Goal: Task Accomplishment & Management: Manage account settings

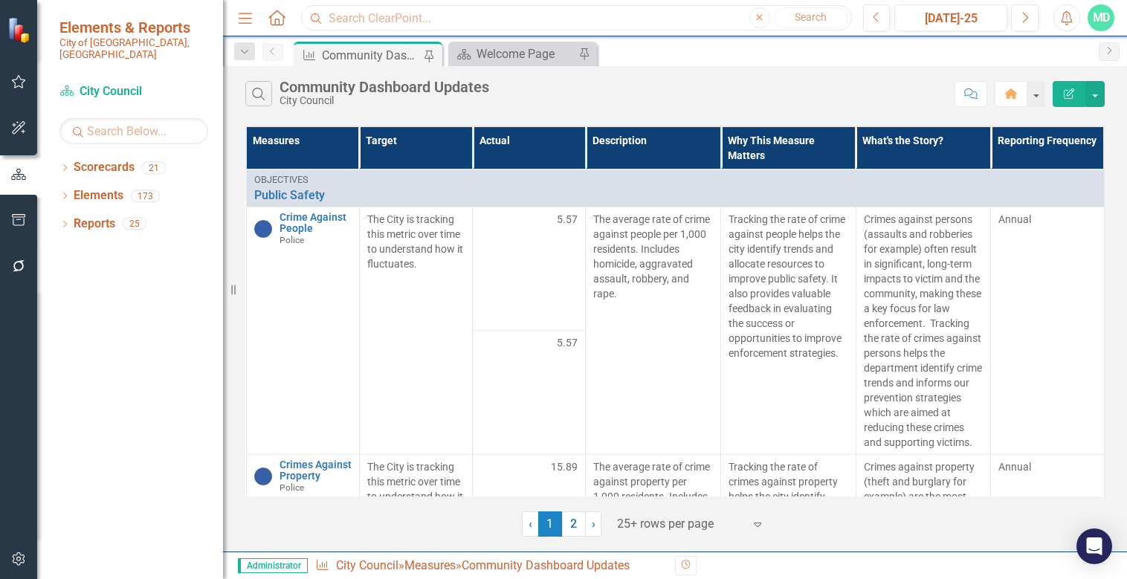
click at [438, 14] on input "text" at bounding box center [576, 18] width 550 height 26
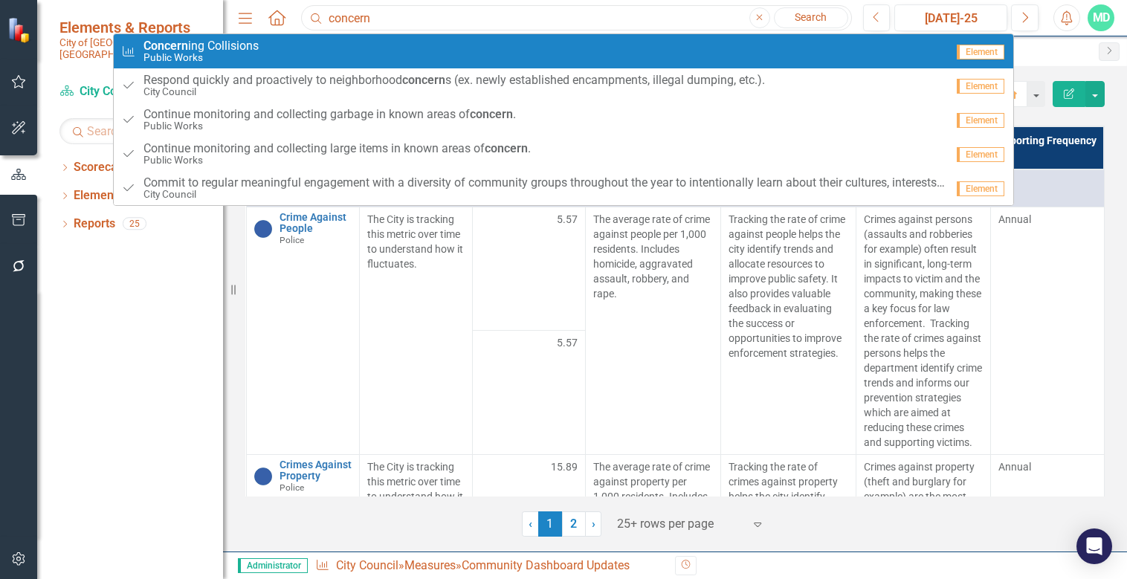
type input "concern"
click at [308, 51] on div "Measure Concern ing Collisions Public Works" at bounding box center [533, 51] width 825 height 25
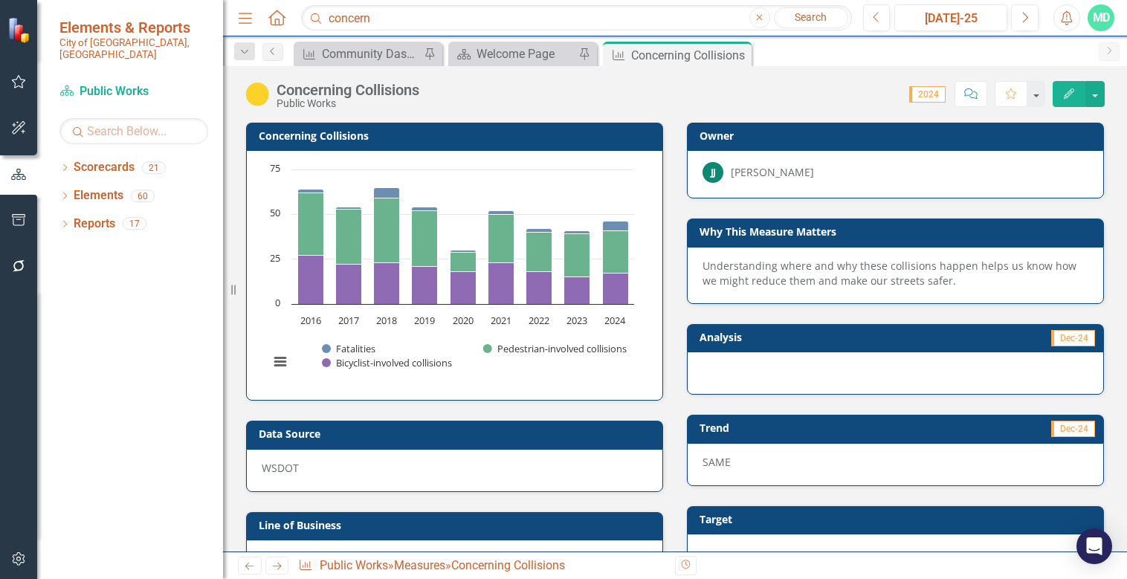
click at [781, 342] on h3 "Analysis" at bounding box center [796, 337] width 192 height 11
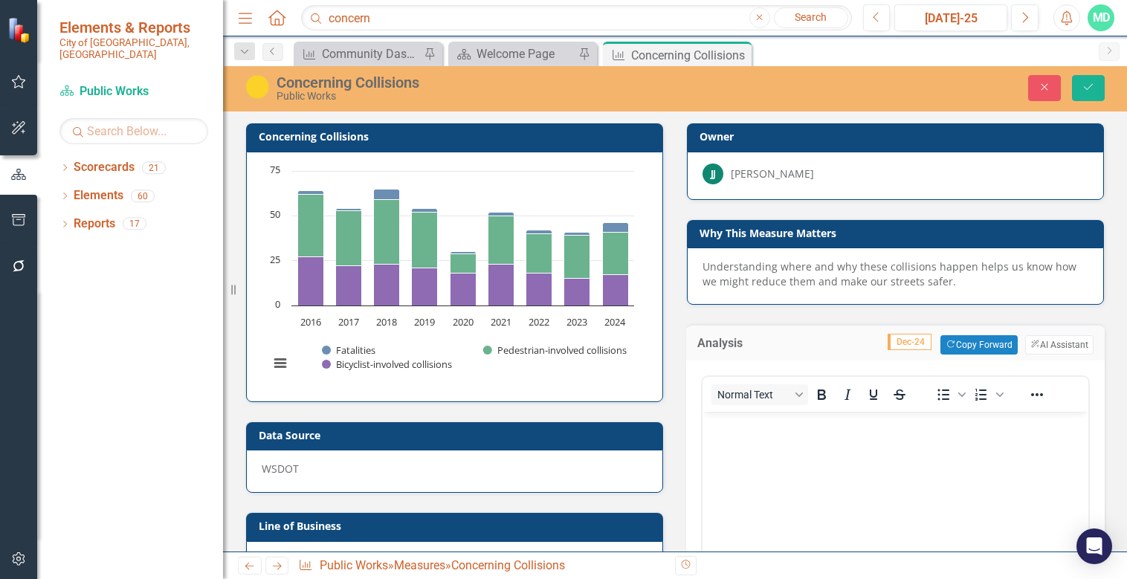
click at [825, 433] on body "Rich Text Area. Press ALT-0 for help." at bounding box center [896, 523] width 386 height 223
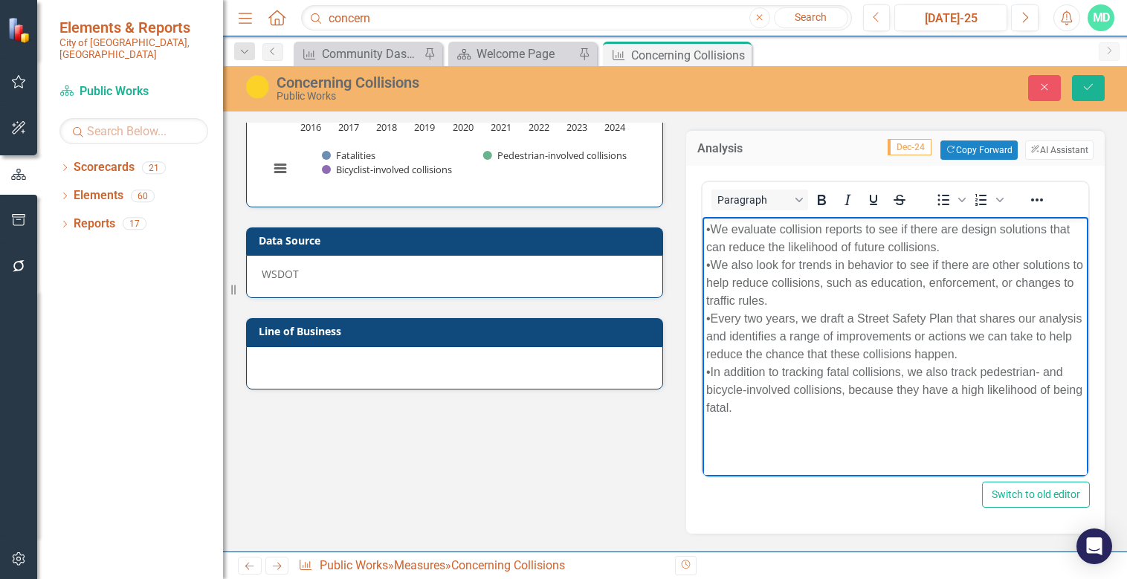
scroll to position [194, 0]
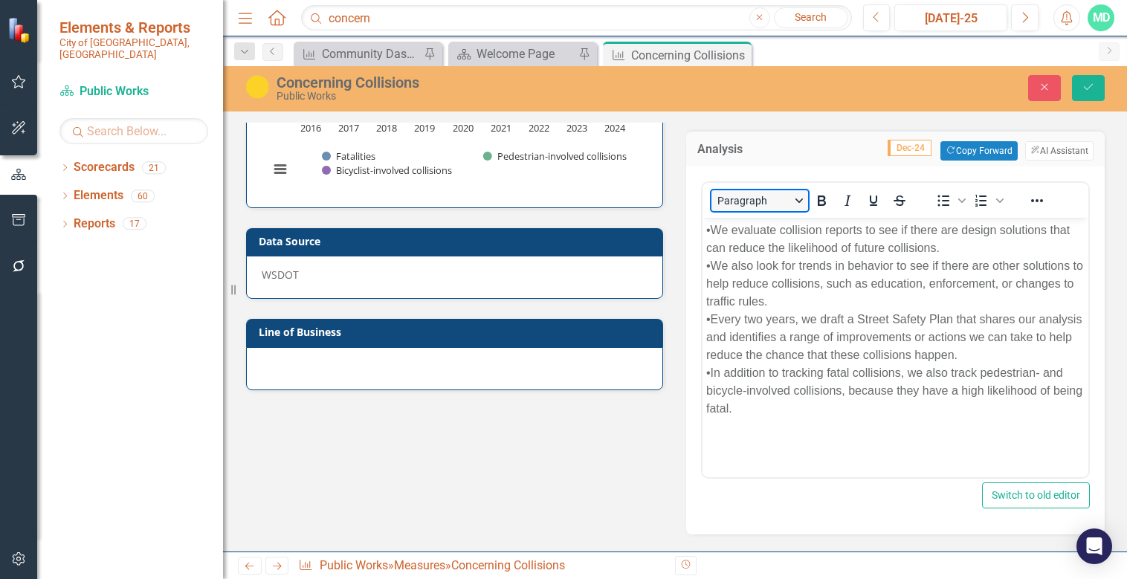
click at [794, 198] on button "Paragraph" at bounding box center [760, 200] width 97 height 21
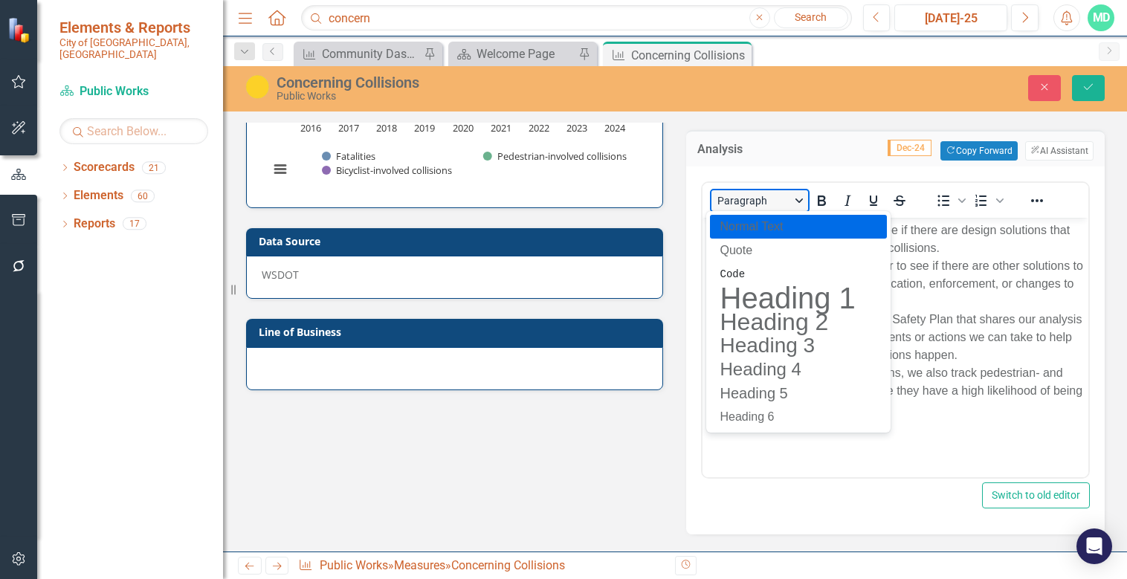
click at [794, 198] on button "Paragraph" at bounding box center [760, 200] width 97 height 21
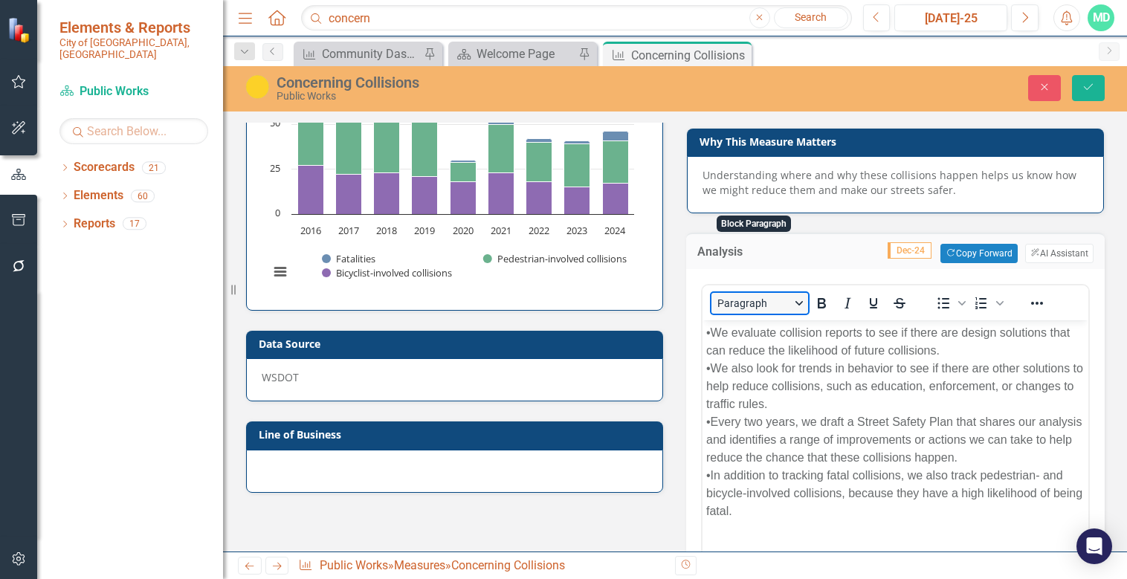
scroll to position [0, 0]
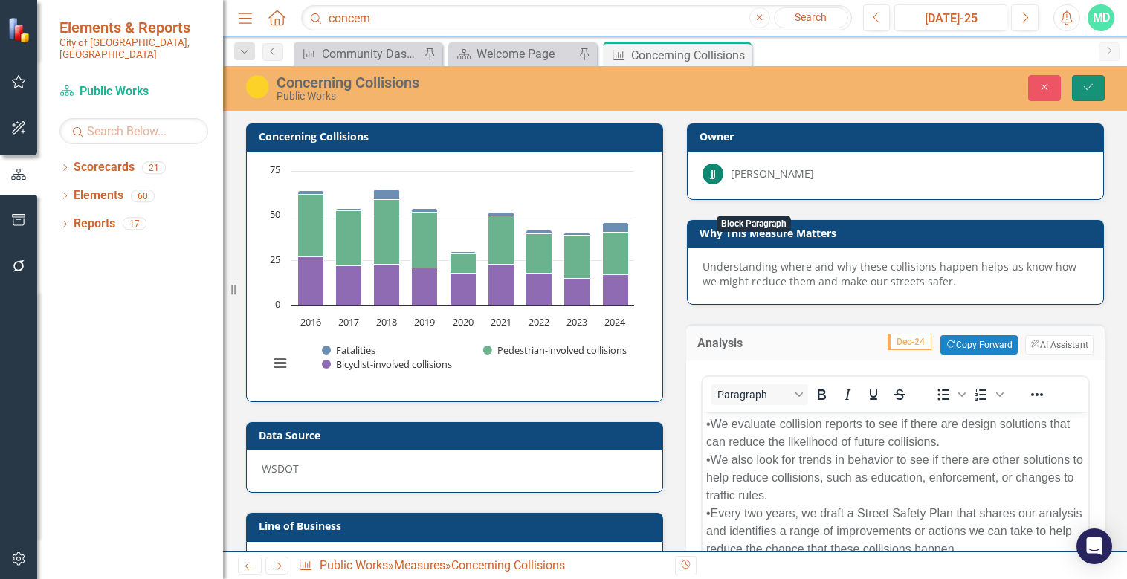
click at [1094, 84] on icon "Save" at bounding box center [1088, 87] width 13 height 10
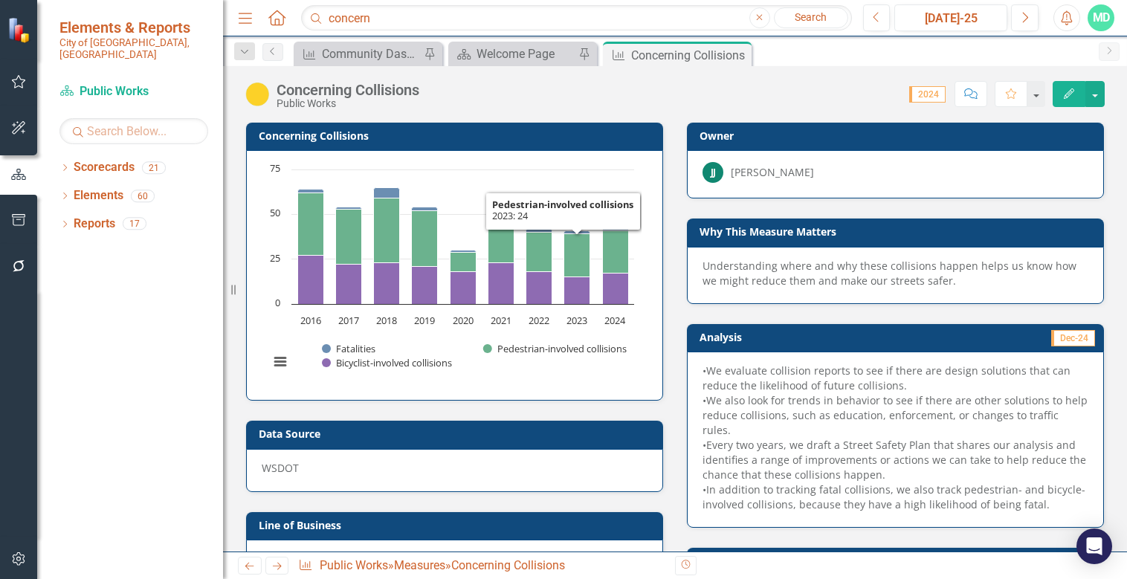
click at [495, 142] on td "Concerning Collisions" at bounding box center [457, 137] width 397 height 22
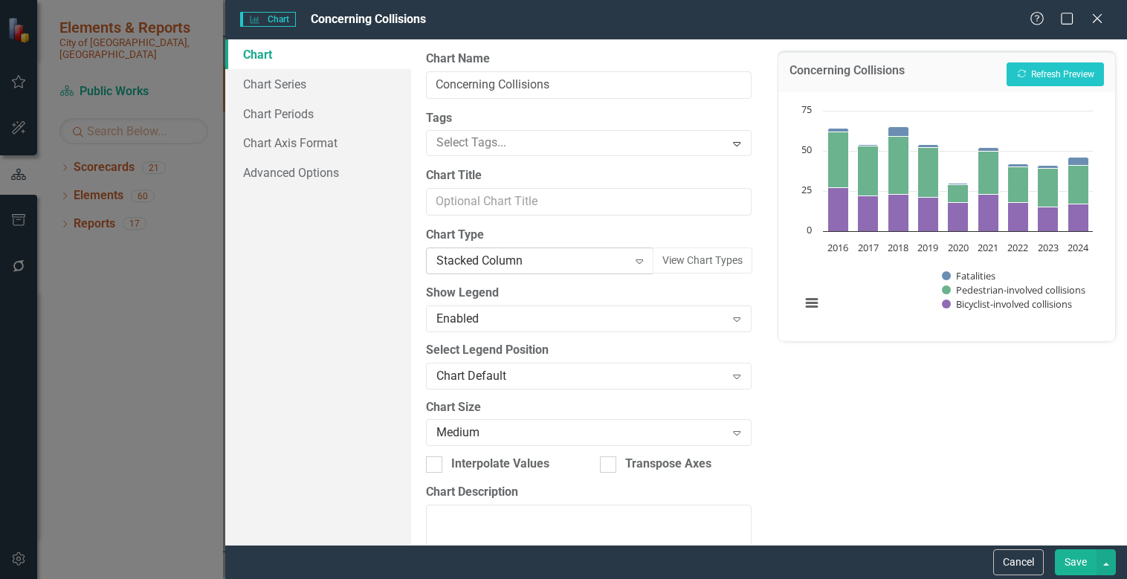
click at [528, 258] on div "Stacked Column" at bounding box center [531, 261] width 191 height 17
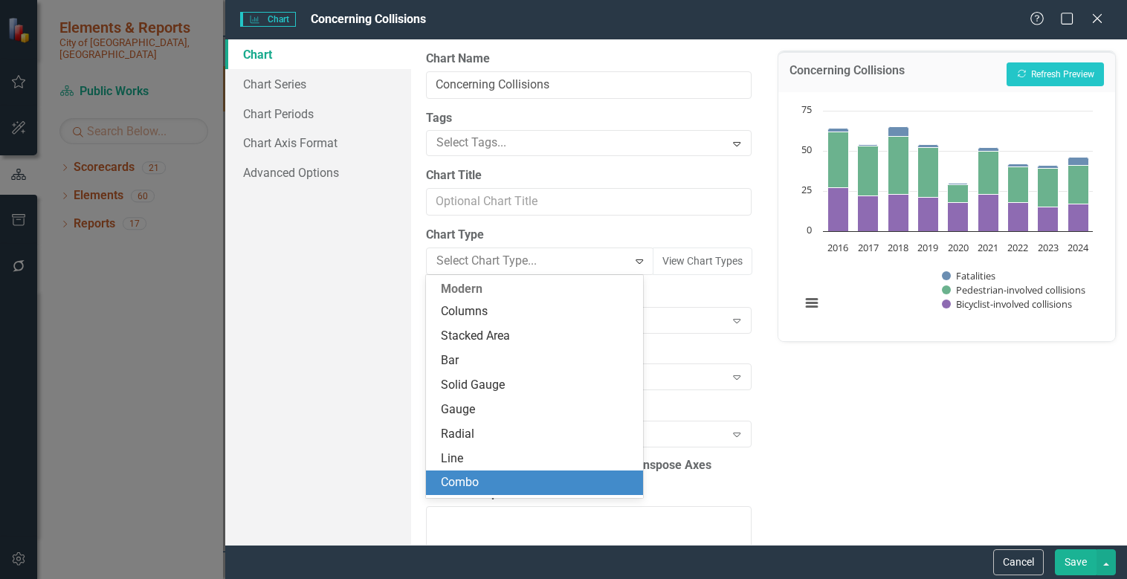
click at [474, 475] on div "Combo" at bounding box center [537, 482] width 193 height 17
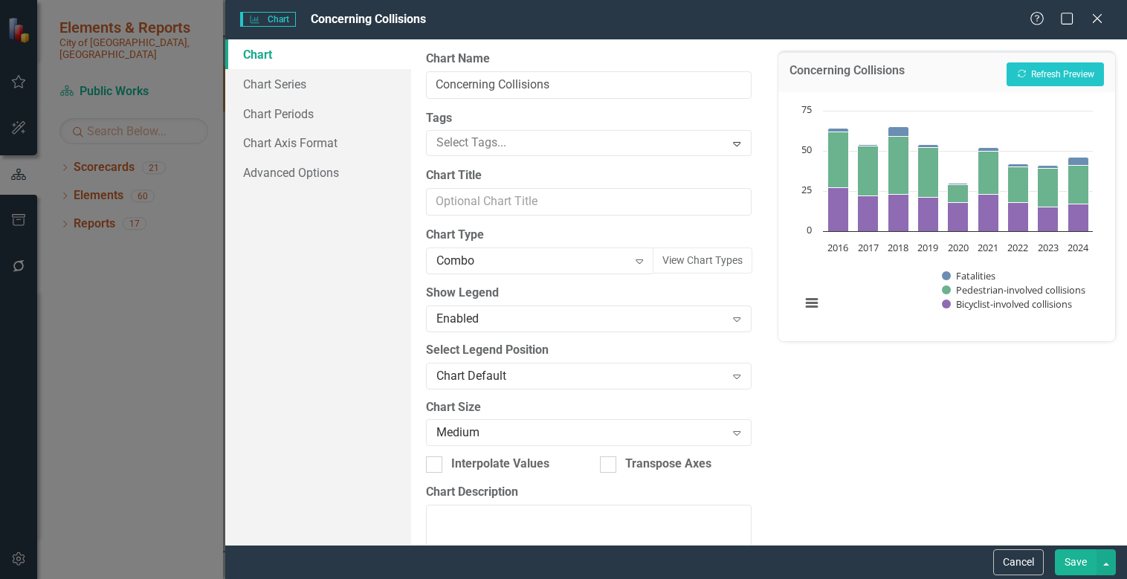
scroll to position [74, 0]
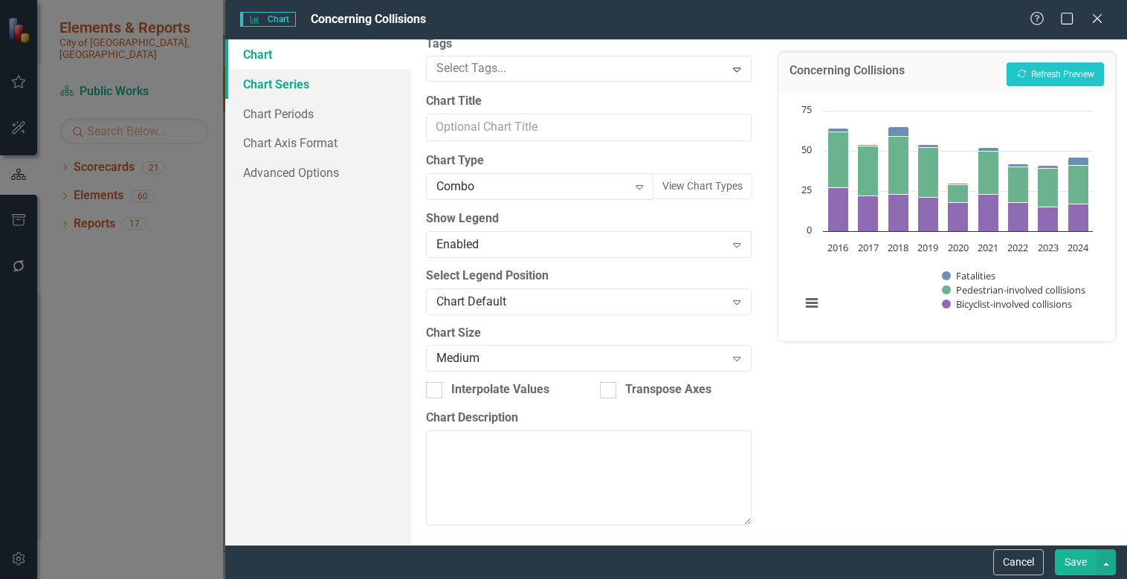
drag, startPoint x: 289, startPoint y: 80, endPoint x: 301, endPoint y: 86, distance: 13.3
click at [289, 79] on link "Chart Series" at bounding box center [318, 84] width 186 height 30
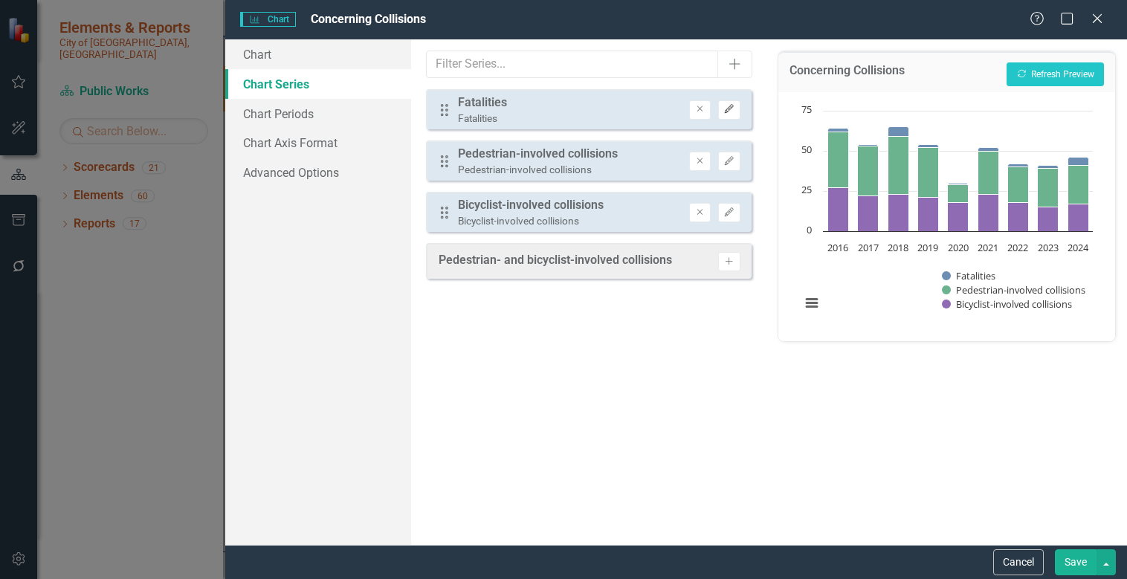
click at [730, 109] on icon "Edit" at bounding box center [728, 109] width 11 height 9
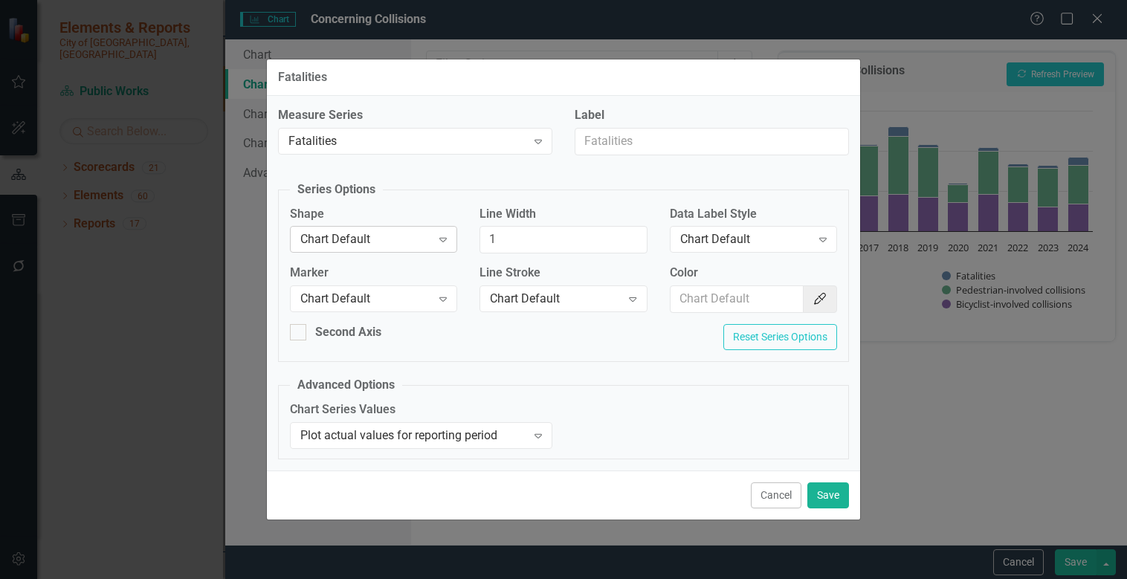
click at [429, 236] on div "Chart Default" at bounding box center [365, 239] width 131 height 17
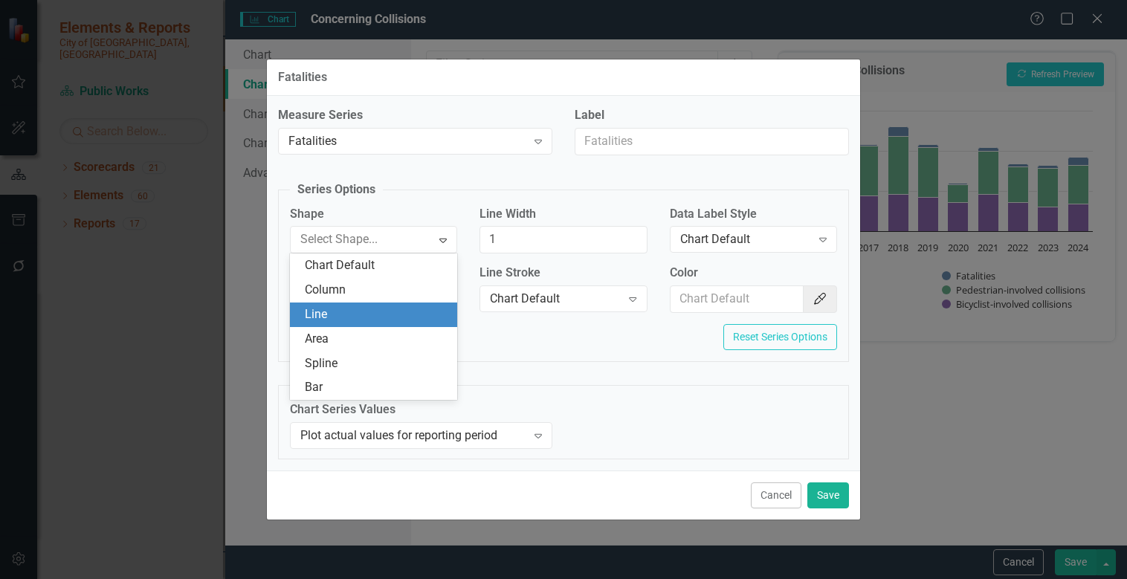
drag, startPoint x: 341, startPoint y: 309, endPoint x: 356, endPoint y: 317, distance: 17.0
click at [341, 309] on div "Line" at bounding box center [376, 314] width 143 height 17
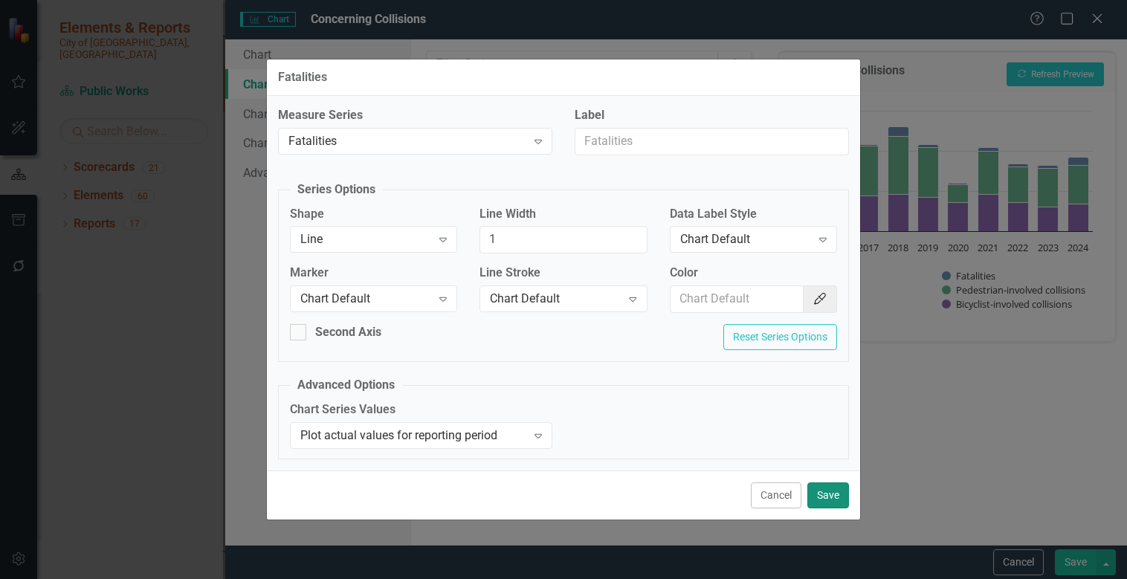
click at [842, 494] on button "Save" at bounding box center [828, 496] width 42 height 26
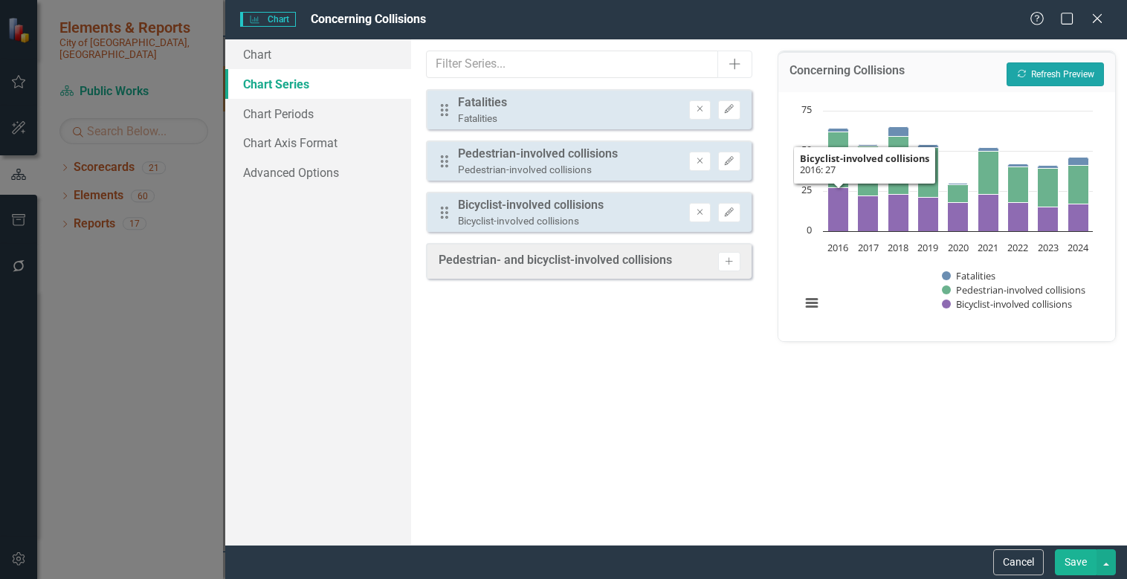
drag, startPoint x: 1055, startPoint y: 62, endPoint x: 1054, endPoint y: 72, distance: 9.7
click at [1055, 62] on button "Recalculate Refresh Preview" at bounding box center [1055, 74] width 97 height 24
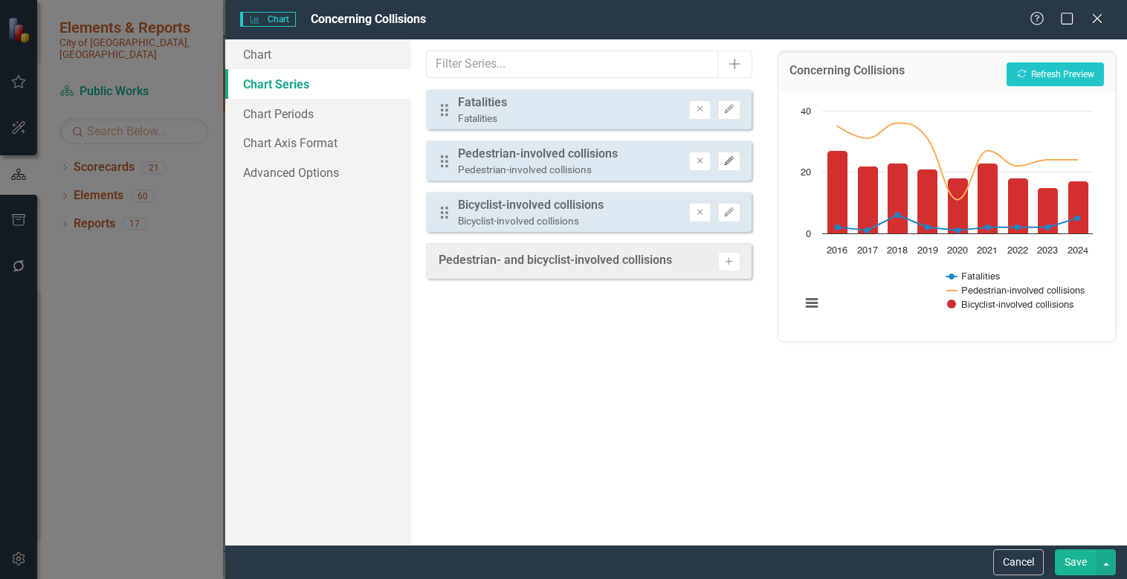
click at [732, 162] on icon "Edit" at bounding box center [728, 161] width 11 height 9
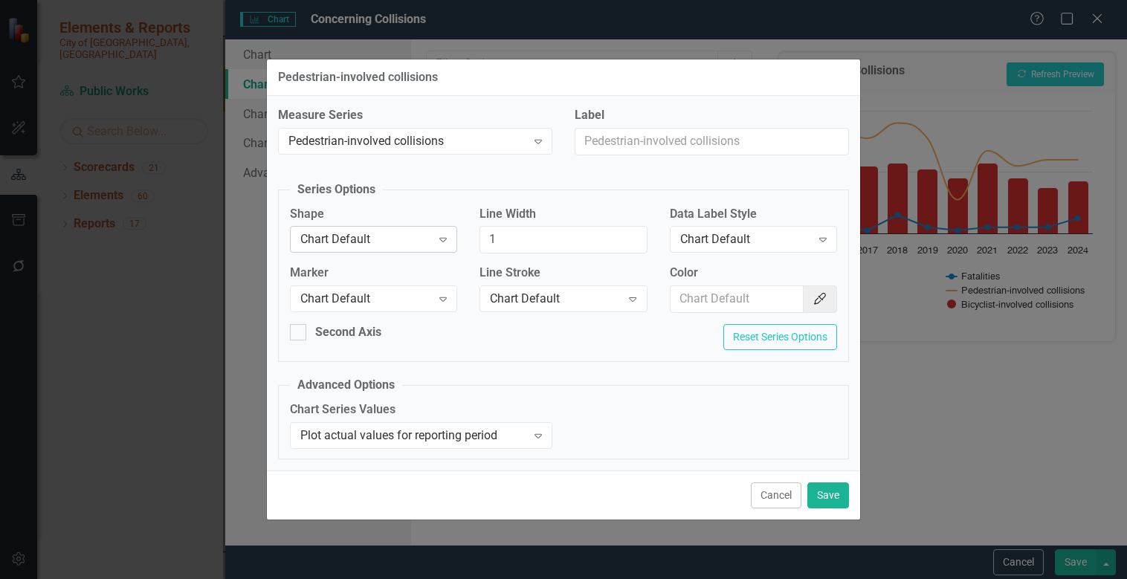
click at [430, 232] on div "Chart Default" at bounding box center [365, 239] width 131 height 17
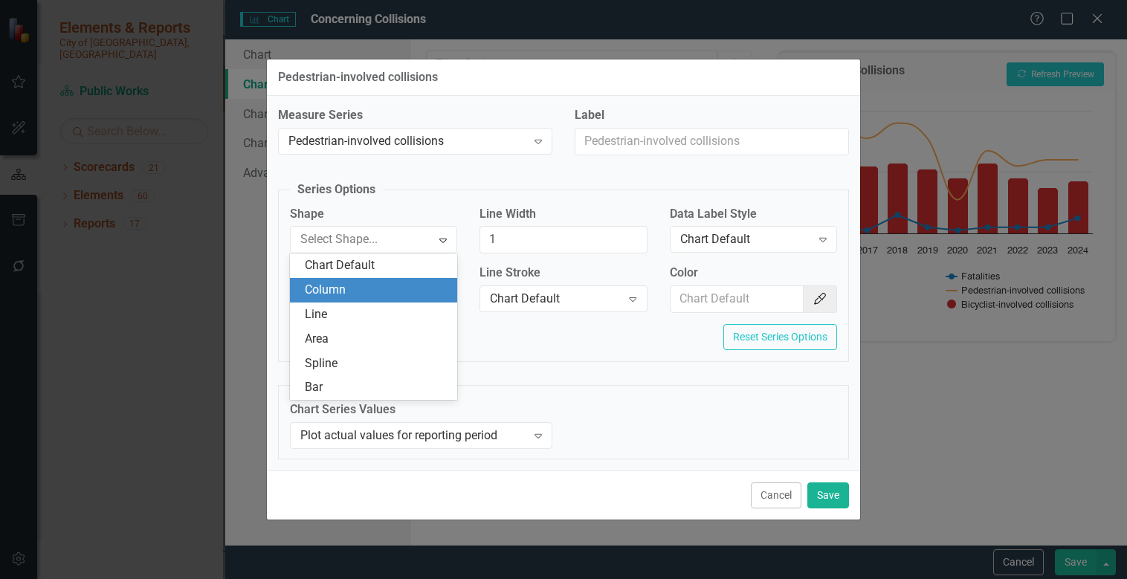
click at [375, 290] on div "Column" at bounding box center [376, 290] width 143 height 17
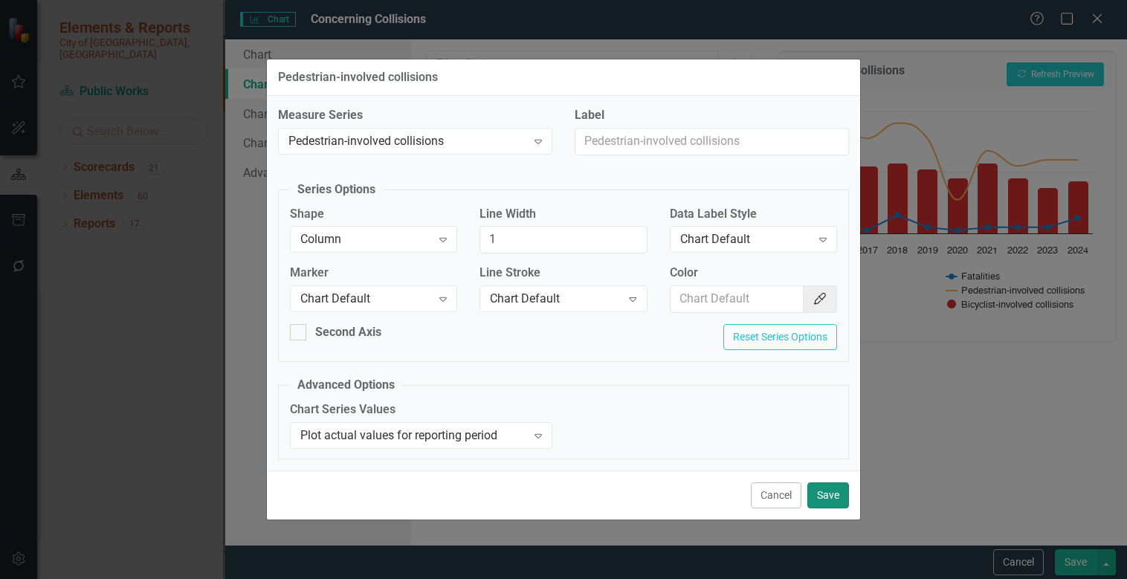
click at [830, 500] on button "Save" at bounding box center [828, 496] width 42 height 26
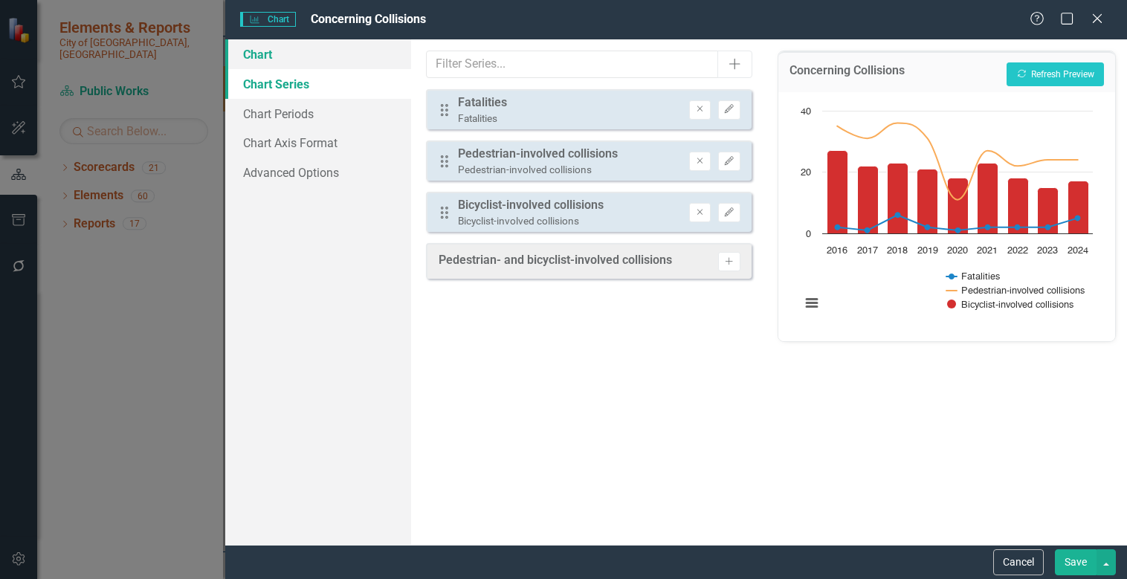
click at [254, 50] on link "Chart" at bounding box center [318, 54] width 186 height 30
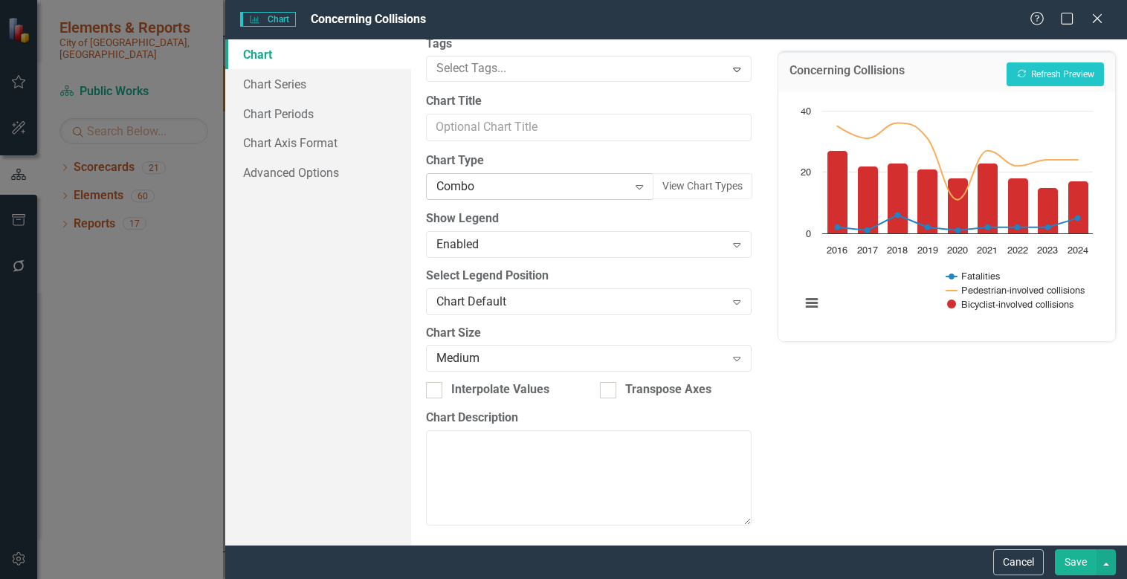
click at [538, 189] on div "Combo" at bounding box center [531, 186] width 191 height 17
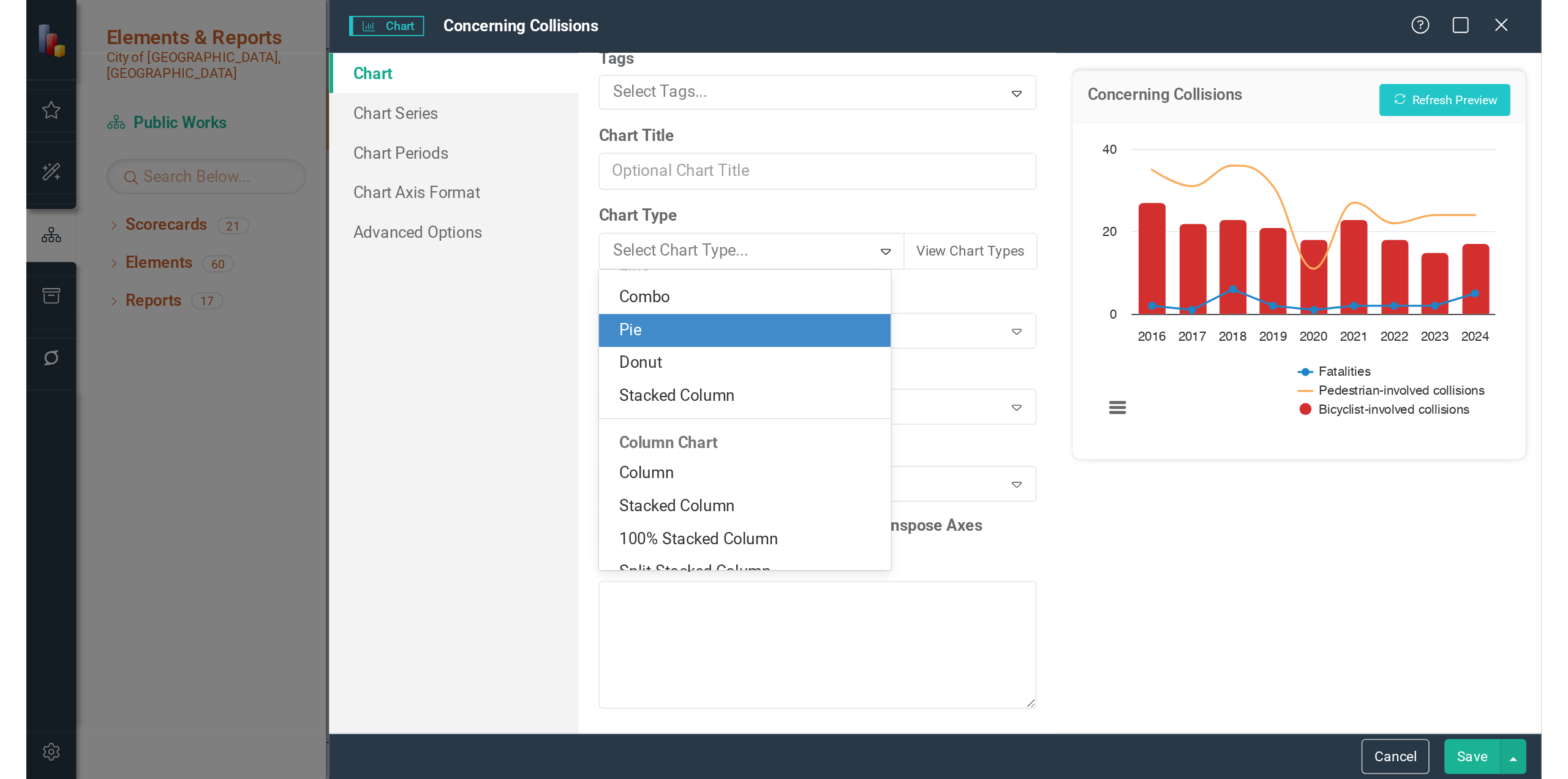
scroll to position [123, 0]
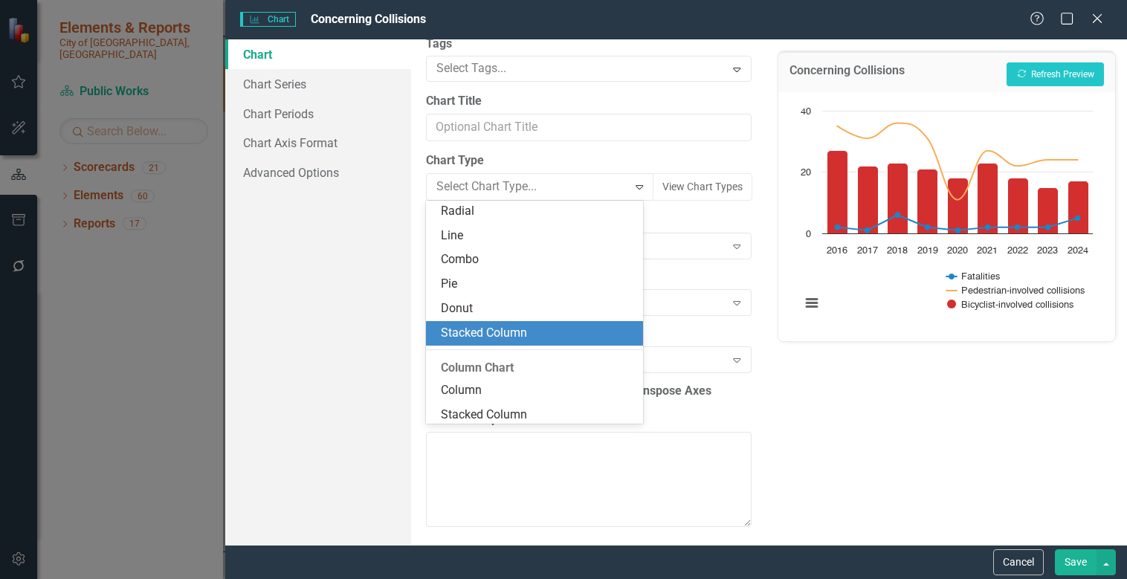
click at [503, 335] on div "Stacked Column" at bounding box center [537, 333] width 193 height 17
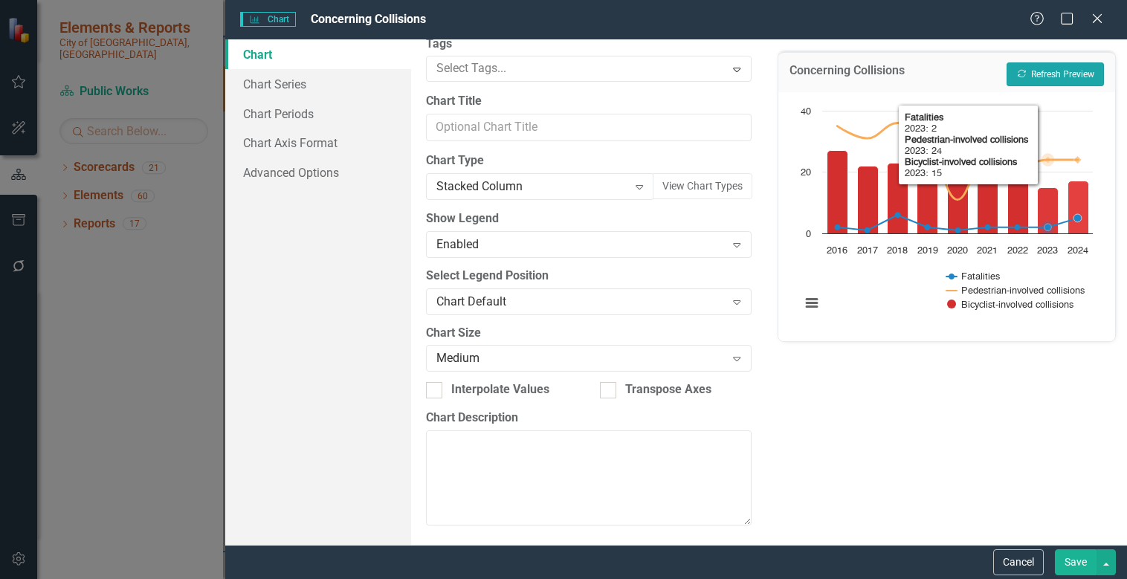
click at [1062, 65] on button "Recalculate Refresh Preview" at bounding box center [1055, 74] width 97 height 24
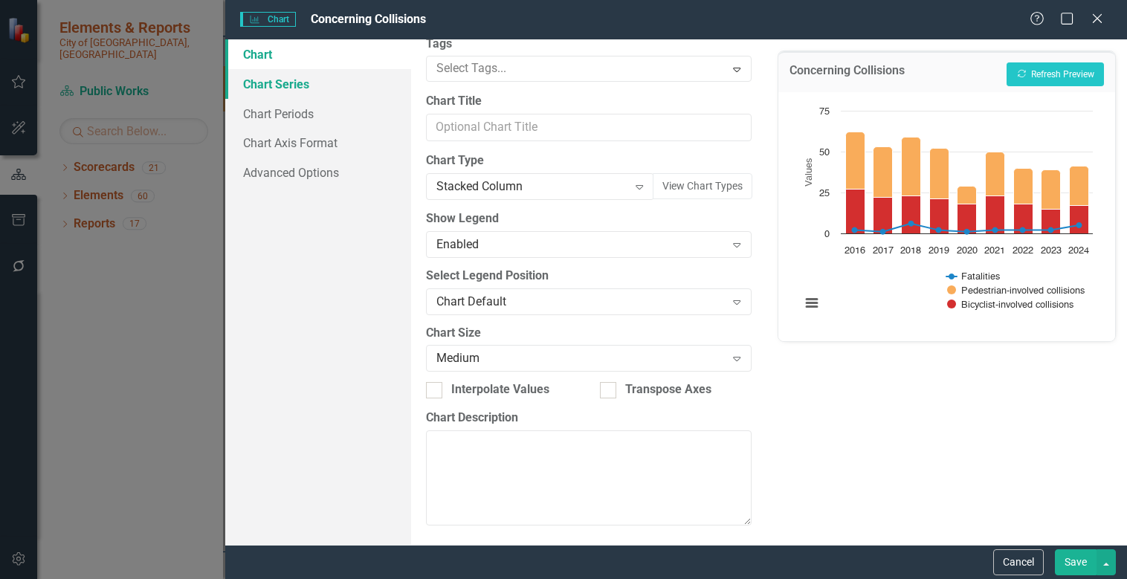
click at [282, 85] on link "Chart Series" at bounding box center [318, 84] width 186 height 30
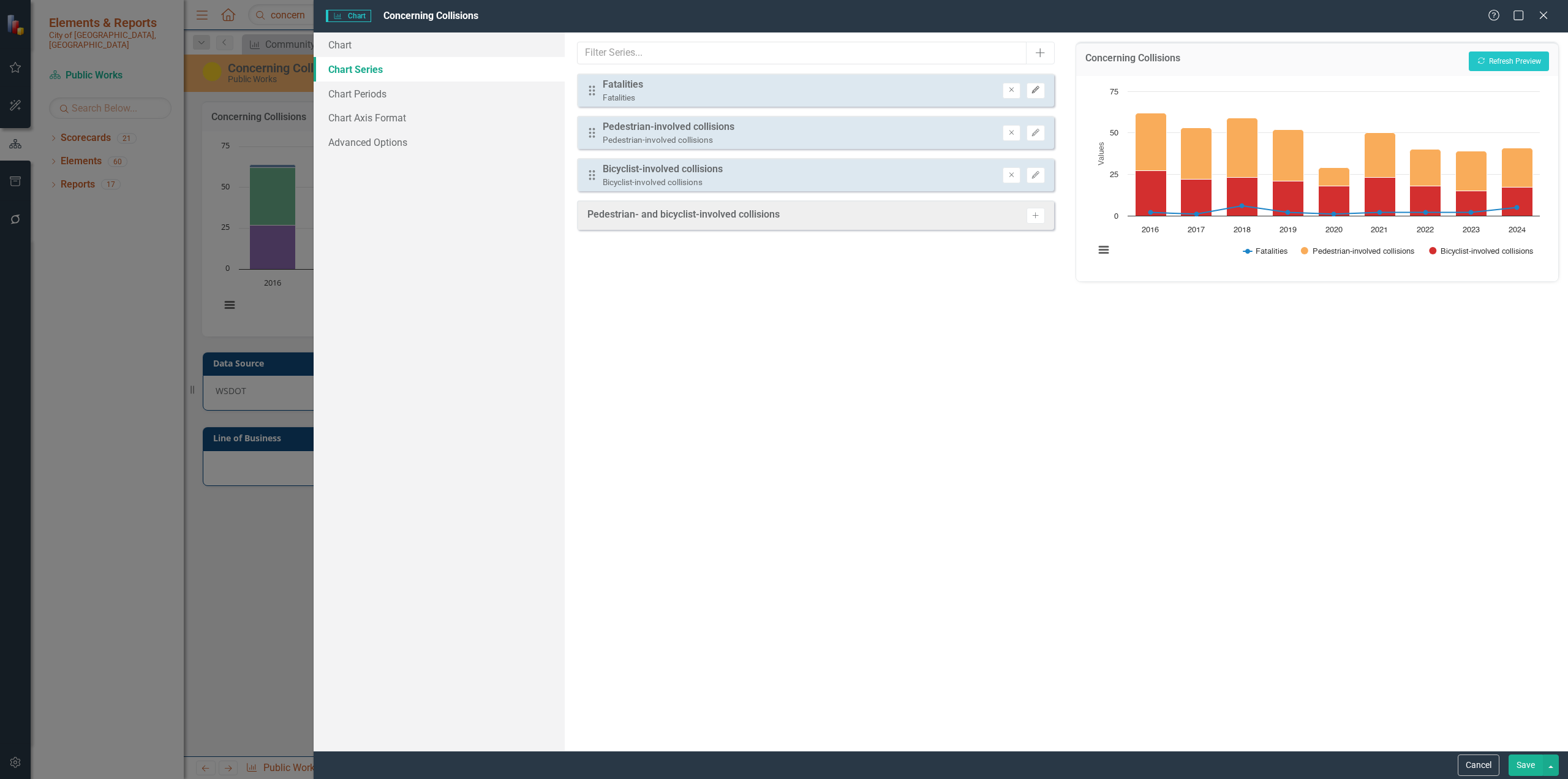
click at [928, 89] on icon "Edit" at bounding box center [1035, 90] width 9 height 7
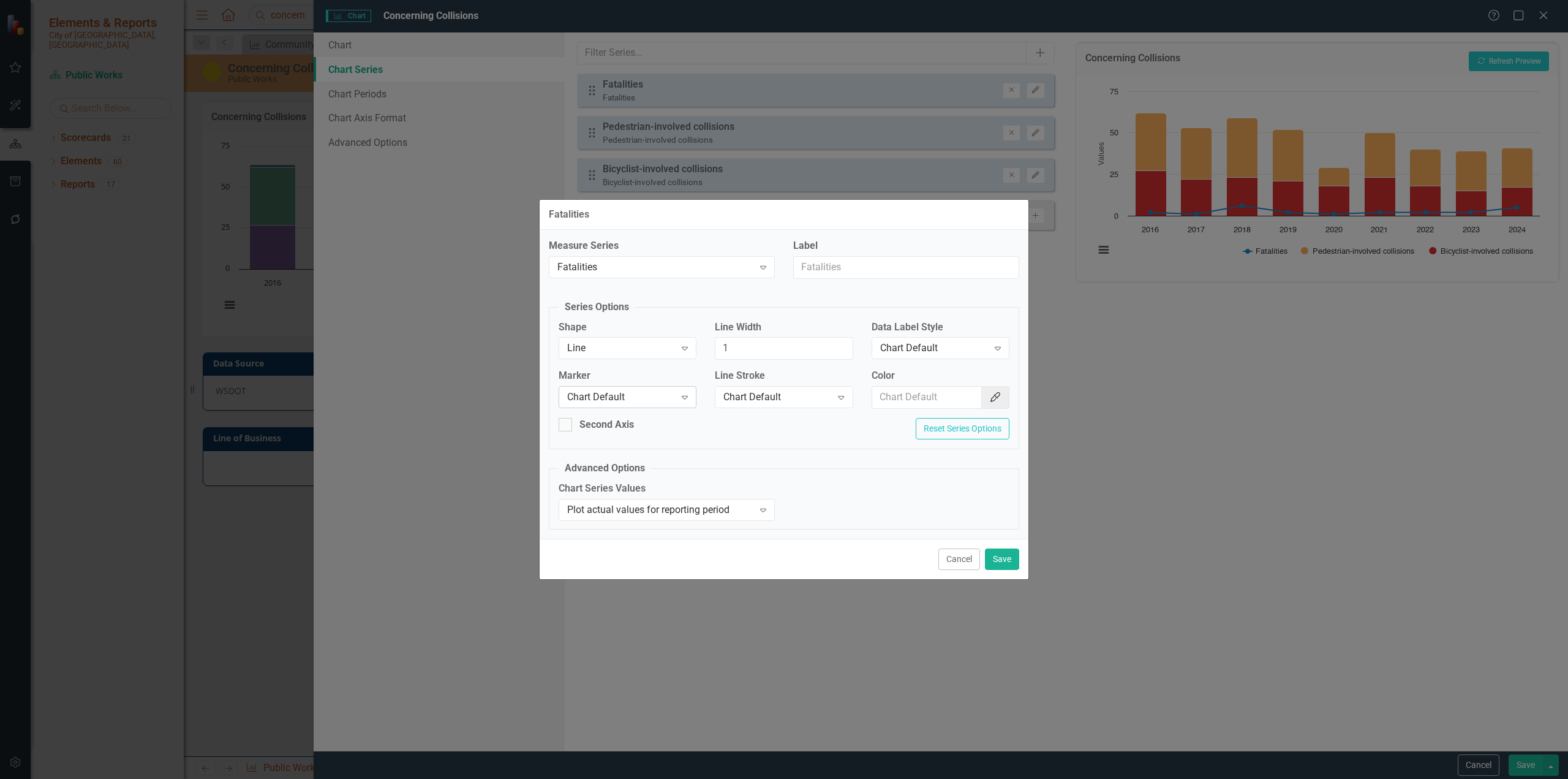
click at [686, 397] on icon "Expand" at bounding box center [685, 397] width 12 height 10
click at [928, 348] on icon "Expand" at bounding box center [998, 348] width 12 height 10
click at [925, 413] on div "Value" at bounding box center [943, 410] width 118 height 14
click at [928, 476] on button "Save" at bounding box center [1003, 559] width 35 height 21
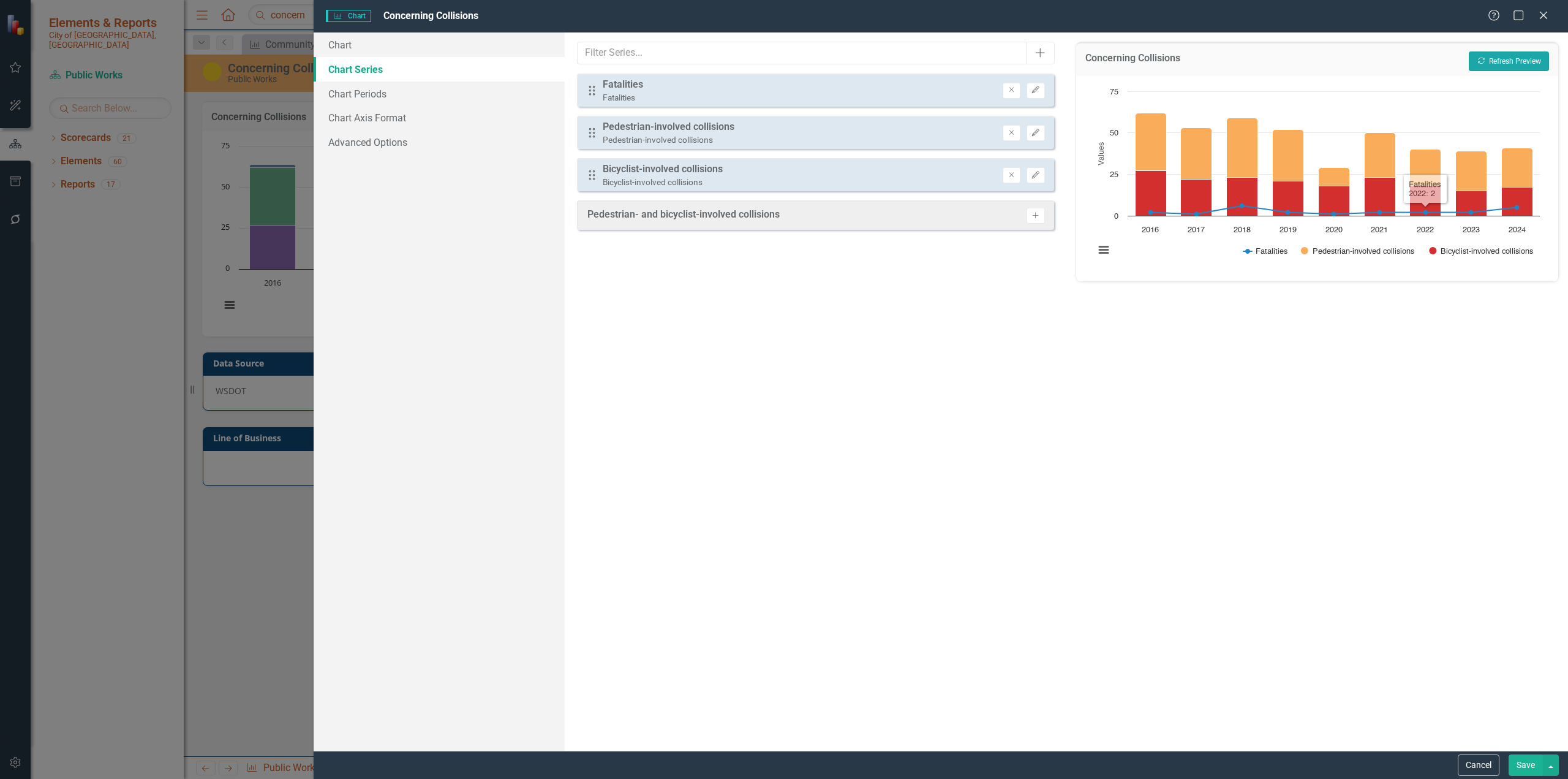
click at [928, 63] on button "Recalculate Refresh Preview" at bounding box center [1509, 61] width 80 height 20
click at [928, 476] on button "Save" at bounding box center [1526, 765] width 35 height 21
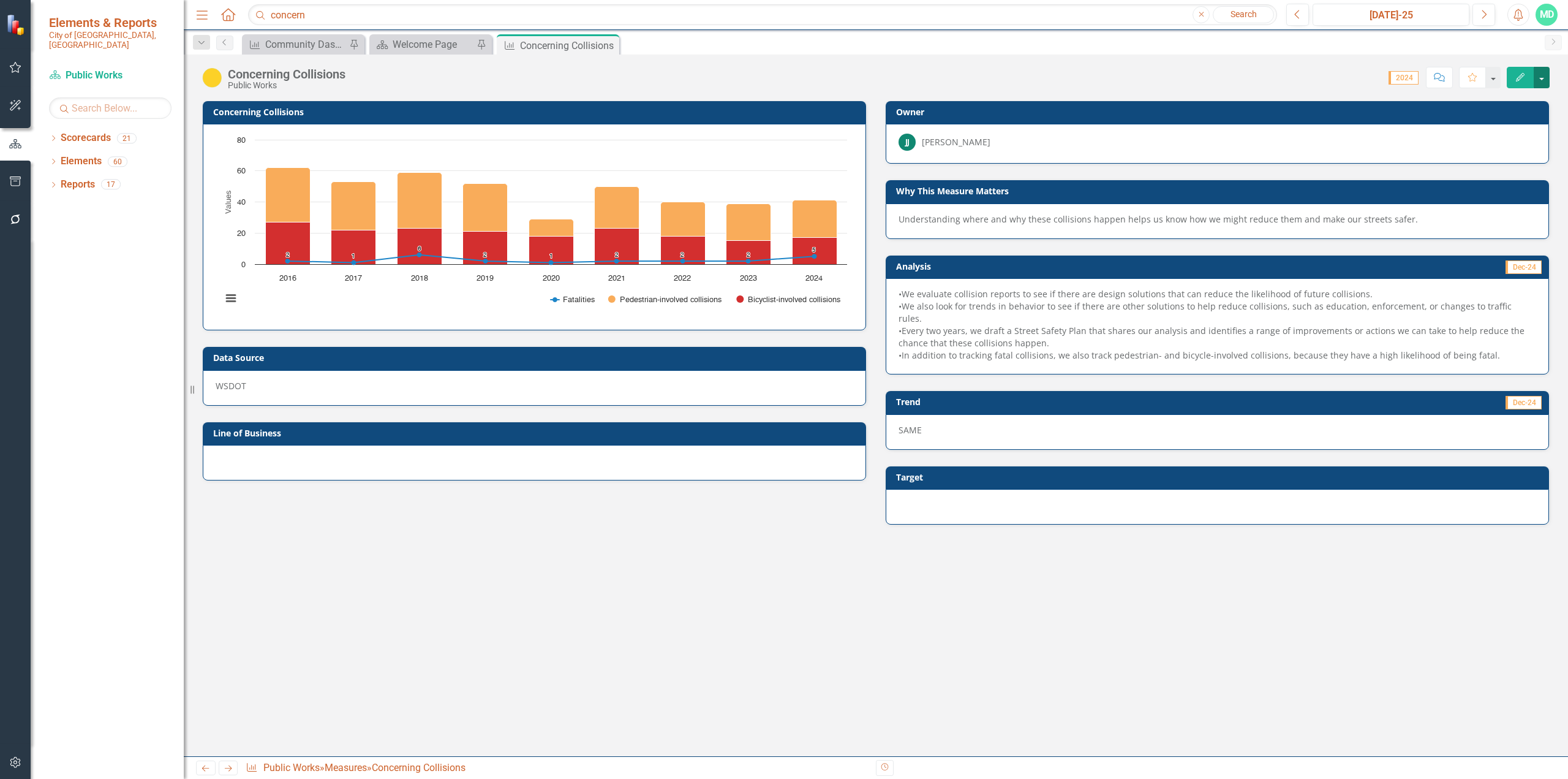
click at [928, 78] on button "button" at bounding box center [1542, 77] width 16 height 21
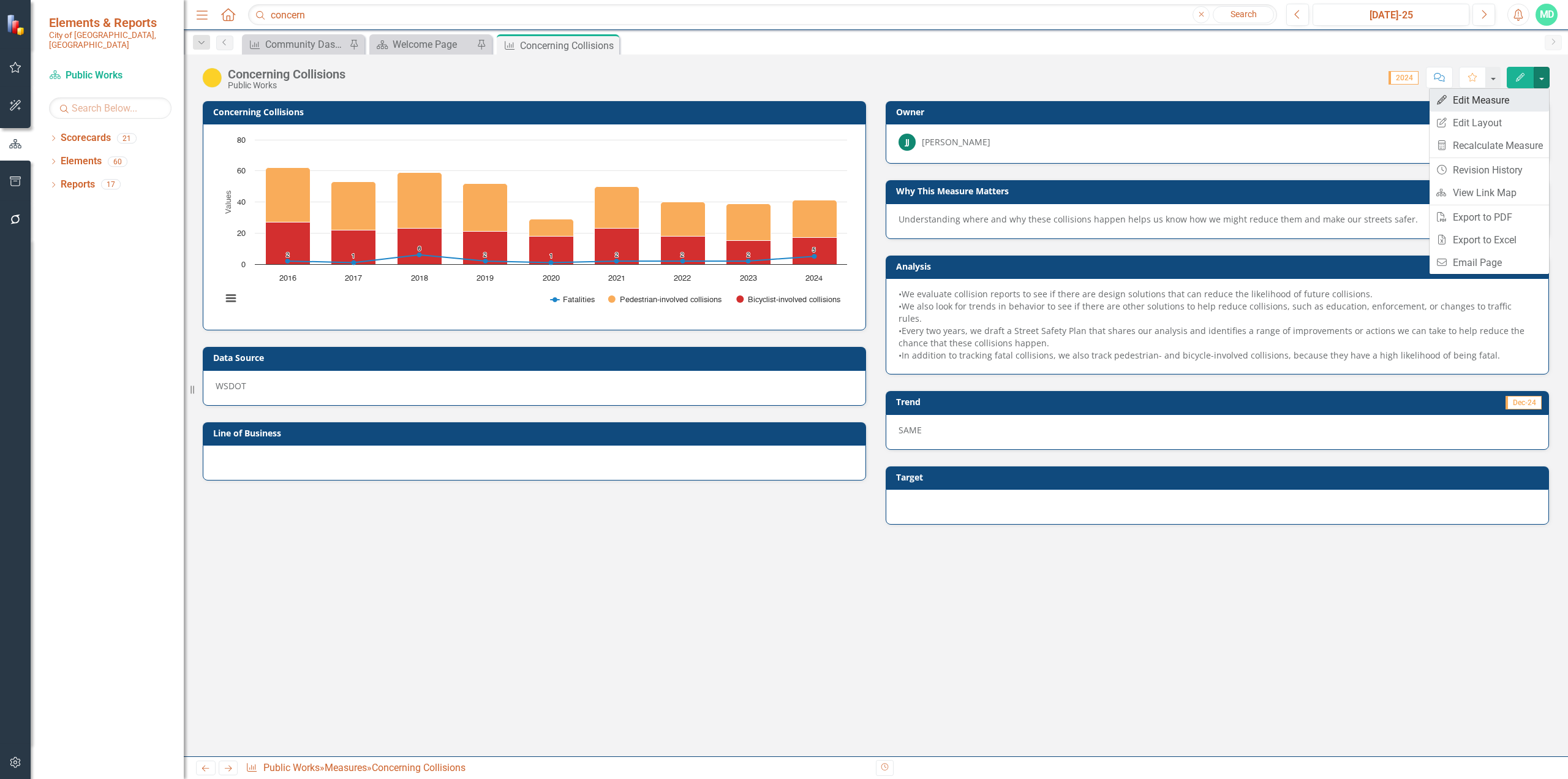
click at [928, 101] on link "Edit Edit Measure" at bounding box center [1489, 101] width 119 height 23
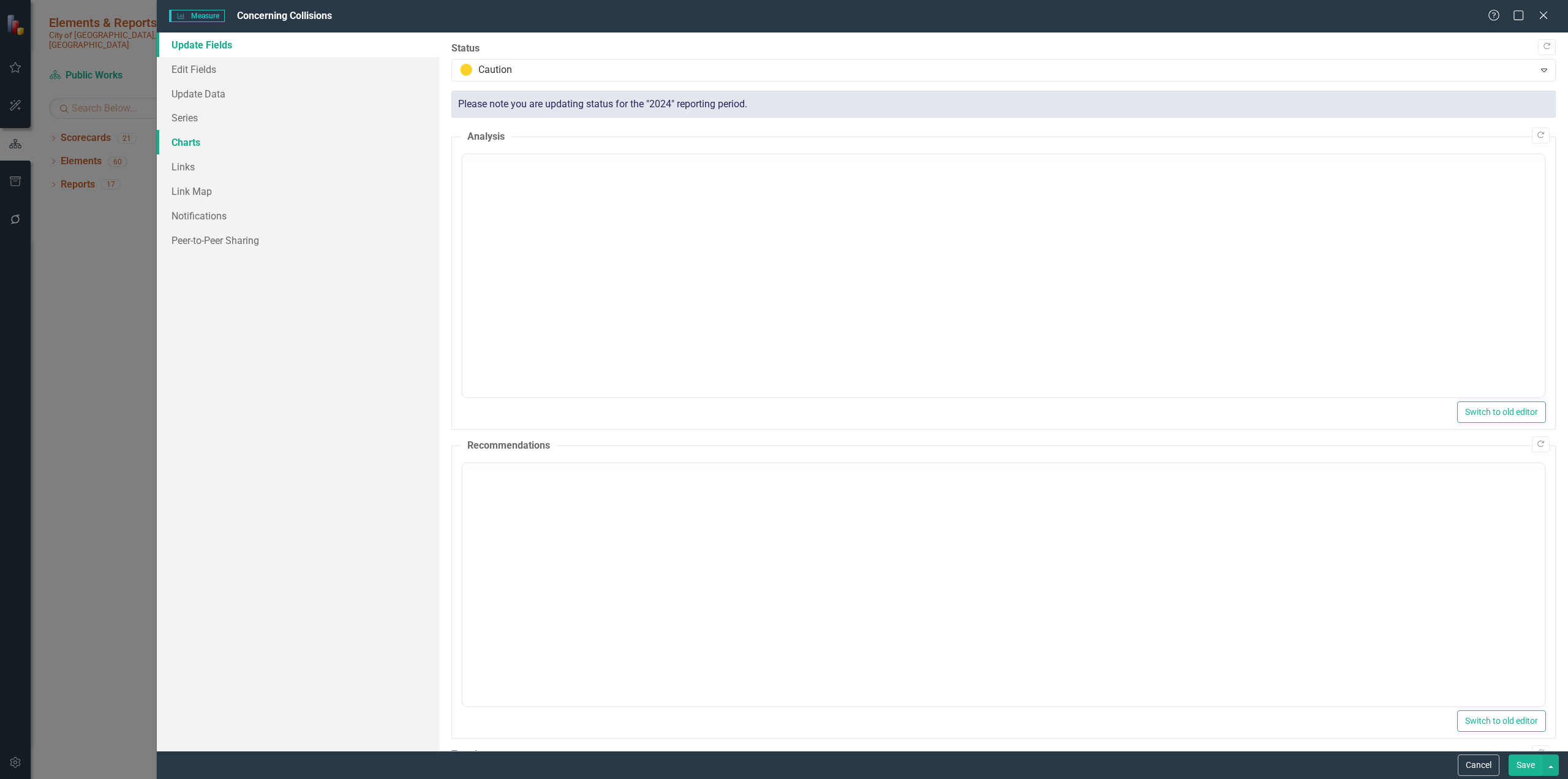
click at [185, 138] on link "Charts" at bounding box center [297, 143] width 283 height 25
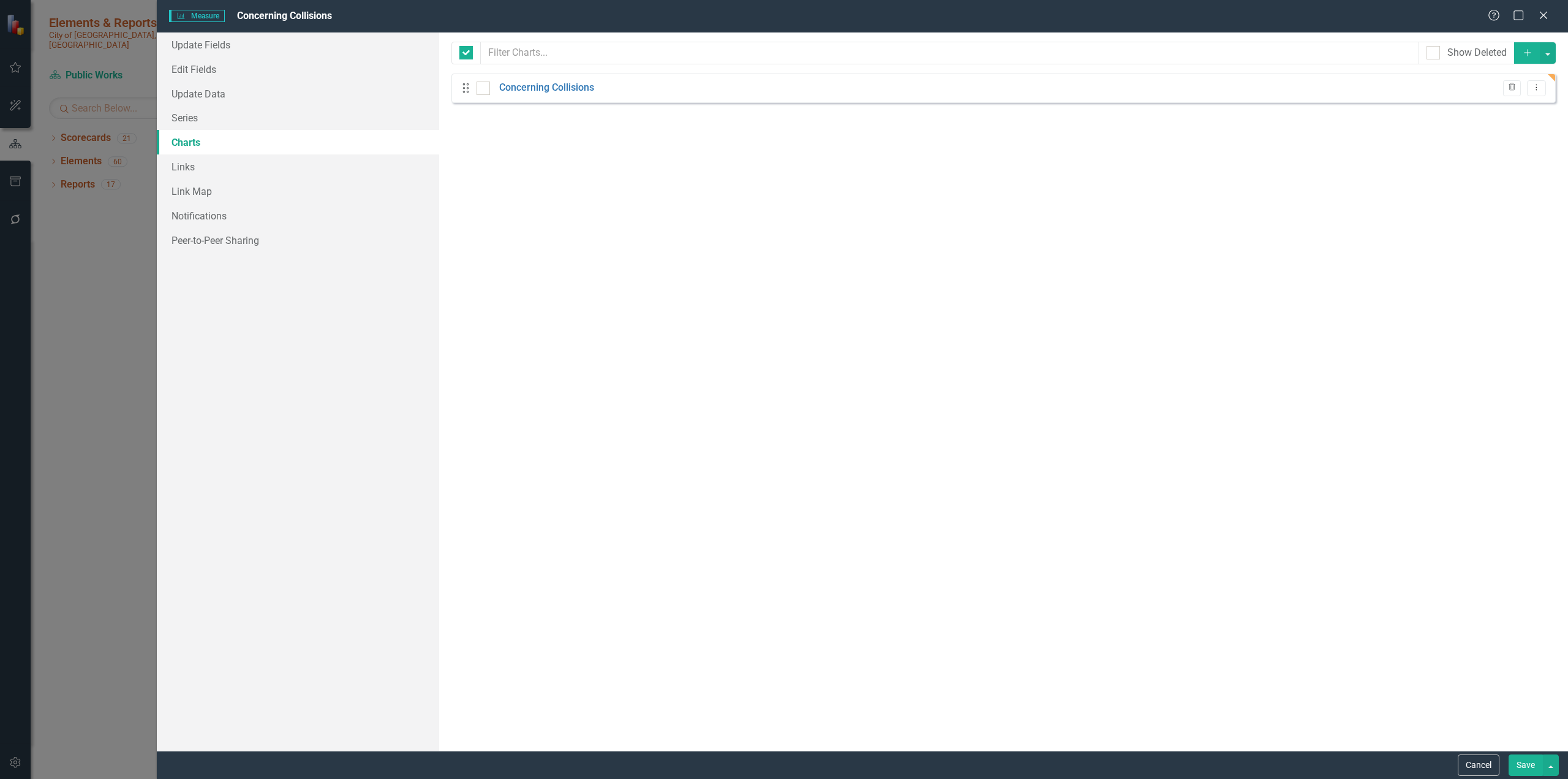
checkbox input "false"
click at [928, 56] on icon "Add" at bounding box center [1528, 53] width 11 height 8
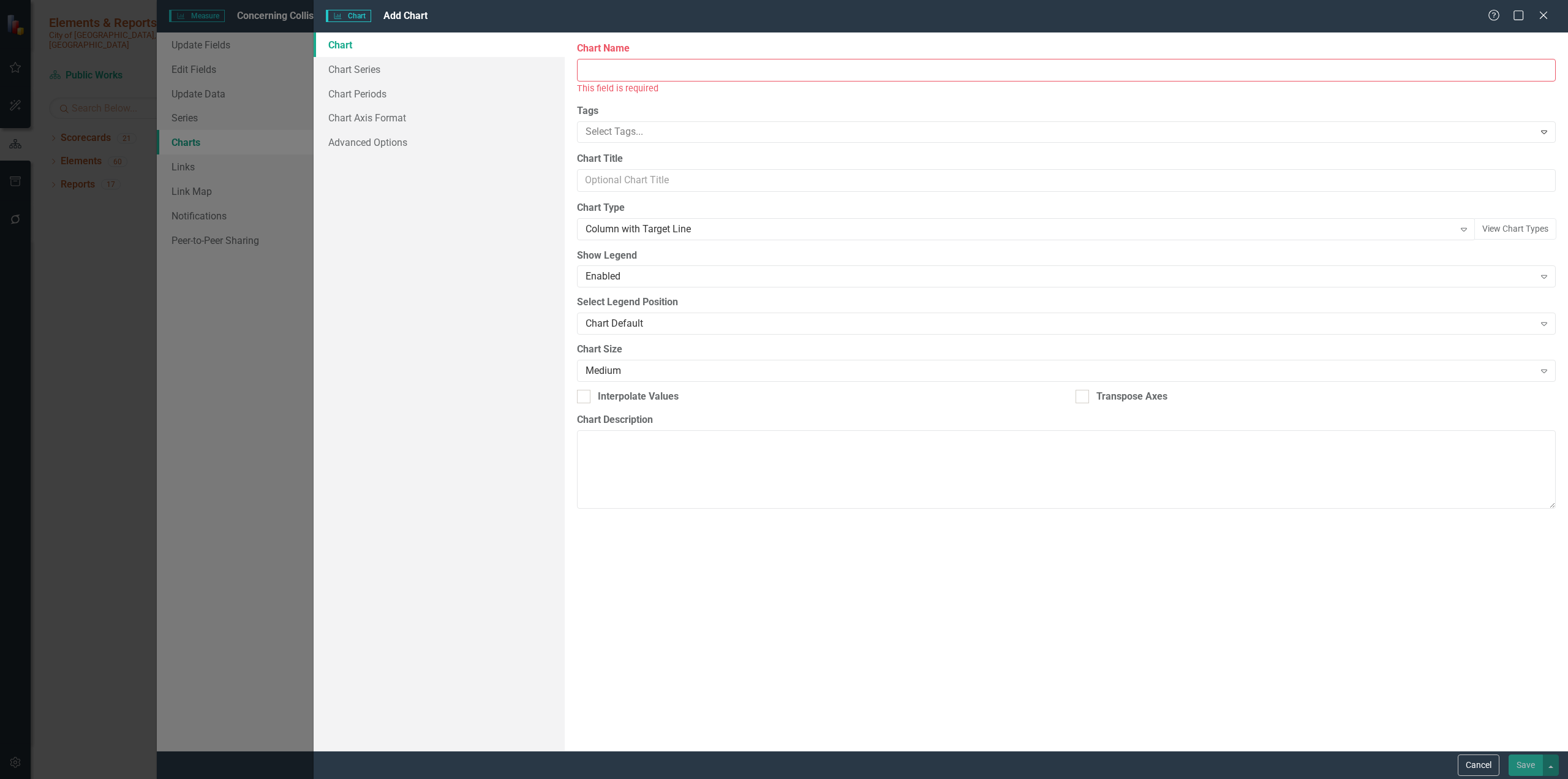
click at [655, 76] on input "Chart Name" at bounding box center [1066, 70] width 979 height 23
type input "Fatalities"
click at [665, 213] on div "Column with Target Line" at bounding box center [1020, 215] width 868 height 14
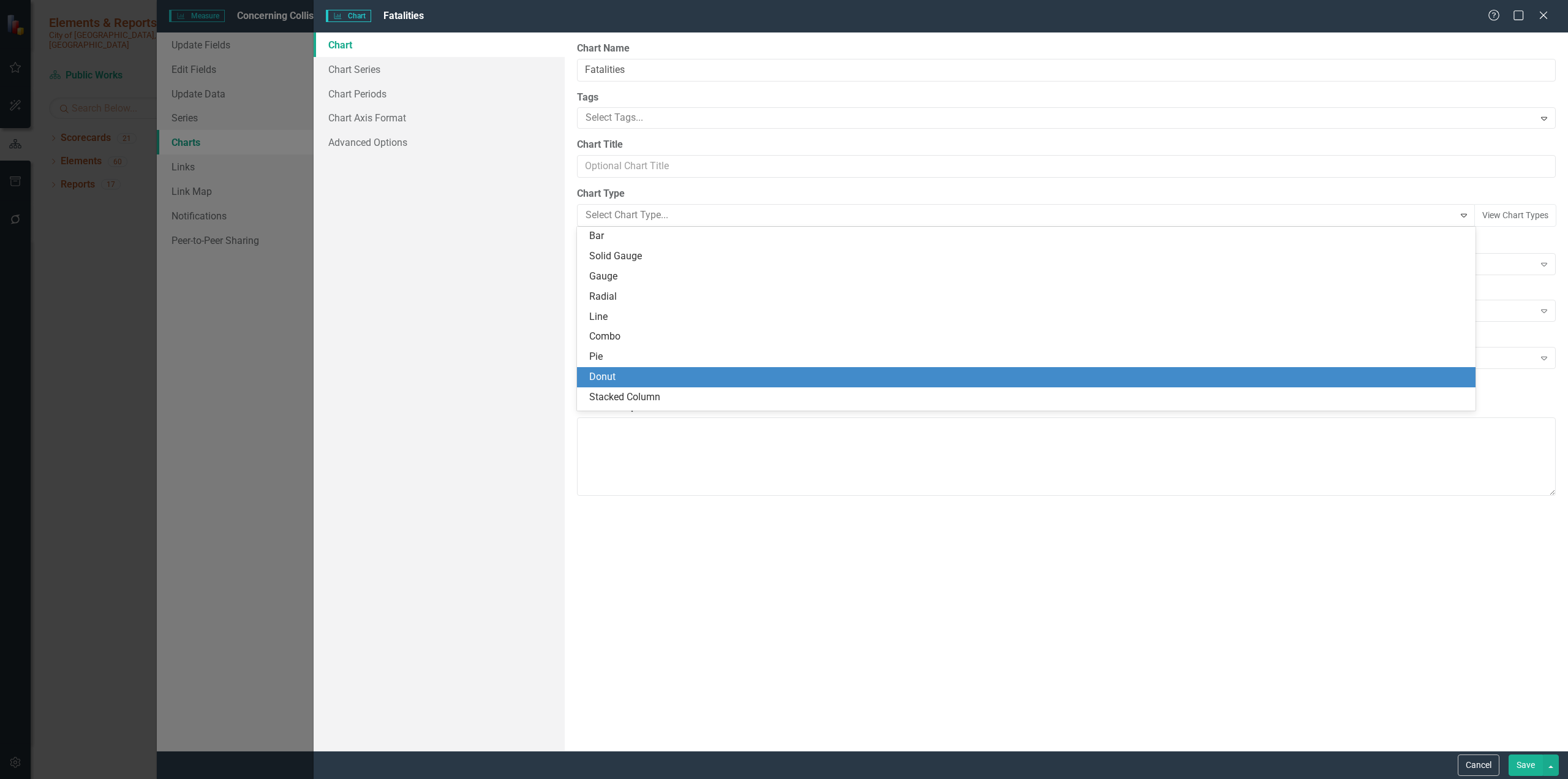
scroll to position [123, 0]
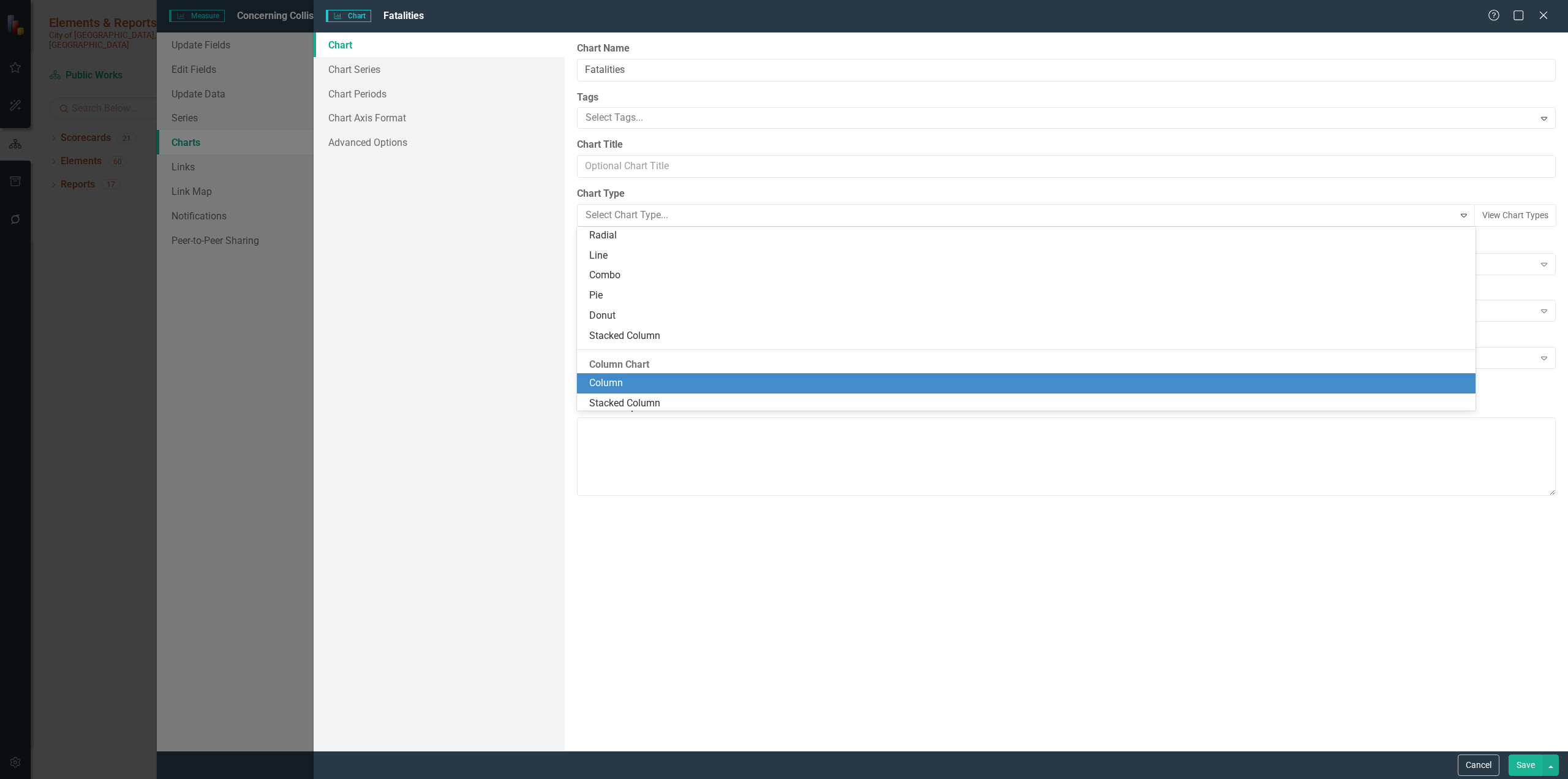
click at [629, 378] on div "Column" at bounding box center [1028, 383] width 879 height 14
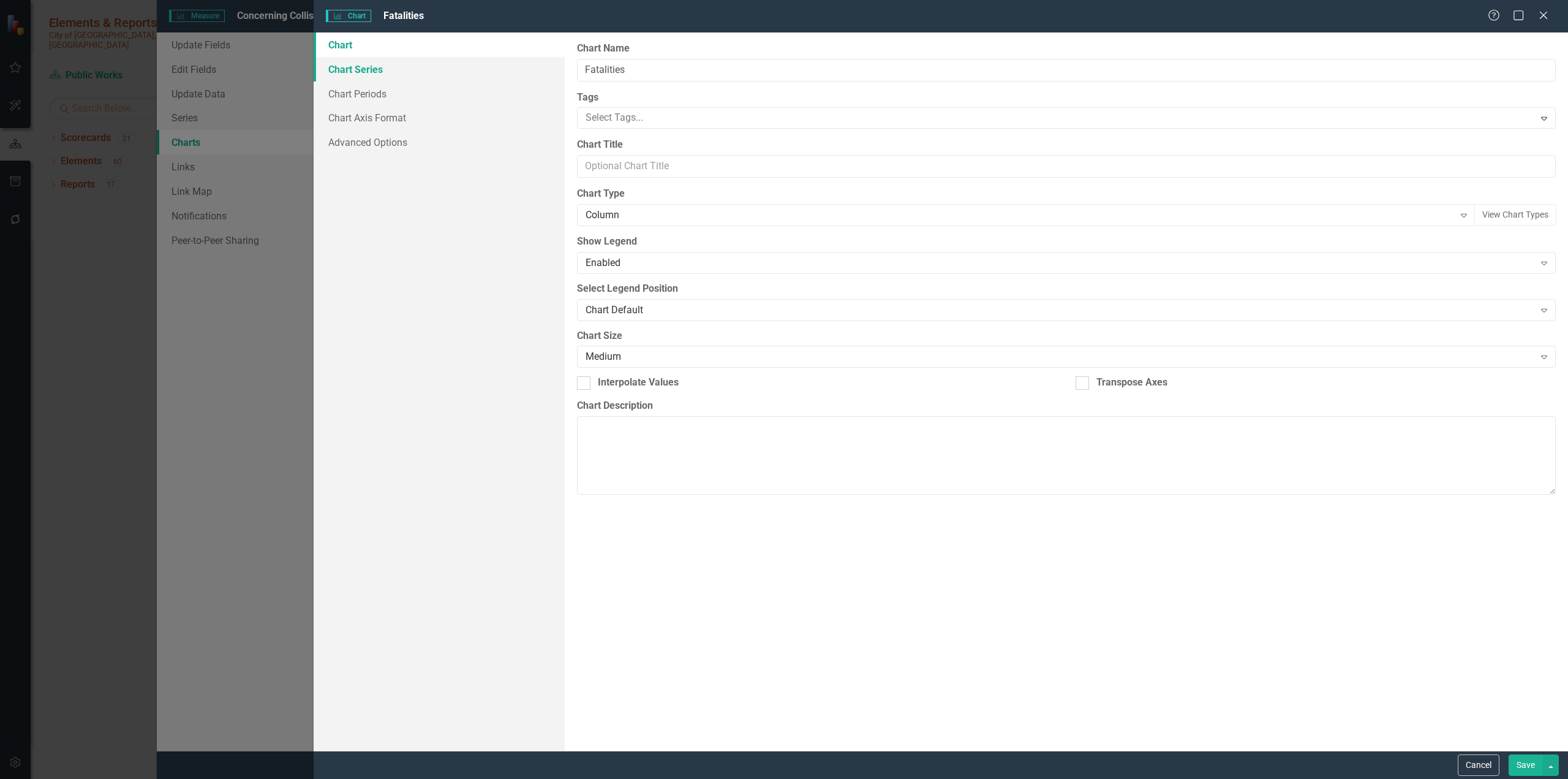
click at [363, 64] on link "Chart Series" at bounding box center [439, 69] width 251 height 25
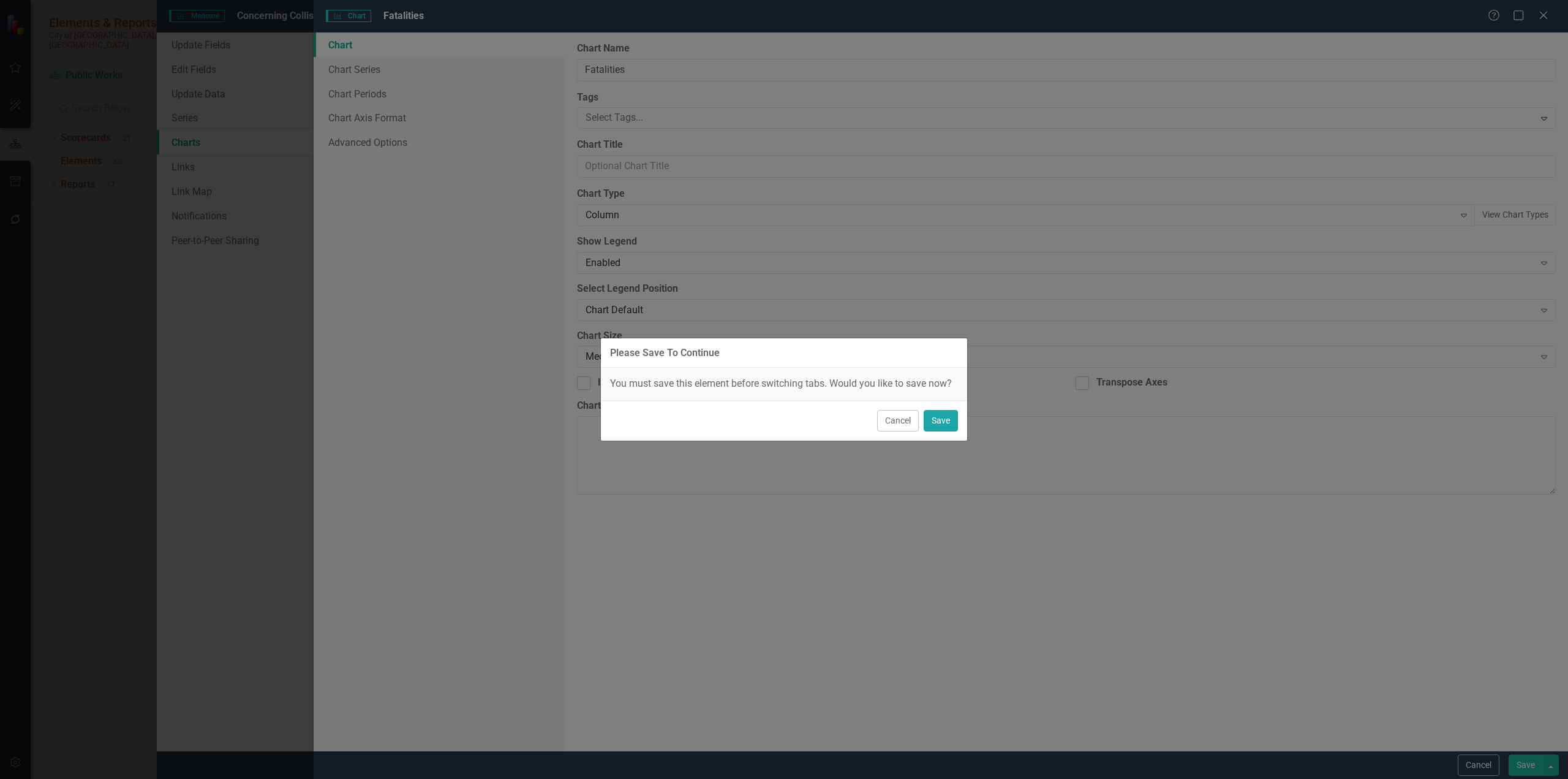
click at [928, 415] on button "Save" at bounding box center [941, 420] width 35 height 21
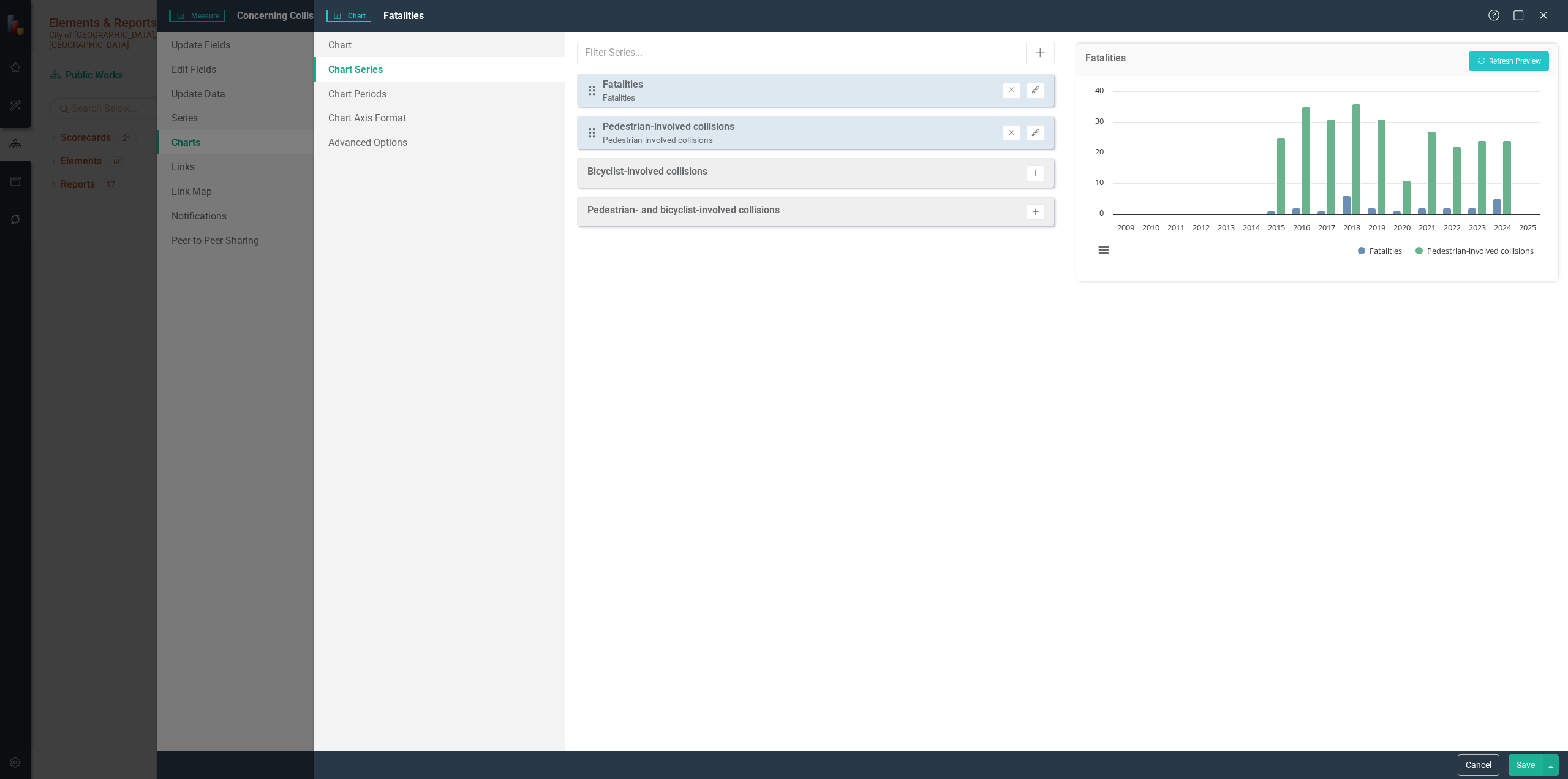
click at [928, 132] on icon "button" at bounding box center [1012, 133] width 5 height 5
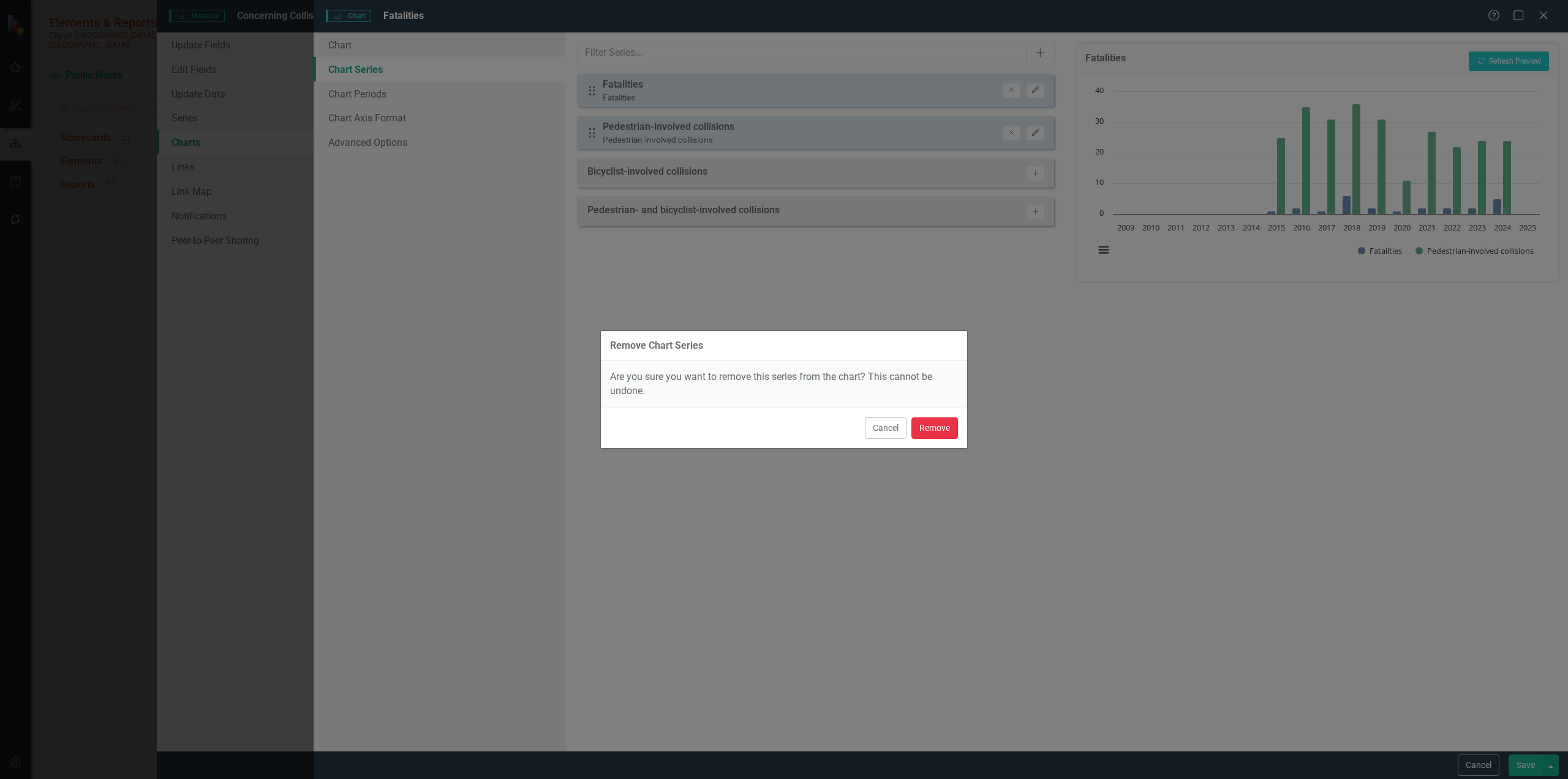
click at [928, 429] on button "Remove" at bounding box center [934, 428] width 47 height 21
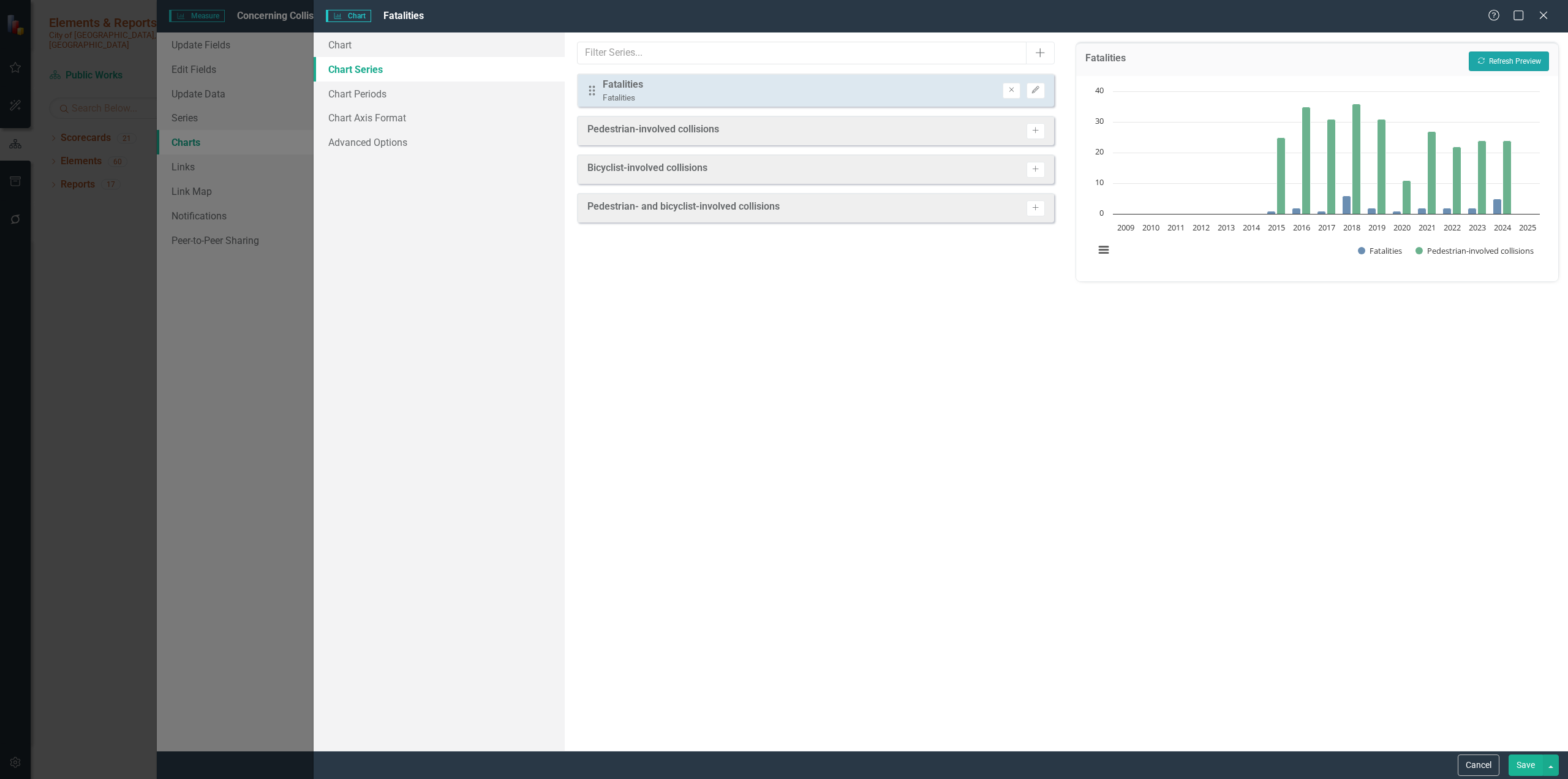
click at [928, 54] on button "Recalculate Refresh Preview" at bounding box center [1509, 61] width 80 height 20
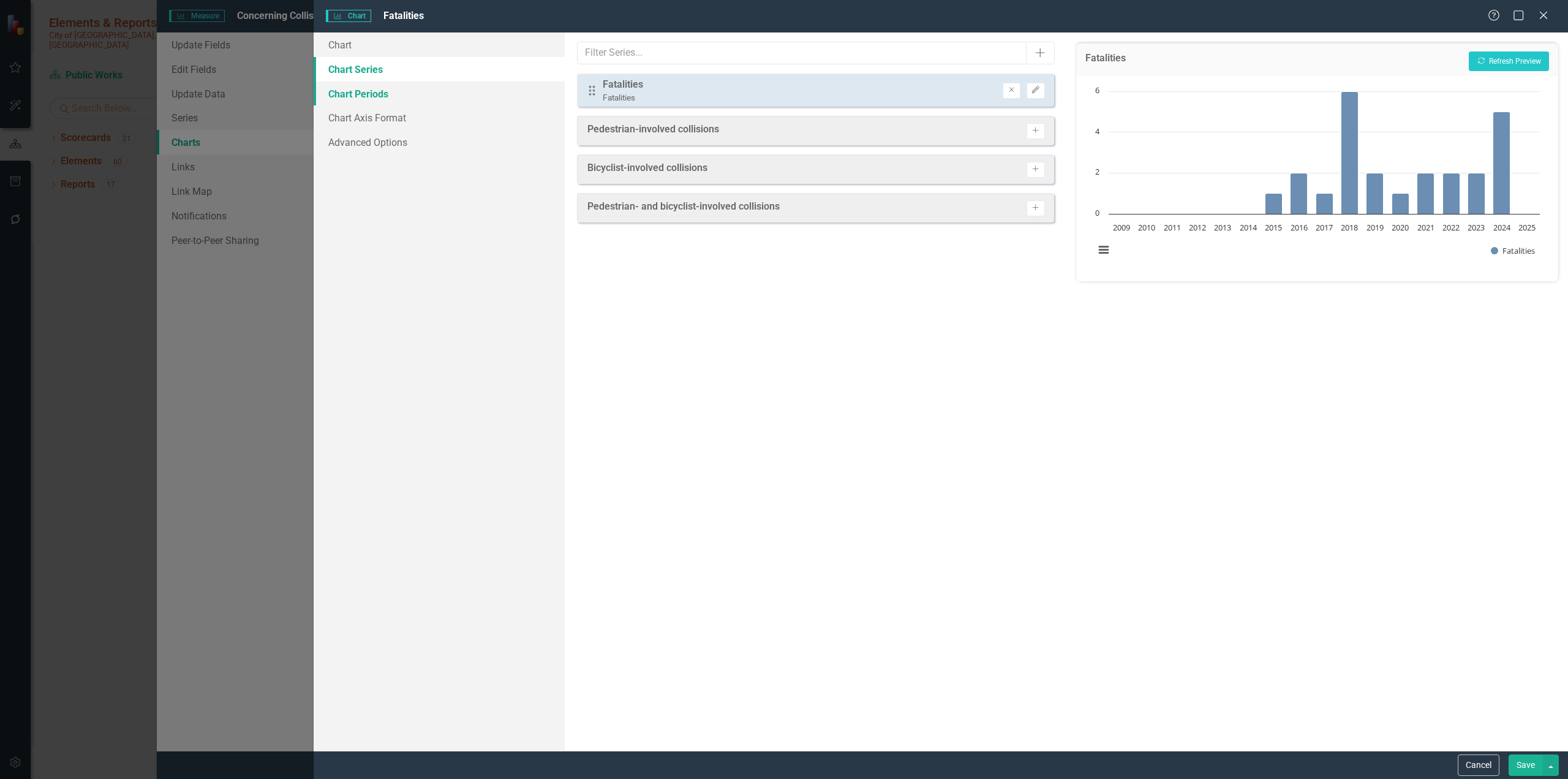
click at [377, 90] on link "Chart Periods" at bounding box center [439, 94] width 251 height 25
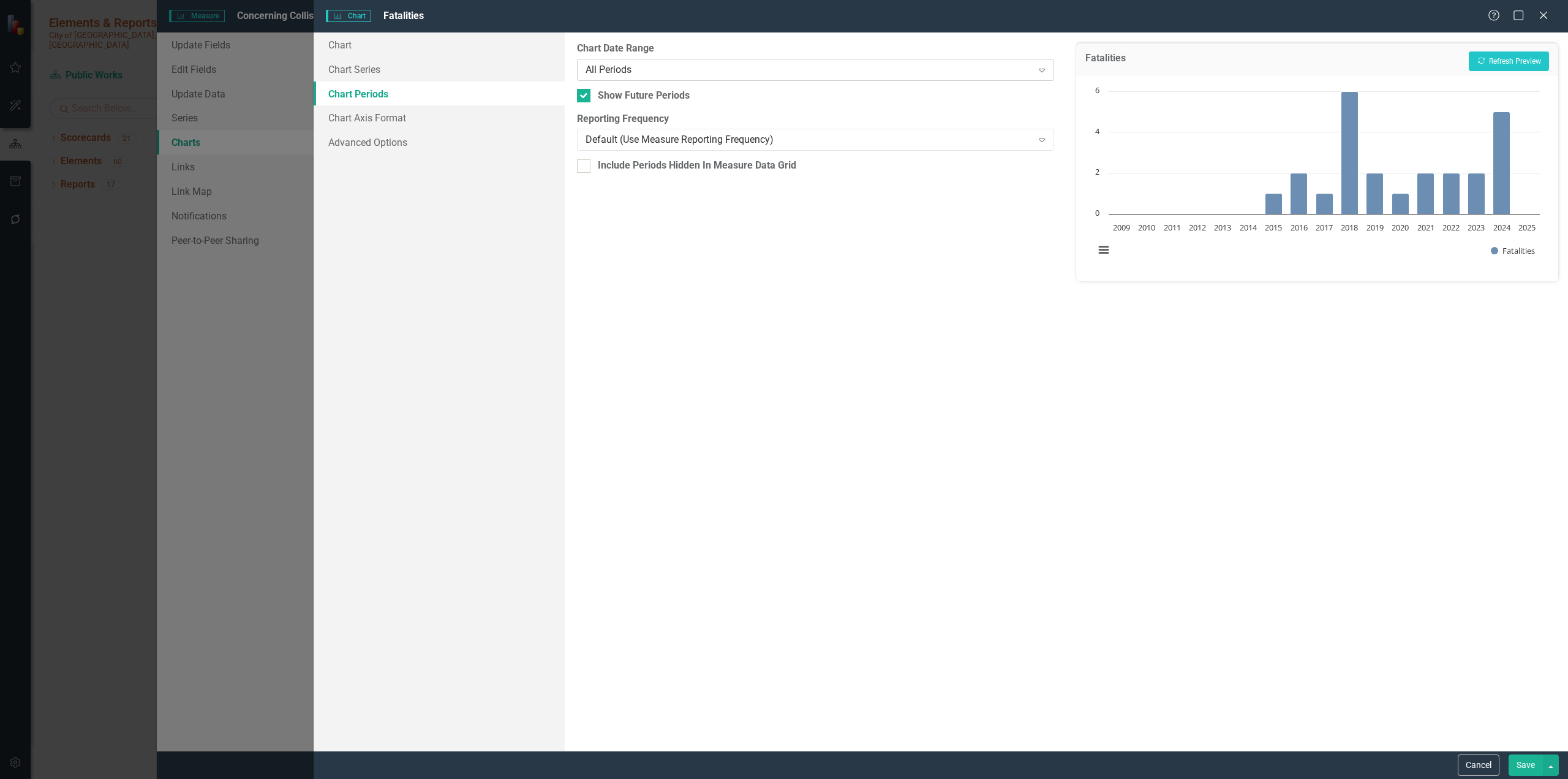
click at [660, 65] on div "All Periods" at bounding box center [809, 69] width 447 height 14
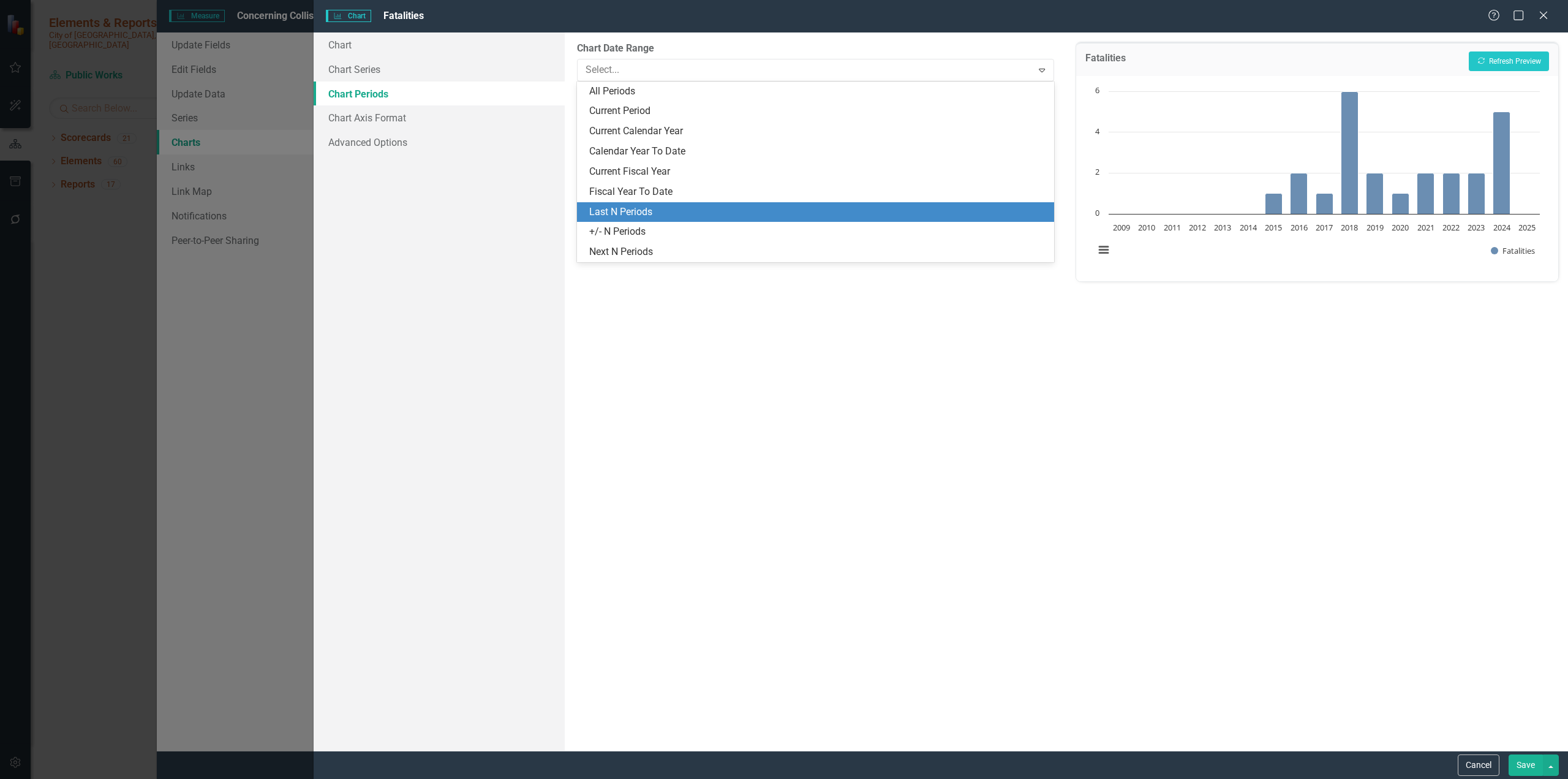
click at [631, 214] on div "Last N Periods" at bounding box center [817, 212] width 457 height 14
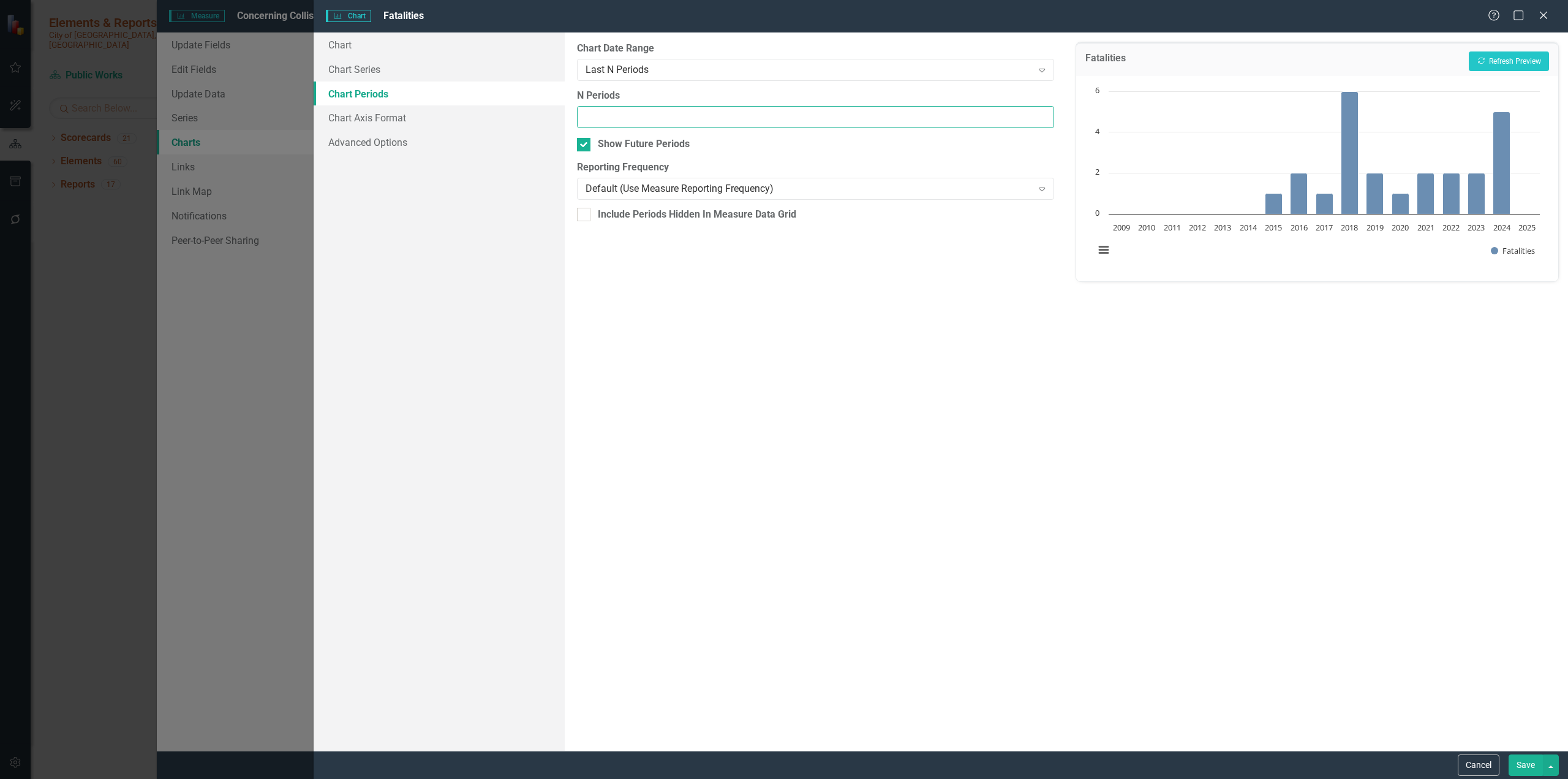
drag, startPoint x: 616, startPoint y: 115, endPoint x: 627, endPoint y: 118, distance: 11.4
click at [618, 115] on input "N Periods" at bounding box center [815, 118] width 477 height 23
type input "10"
click at [928, 59] on button "Recalculate Refresh Preview" at bounding box center [1509, 61] width 80 height 20
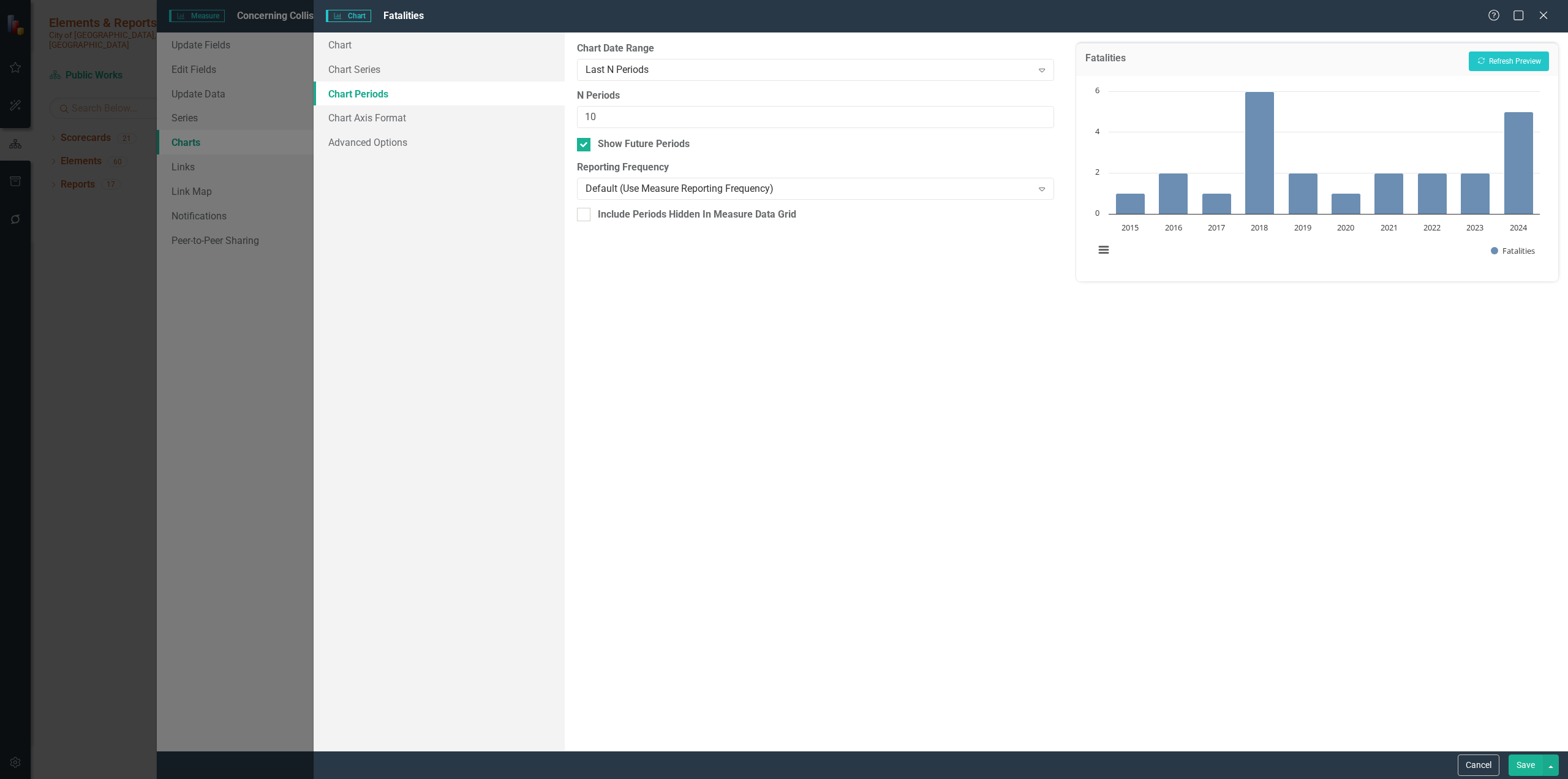
click at [928, 476] on button "Save" at bounding box center [1526, 765] width 35 height 21
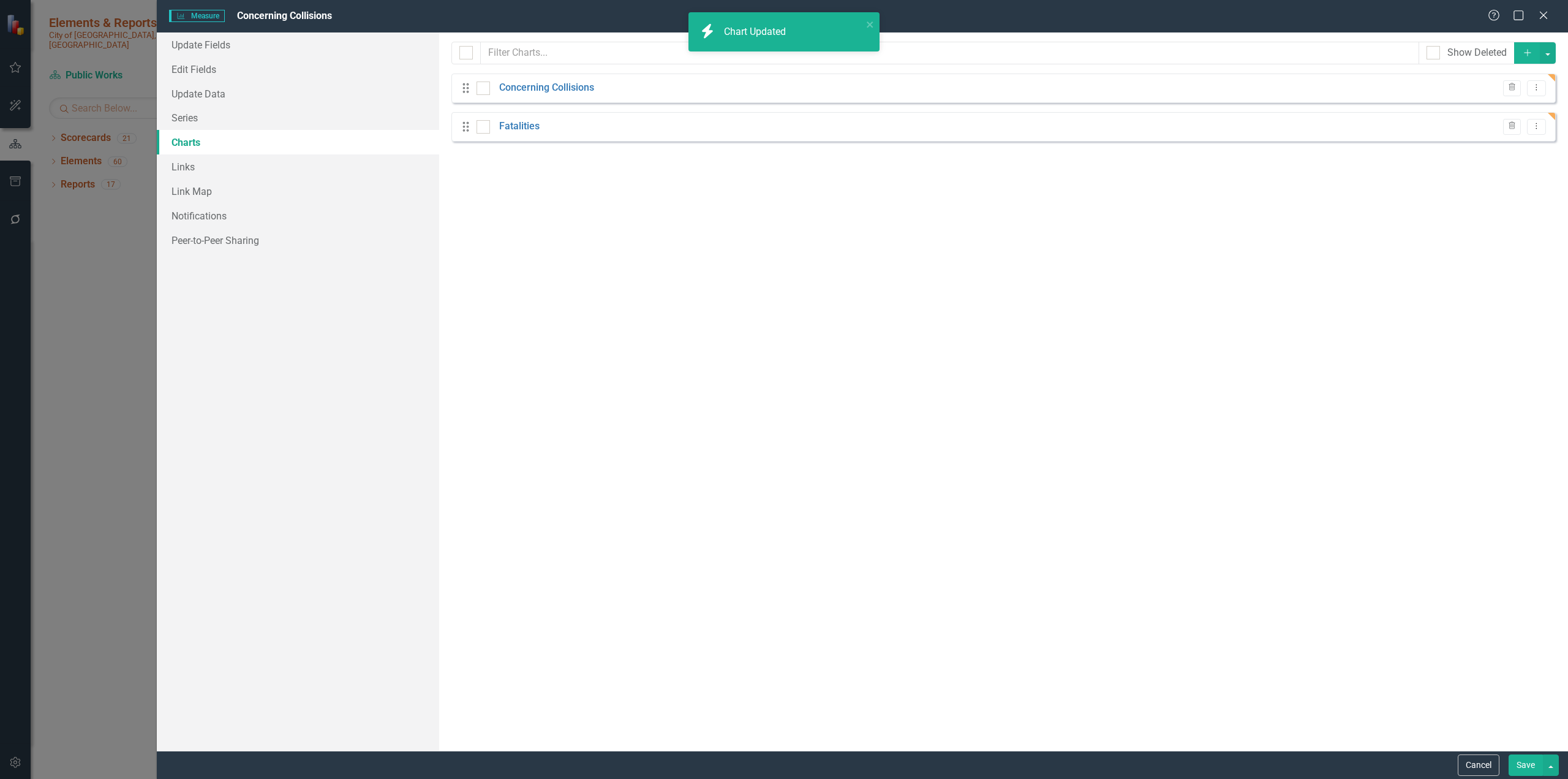
drag, startPoint x: 1529, startPoint y: 763, endPoint x: 1523, endPoint y: 763, distance: 6.0
click at [928, 476] on button "Save" at bounding box center [1526, 765] width 35 height 21
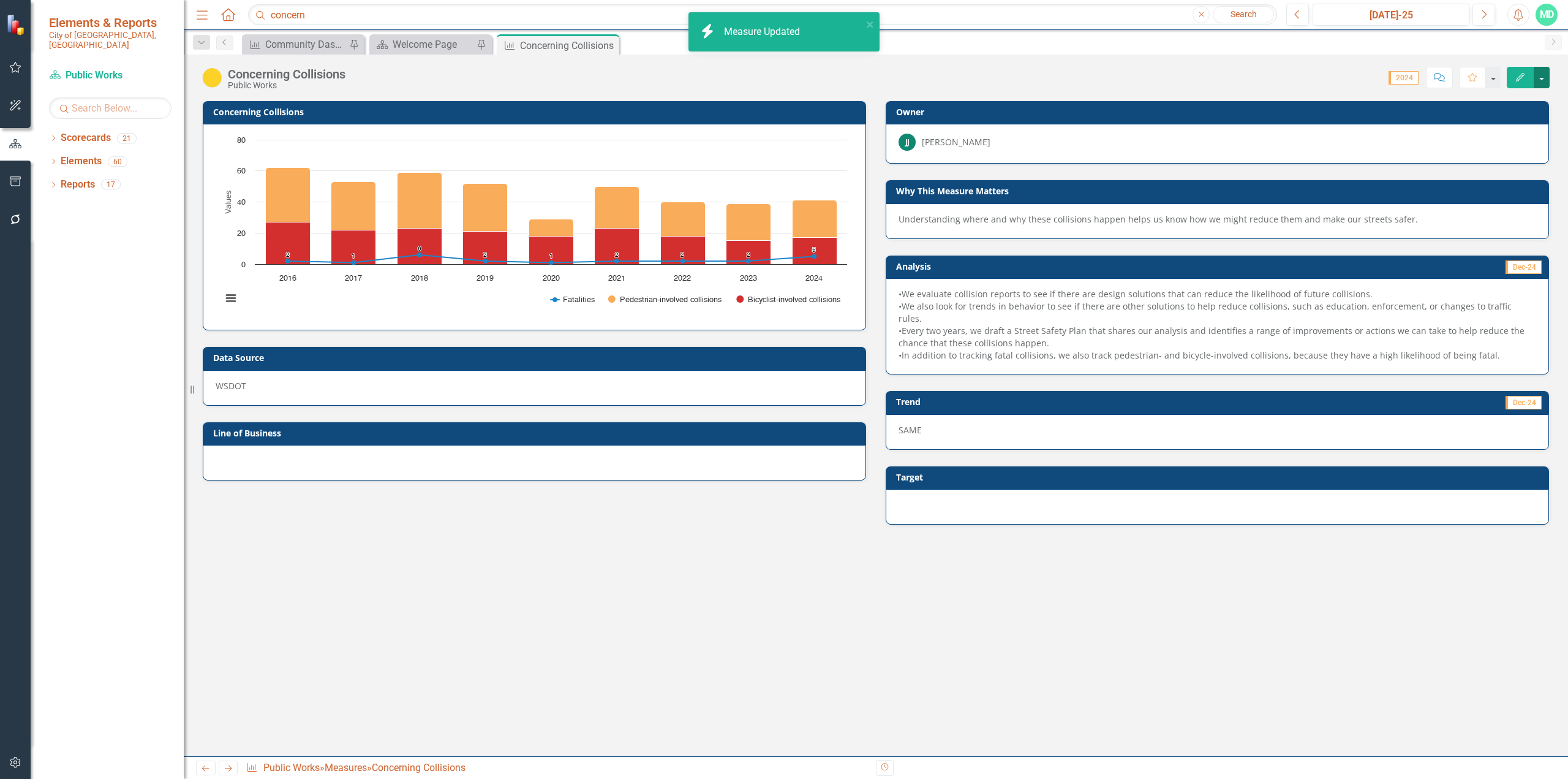
drag, startPoint x: 1548, startPoint y: 77, endPoint x: 1542, endPoint y: 80, distance: 6.7
click at [928, 77] on button "button" at bounding box center [1542, 77] width 16 height 21
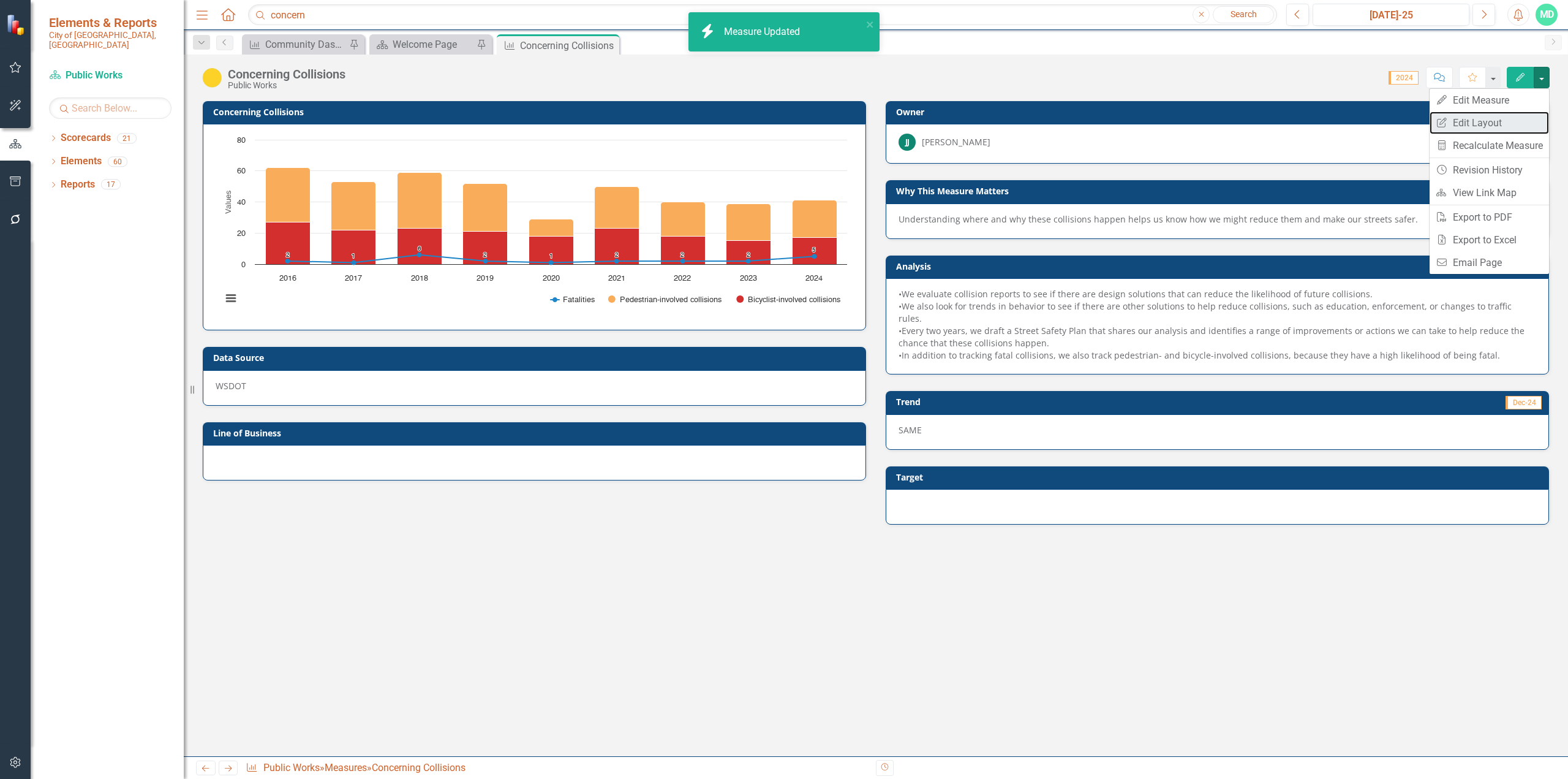
click at [928, 123] on link "Edit Report Edit Layout" at bounding box center [1489, 123] width 119 height 23
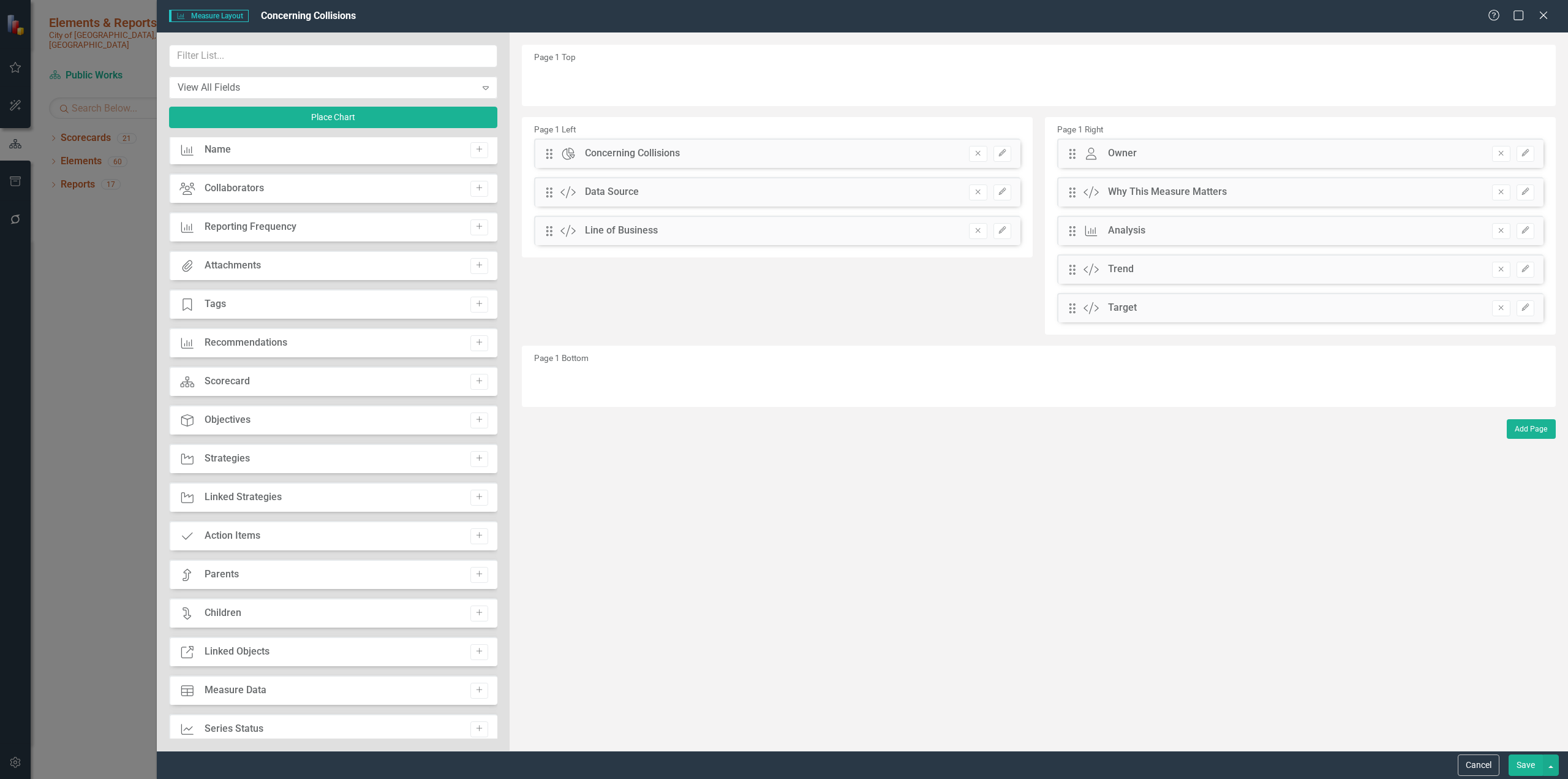
scroll to position [0, 0]
click at [481, 92] on icon "Expand" at bounding box center [485, 87] width 12 height 10
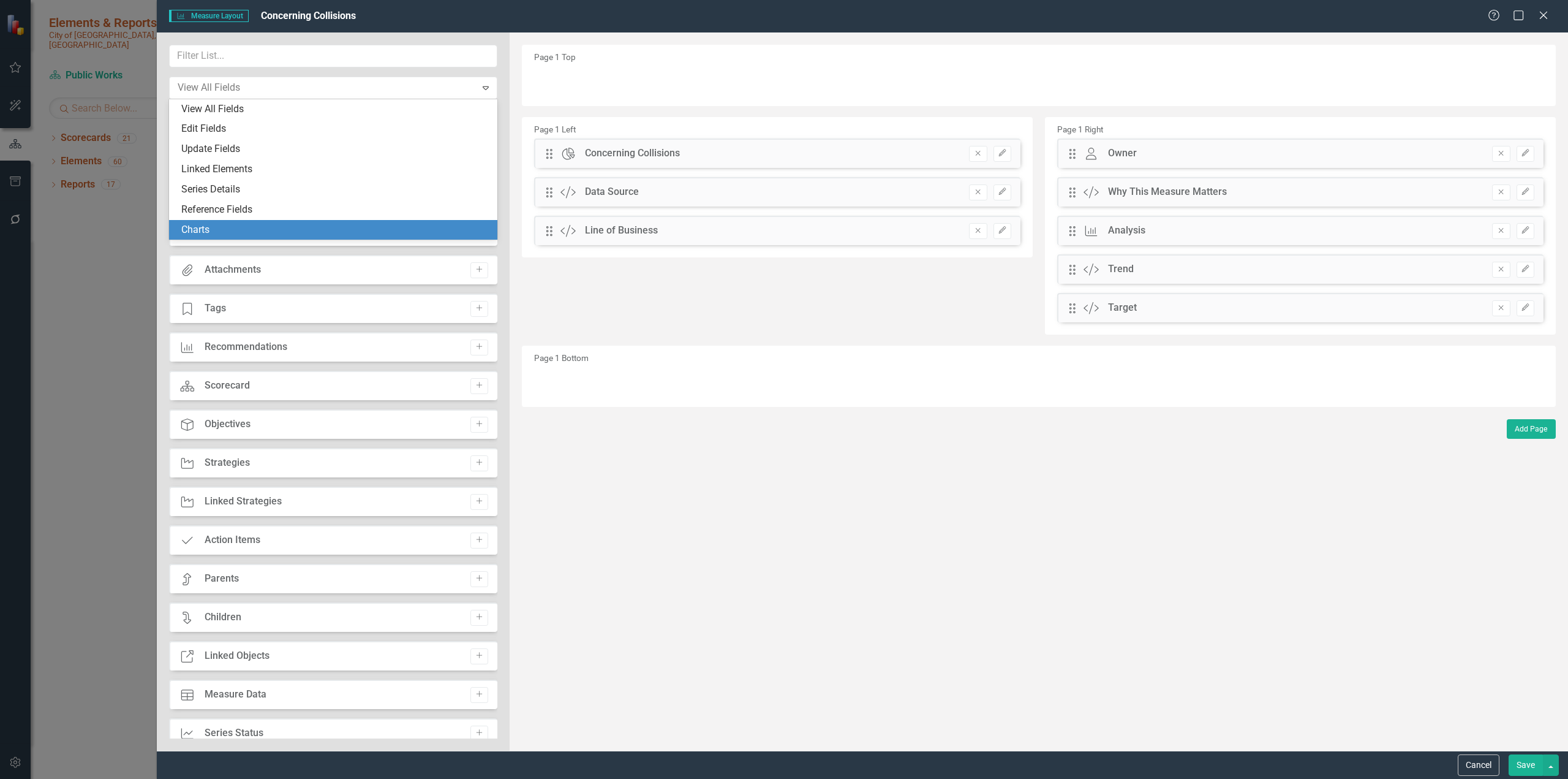
click at [245, 236] on div "Charts" at bounding box center [335, 230] width 309 height 14
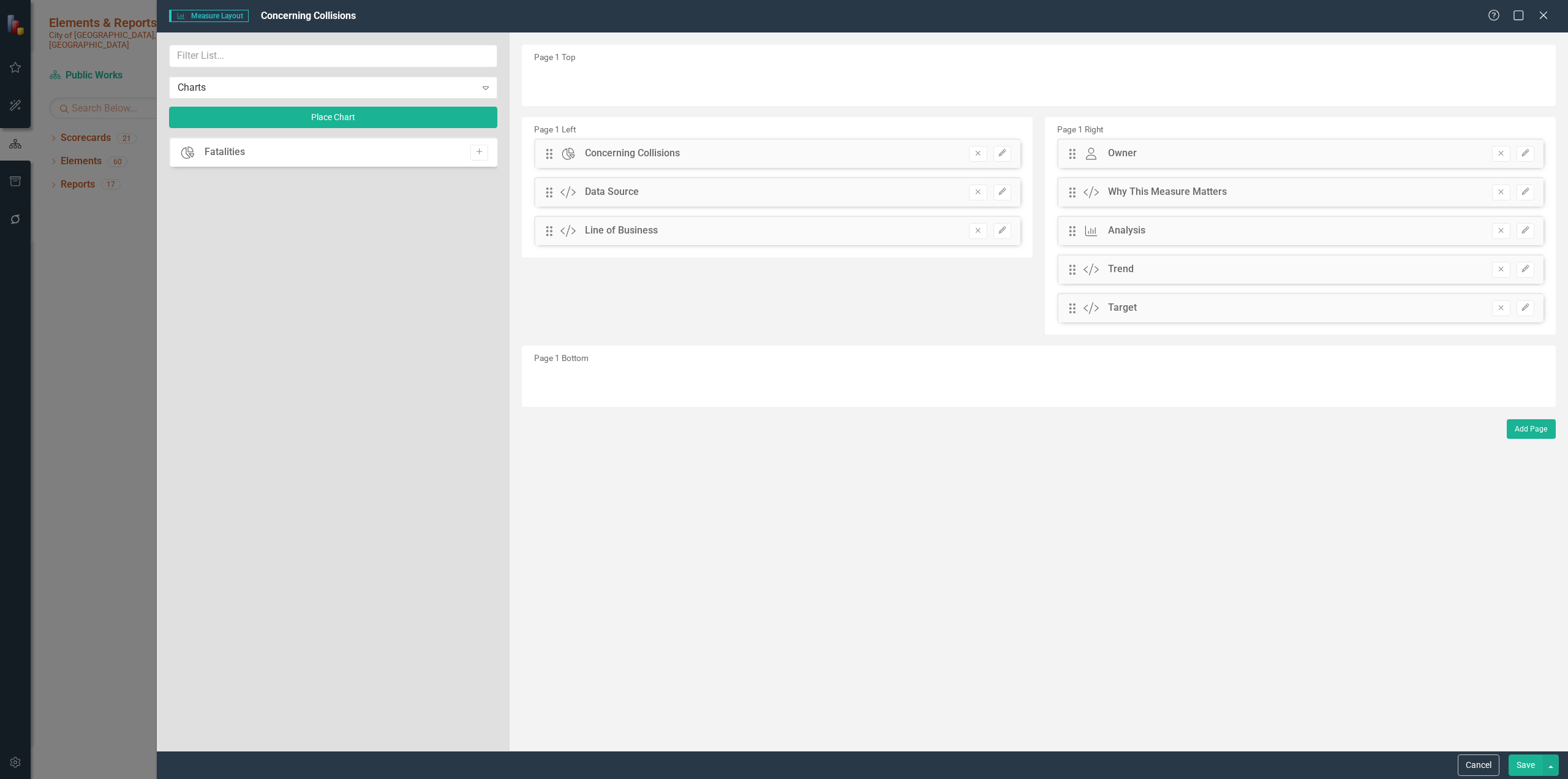
drag, startPoint x: 483, startPoint y: 152, endPoint x: 486, endPoint y: 162, distance: 10.4
click at [483, 152] on icon "Add" at bounding box center [479, 152] width 9 height 7
drag, startPoint x: 551, startPoint y: 77, endPoint x: 560, endPoint y: 171, distance: 94.4
drag, startPoint x: 551, startPoint y: 154, endPoint x: 549, endPoint y: 185, distance: 31.1
click at [928, 476] on button "Save" at bounding box center [1526, 765] width 35 height 21
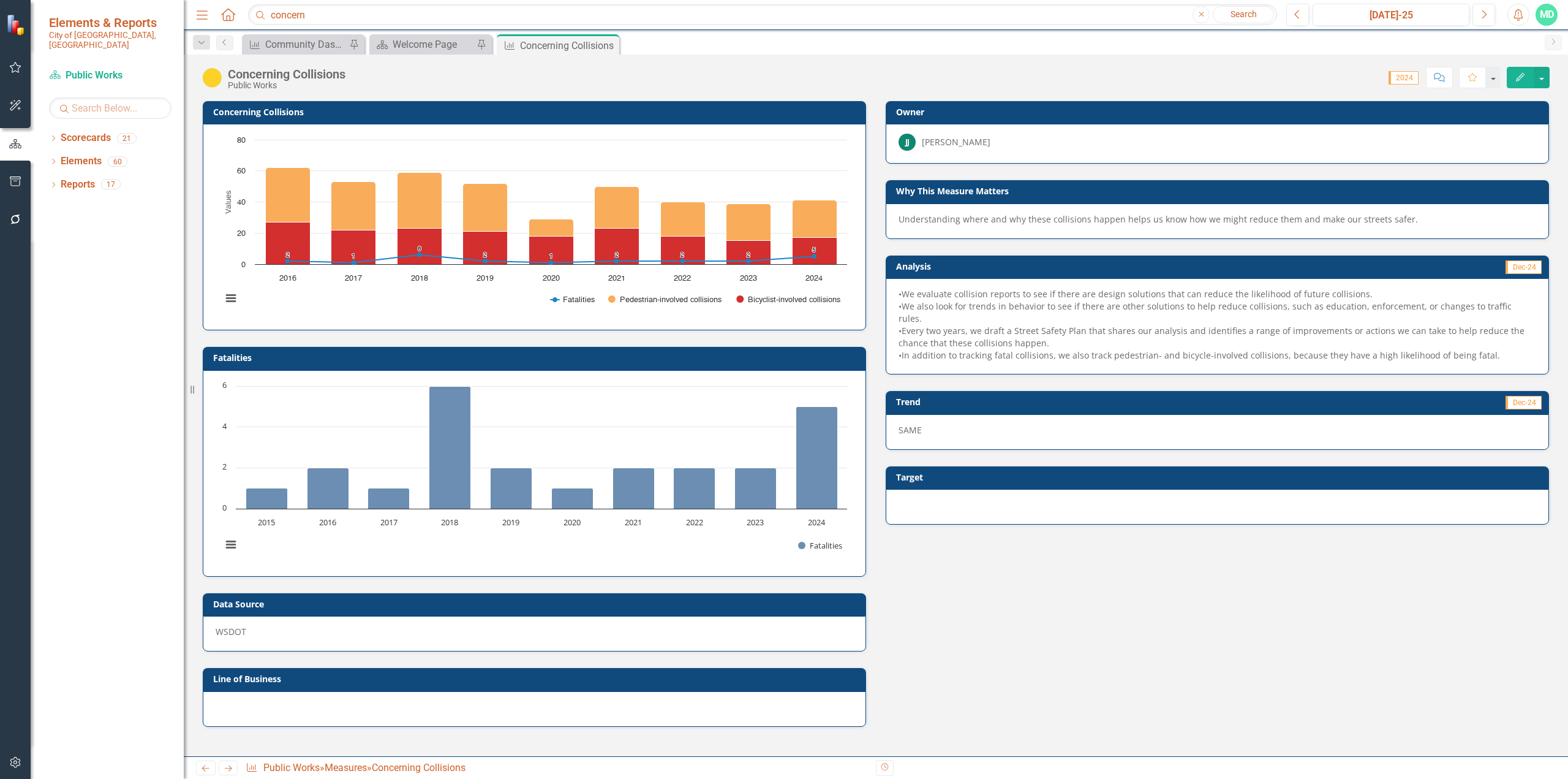
click at [660, 116] on h3 "Concerning Collisions" at bounding box center [536, 111] width 647 height 9
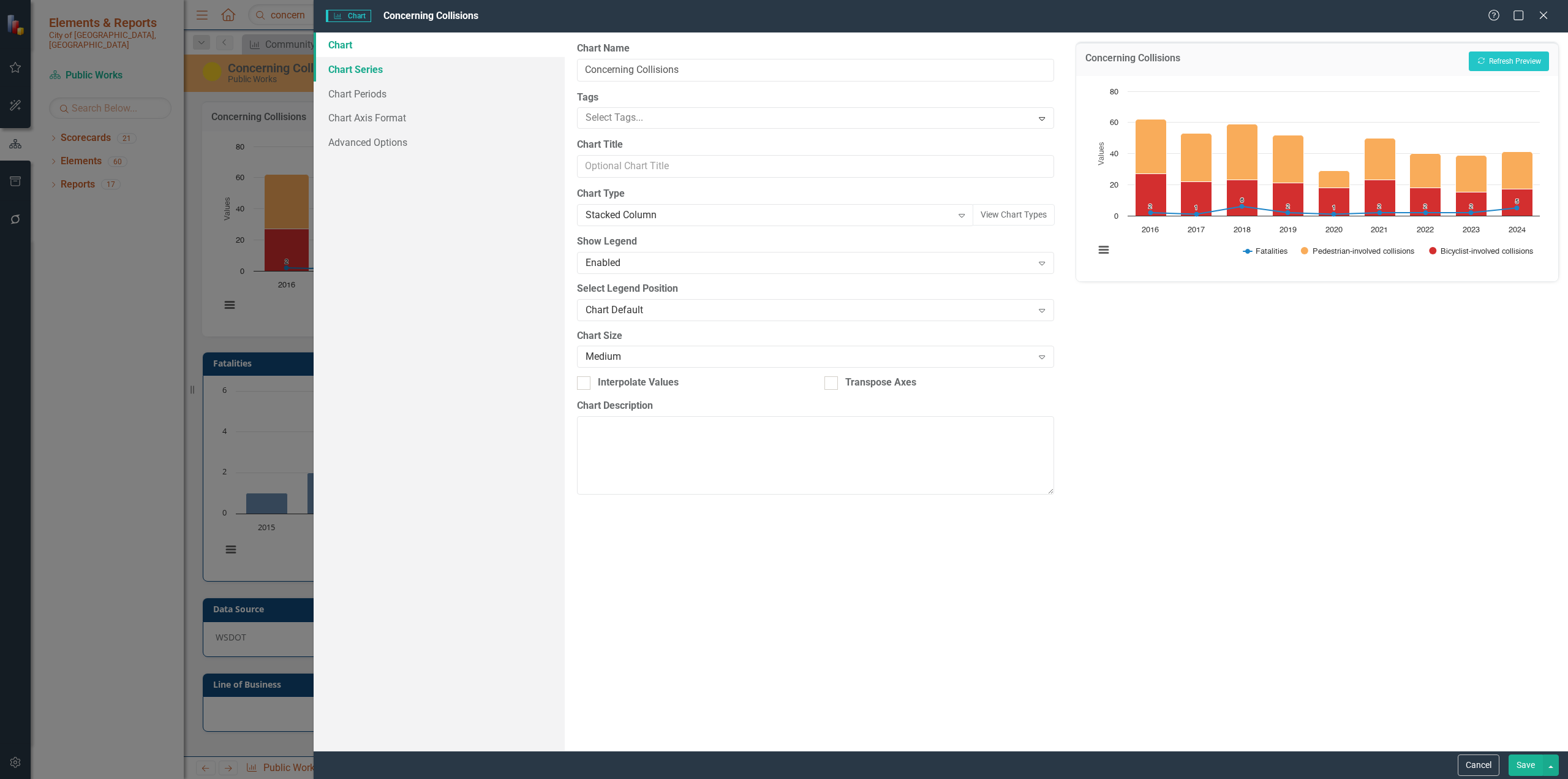
click at [367, 67] on link "Chart Series" at bounding box center [439, 69] width 251 height 25
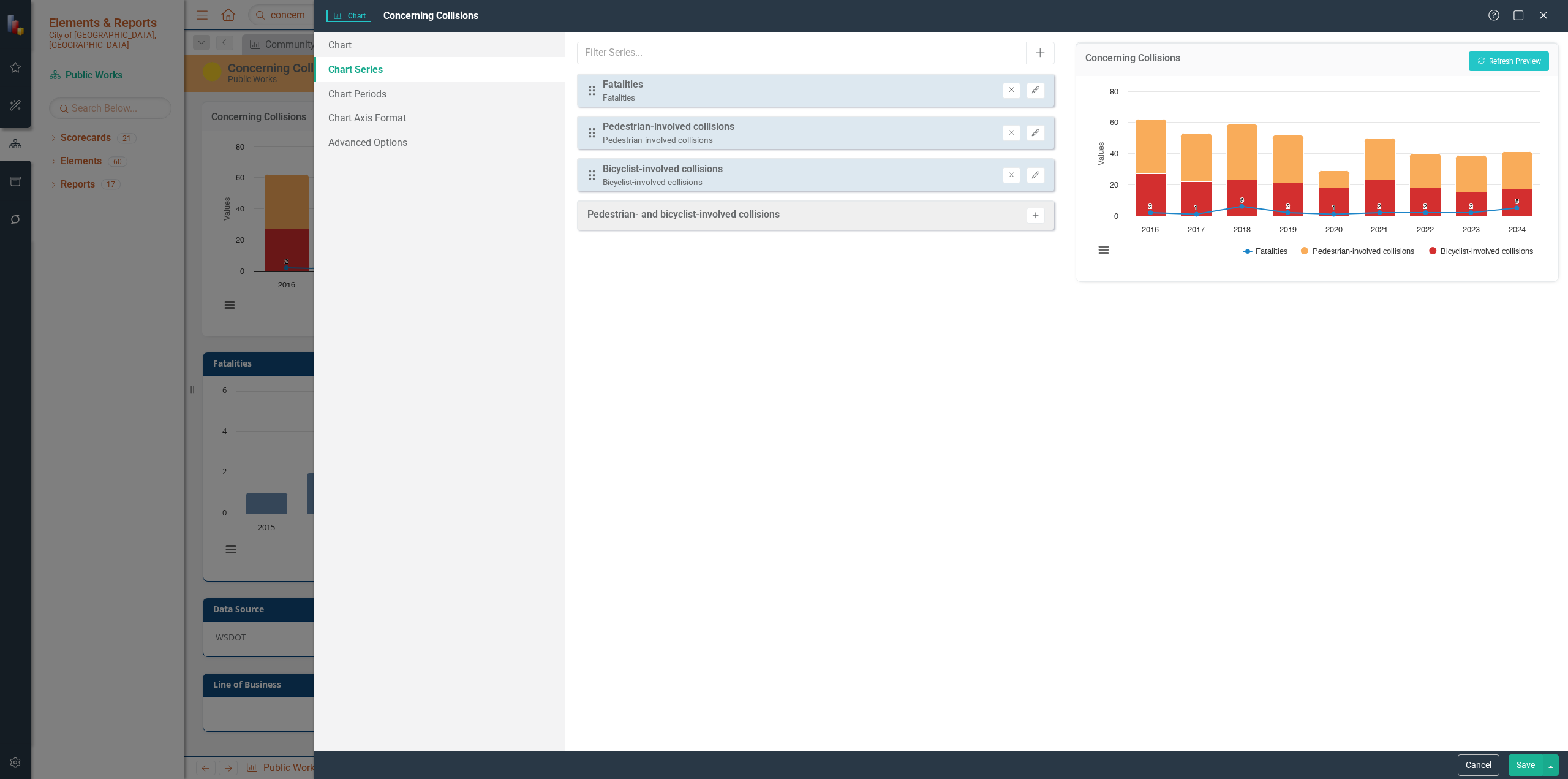
click at [928, 93] on icon "Remove" at bounding box center [1011, 90] width 9 height 7
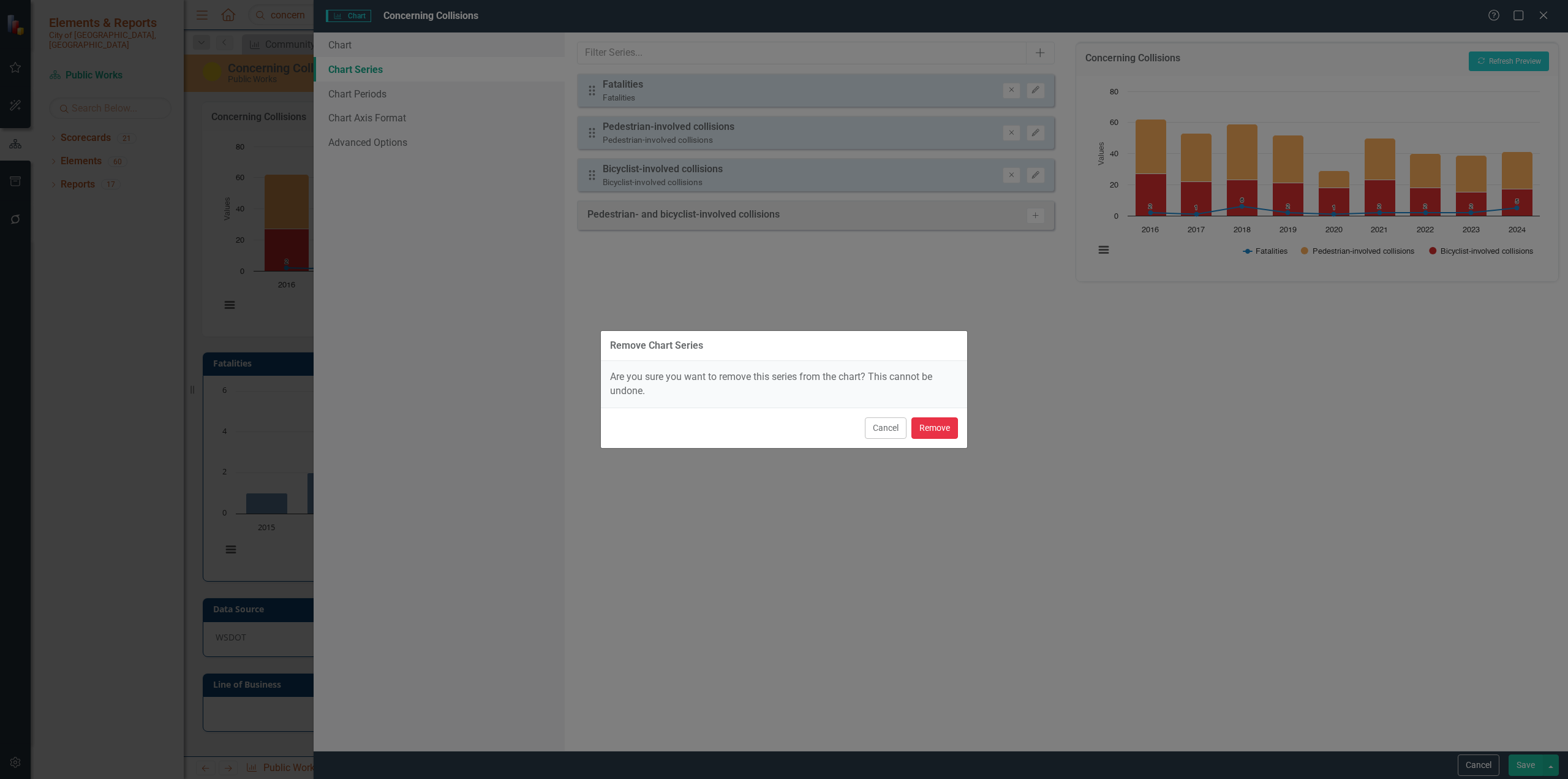
click at [928, 431] on button "Remove" at bounding box center [934, 428] width 47 height 21
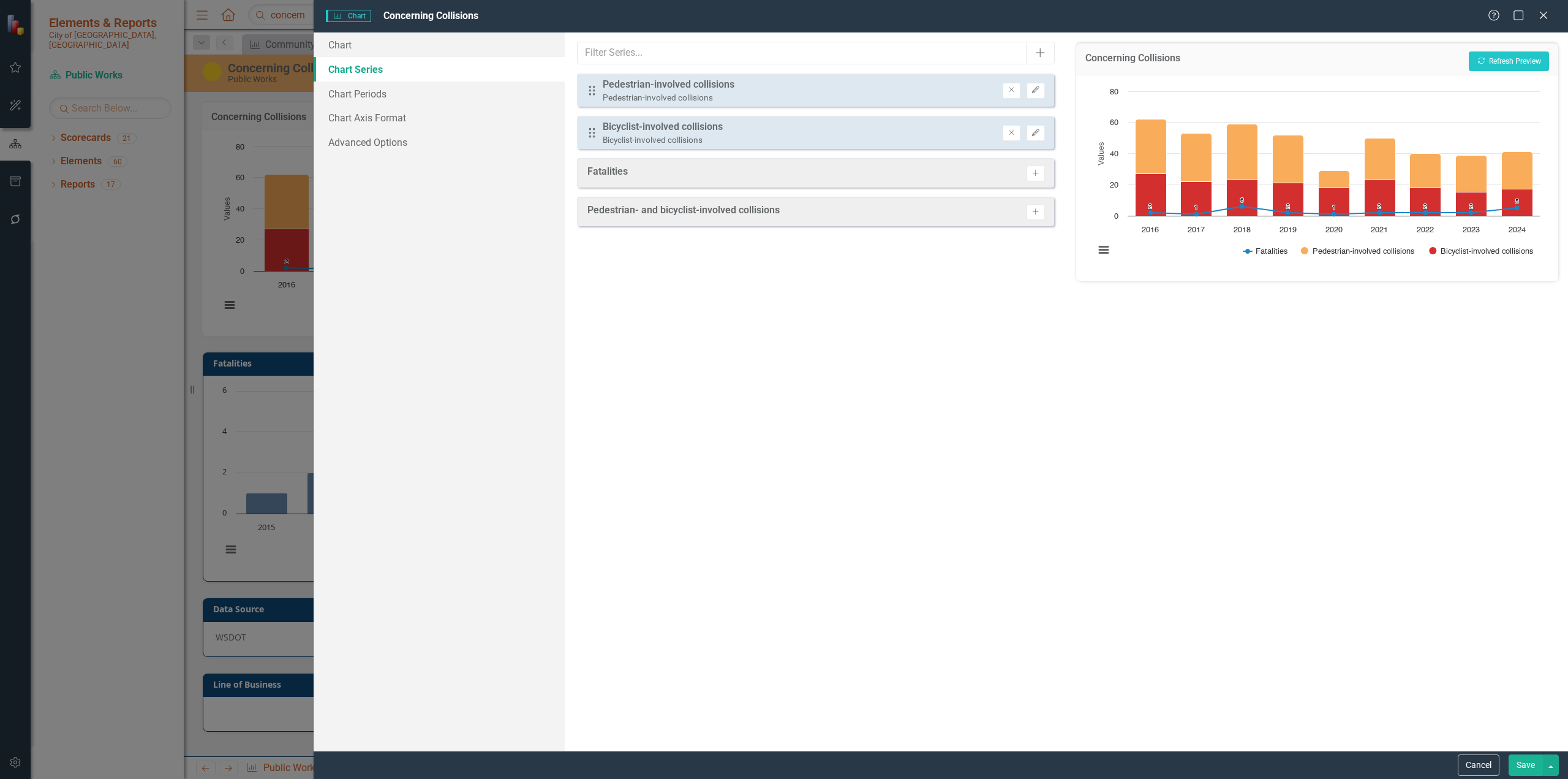
drag, startPoint x: 1523, startPoint y: 763, endPoint x: 1514, endPoint y: 763, distance: 9.0
click at [928, 476] on button "Save" at bounding box center [1526, 765] width 35 height 21
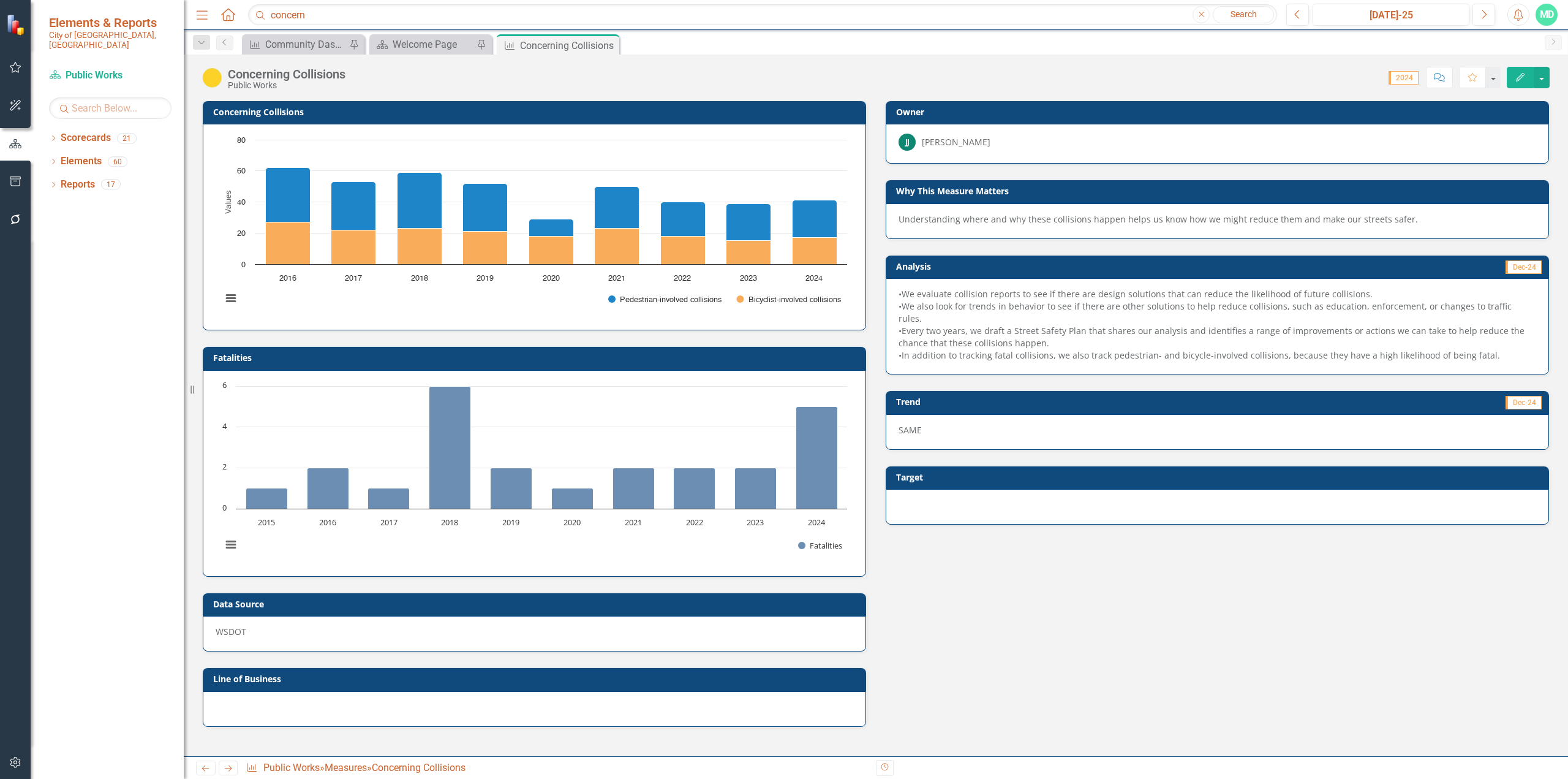
click at [470, 357] on h3 "Fatalities" at bounding box center [536, 357] width 647 height 9
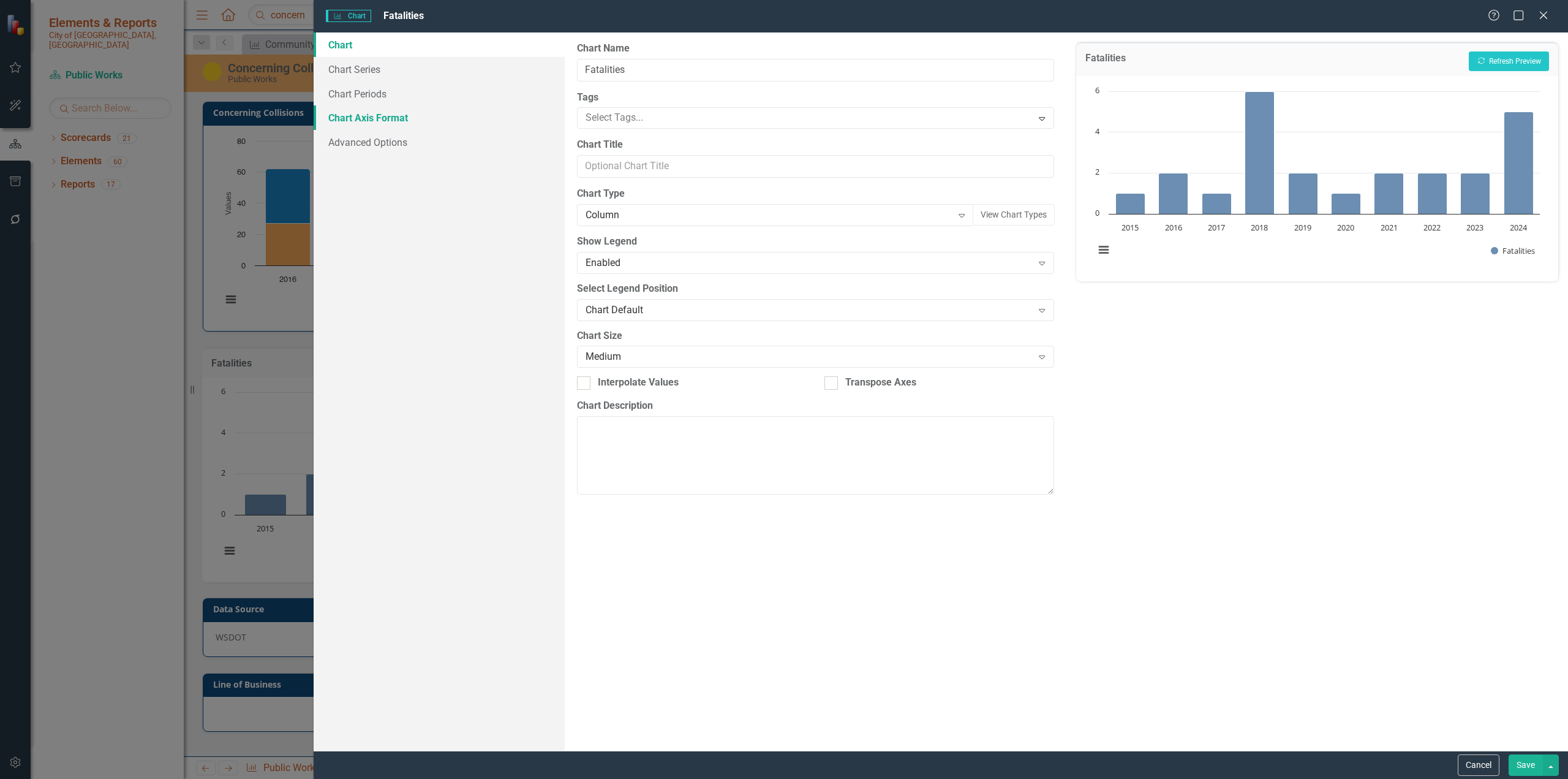
click at [358, 118] on link "Chart Axis Format" at bounding box center [439, 118] width 251 height 25
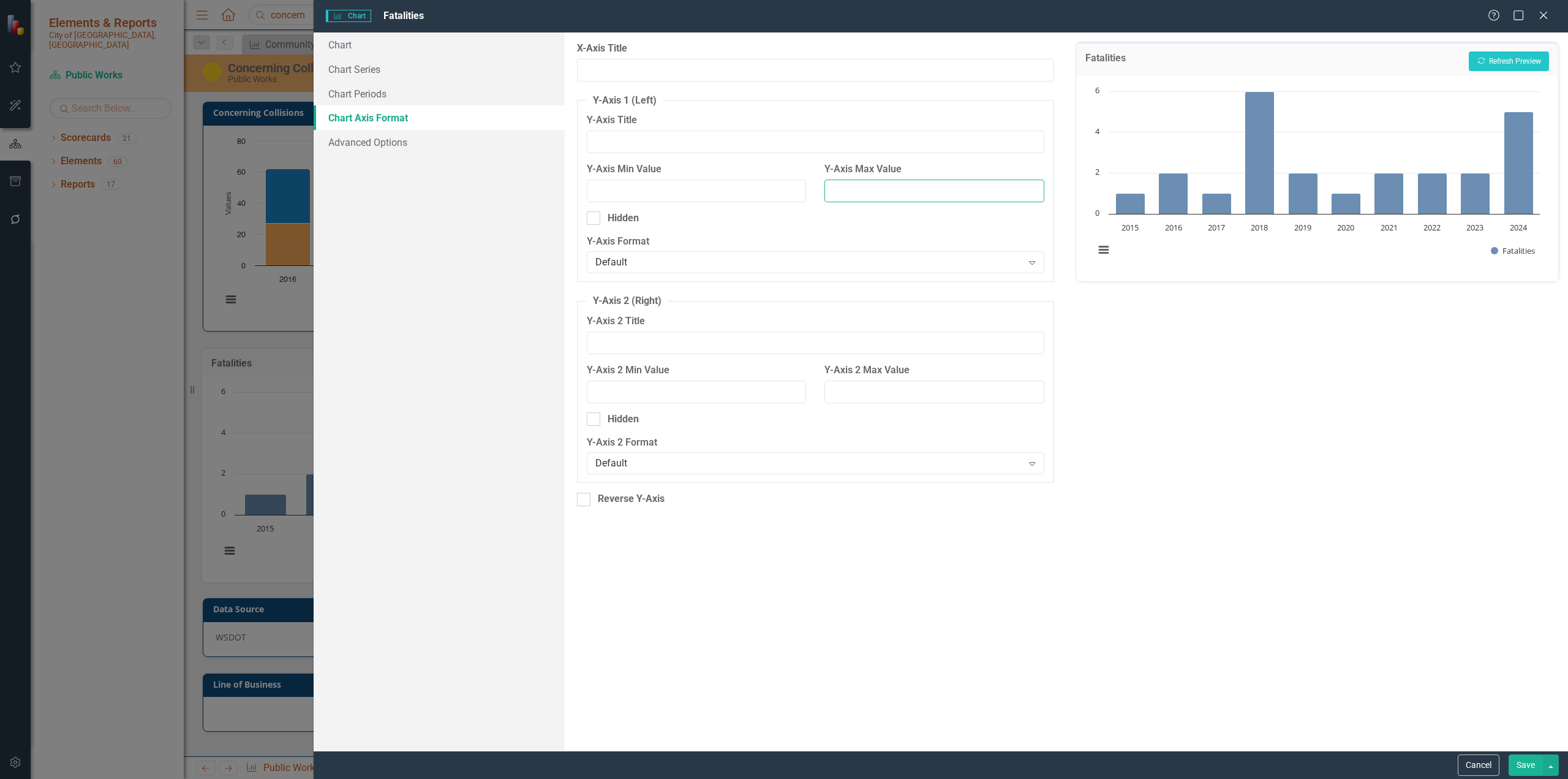
click at [864, 185] on input "Y-Axis Max Value" at bounding box center [934, 191] width 220 height 23
type input "80"
type input "0"
click at [928, 476] on button "Save" at bounding box center [1526, 765] width 35 height 21
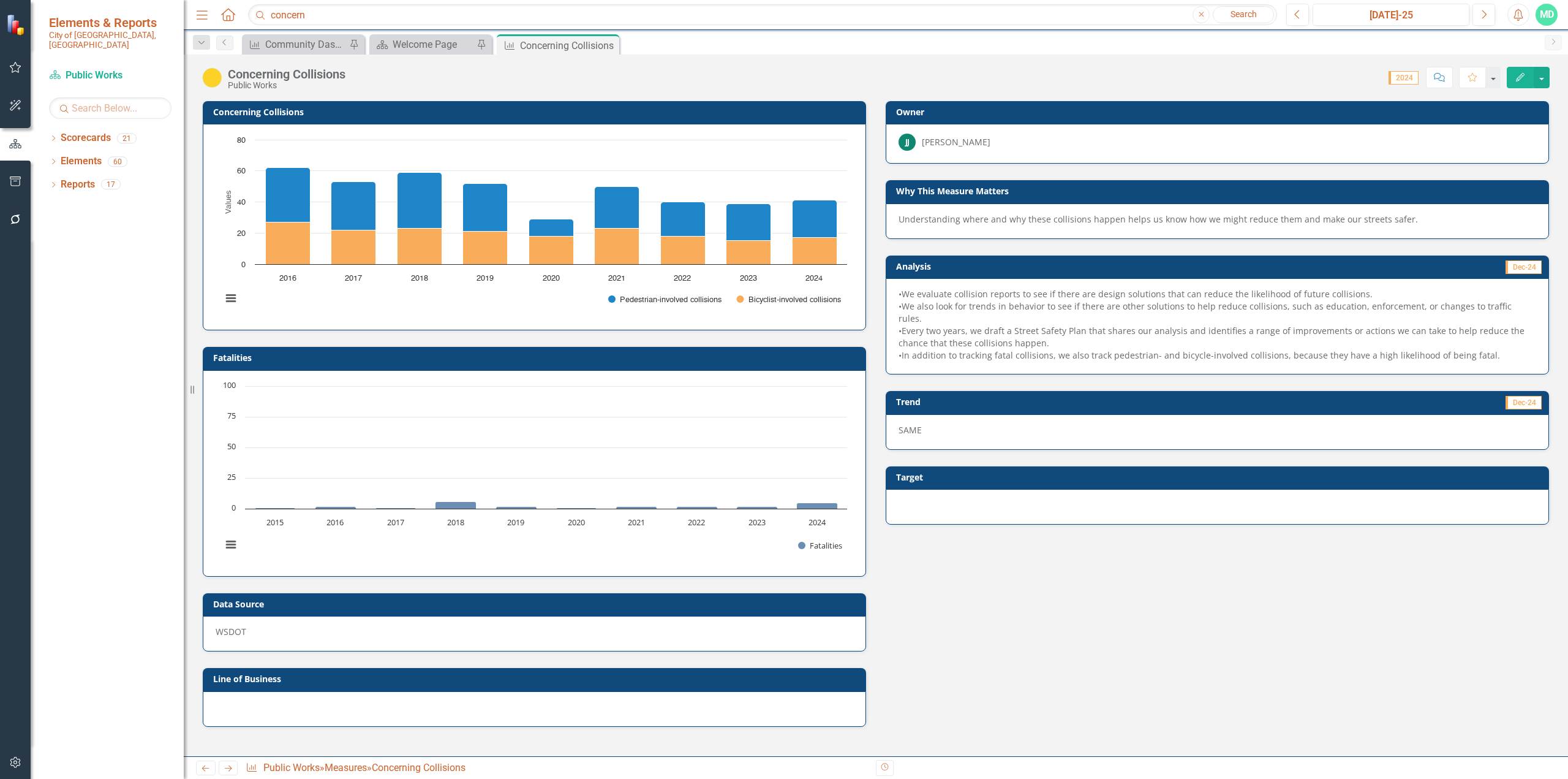
click at [928, 274] on td "Analysis" at bounding box center [1052, 268] width 312 height 18
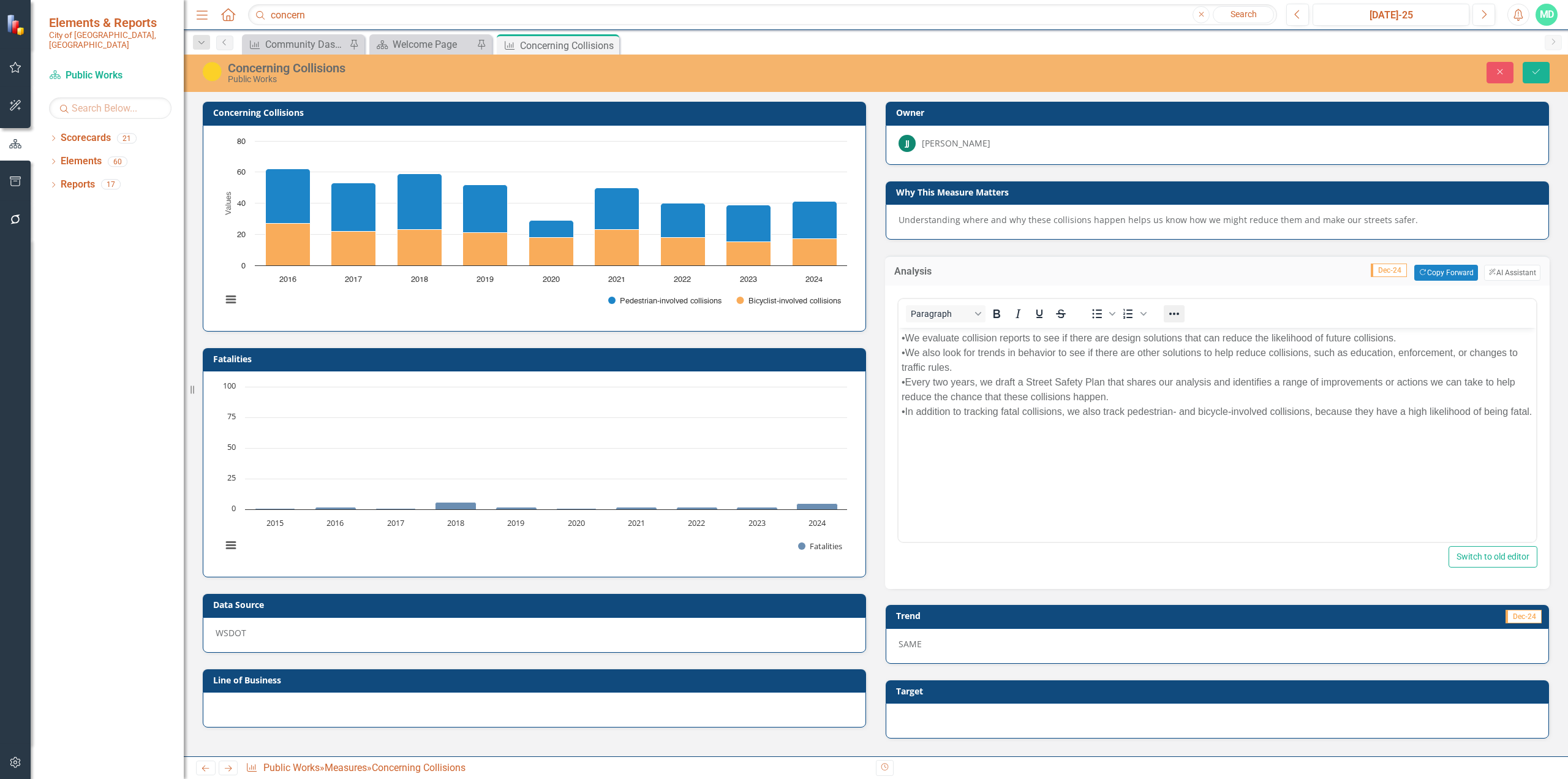
click at [928, 314] on icon "Reveal or hide additional toolbar items" at bounding box center [1174, 313] width 10 height 2
click at [928, 476] on body "•We evaluate collision reports to see if there are design solutions that can re…" at bounding box center [1218, 420] width 638 height 184
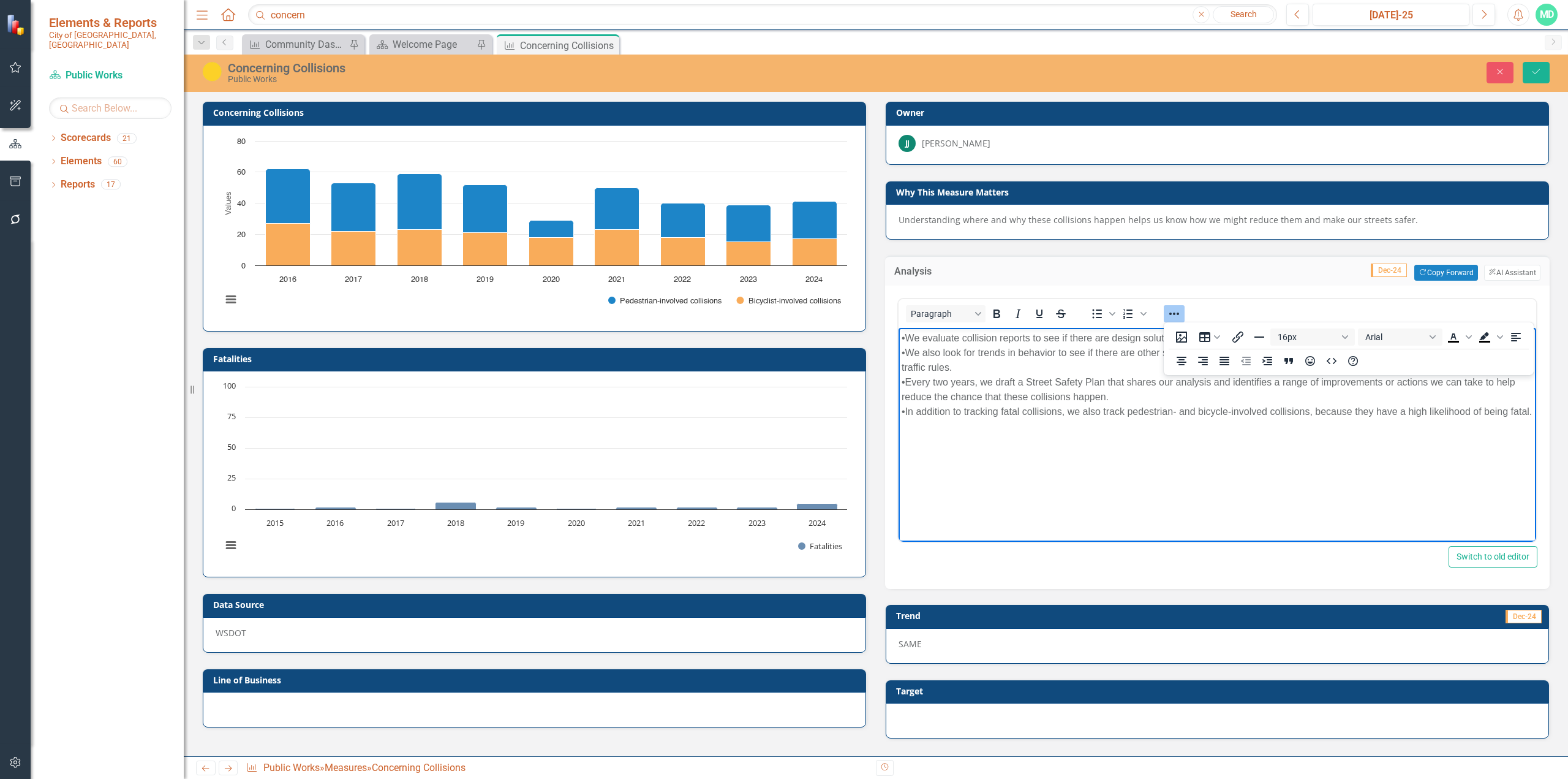
click at [928, 435] on body "•We evaluate collision reports to see if there are design solutions that can re…" at bounding box center [1218, 420] width 638 height 184
click at [928, 414] on div "•In addition to tracking fatal collisions, we also track pedestrian- and bicycl…" at bounding box center [1217, 412] width 632 height 15
click at [928, 66] on button "Save" at bounding box center [1536, 73] width 27 height 21
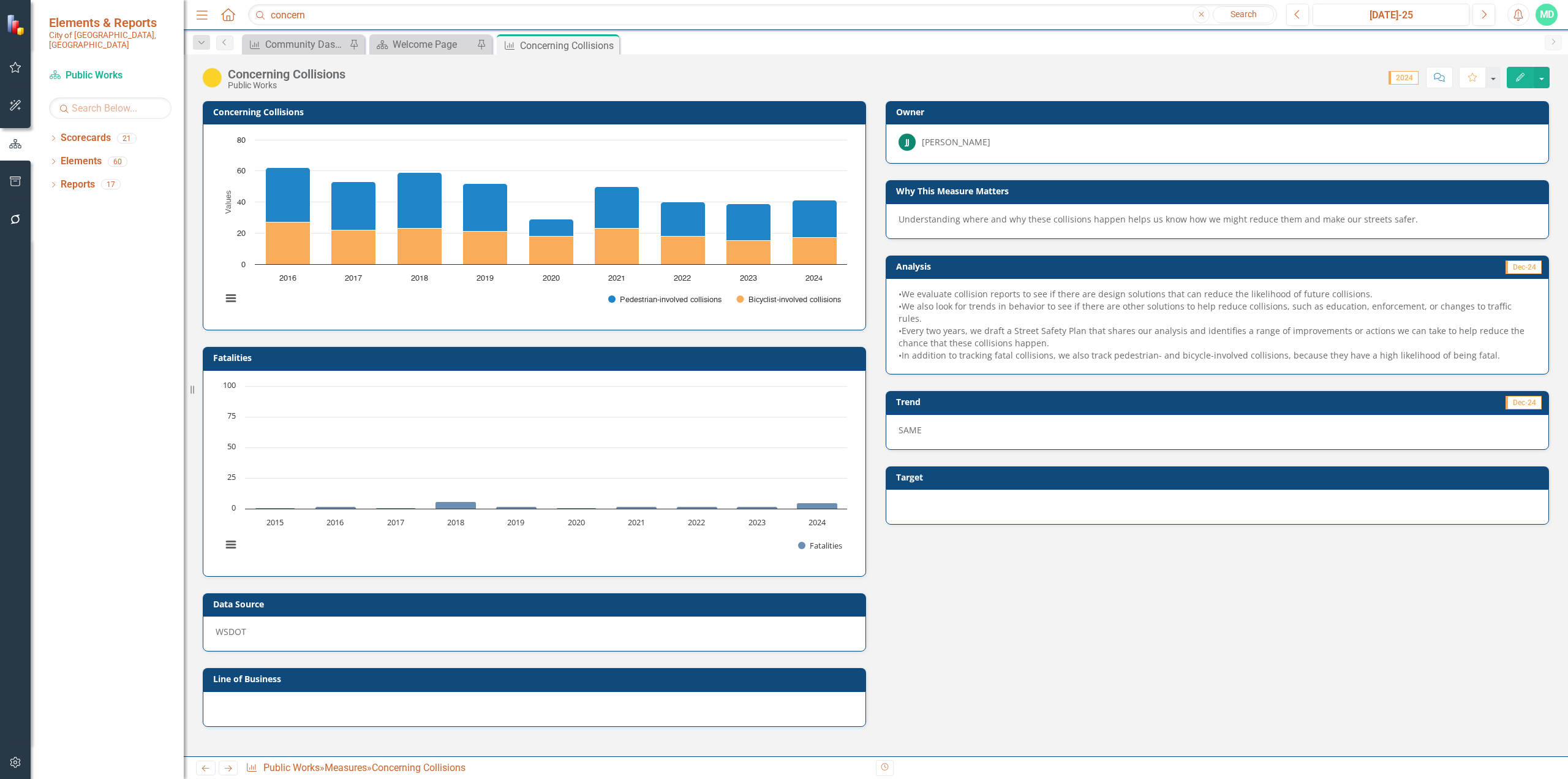
click at [928, 265] on h3 "Analysis" at bounding box center [1052, 265] width 312 height 9
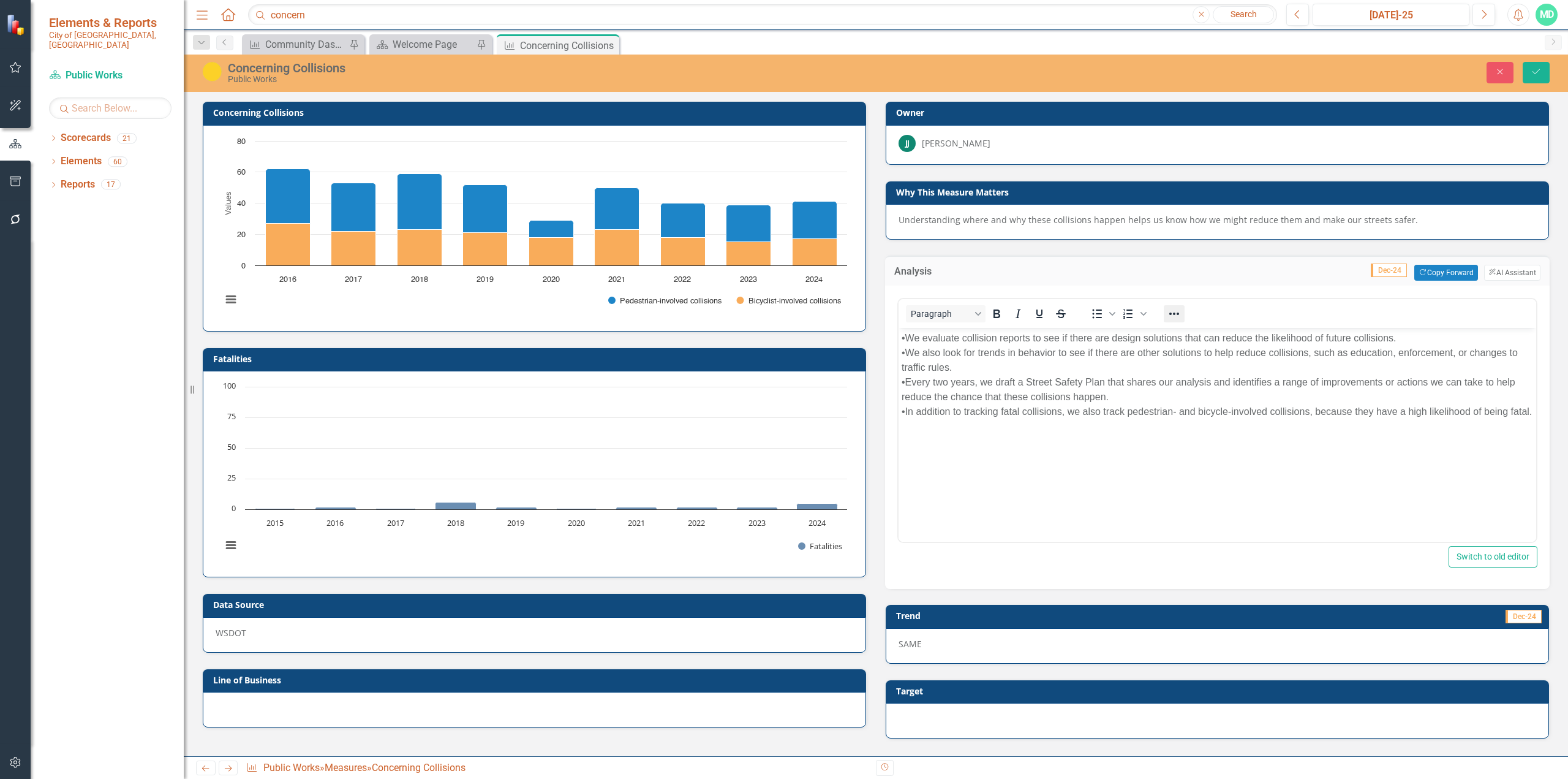
click at [928, 310] on icon "Reveal or hide additional toolbar items" at bounding box center [1174, 314] width 15 height 15
click at [928, 476] on body "•We evaluate collision reports to see if there are design solutions that can re…" at bounding box center [1218, 420] width 638 height 184
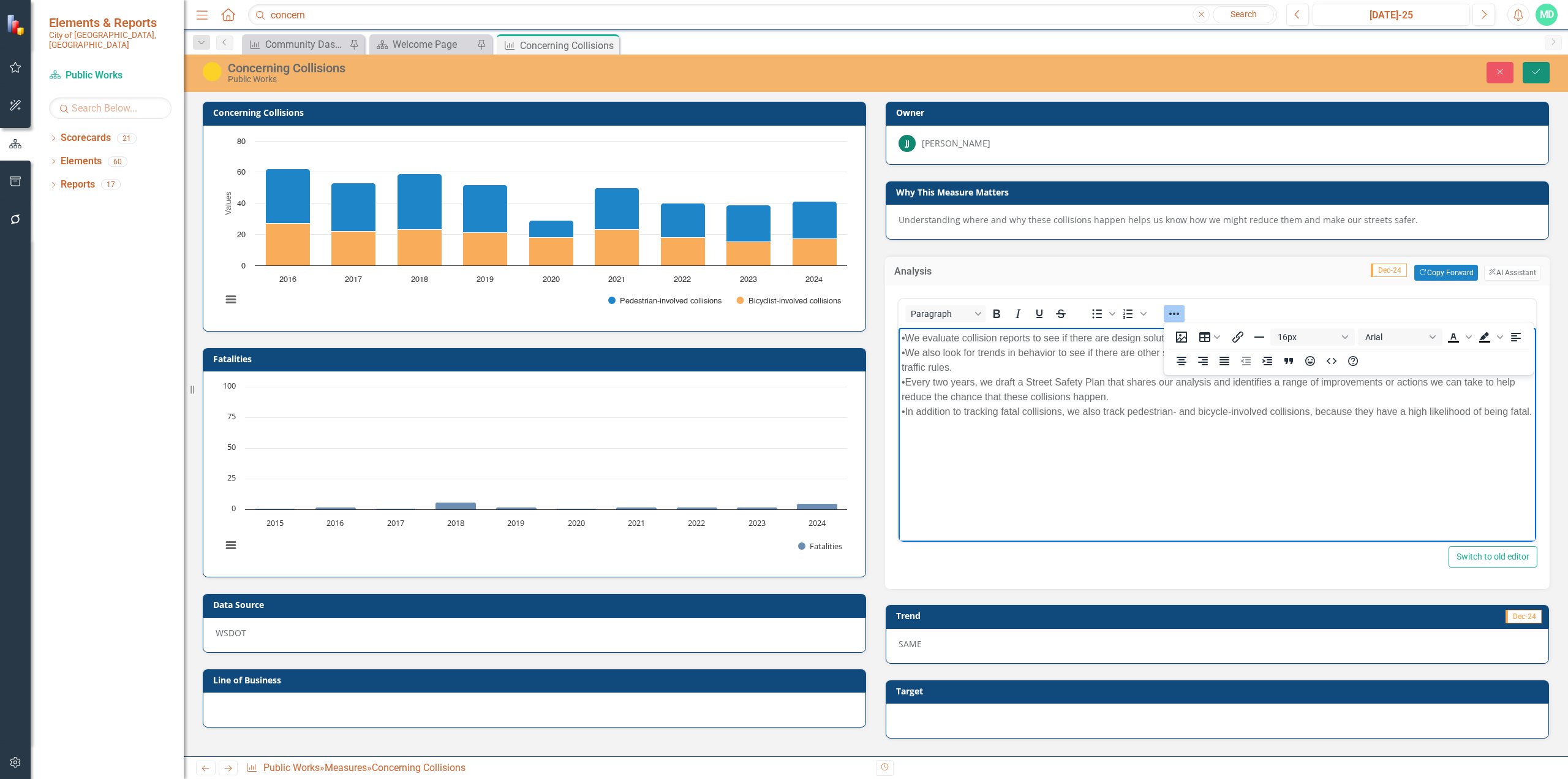
click at [928, 71] on icon "Save" at bounding box center [1536, 72] width 11 height 8
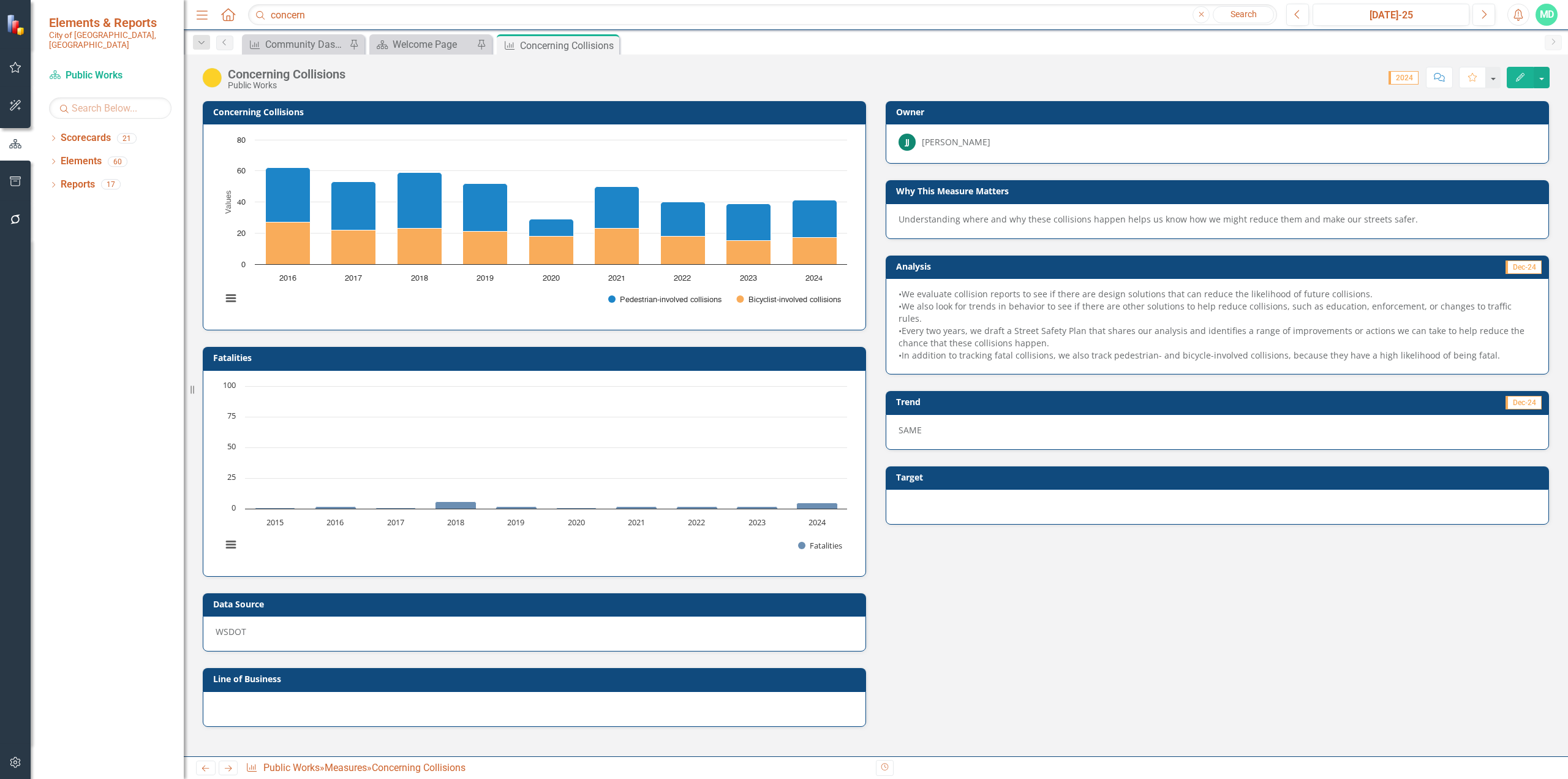
click at [530, 354] on h3 "Fatalities" at bounding box center [536, 357] width 647 height 9
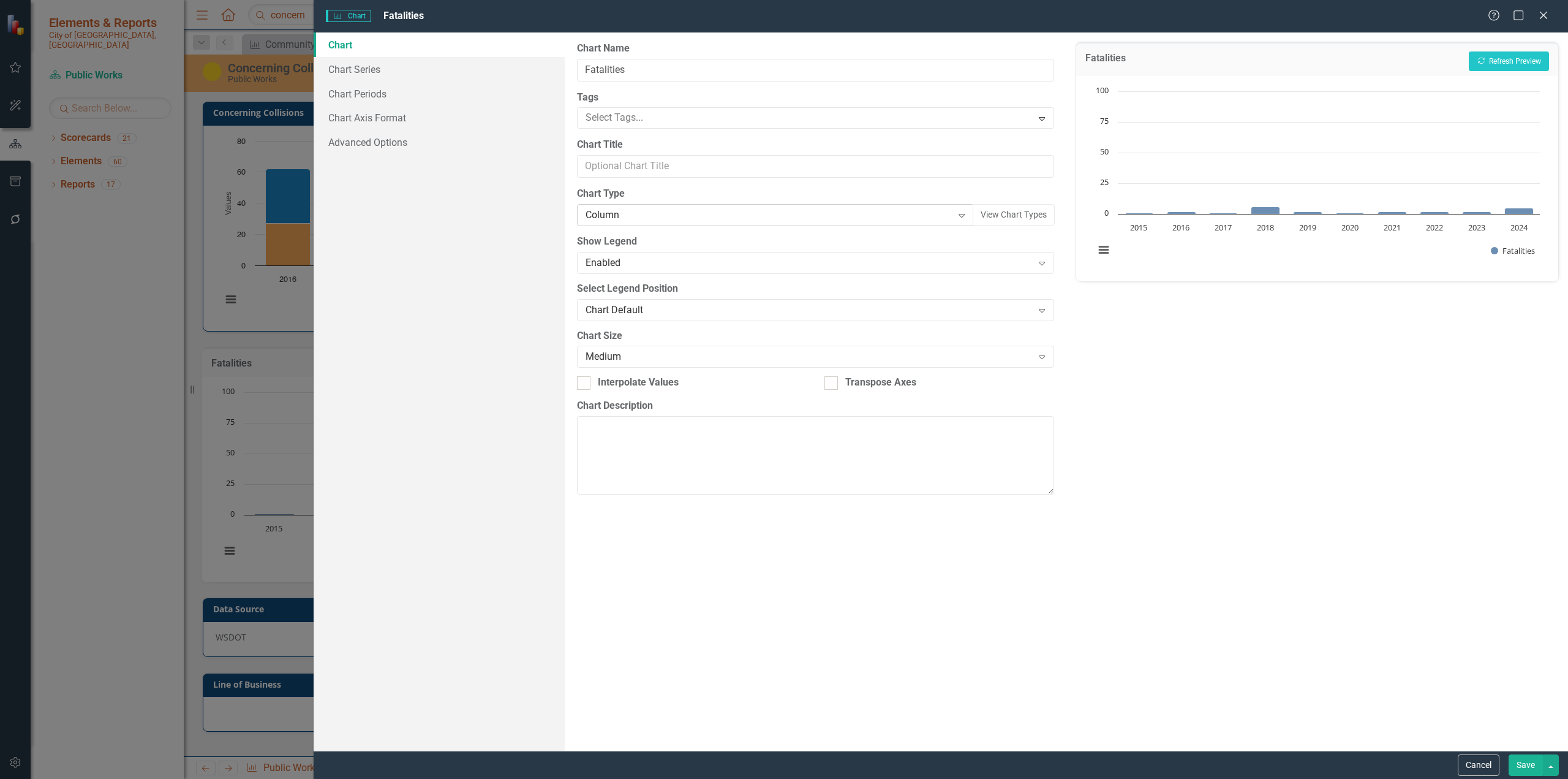
click at [928, 214] on icon "Expand" at bounding box center [962, 215] width 12 height 10
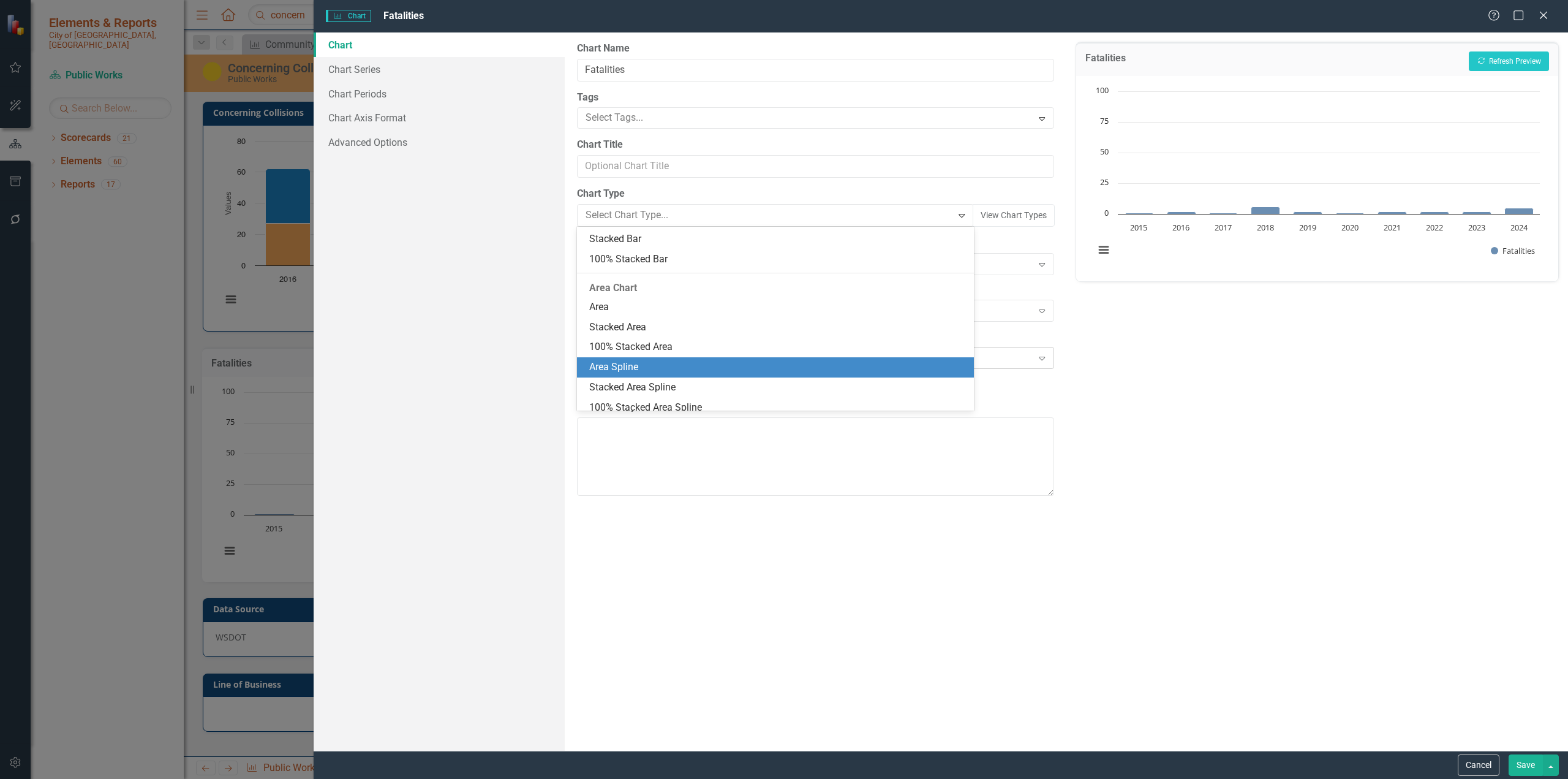
drag, startPoint x: 707, startPoint y: 369, endPoint x: 722, endPoint y: 367, distance: 15.1
click at [707, 369] on div "Area Spline" at bounding box center [778, 367] width 377 height 14
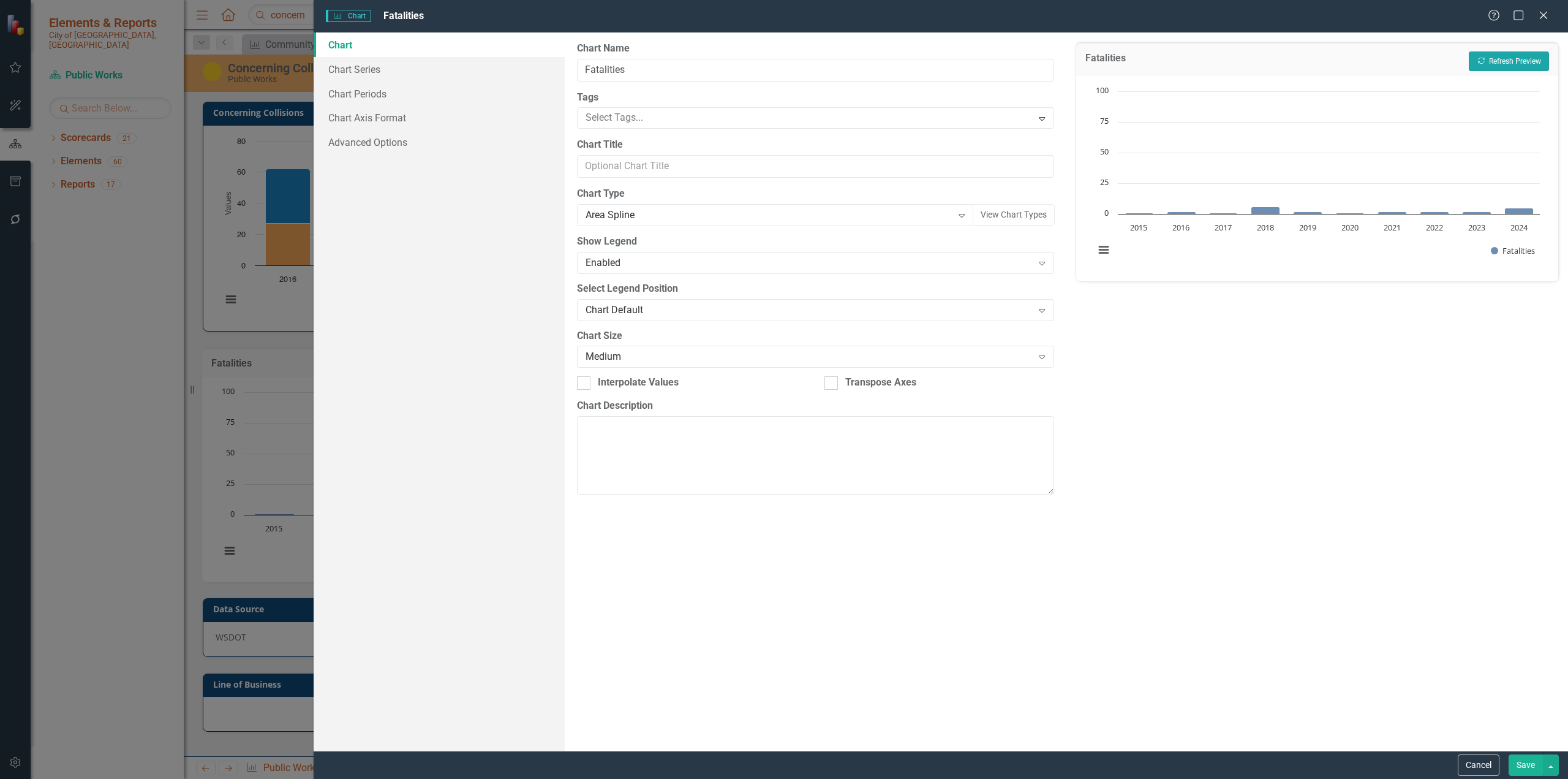
click at [928, 54] on button "Recalculate Refresh Preview" at bounding box center [1509, 61] width 80 height 20
click at [928, 214] on icon "Expand" at bounding box center [962, 215] width 12 height 10
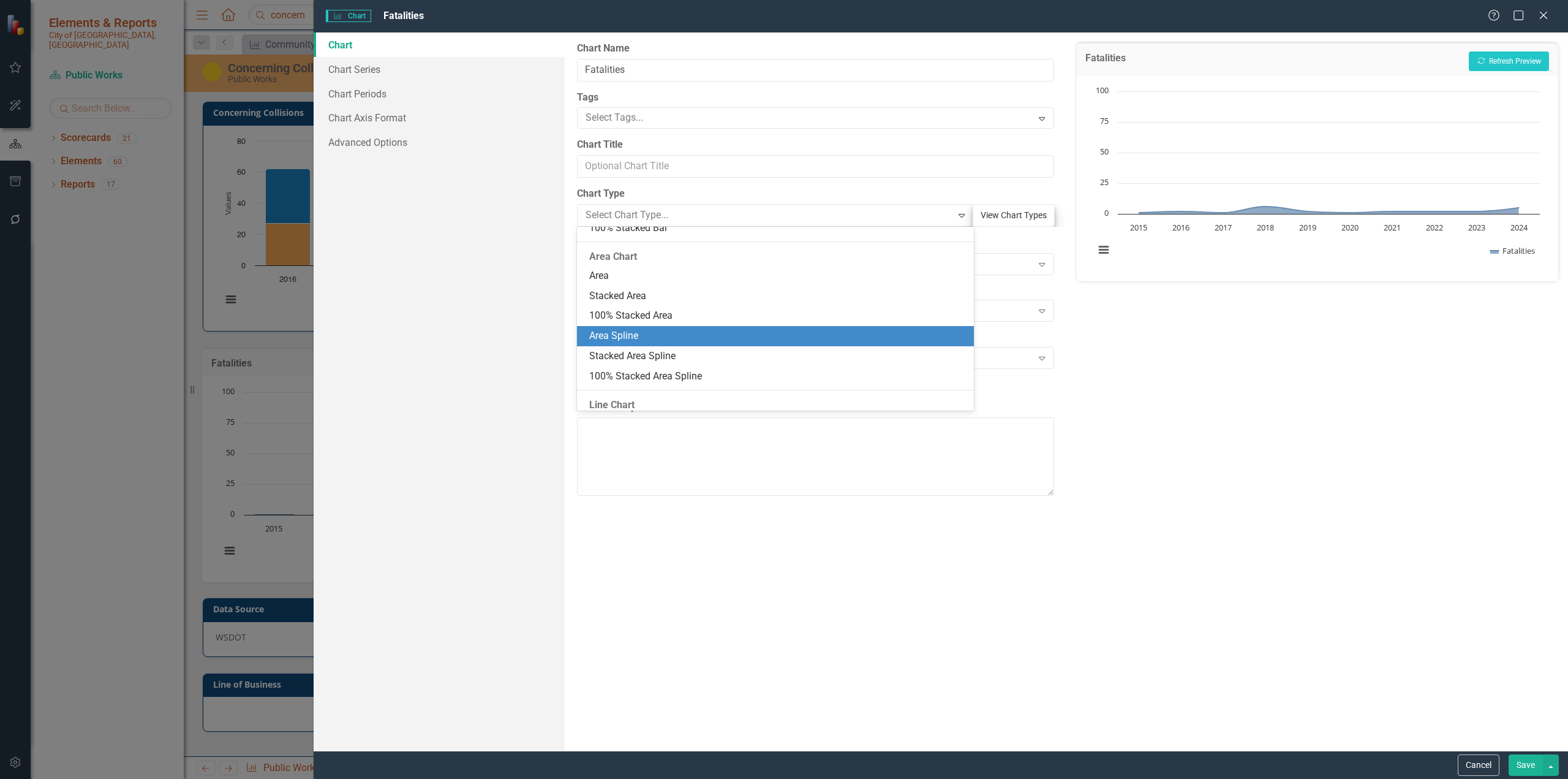
scroll to position [542, 0]
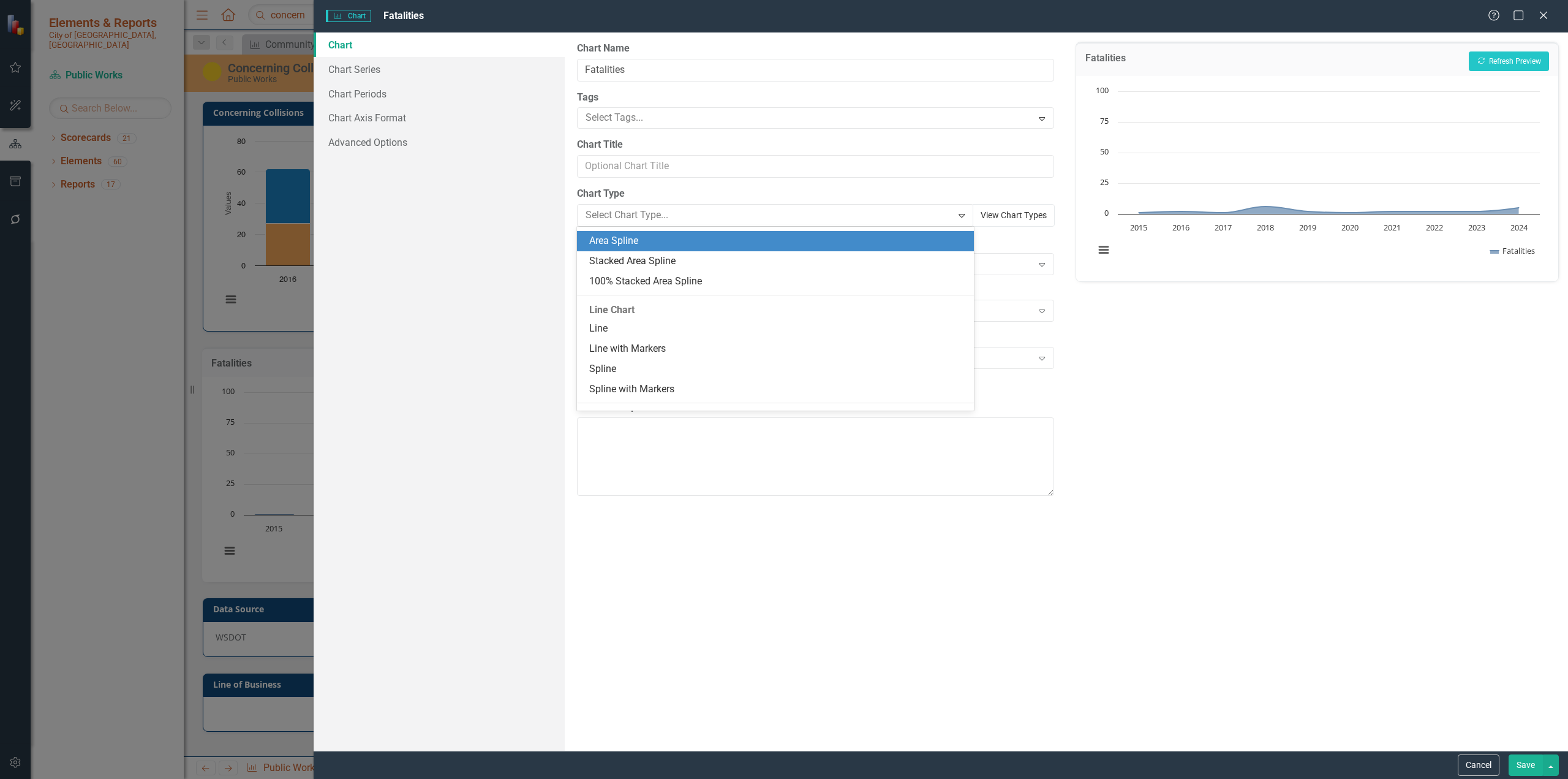
click at [928, 210] on button "View Chart Types" at bounding box center [1014, 216] width 82 height 23
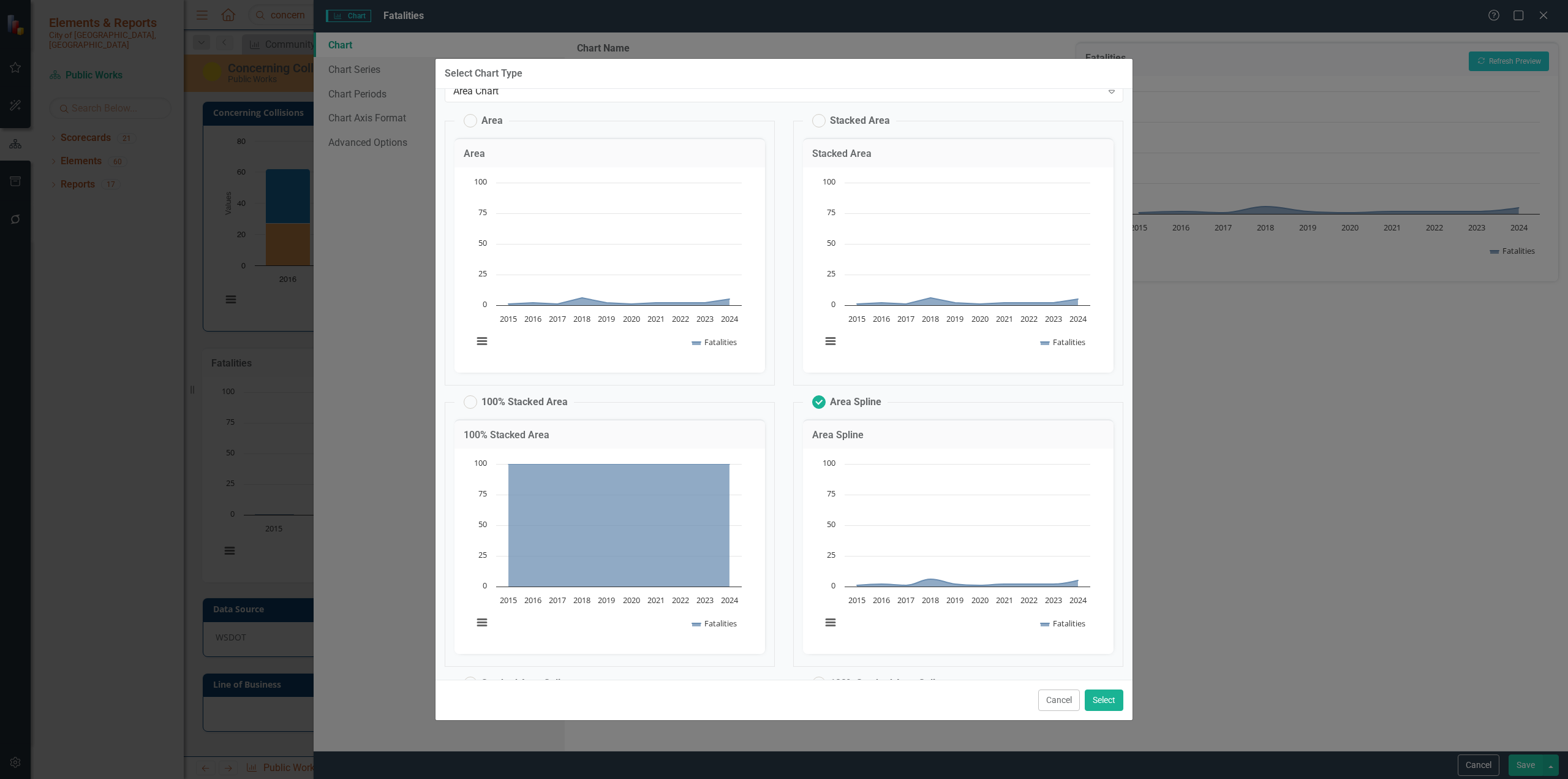
scroll to position [0, 0]
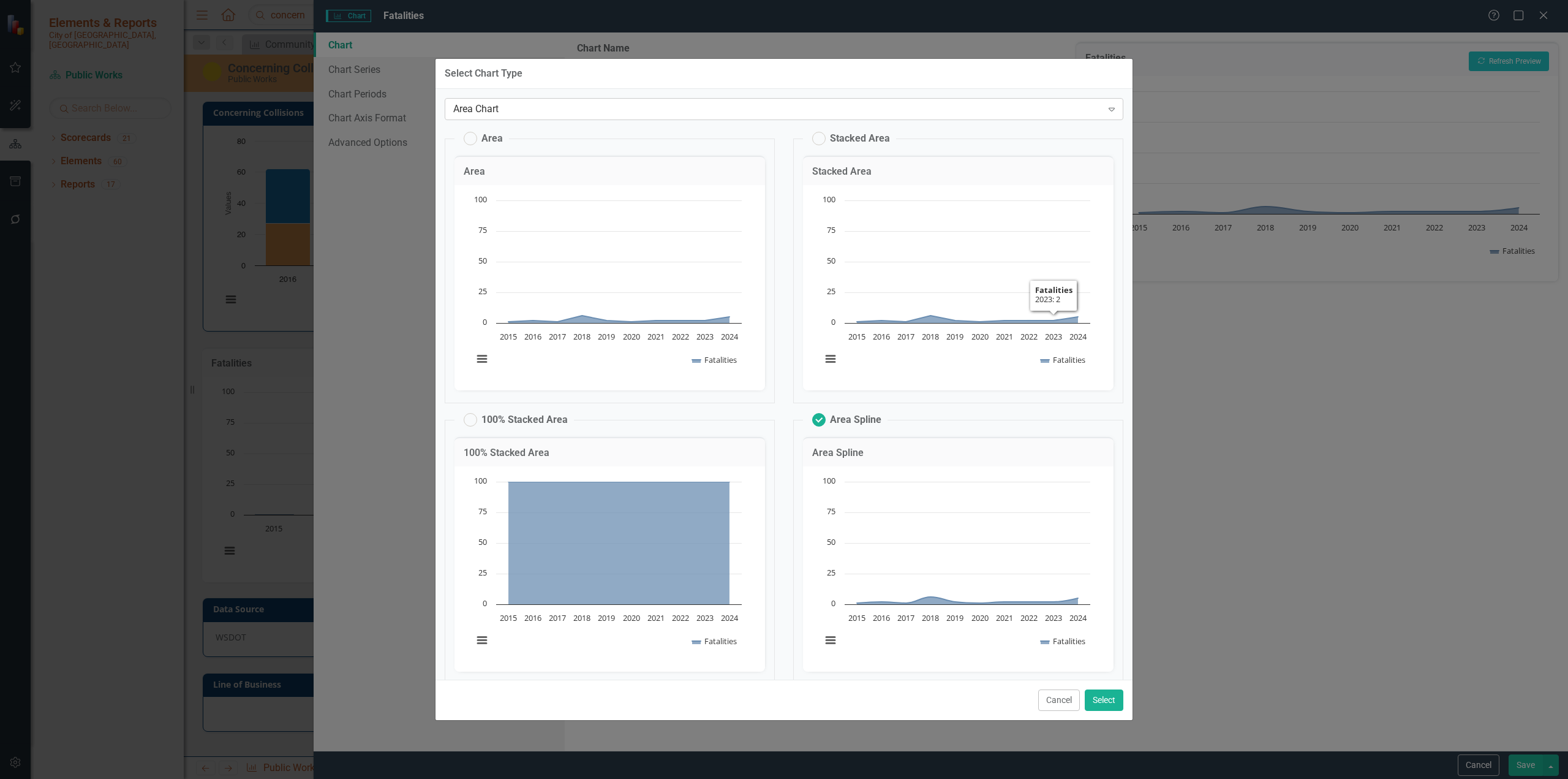
click at [928, 106] on icon "Expand" at bounding box center [1112, 109] width 12 height 10
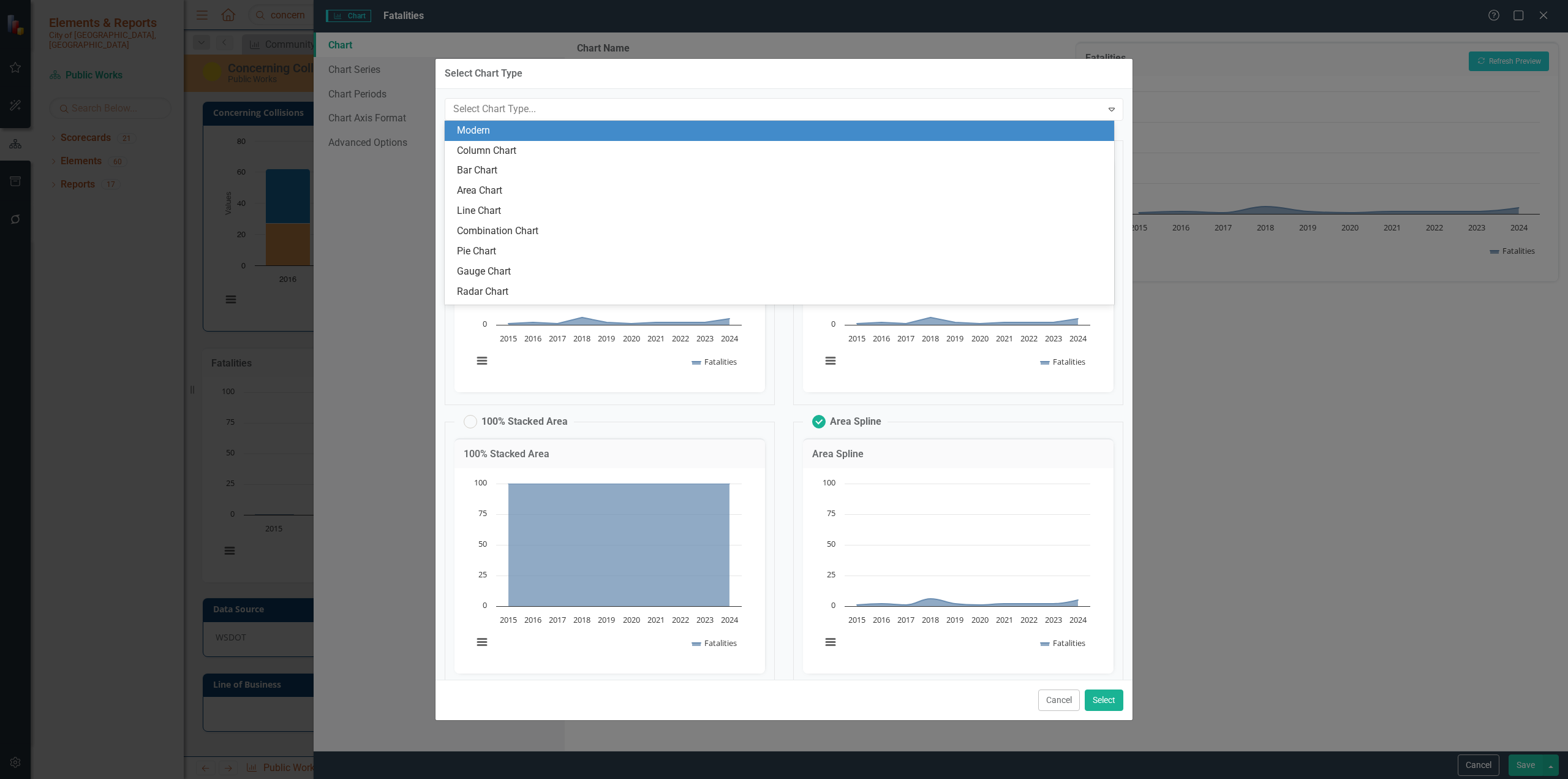
click at [775, 138] on div "Modern" at bounding box center [779, 130] width 670 height 21
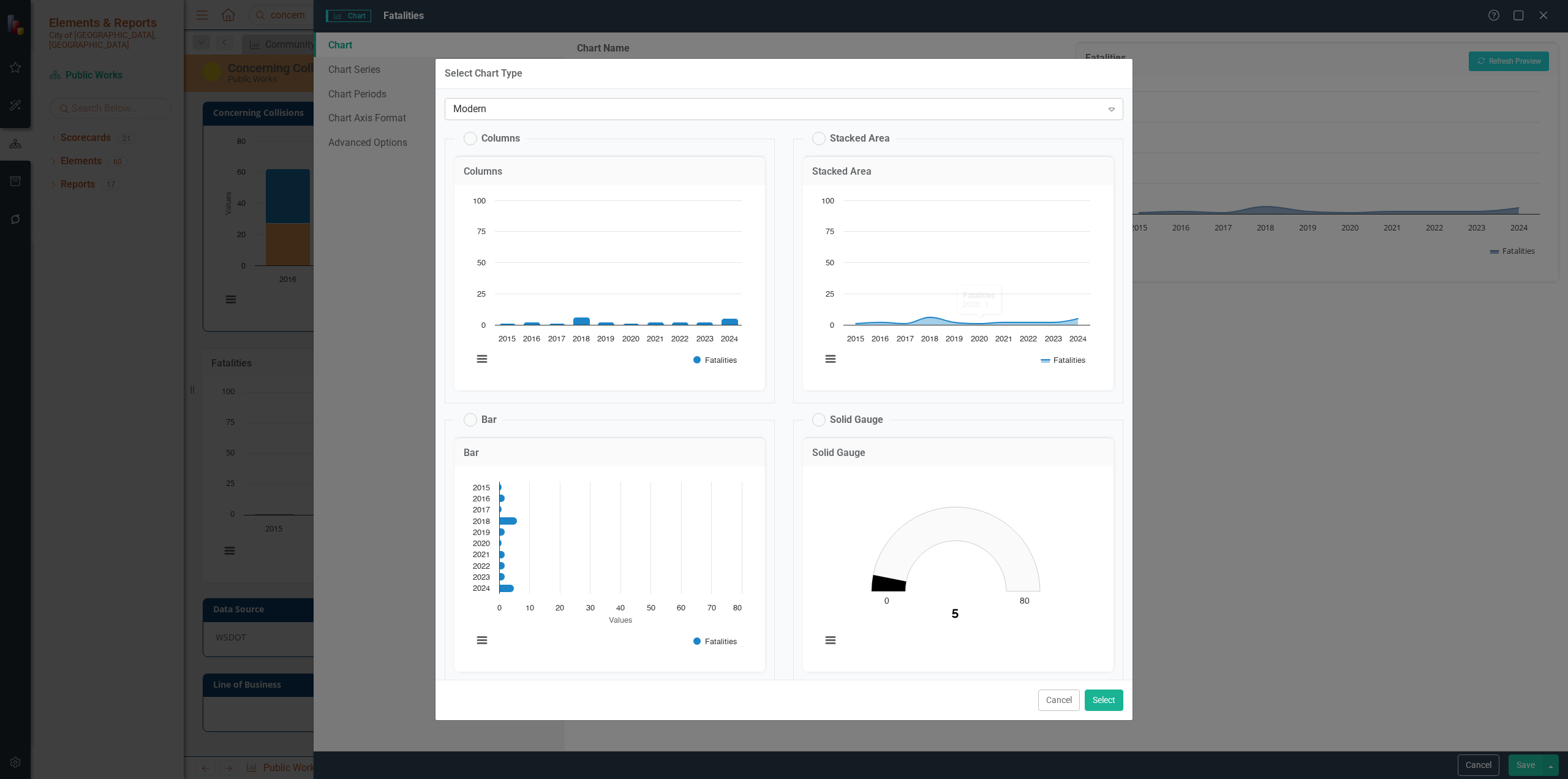
click at [928, 106] on icon "Expand" at bounding box center [1112, 109] width 12 height 10
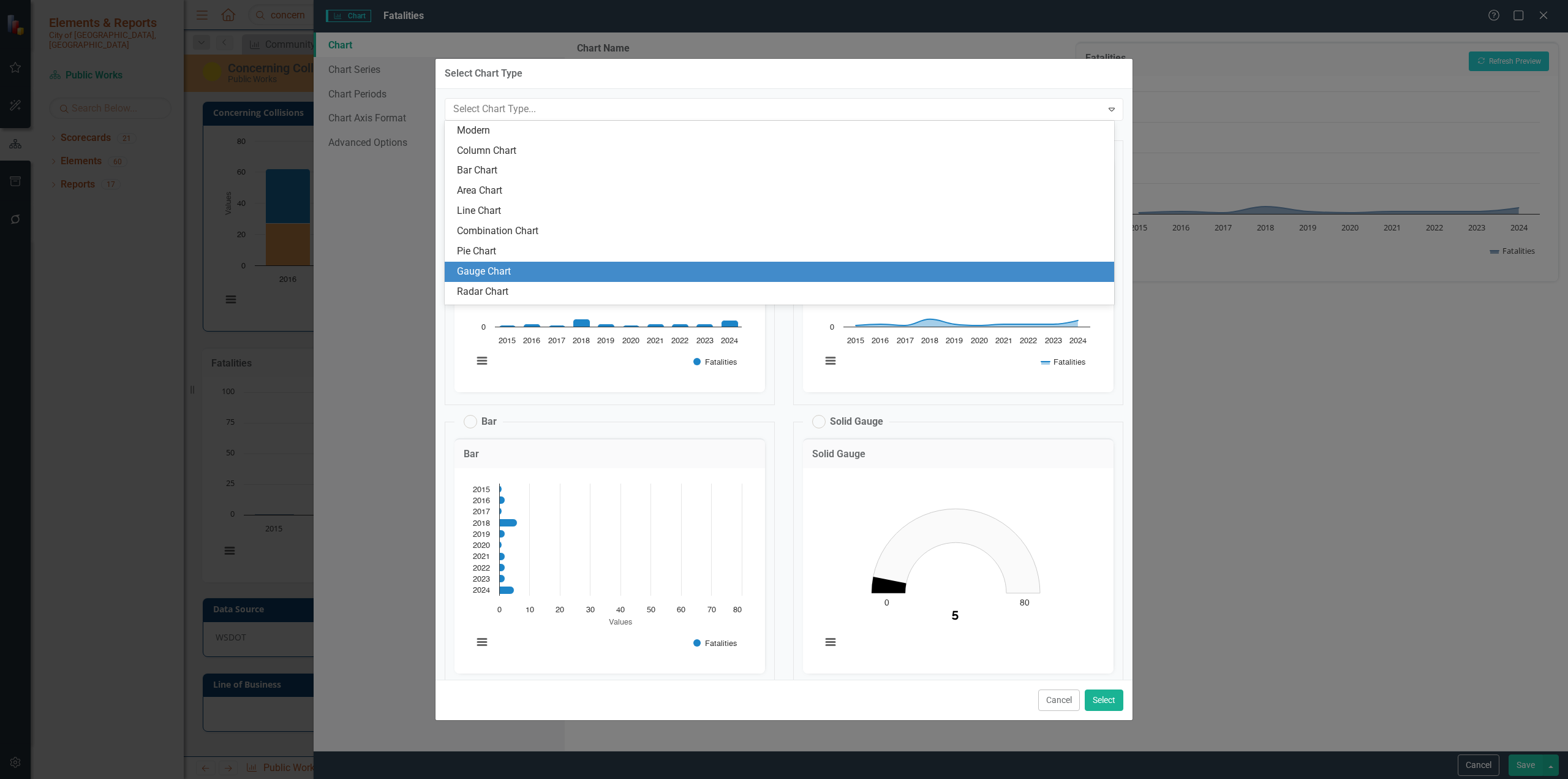
click at [490, 261] on div "Gauge Chart" at bounding box center [779, 271] width 670 height 21
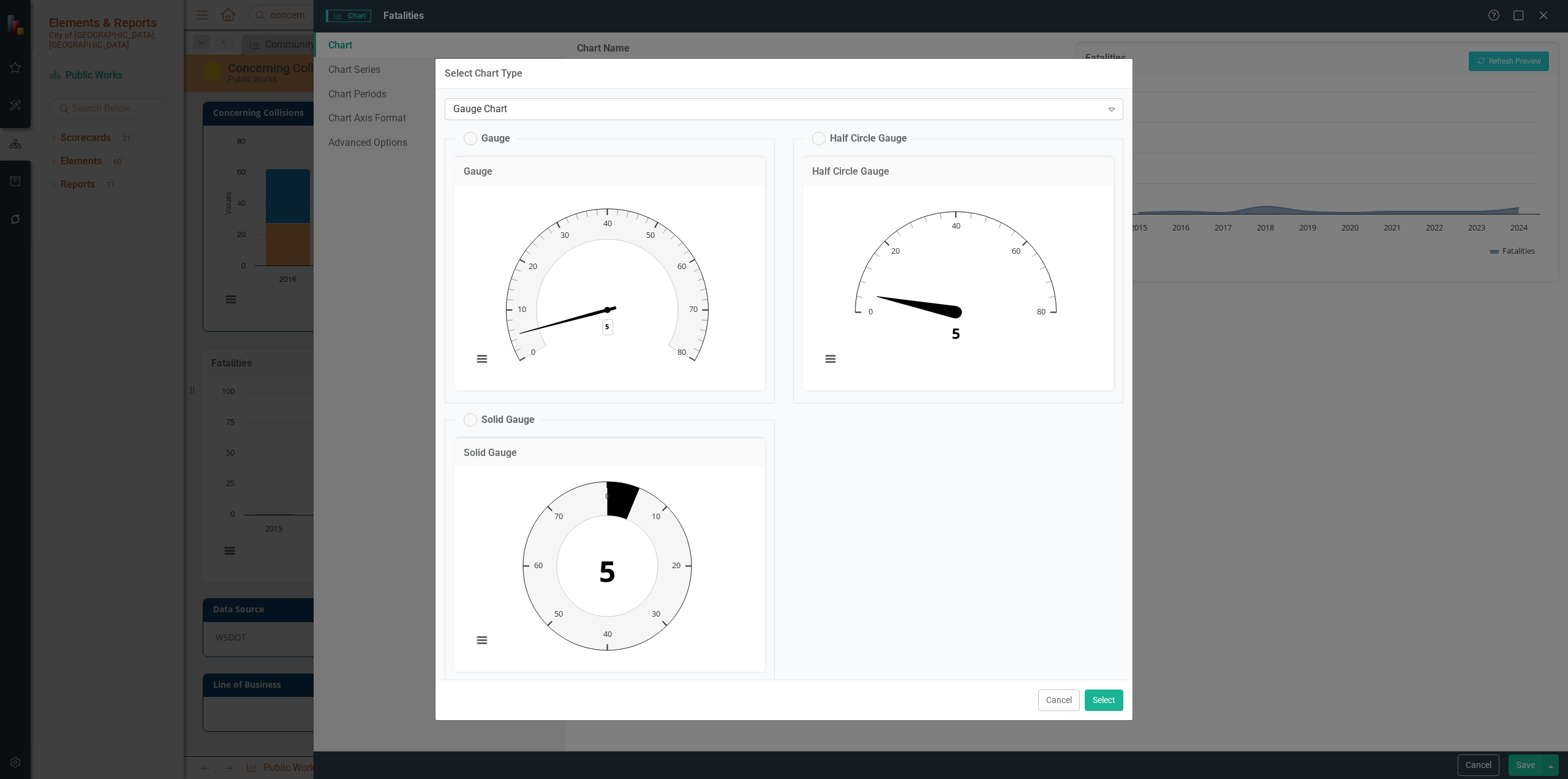
click at [928, 106] on icon "Expand" at bounding box center [1112, 109] width 12 height 10
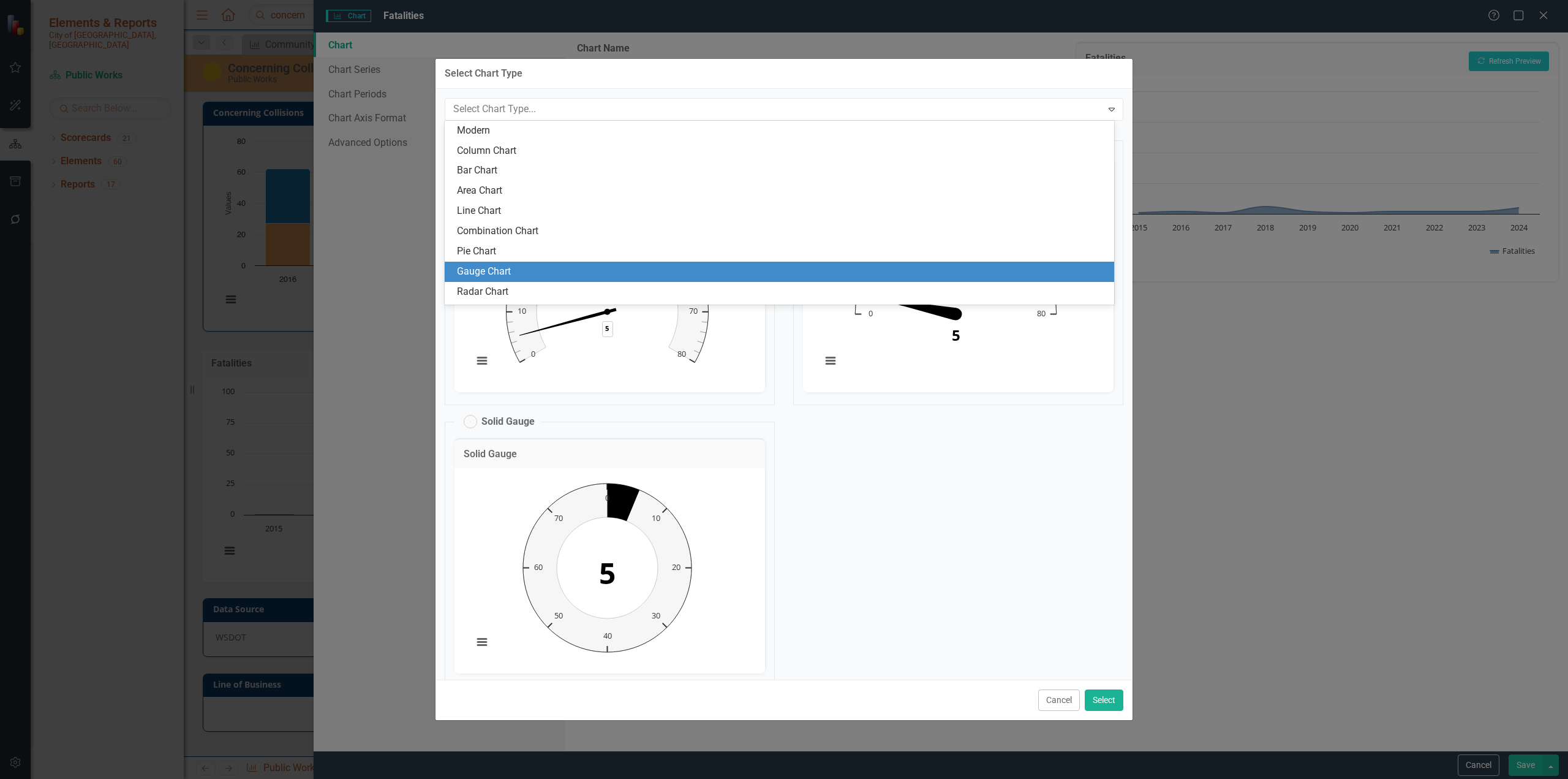
scroll to position [37, 0]
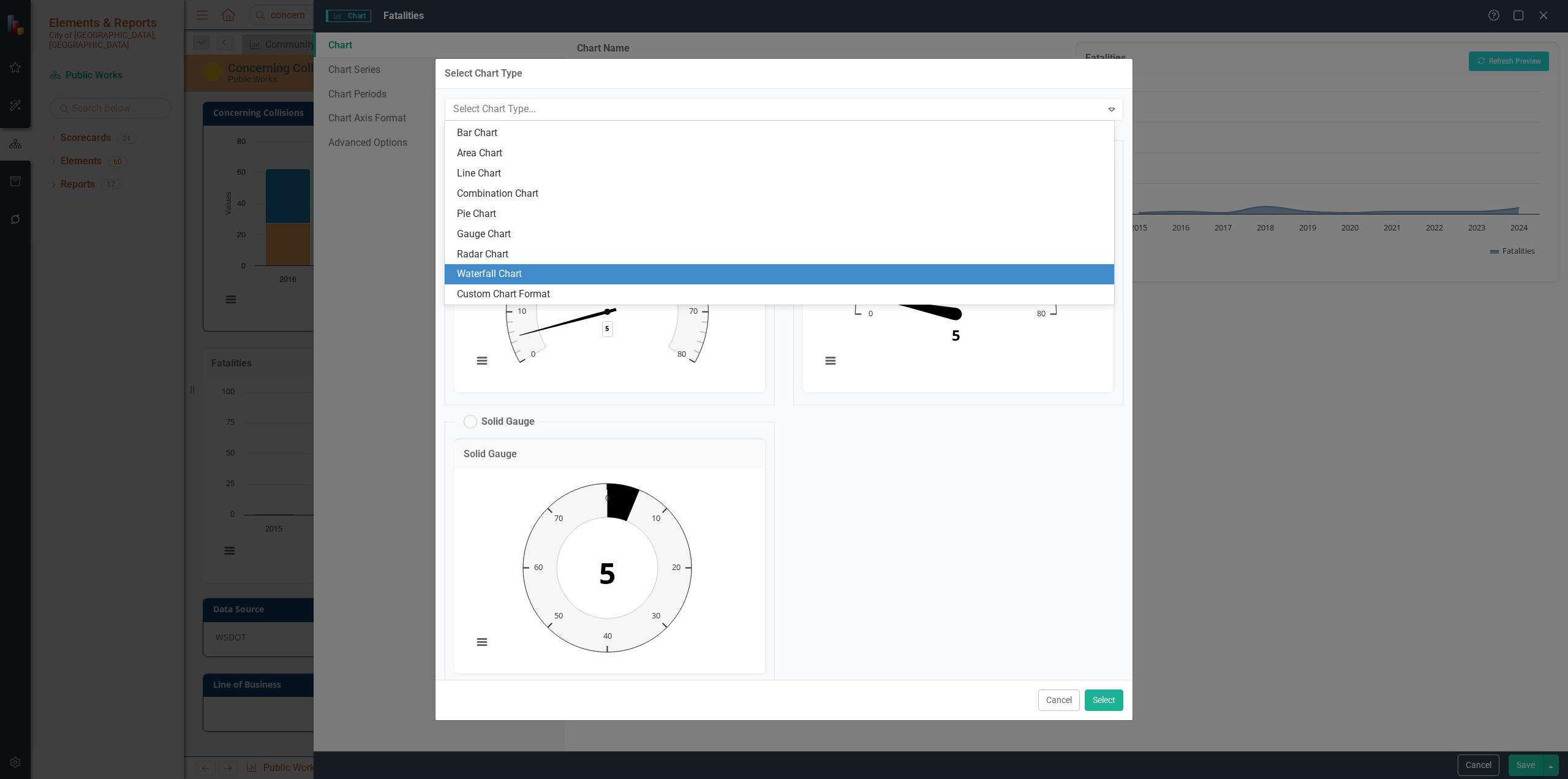
click at [560, 274] on div "Waterfall Chart" at bounding box center [782, 274] width 650 height 14
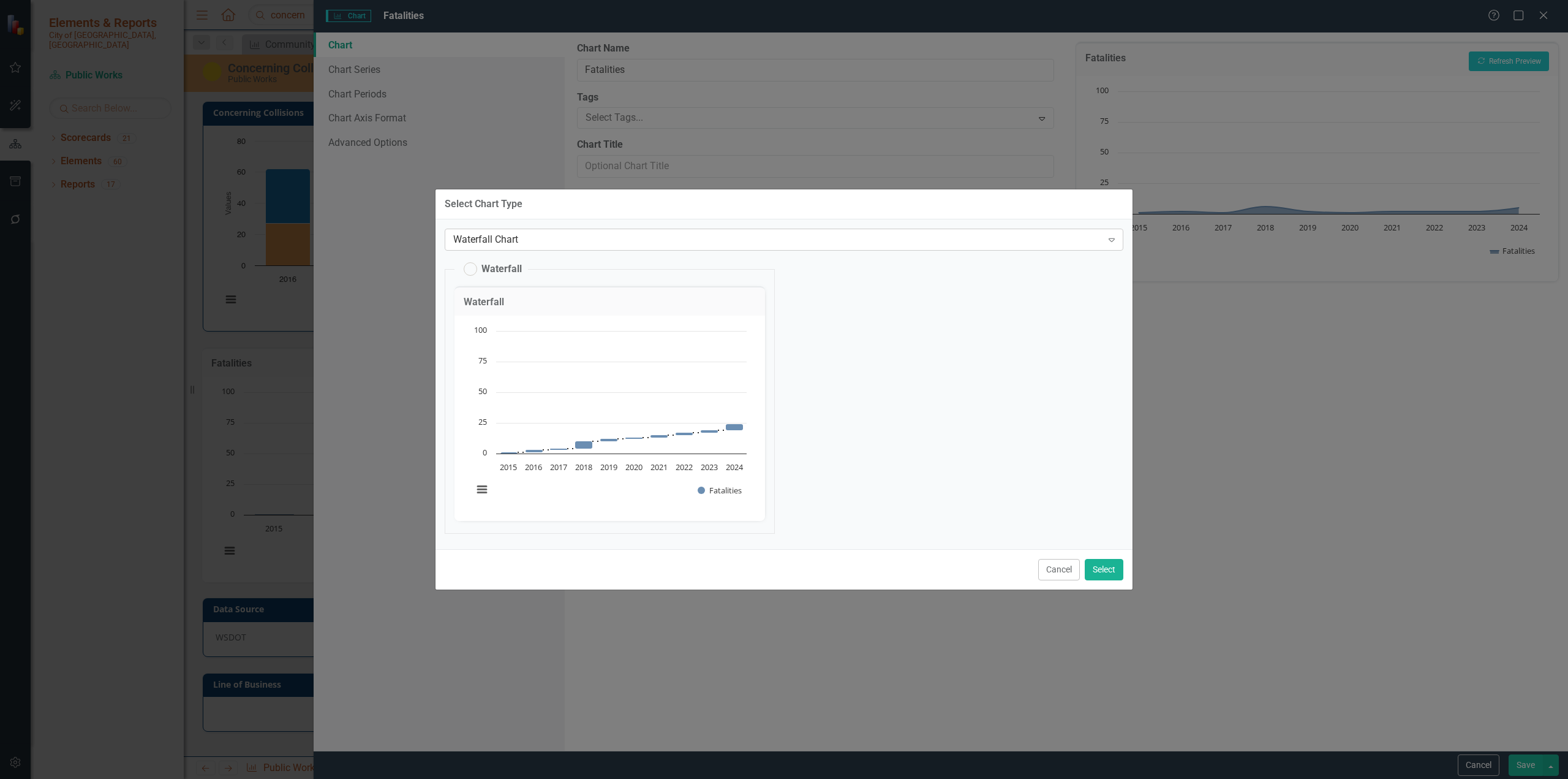
click at [928, 240] on icon "Expand" at bounding box center [1112, 240] width 12 height 10
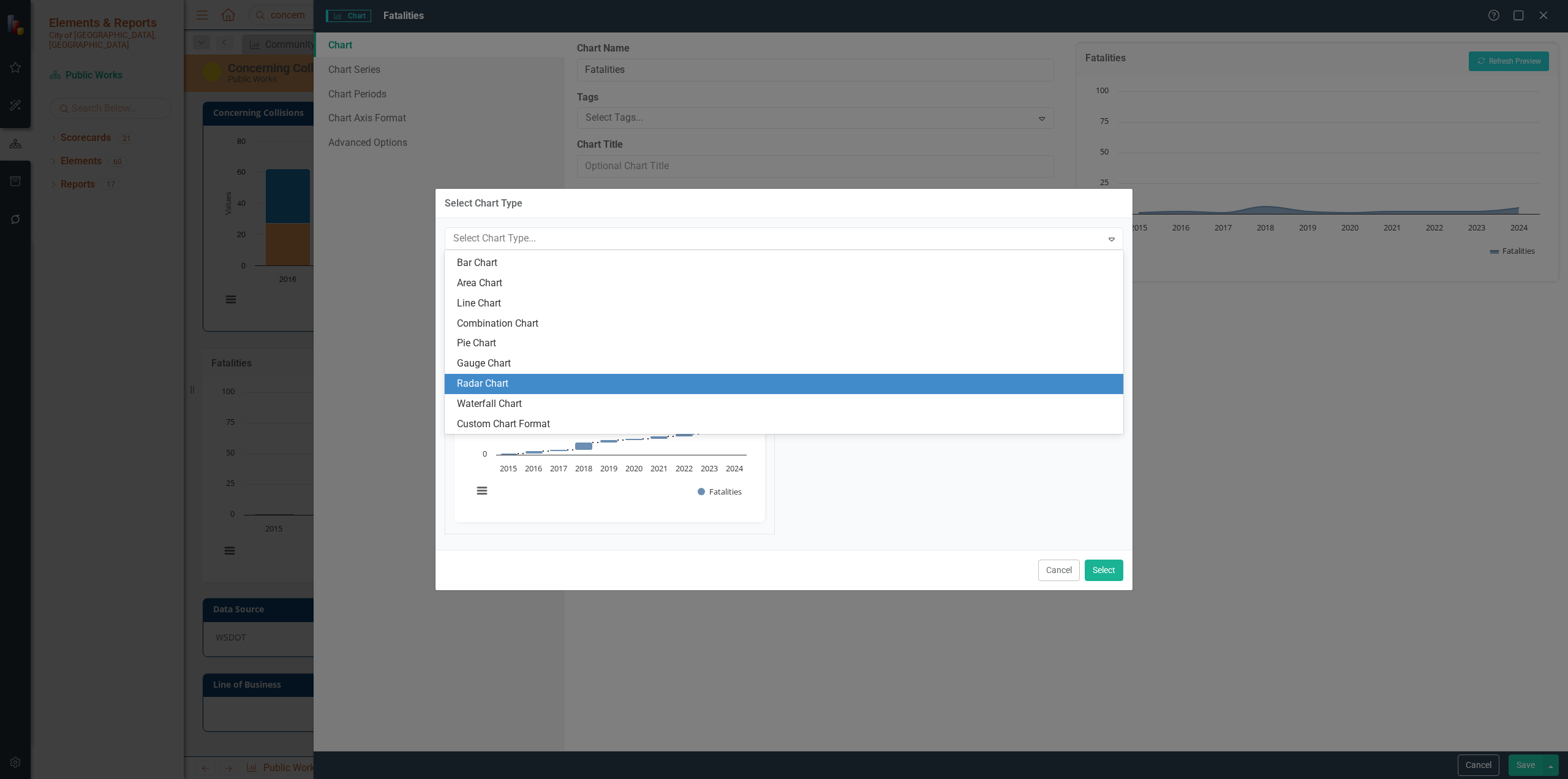
click at [608, 380] on div "Radar Chart" at bounding box center [787, 383] width 659 height 14
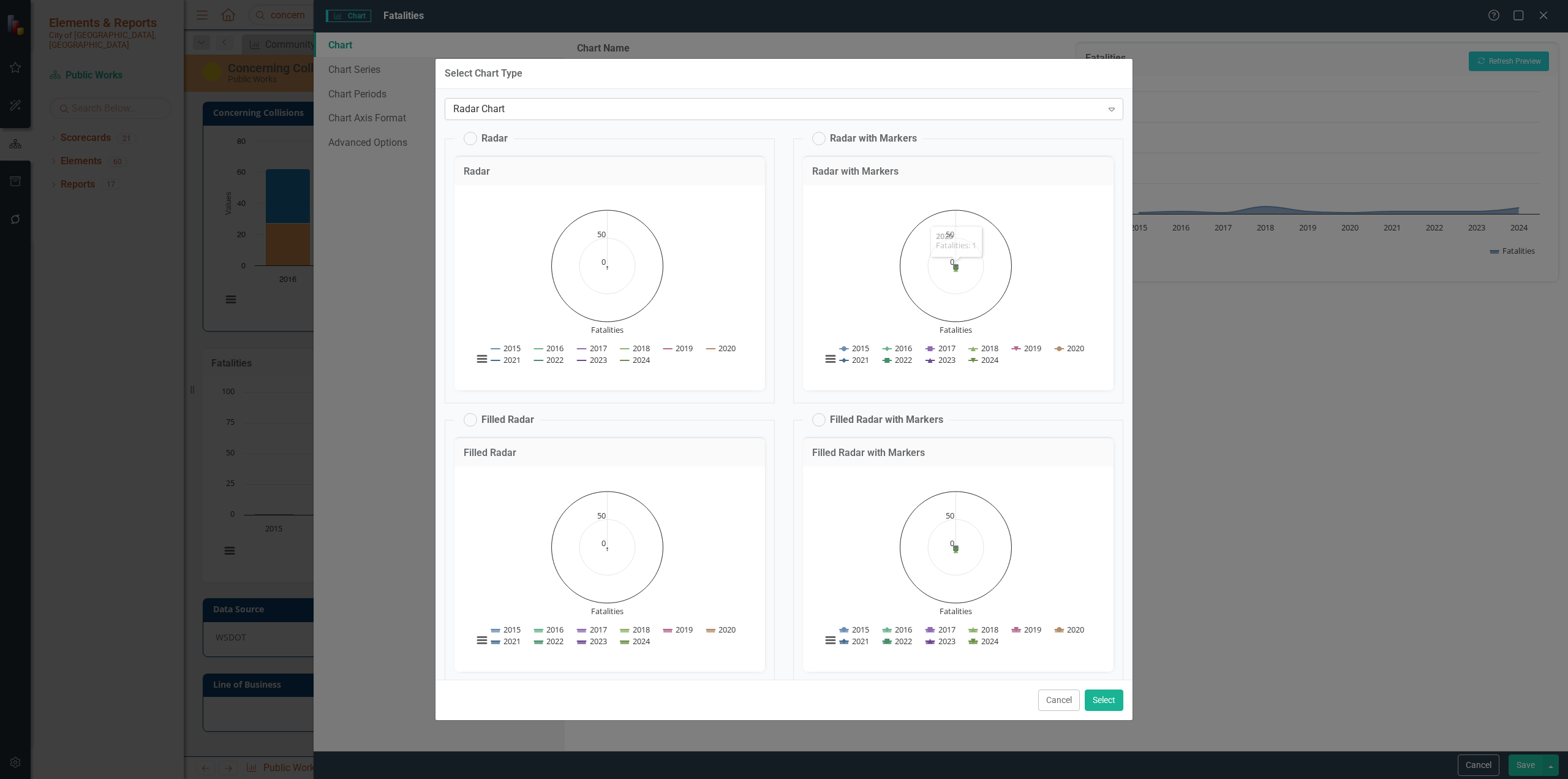
click at [928, 102] on div "Expand" at bounding box center [1112, 109] width 22 height 20
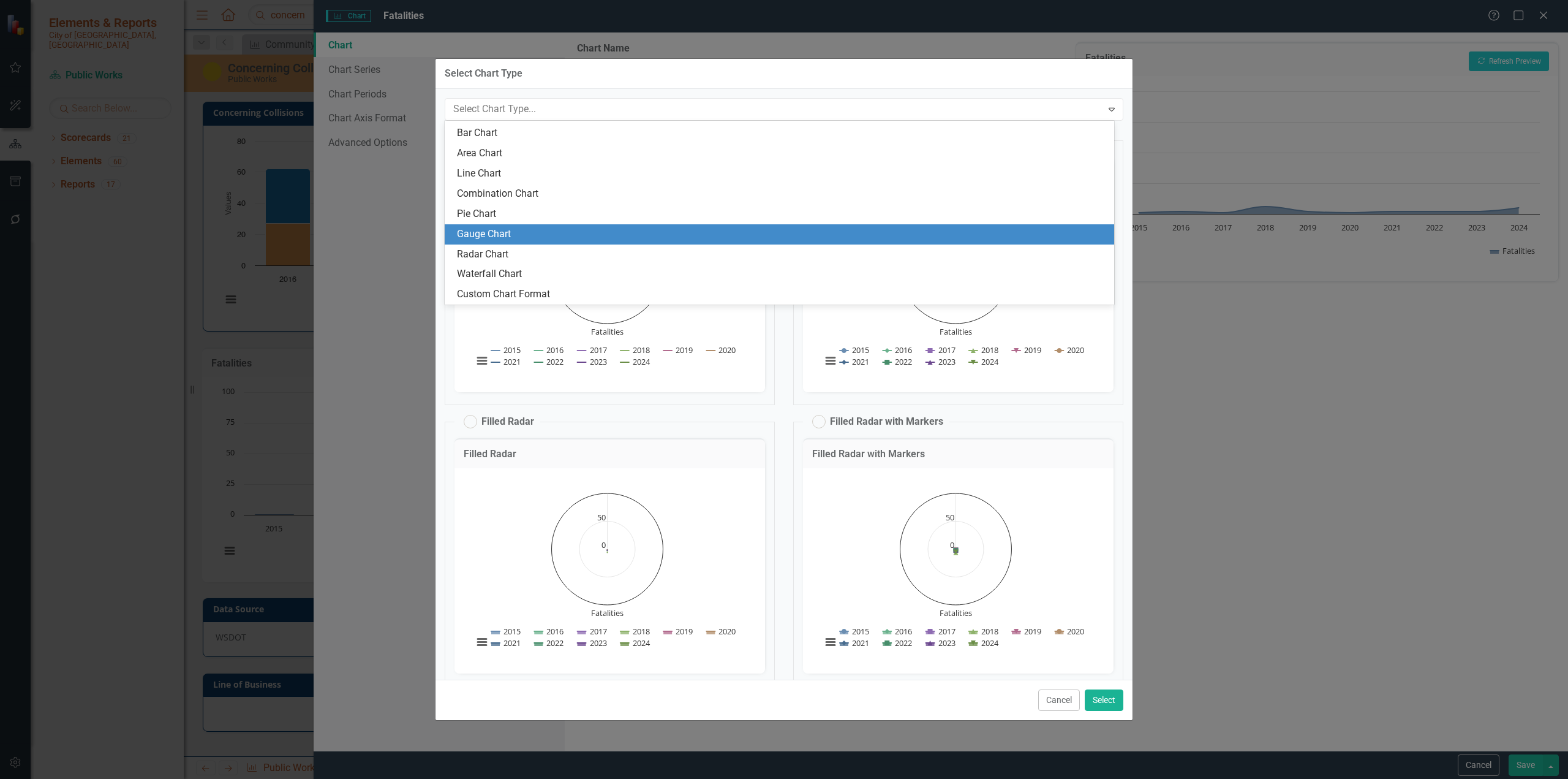
click at [513, 230] on div "Gauge Chart" at bounding box center [782, 234] width 650 height 14
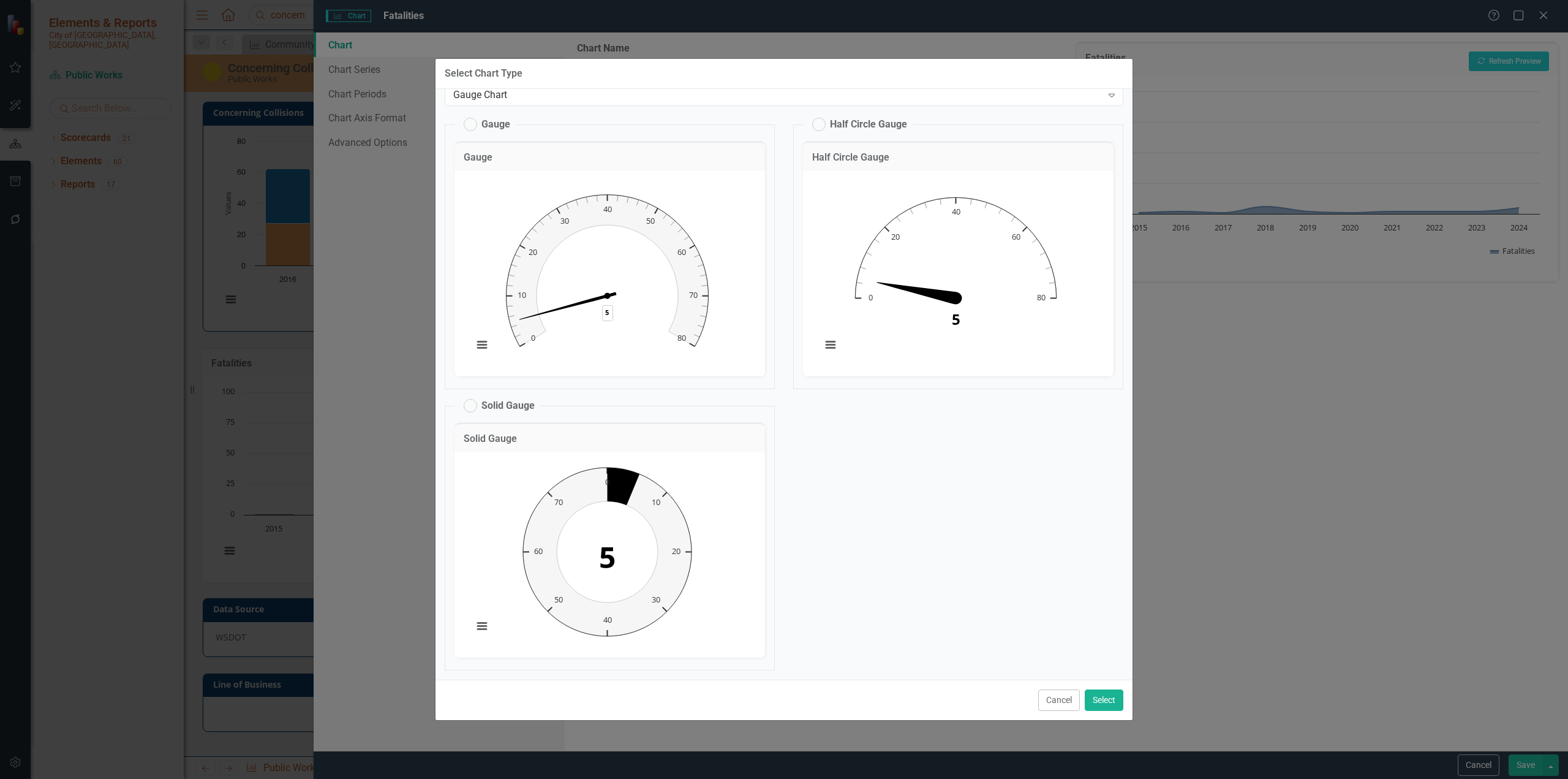
scroll to position [21, 0]
click at [928, 476] on button "Cancel" at bounding box center [1059, 700] width 42 height 21
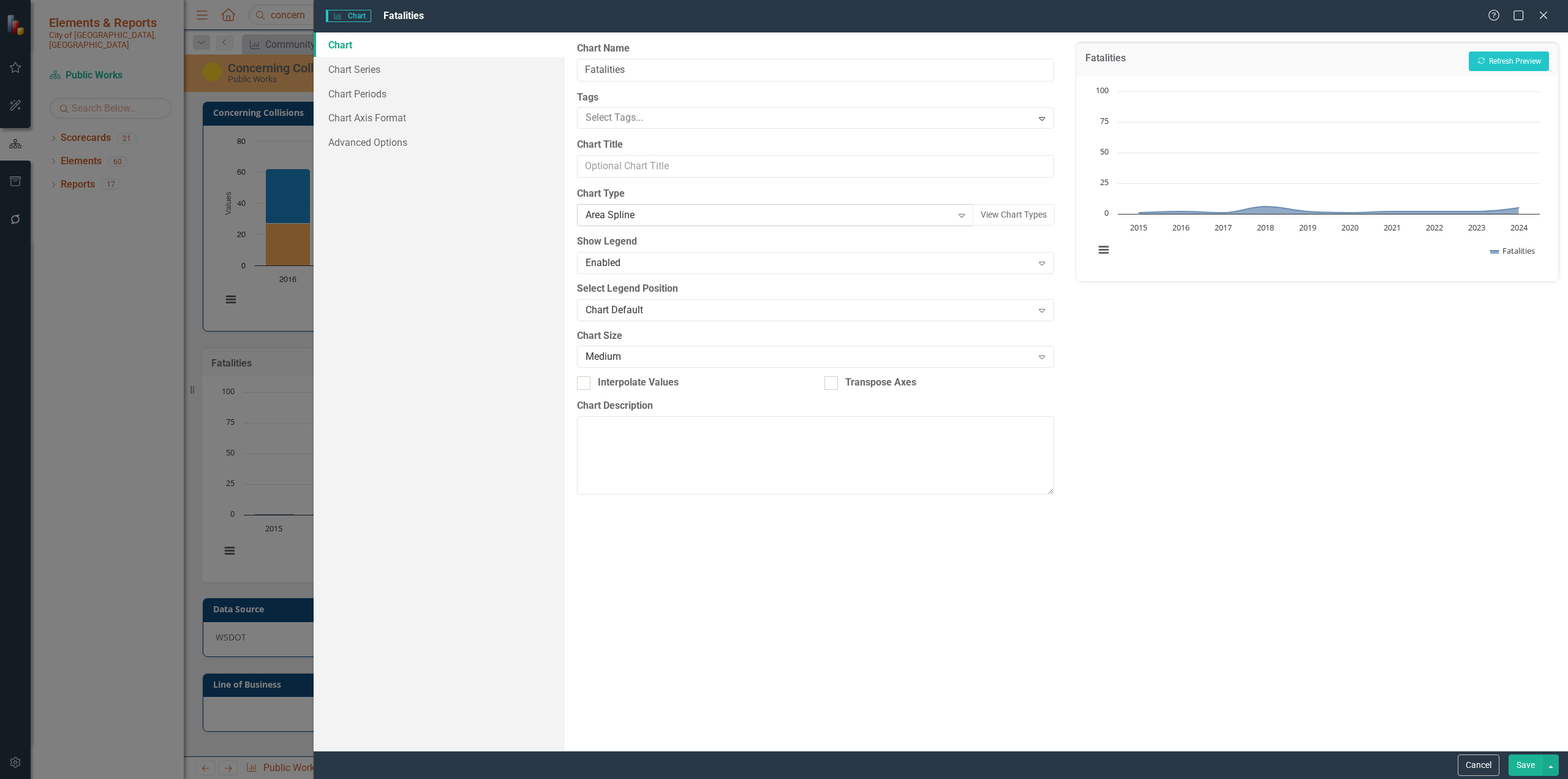
click at [658, 209] on div "Area Spline" at bounding box center [769, 215] width 367 height 14
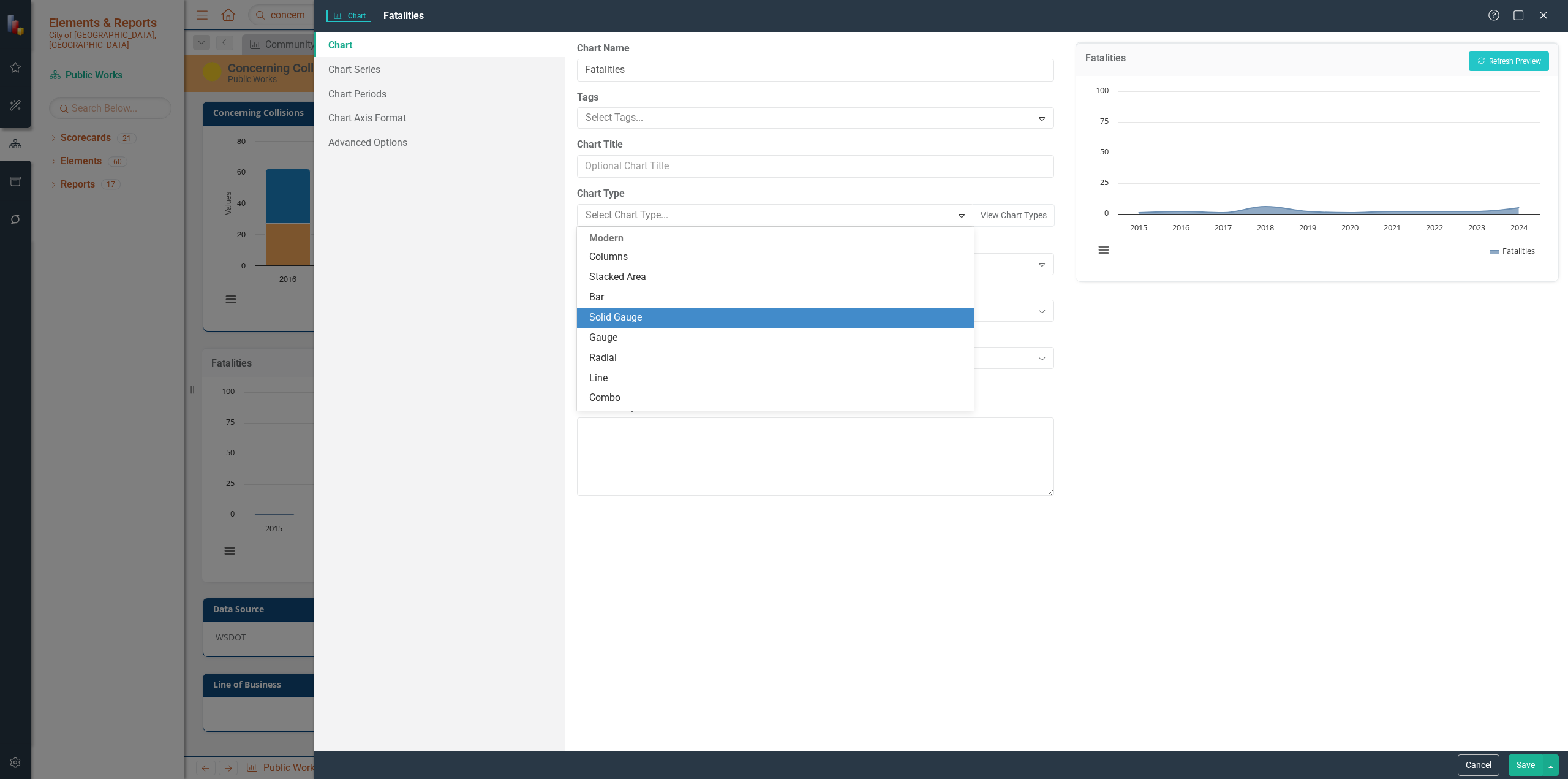
click at [699, 311] on div "Solid Gauge" at bounding box center [778, 317] width 377 height 14
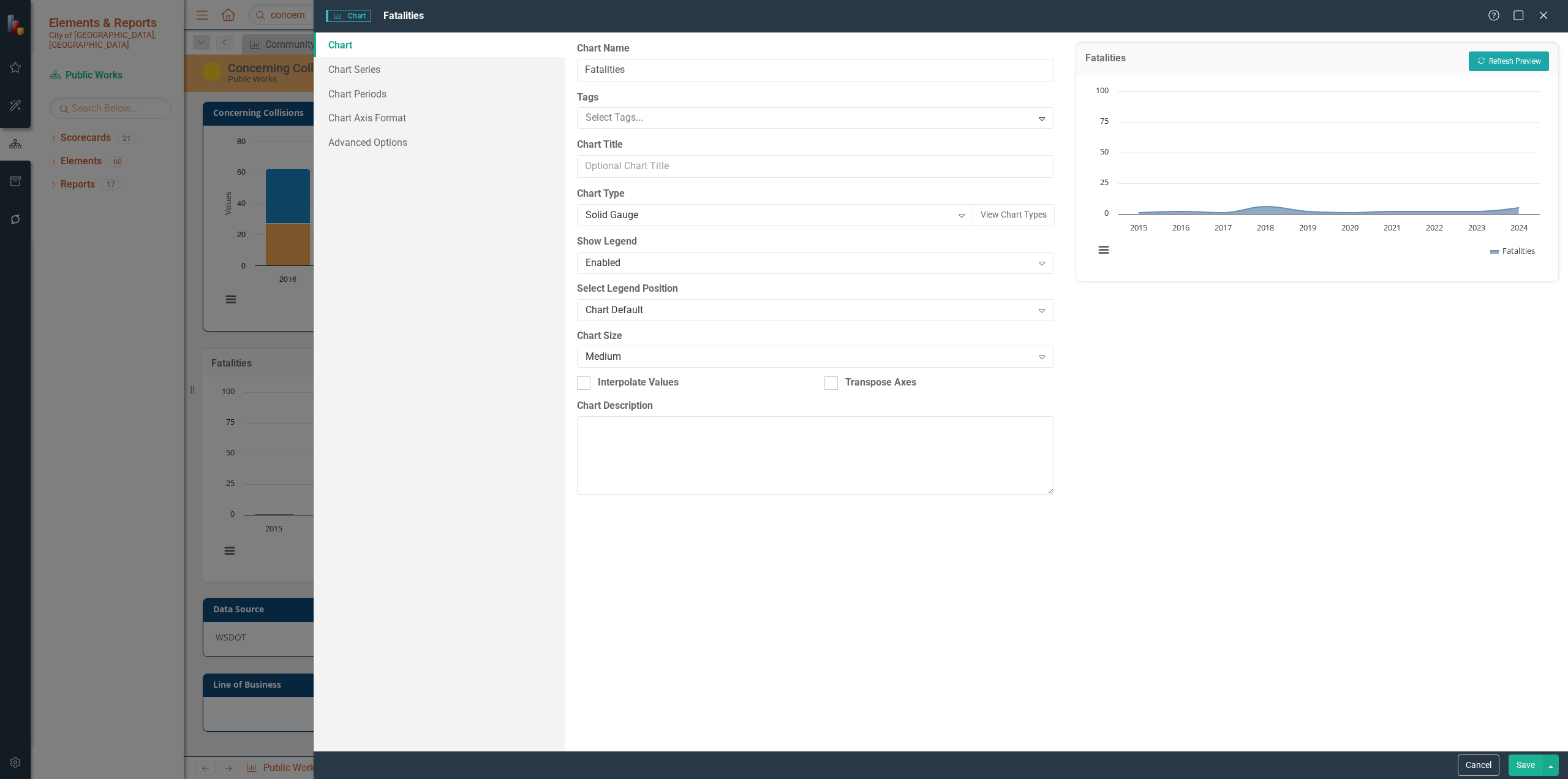
click at [928, 64] on button "Recalculate Refresh Preview" at bounding box center [1509, 61] width 80 height 20
click at [695, 262] on div "Enabled" at bounding box center [809, 262] width 447 height 14
click at [704, 223] on div "Solid Gauge Expand" at bounding box center [775, 215] width 397 height 22
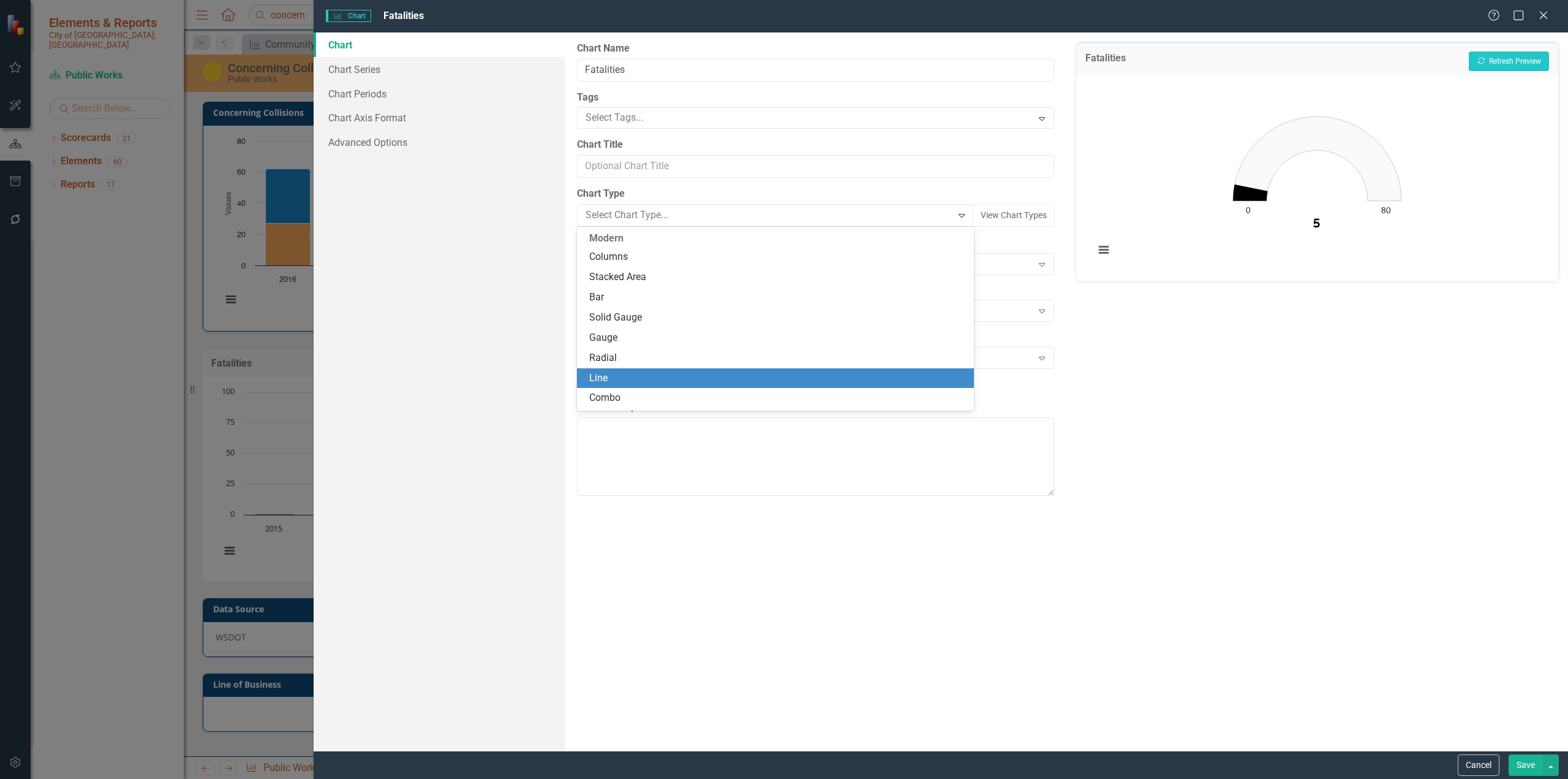
click at [631, 375] on div "Line" at bounding box center [778, 378] width 377 height 14
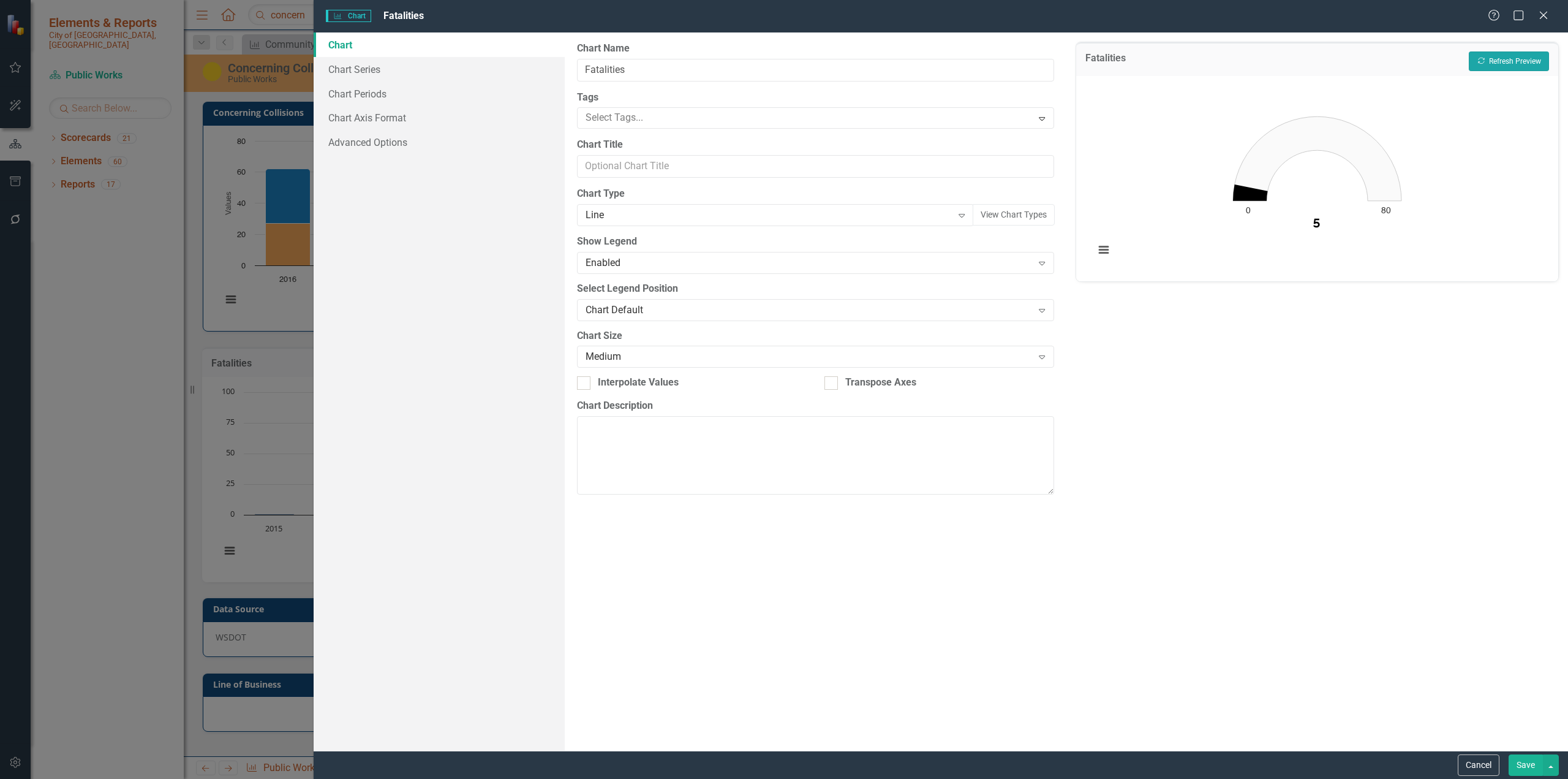
drag, startPoint x: 1498, startPoint y: 66, endPoint x: 1485, endPoint y: 80, distance: 19.1
click at [928, 66] on button "Recalculate Refresh Preview" at bounding box center [1509, 61] width 80 height 20
click at [367, 117] on link "Chart Axis Format" at bounding box center [439, 118] width 251 height 25
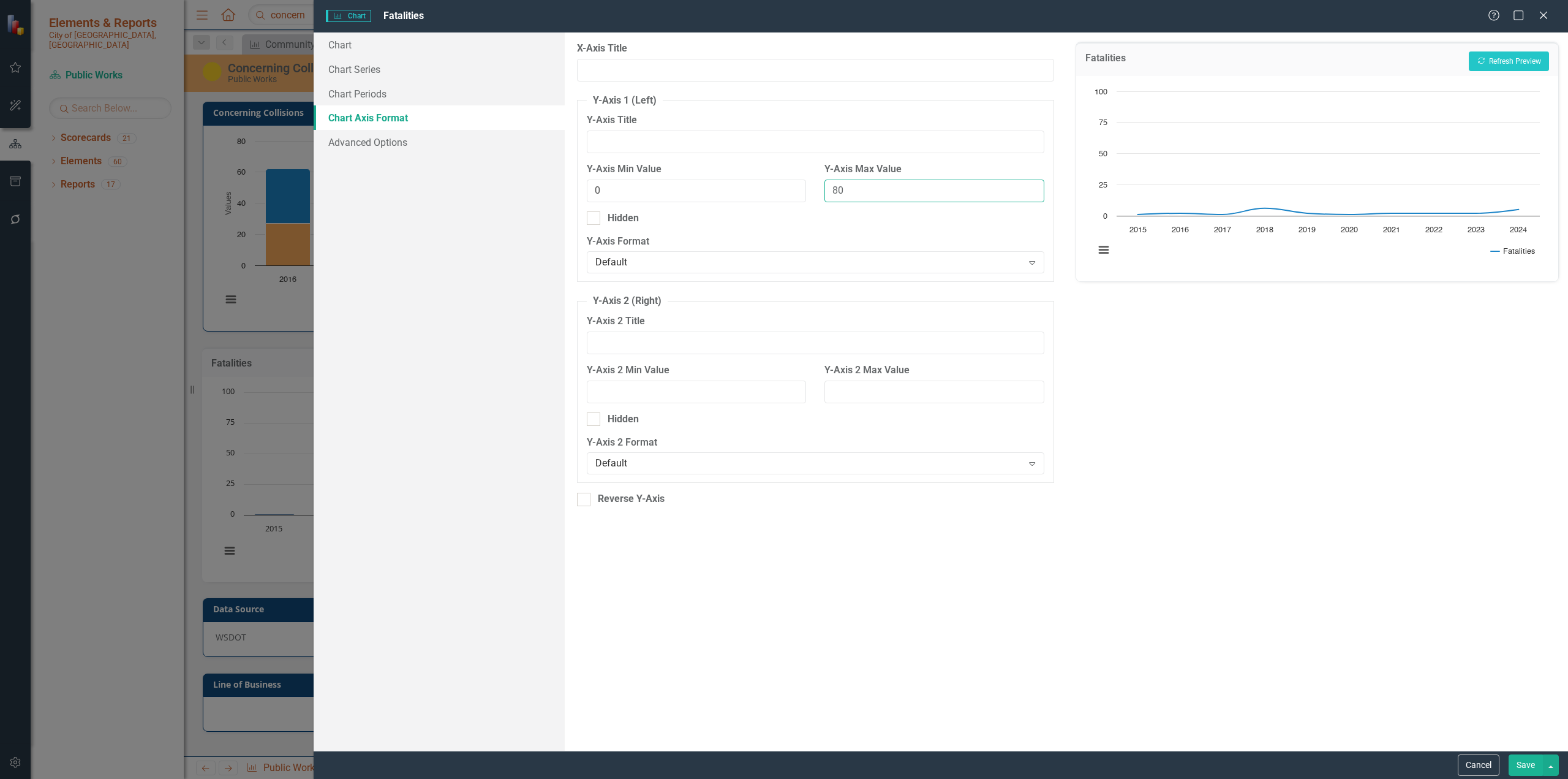
drag, startPoint x: 866, startPoint y: 184, endPoint x: 810, endPoint y: 192, distance: 56.6
click at [802, 189] on div "Y-Axis Min Value 0 Y-Axis Max Value 80" at bounding box center [816, 186] width 476 height 49
type input "10"
click at [928, 56] on button "Recalculate Refresh Preview" at bounding box center [1509, 61] width 80 height 20
click at [928, 476] on button "Save" at bounding box center [1526, 765] width 35 height 21
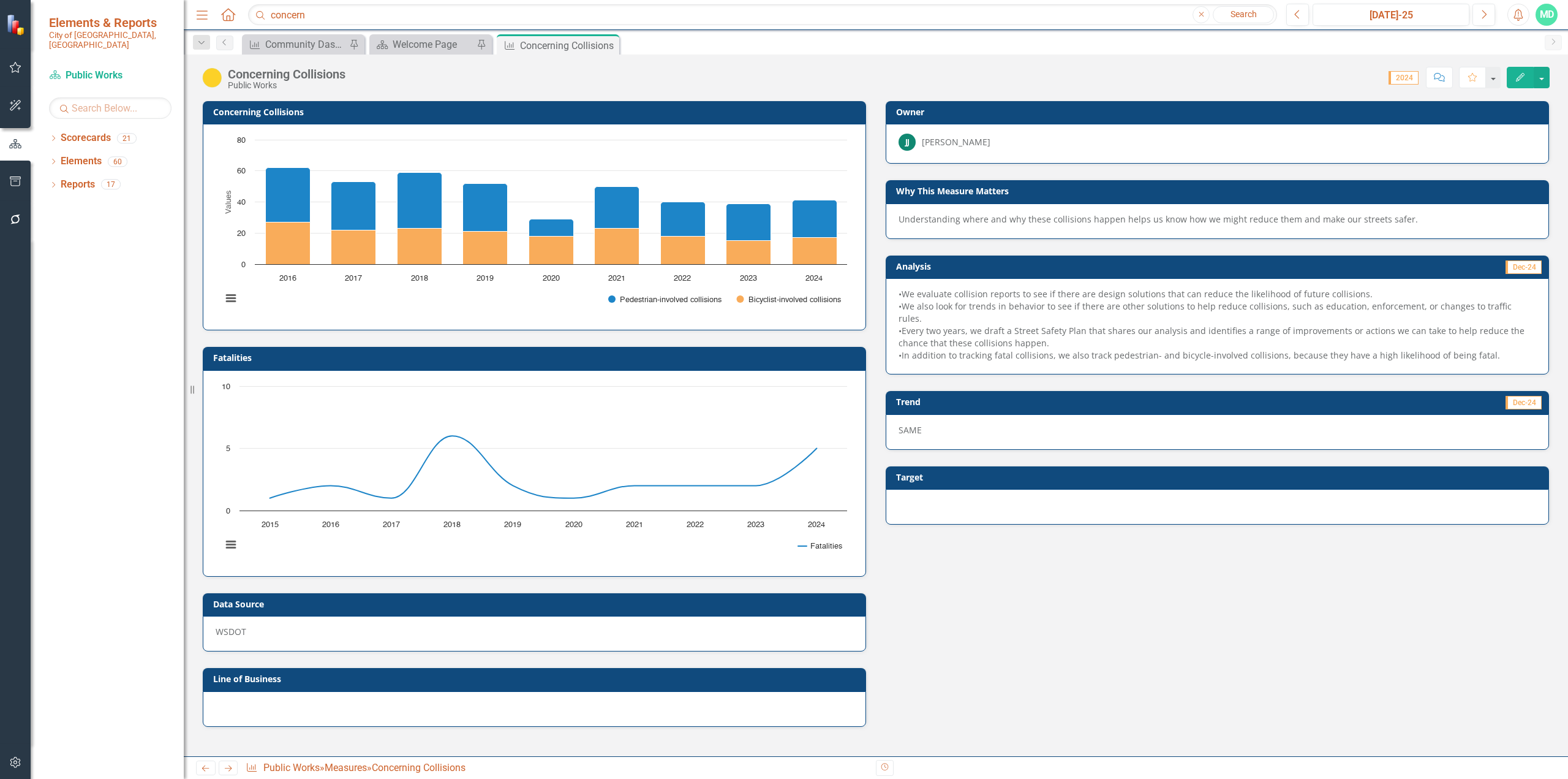
click at [584, 362] on h3 "Fatalities" at bounding box center [536, 357] width 647 height 9
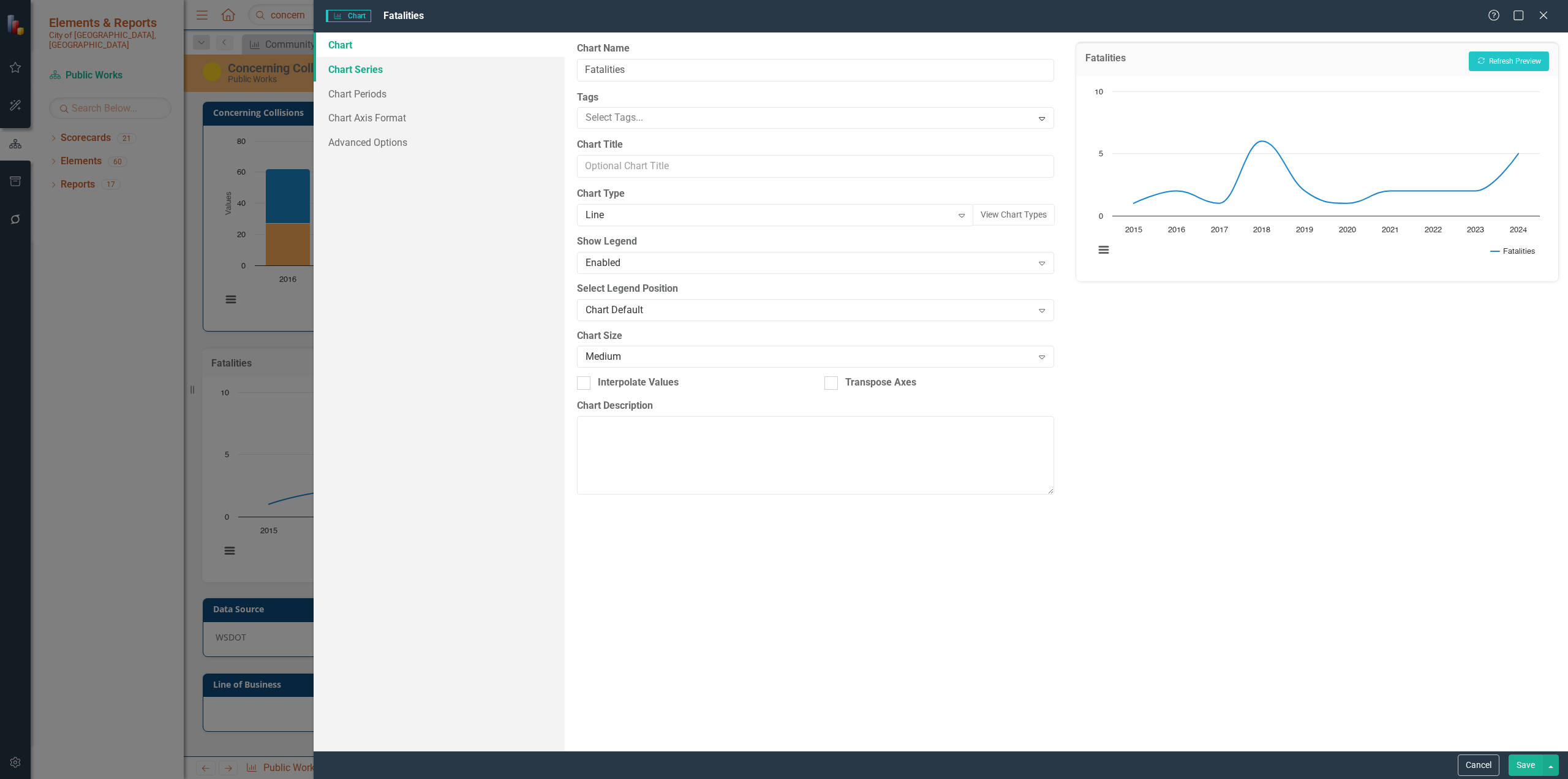
click at [377, 70] on link "Chart Series" at bounding box center [439, 69] width 251 height 25
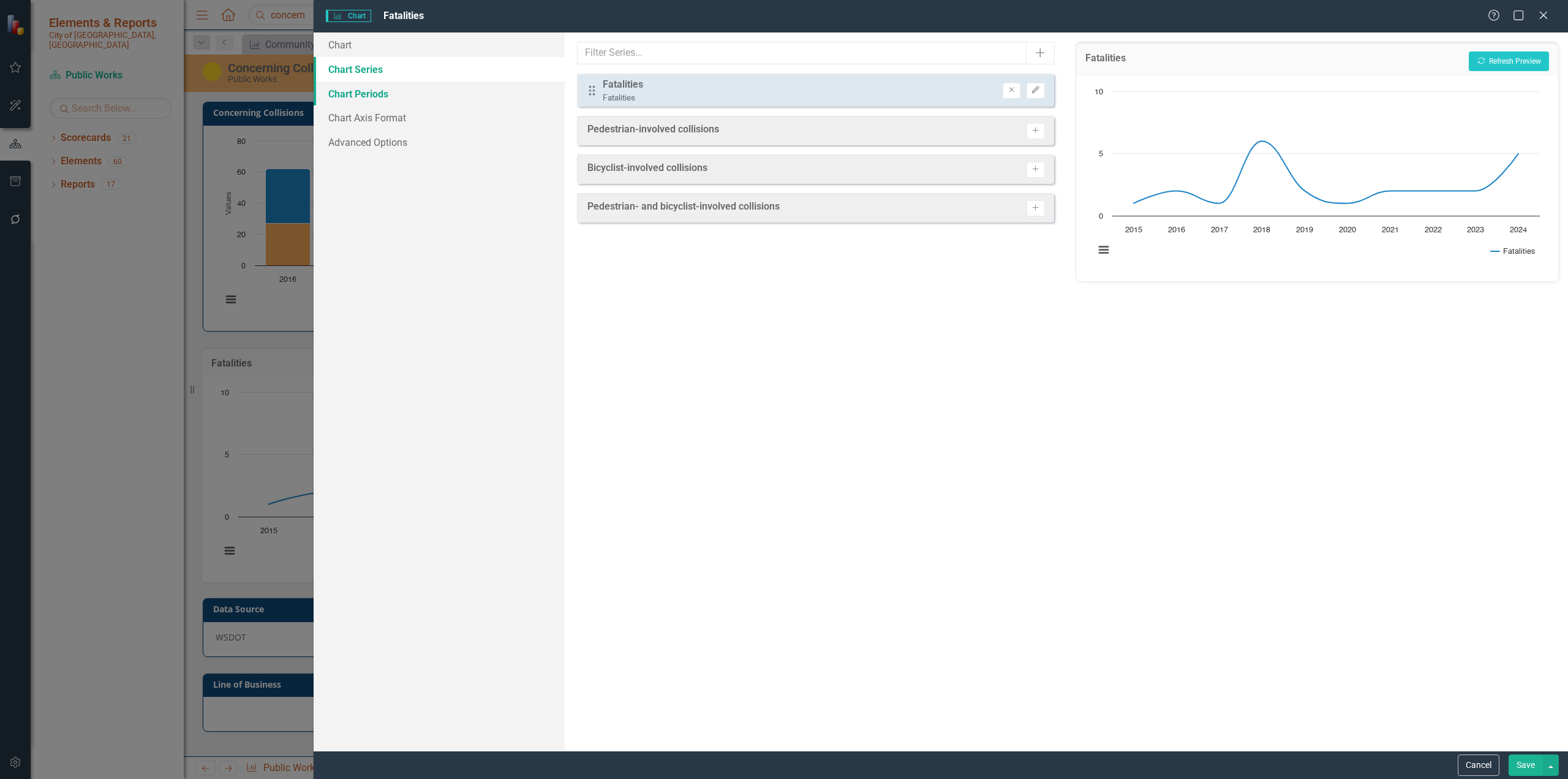
click at [367, 94] on link "Chart Periods" at bounding box center [439, 94] width 251 height 25
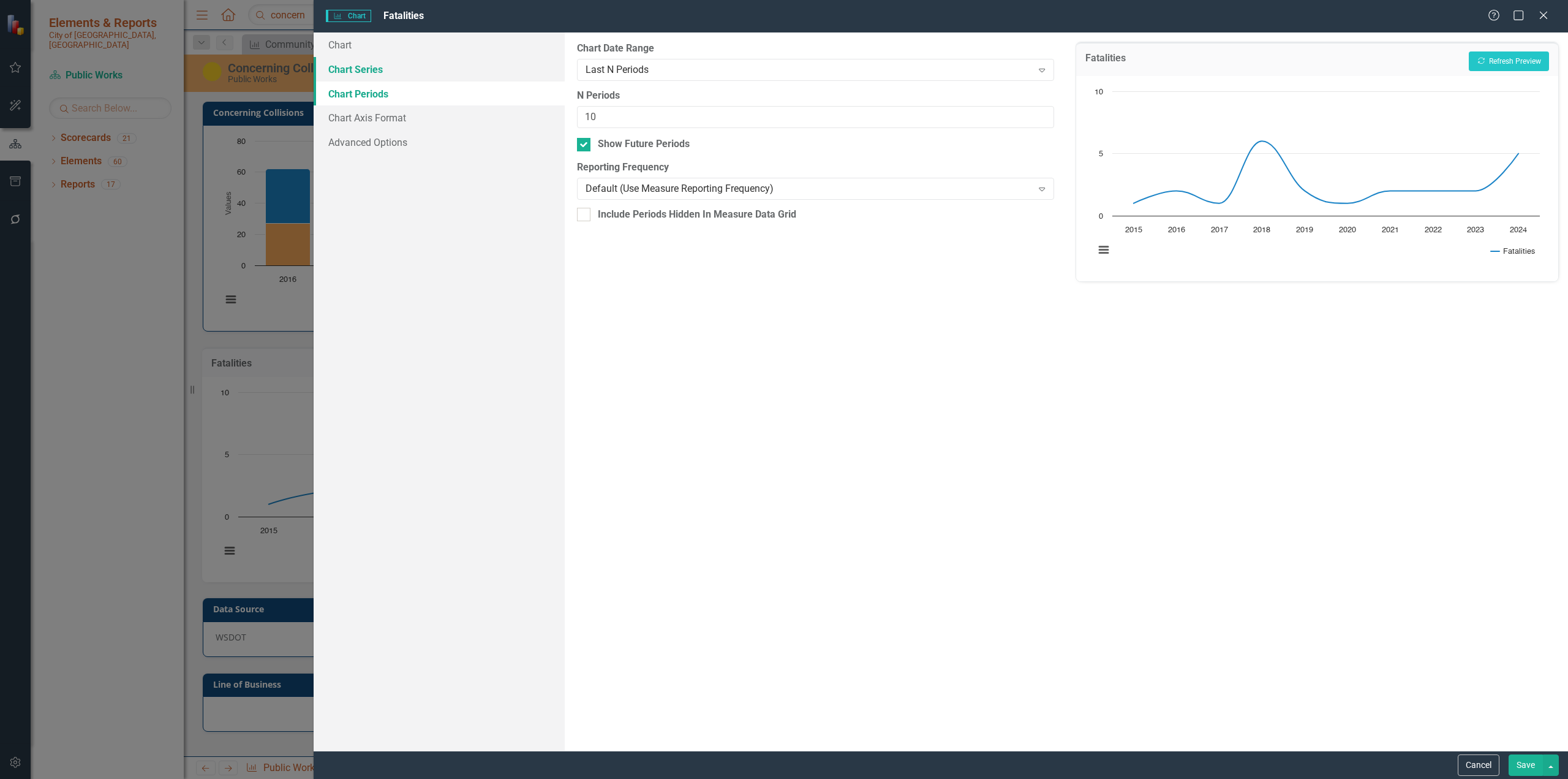
click at [360, 69] on link "Chart Series" at bounding box center [439, 69] width 251 height 25
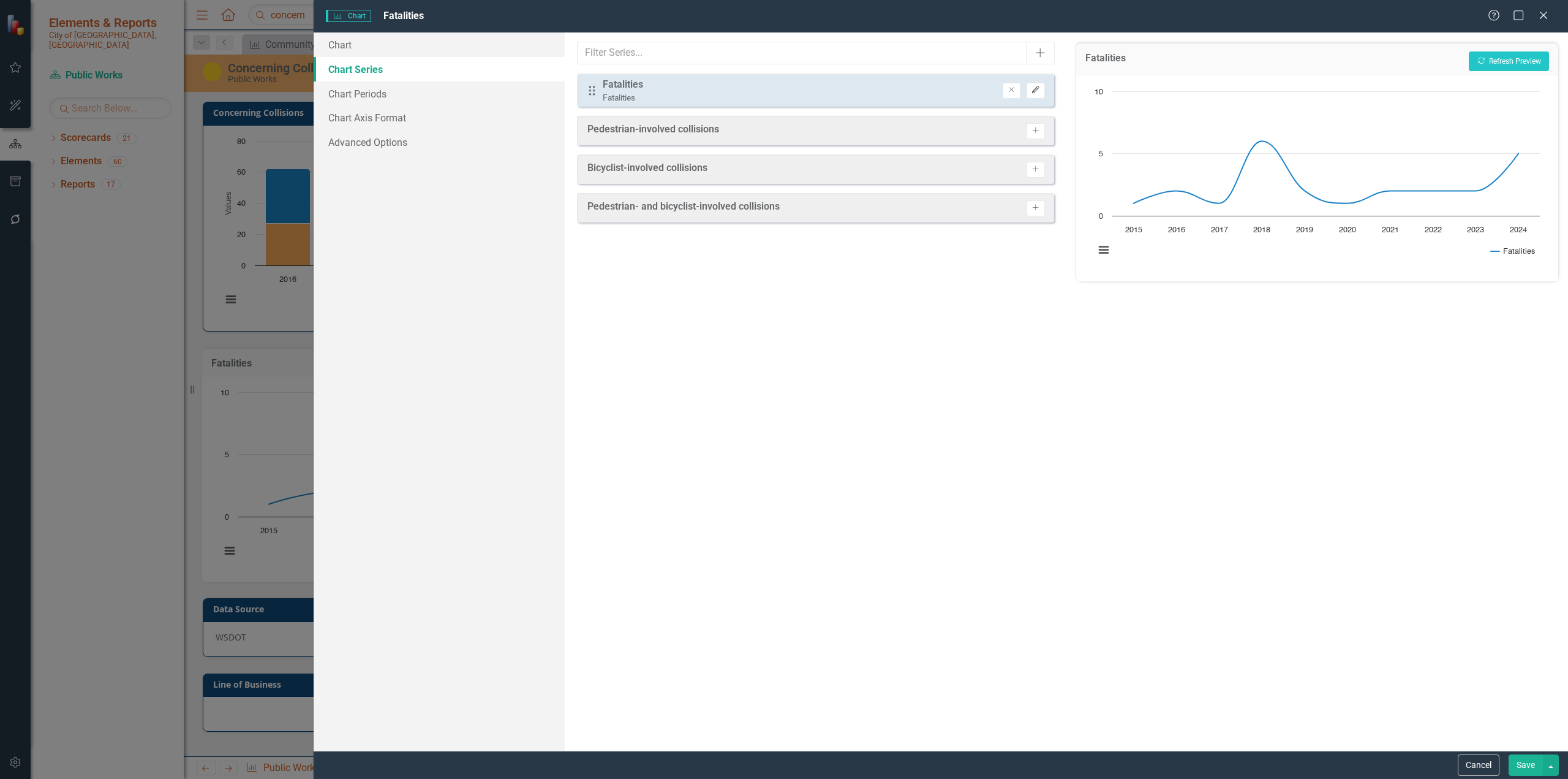
click at [928, 89] on icon "Edit" at bounding box center [1035, 90] width 9 height 7
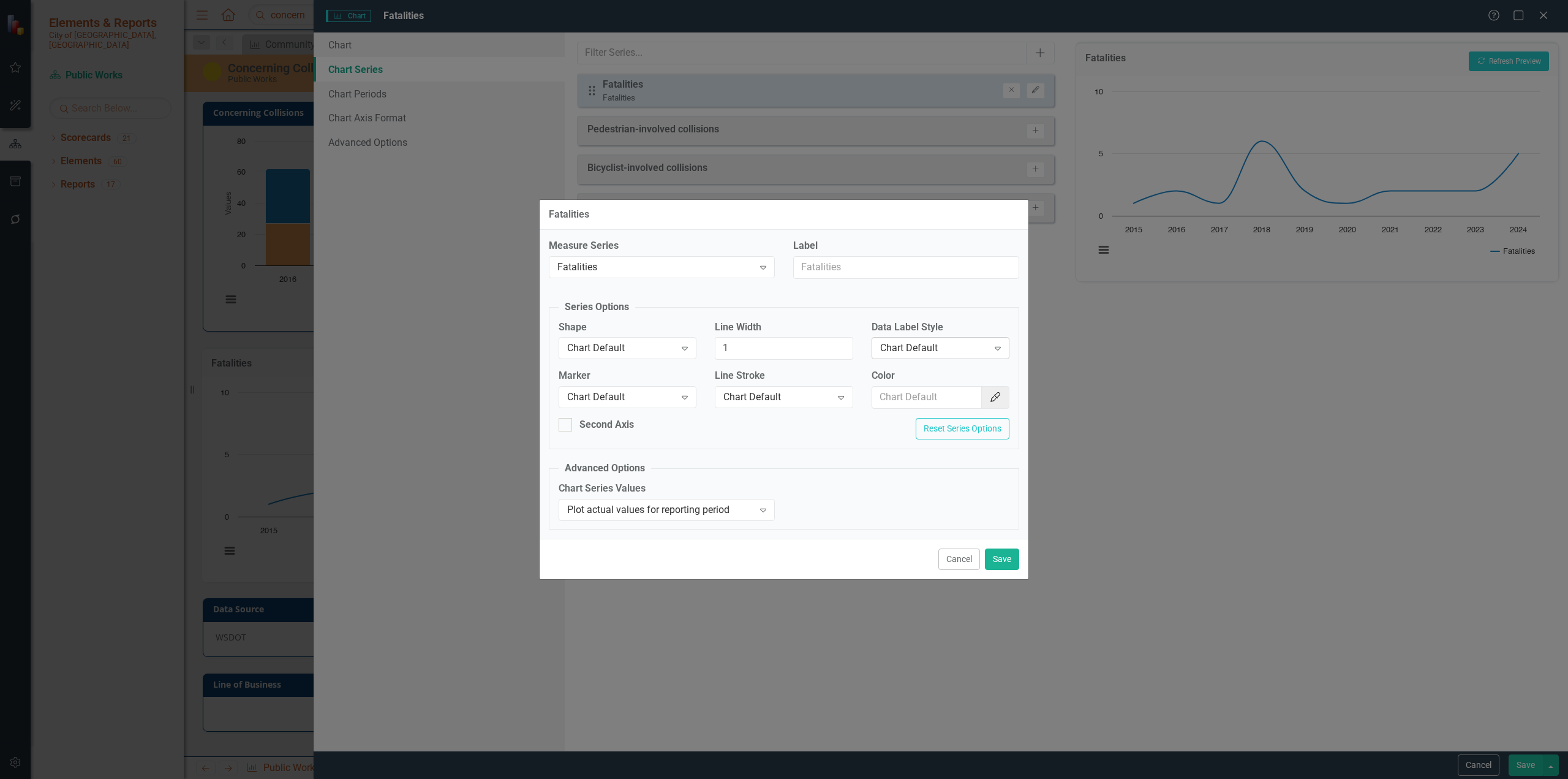
click at [928, 345] on icon "Expand" at bounding box center [998, 348] width 12 height 10
click at [928, 411] on div "Value" at bounding box center [943, 410] width 118 height 14
click at [928, 476] on button "Save" at bounding box center [1003, 559] width 35 height 21
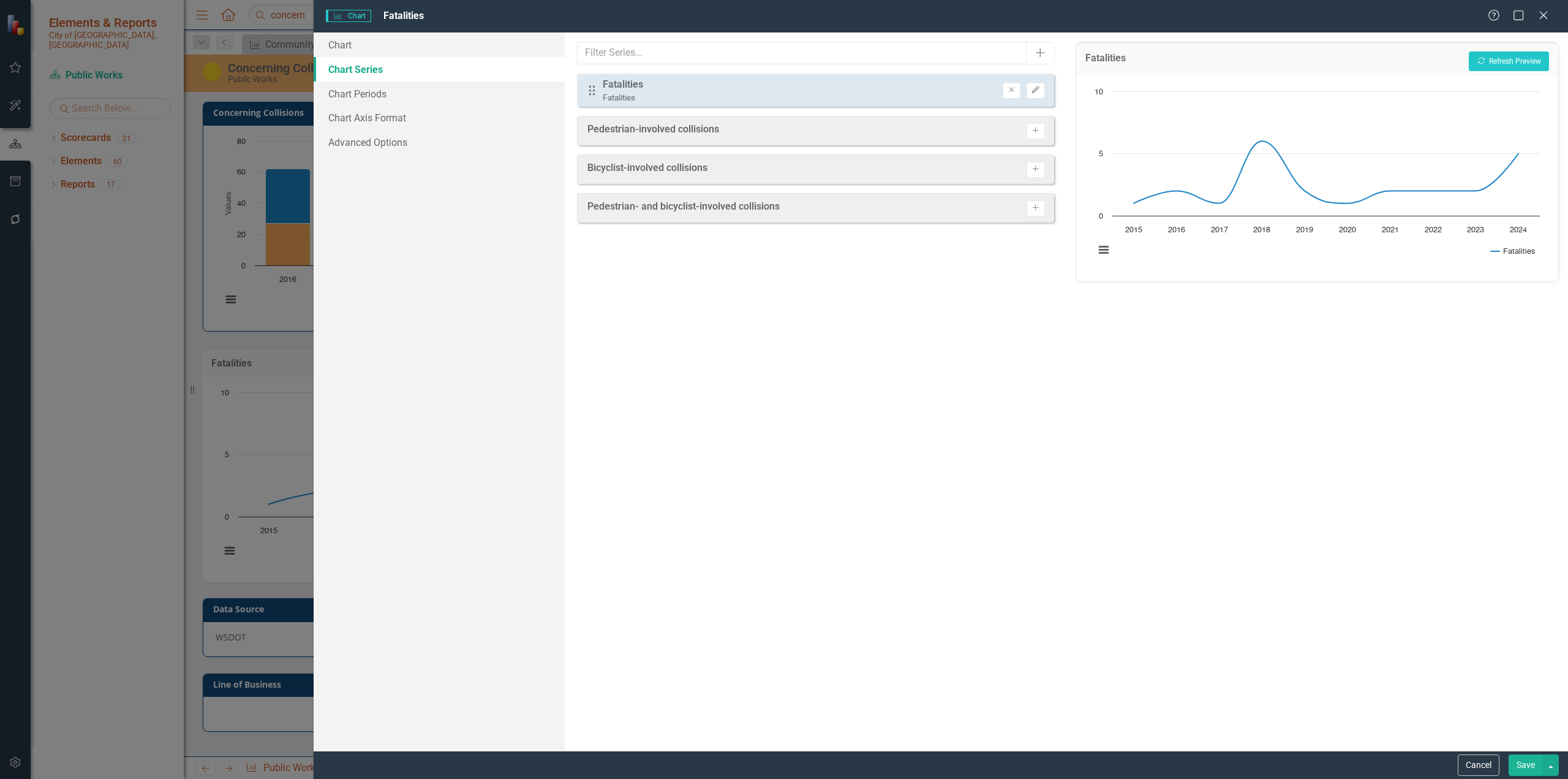
click at [928, 476] on button "Save" at bounding box center [1526, 765] width 35 height 21
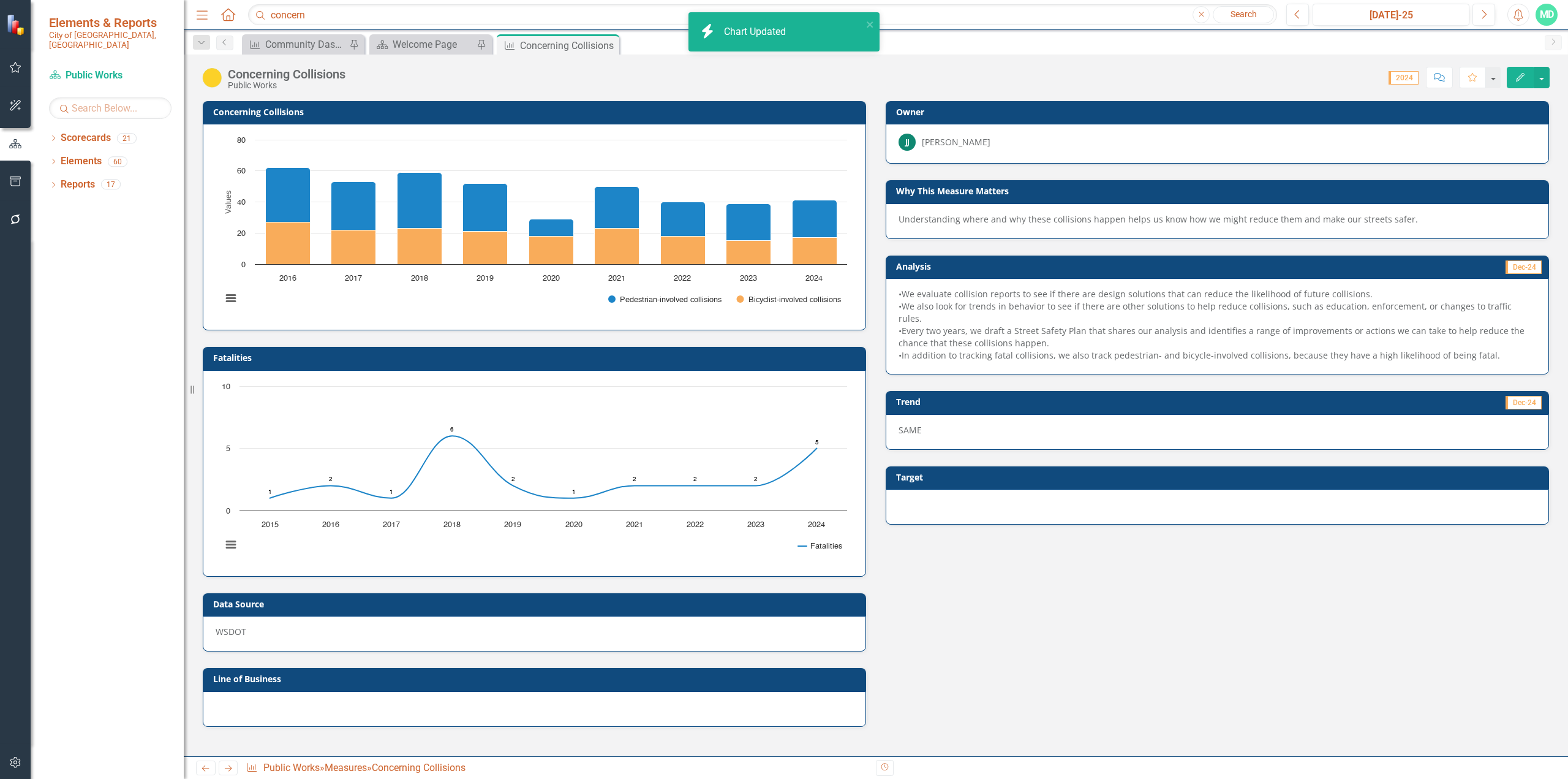
click at [467, 362] on h3 "Fatalities" at bounding box center [536, 357] width 647 height 9
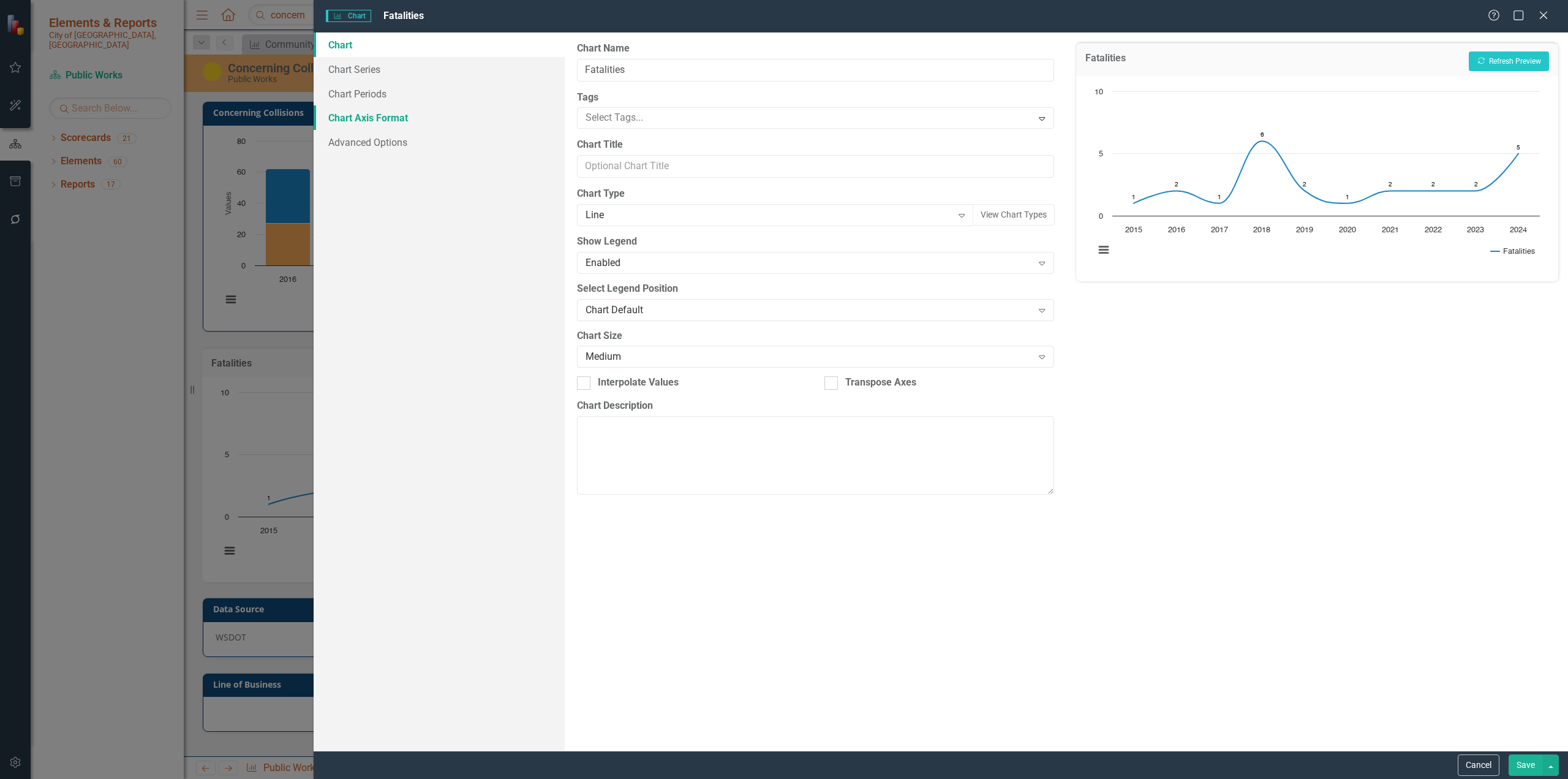
click at [374, 118] on link "Chart Axis Format" at bounding box center [439, 118] width 251 height 25
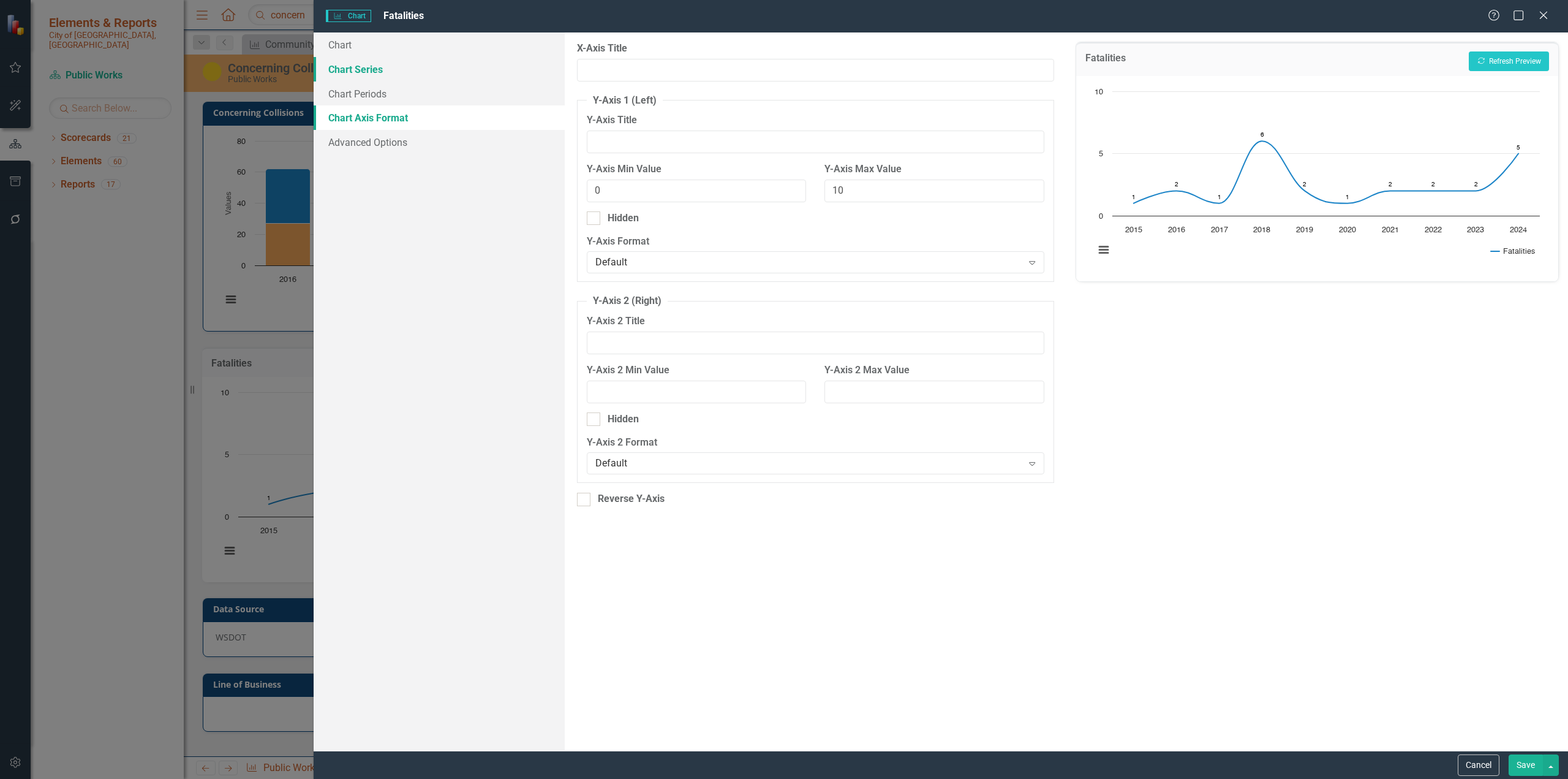
click at [371, 69] on link "Chart Series" at bounding box center [439, 69] width 251 height 25
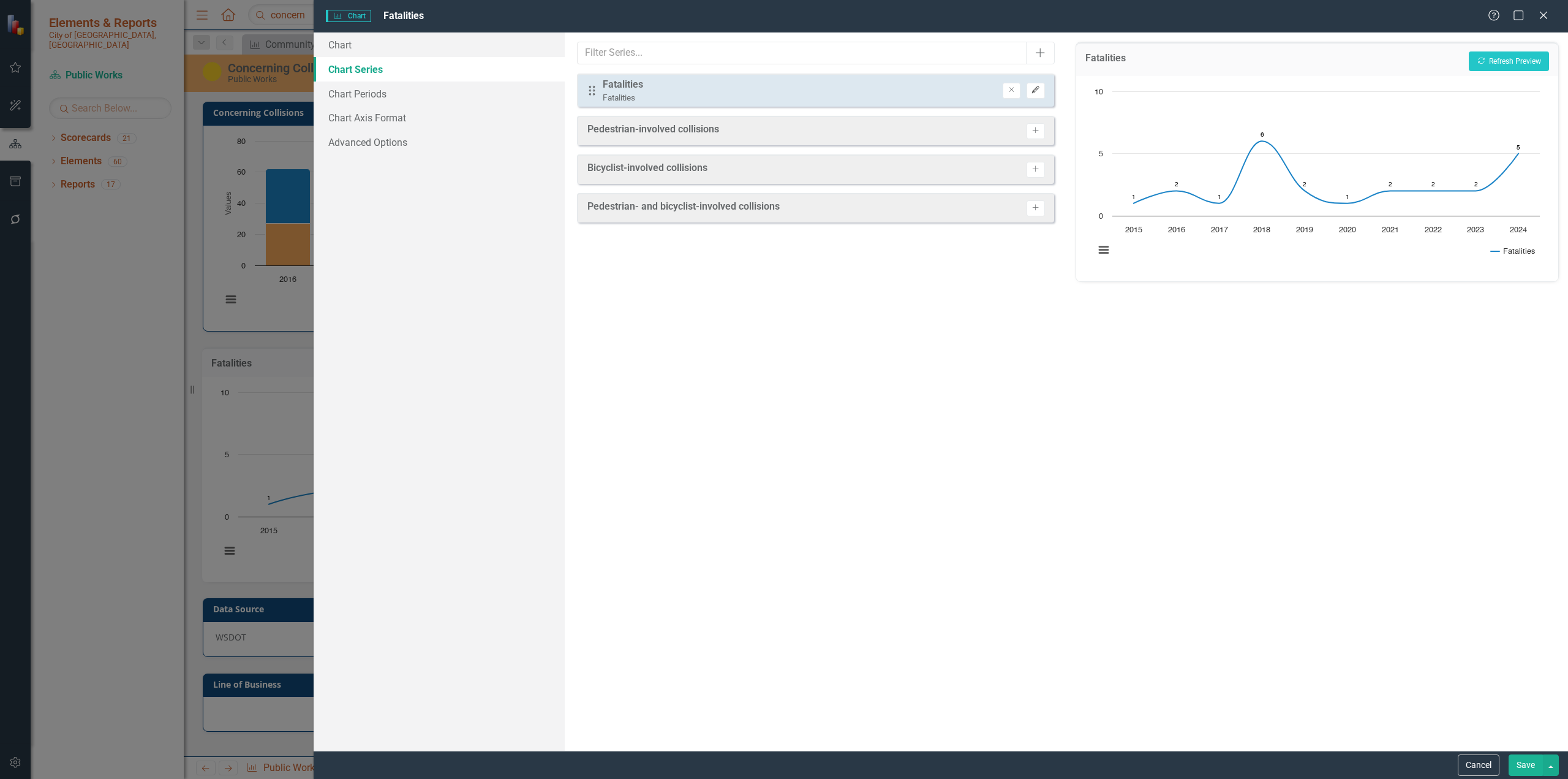
click at [928, 94] on button "Edit" at bounding box center [1036, 90] width 18 height 16
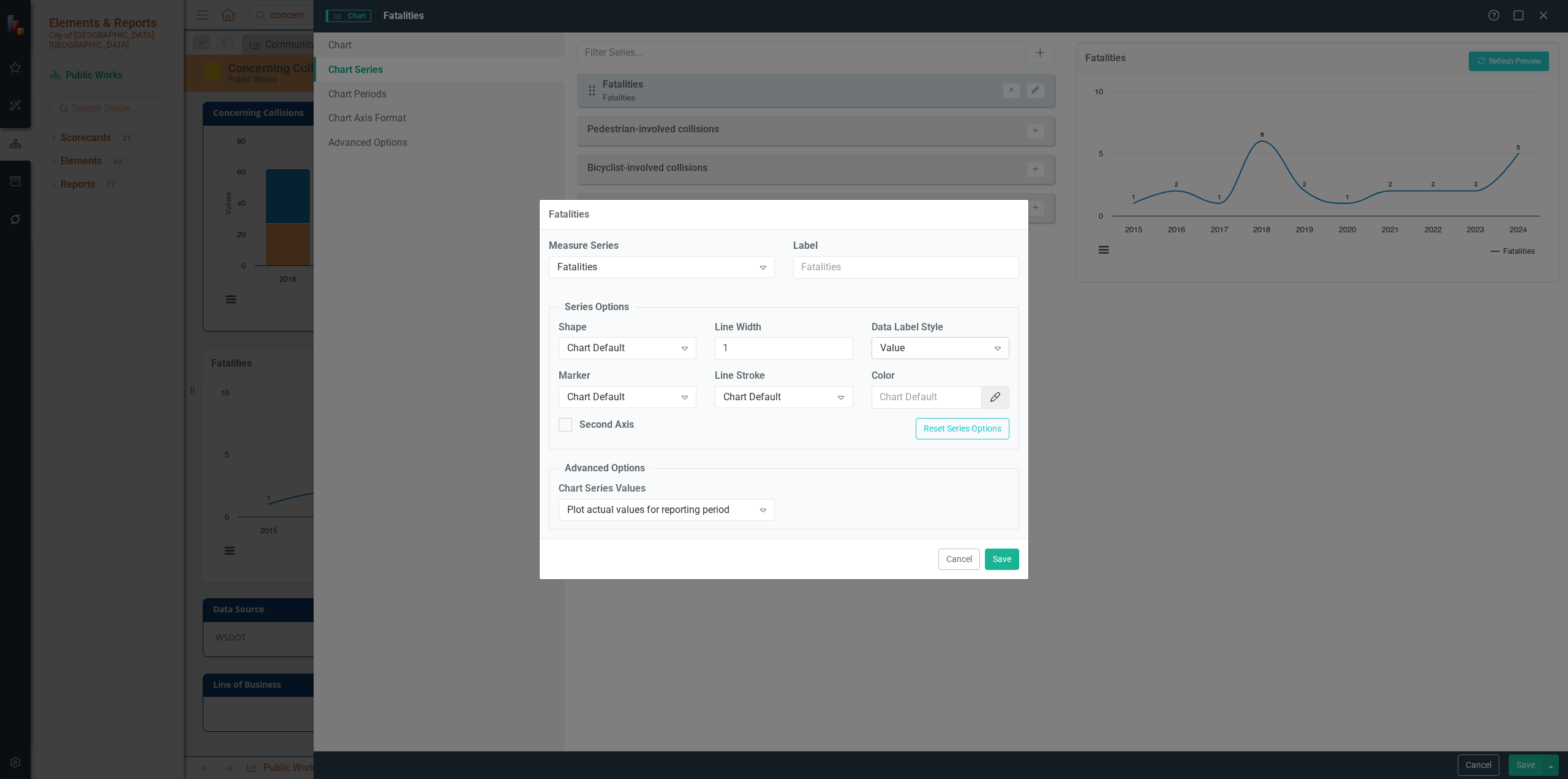
click at [928, 345] on icon "Expand" at bounding box center [998, 348] width 12 height 10
click at [763, 476] on icon "Expand" at bounding box center [763, 510] width 12 height 10
click at [816, 476] on div "Chart Series Values 3 results available. Use Up and Down to choose options, pre…" at bounding box center [784, 504] width 470 height 49
click at [928, 476] on button "Cancel" at bounding box center [959, 559] width 42 height 21
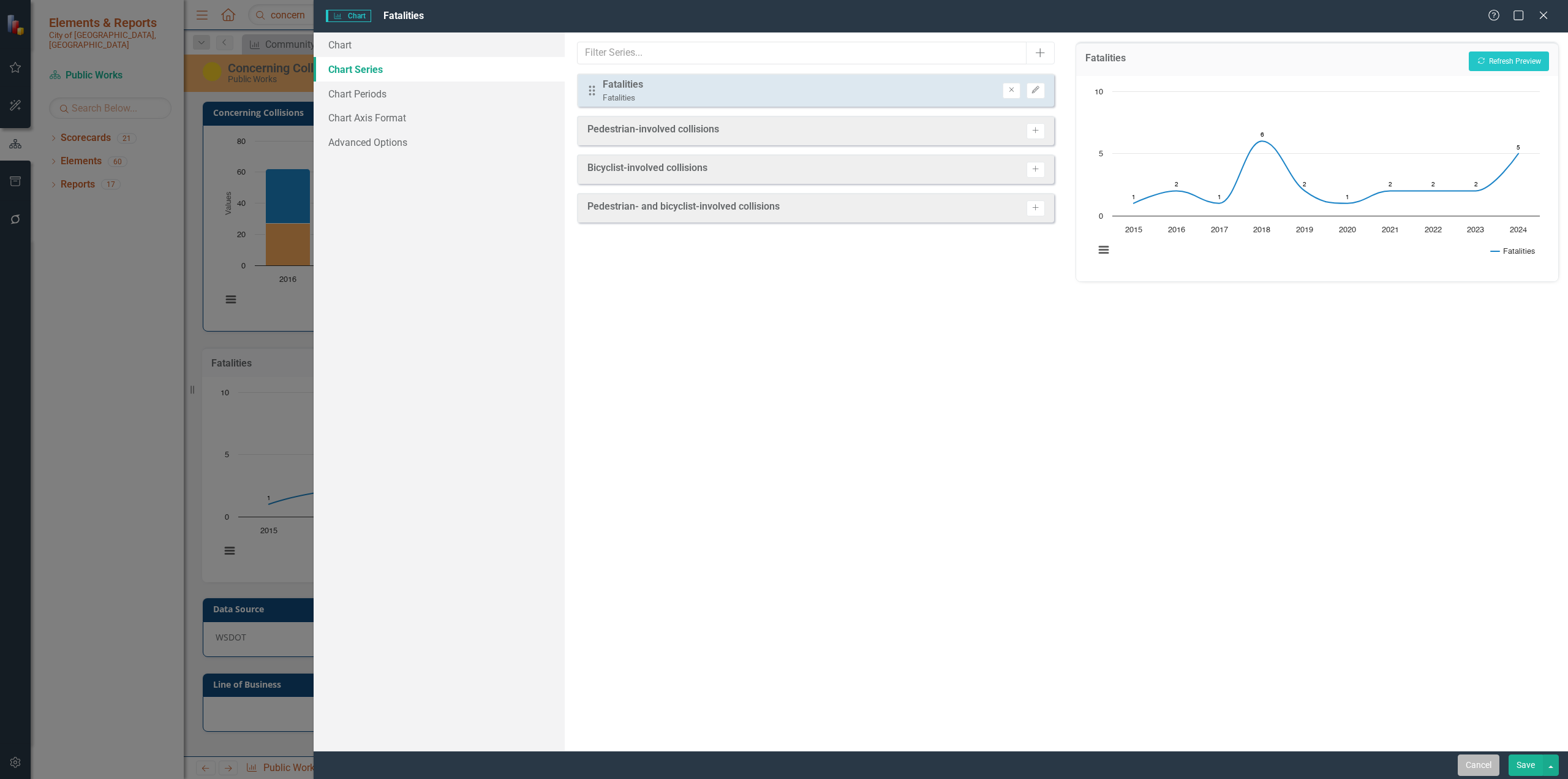
click at [928, 476] on button "Cancel" at bounding box center [1479, 765] width 42 height 21
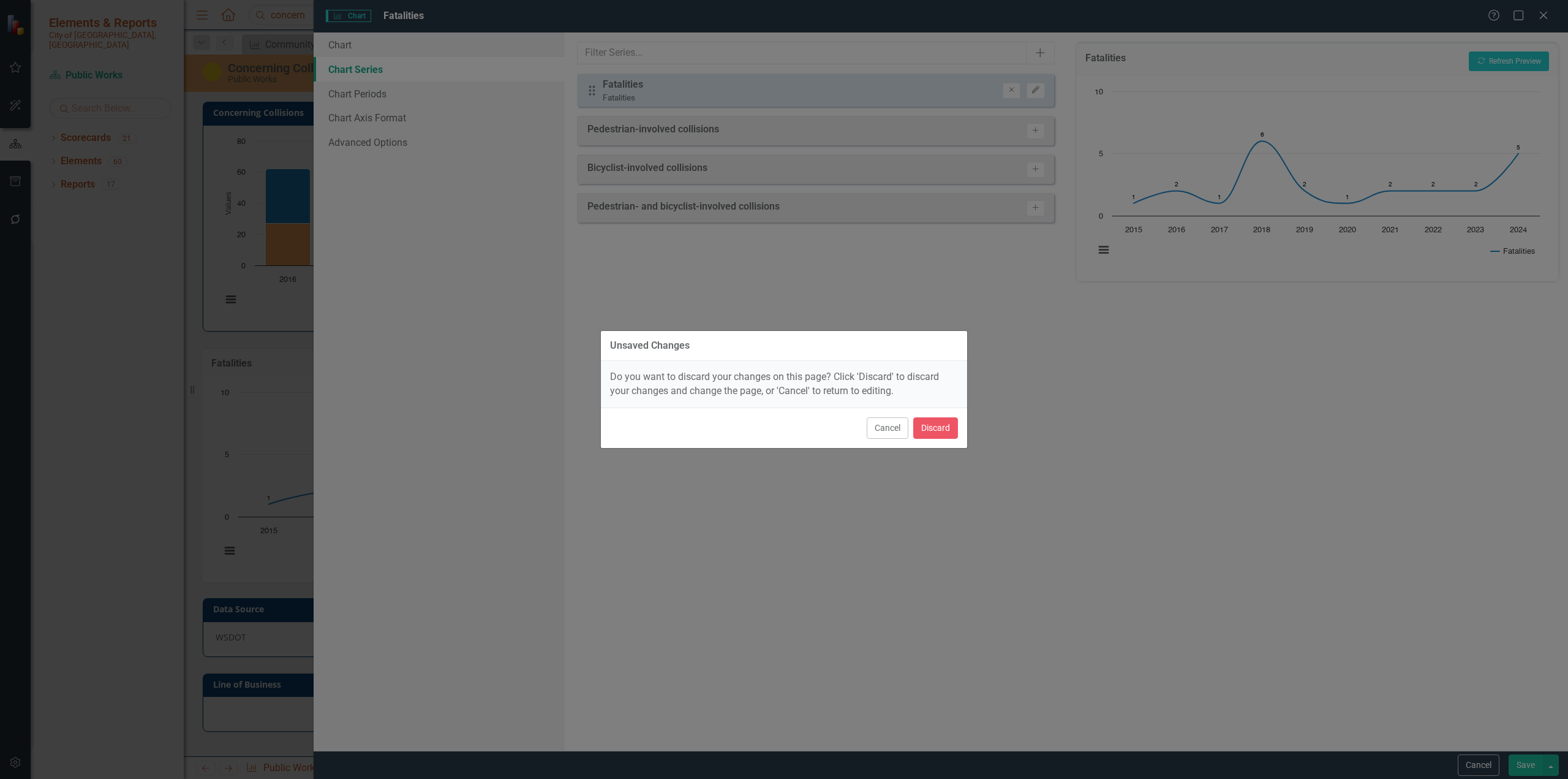
click at [885, 425] on button "Cancel" at bounding box center [887, 428] width 42 height 21
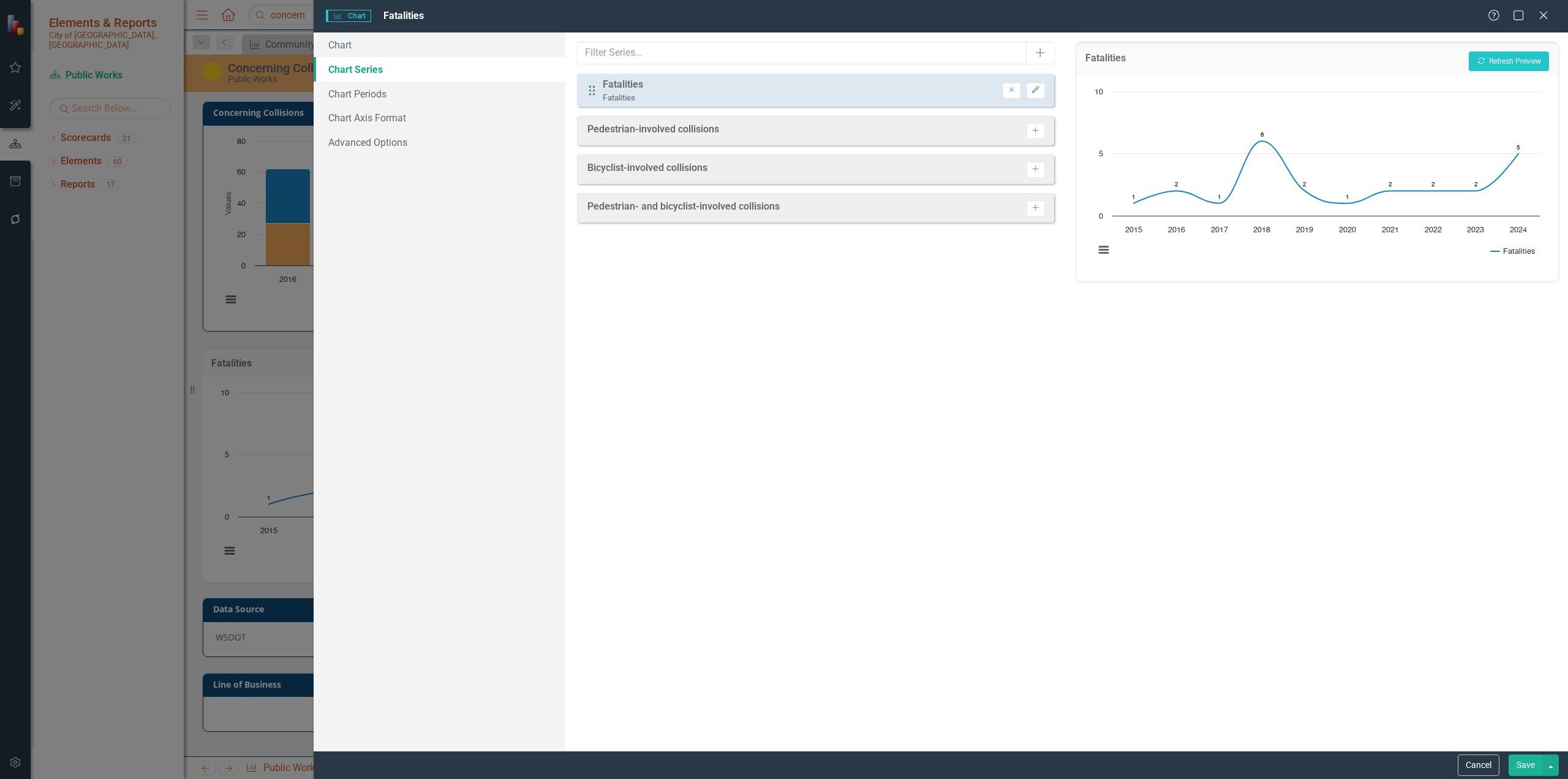
click at [928, 476] on button "Save" at bounding box center [1526, 765] width 35 height 21
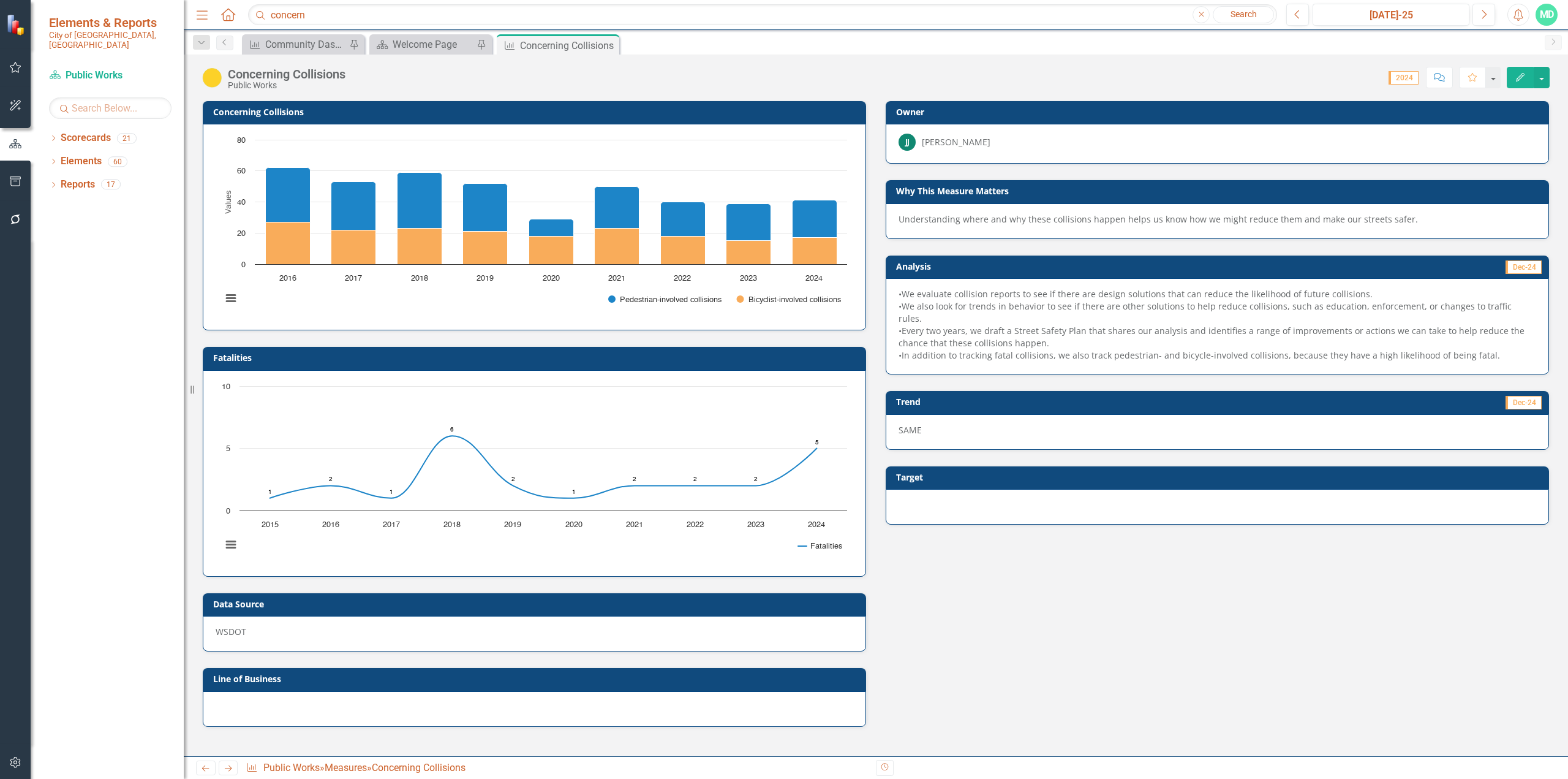
drag, startPoint x: 54, startPoint y: 152, endPoint x: 63, endPoint y: 168, distance: 18.4
click at [54, 159] on icon "Dropdown" at bounding box center [53, 162] width 8 height 7
click at [54, 136] on icon "Dropdown" at bounding box center [53, 139] width 8 height 7
click at [53, 134] on icon "Dropdown" at bounding box center [52, 138] width 7 height 8
click at [87, 201] on link "Measure Measures" at bounding box center [97, 208] width 61 height 14
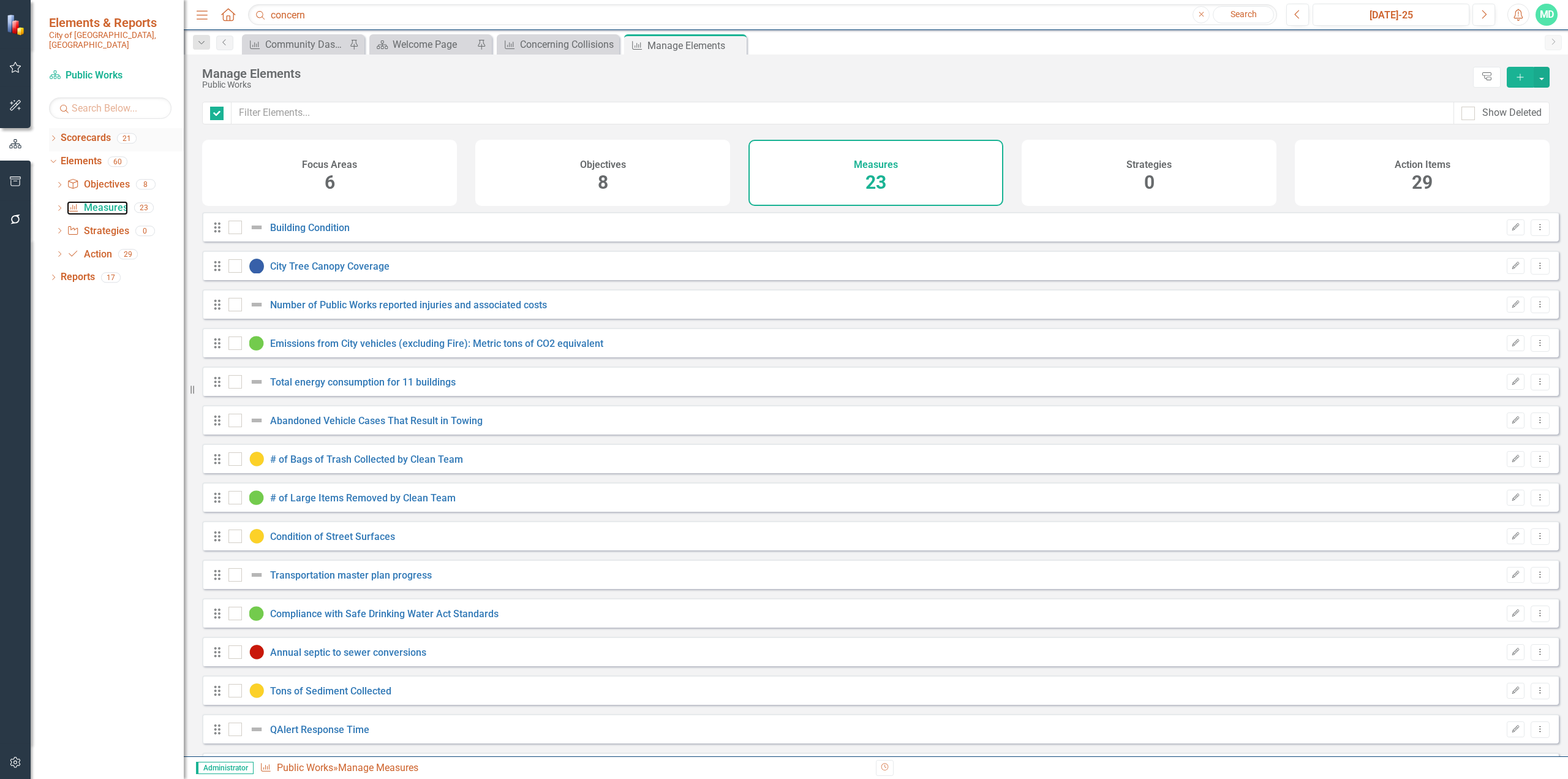
checkbox input "false"
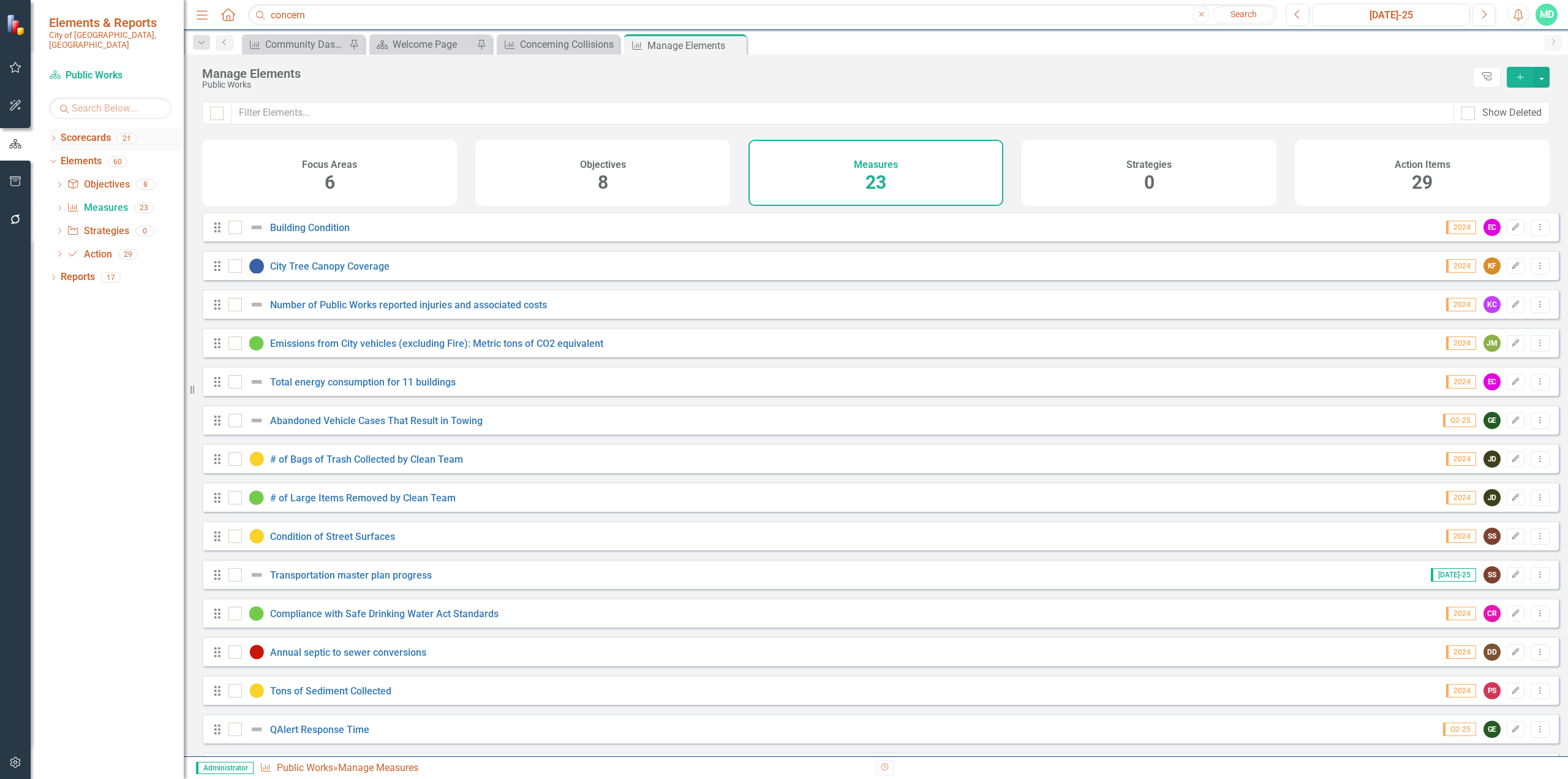
click at [54, 135] on icon at bounding box center [54, 138] width 3 height 6
drag, startPoint x: 59, startPoint y: 168, endPoint x: 61, endPoint y: 189, distance: 21.1
click at [59, 175] on div "Dropdown City Council" at bounding box center [119, 185] width 129 height 21
click at [62, 181] on icon "Dropdown" at bounding box center [59, 184] width 9 height 7
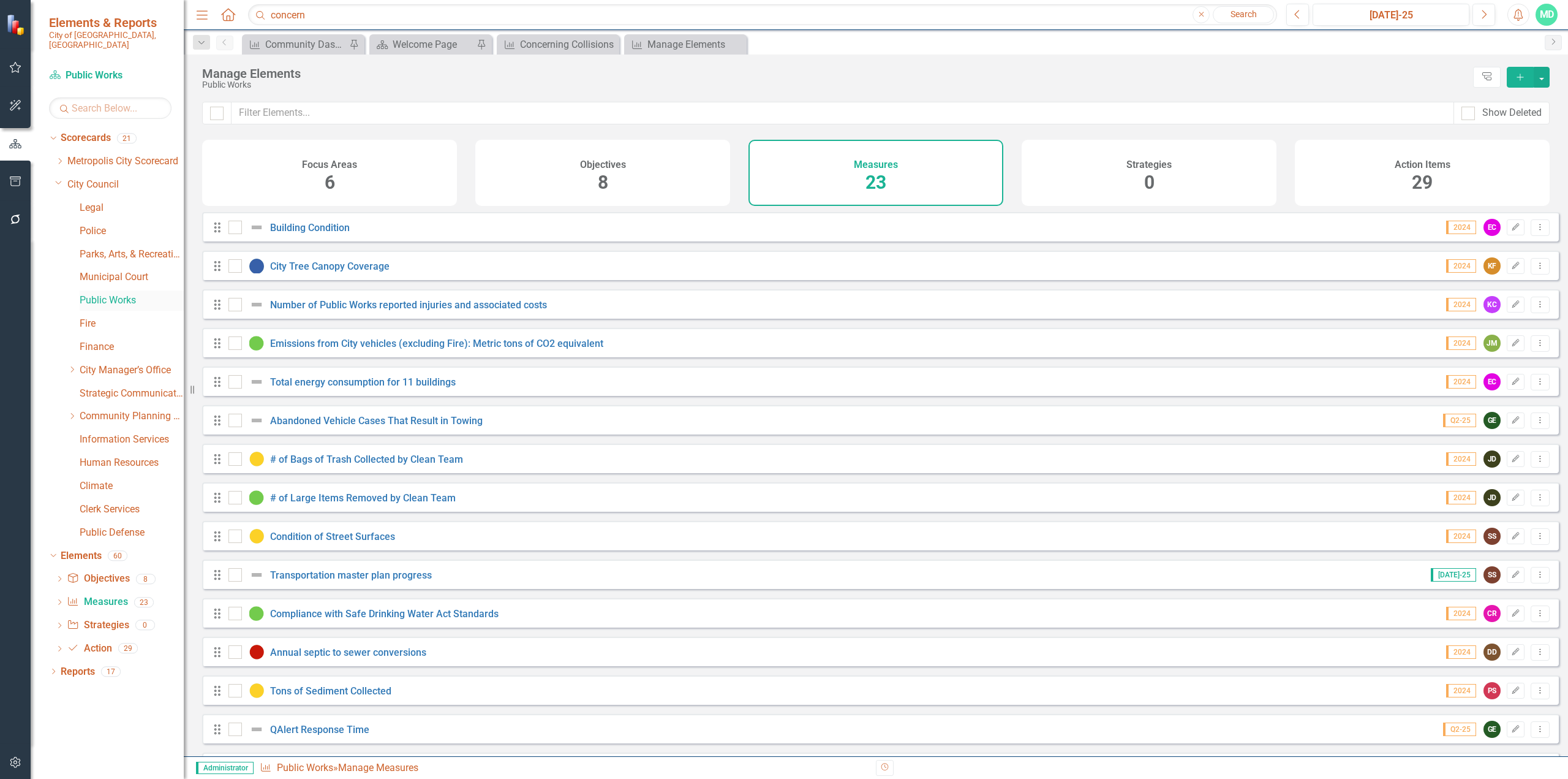
click at [99, 293] on link "Public Works" at bounding box center [132, 300] width 104 height 14
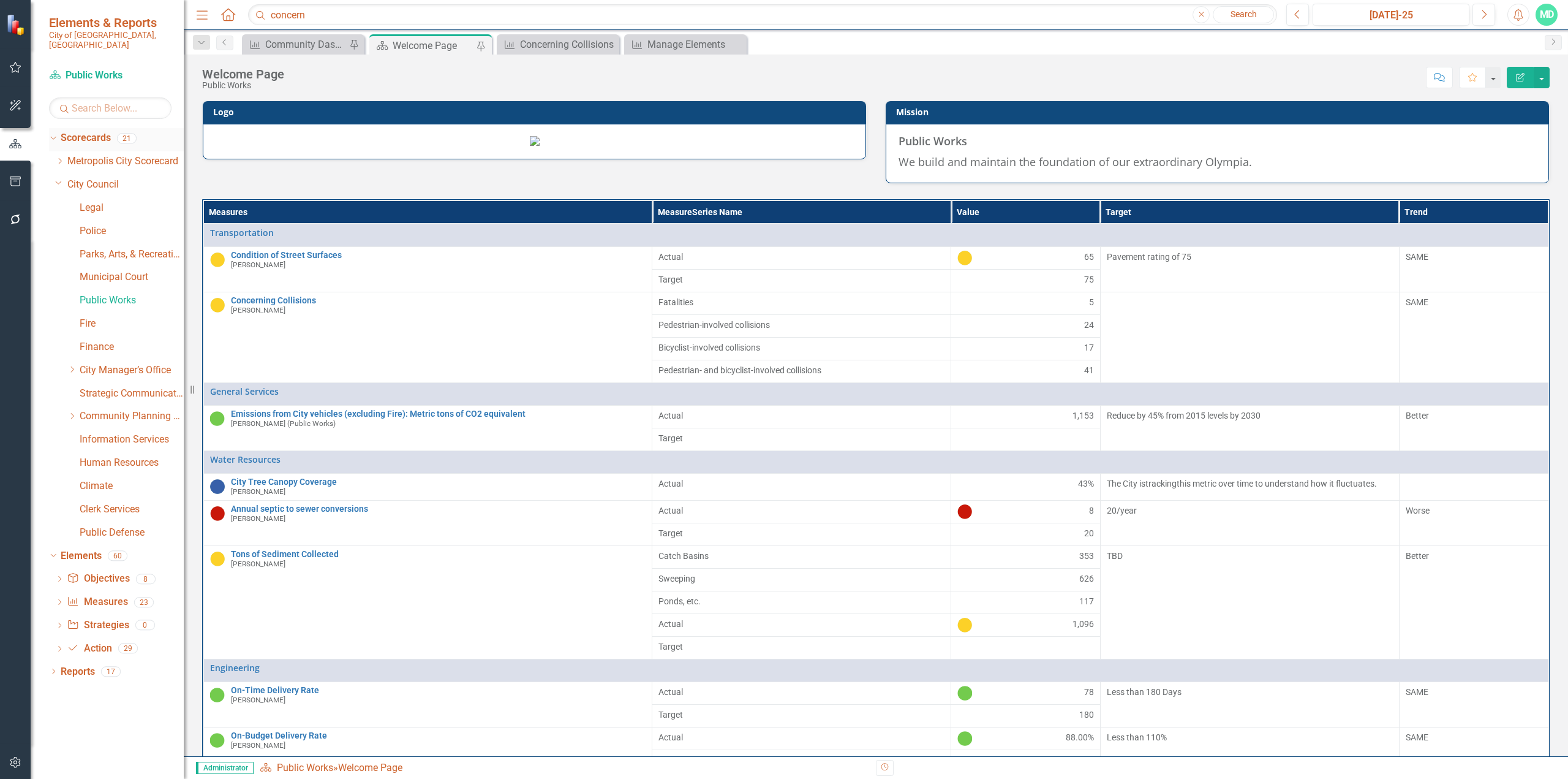
click at [56, 134] on div "Dropdown" at bounding box center [51, 138] width 11 height 8
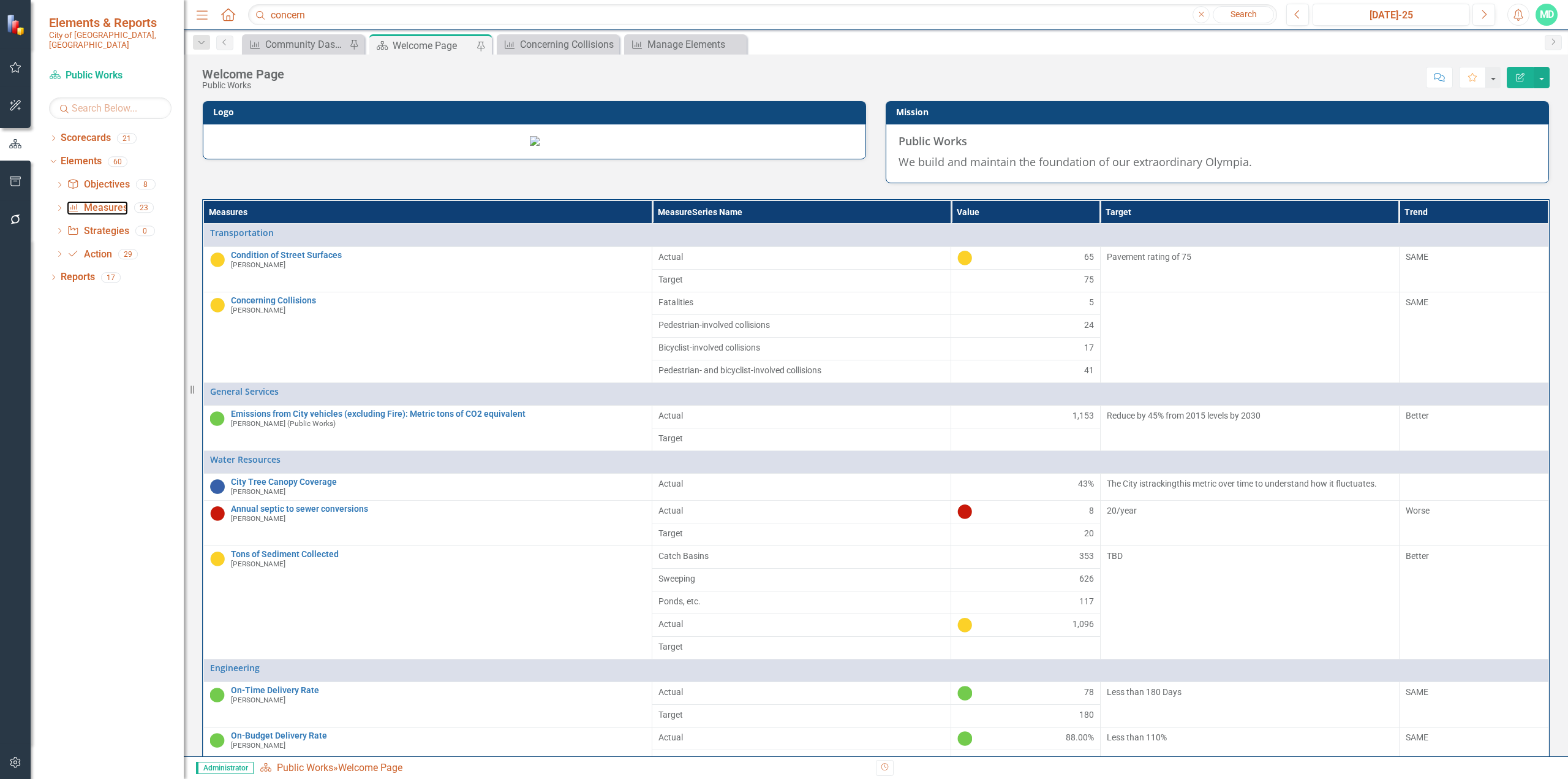
drag, startPoint x: 94, startPoint y: 197, endPoint x: 166, endPoint y: 330, distance: 151.2
click at [94, 201] on link "Measure Measures" at bounding box center [97, 208] width 61 height 14
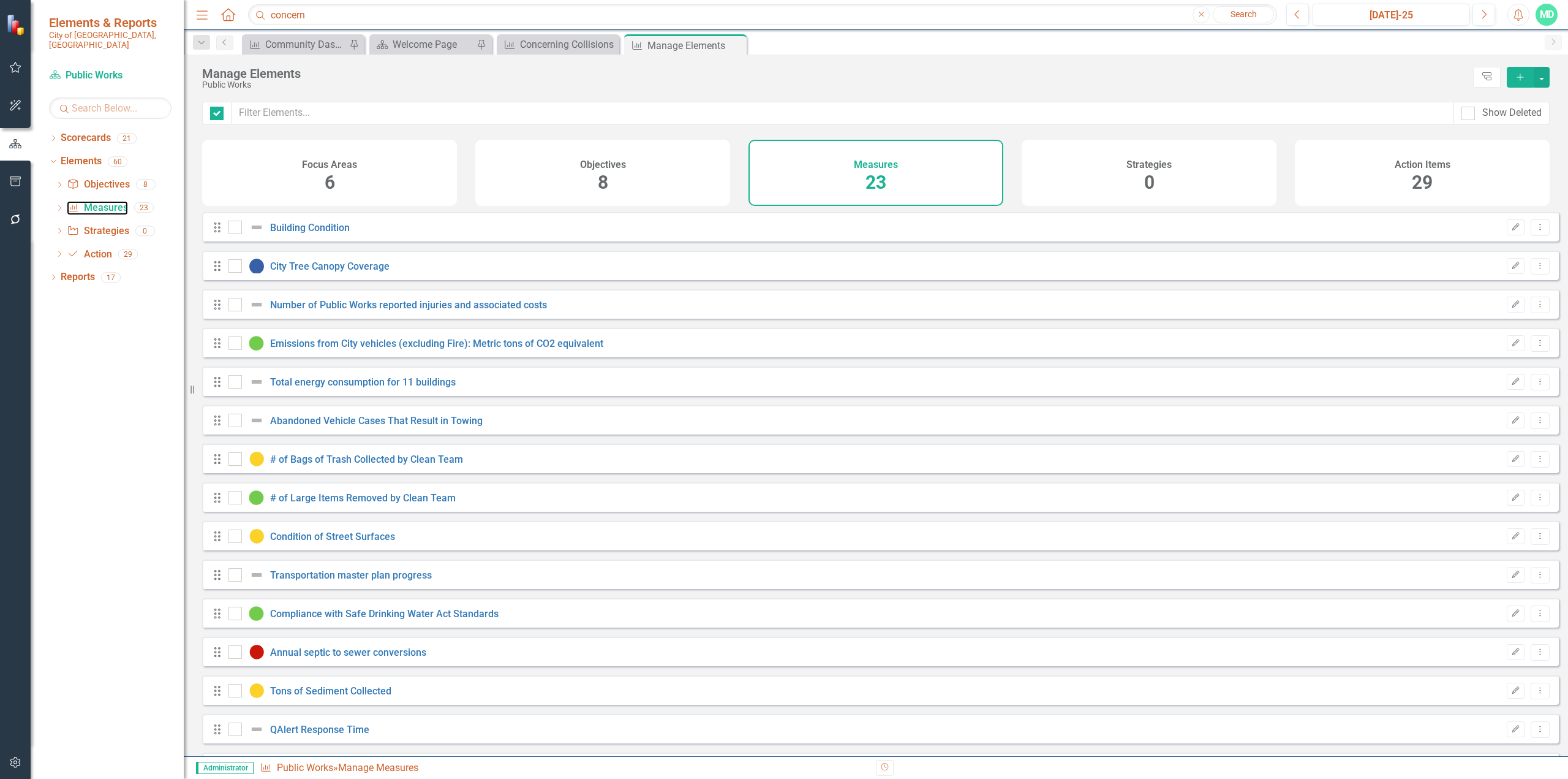
checkbox input "false"
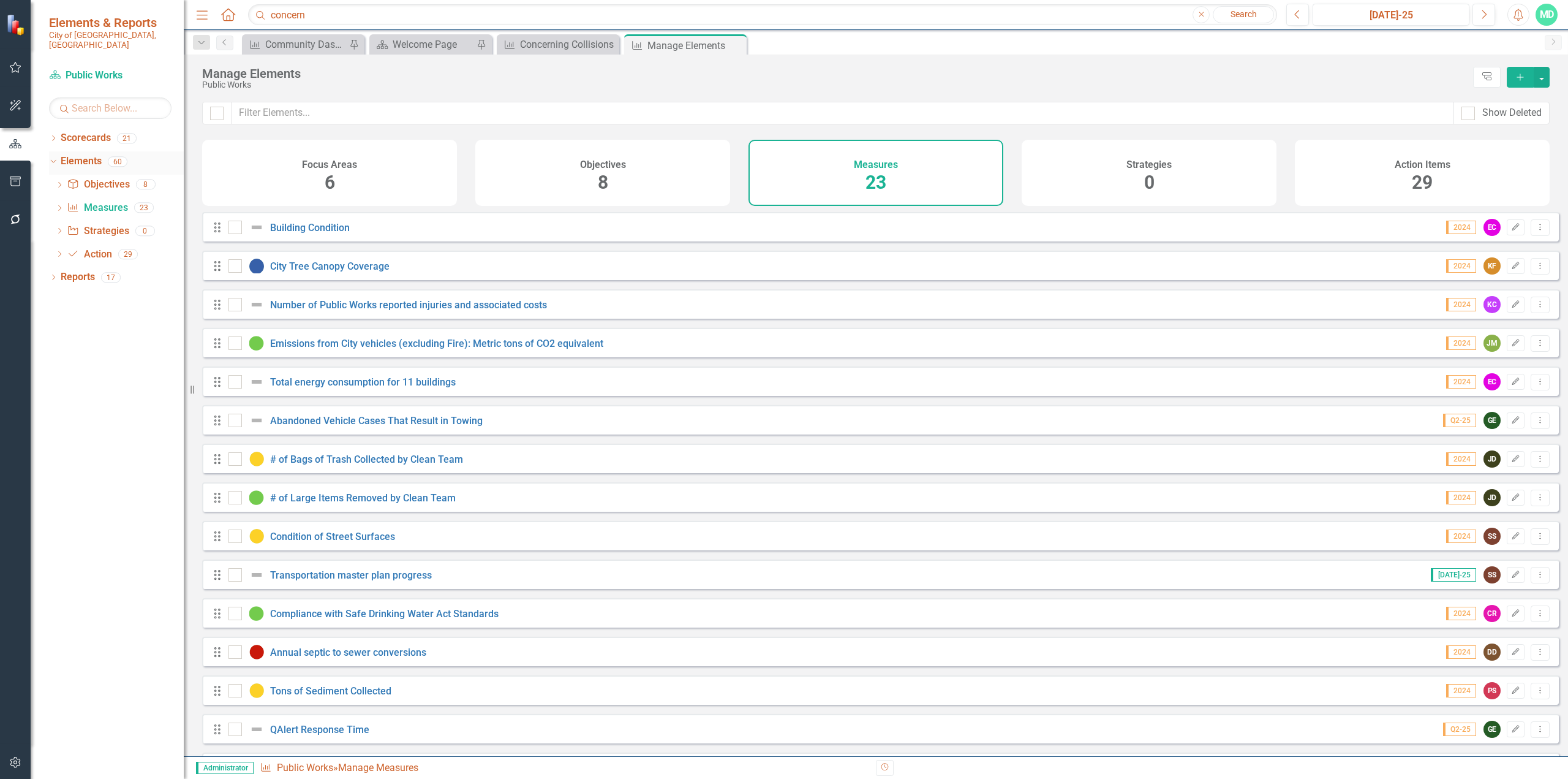
click at [85, 154] on link "Elements" at bounding box center [82, 161] width 41 height 14
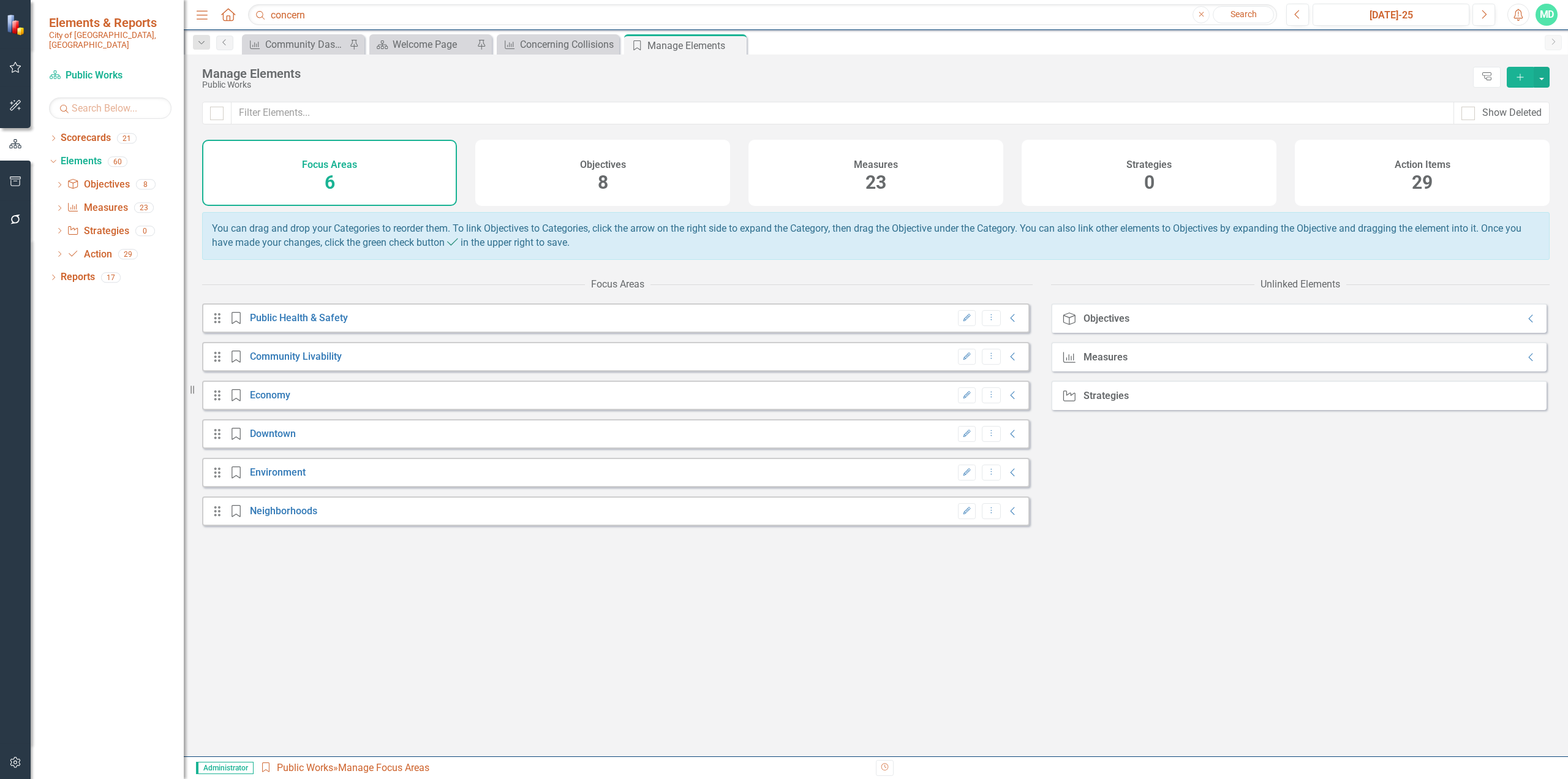
click at [838, 180] on div "Measures 23" at bounding box center [876, 173] width 255 height 66
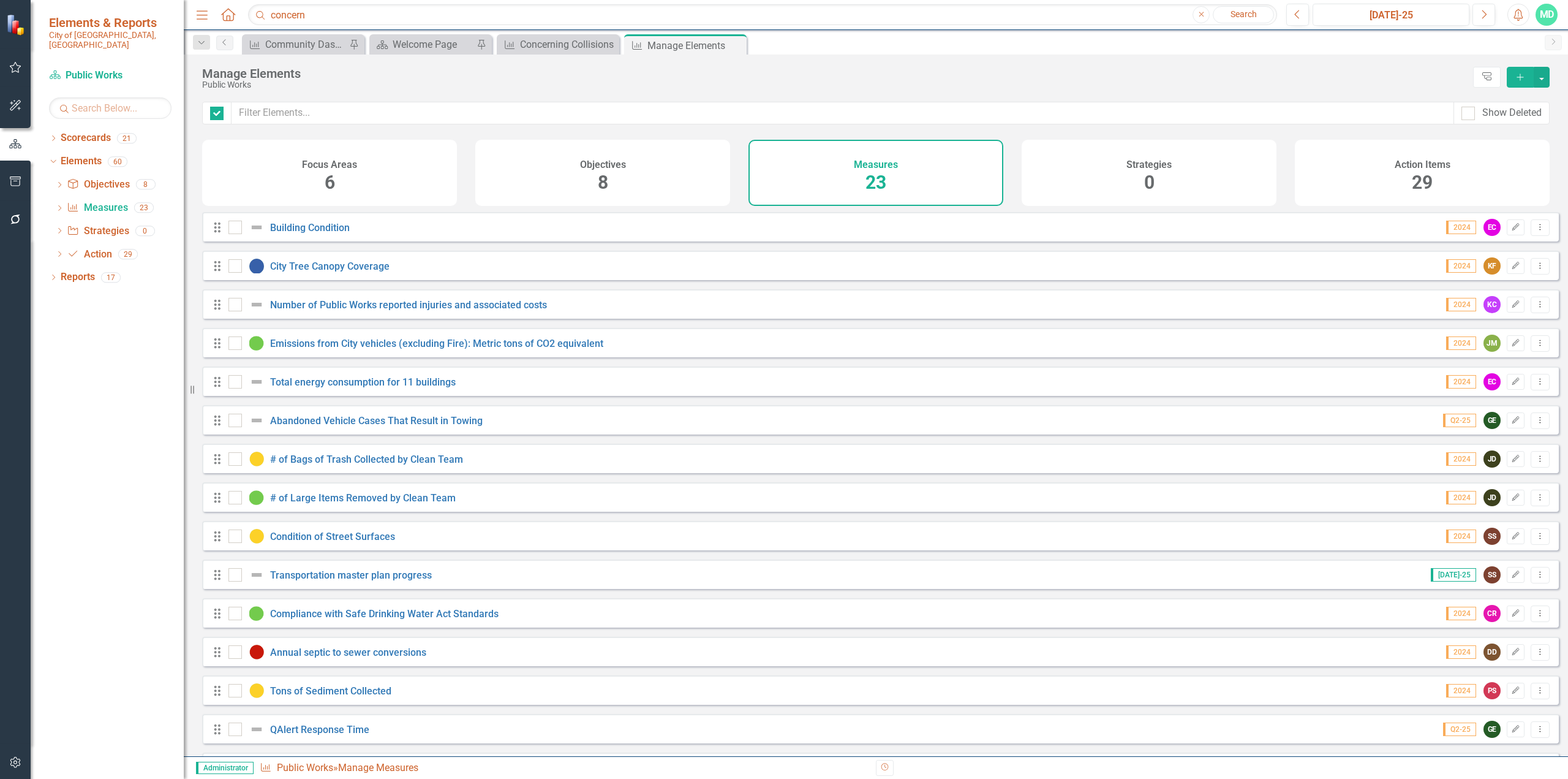
checkbox input "false"
click at [928, 79] on icon "Add" at bounding box center [1520, 77] width 11 height 8
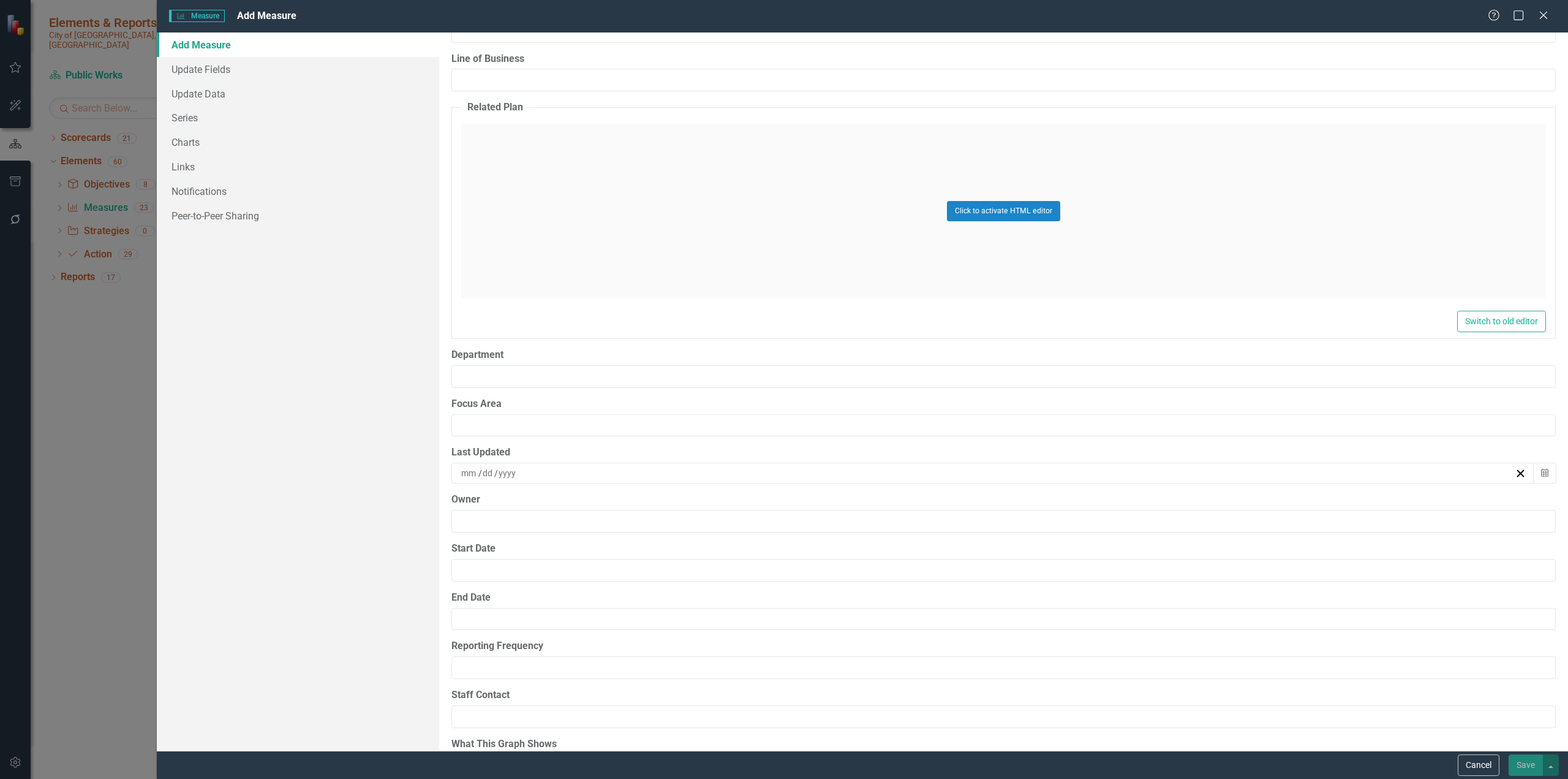
scroll to position [1169, 0]
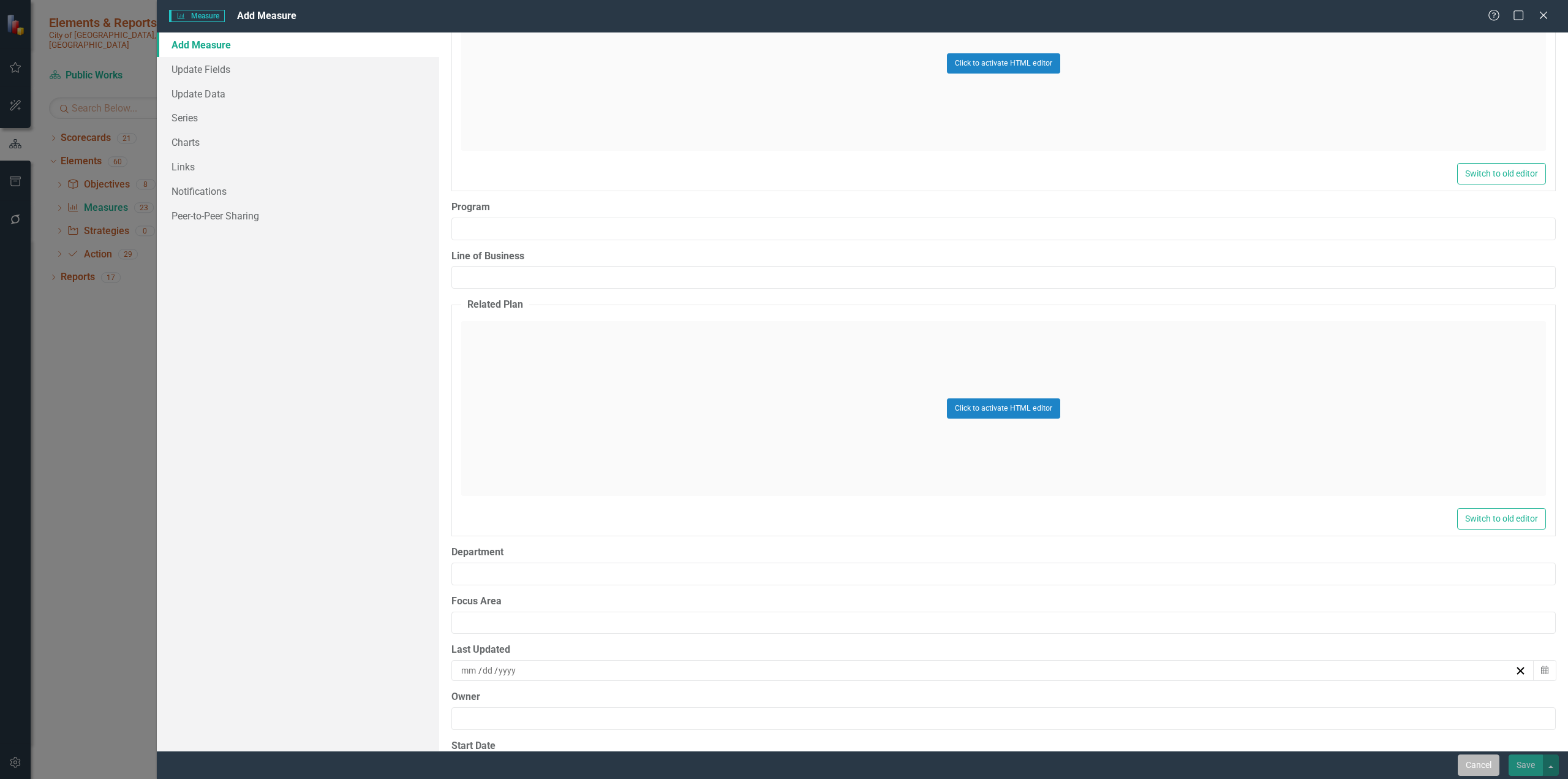
click at [928, 476] on button "Cancel" at bounding box center [1479, 765] width 42 height 21
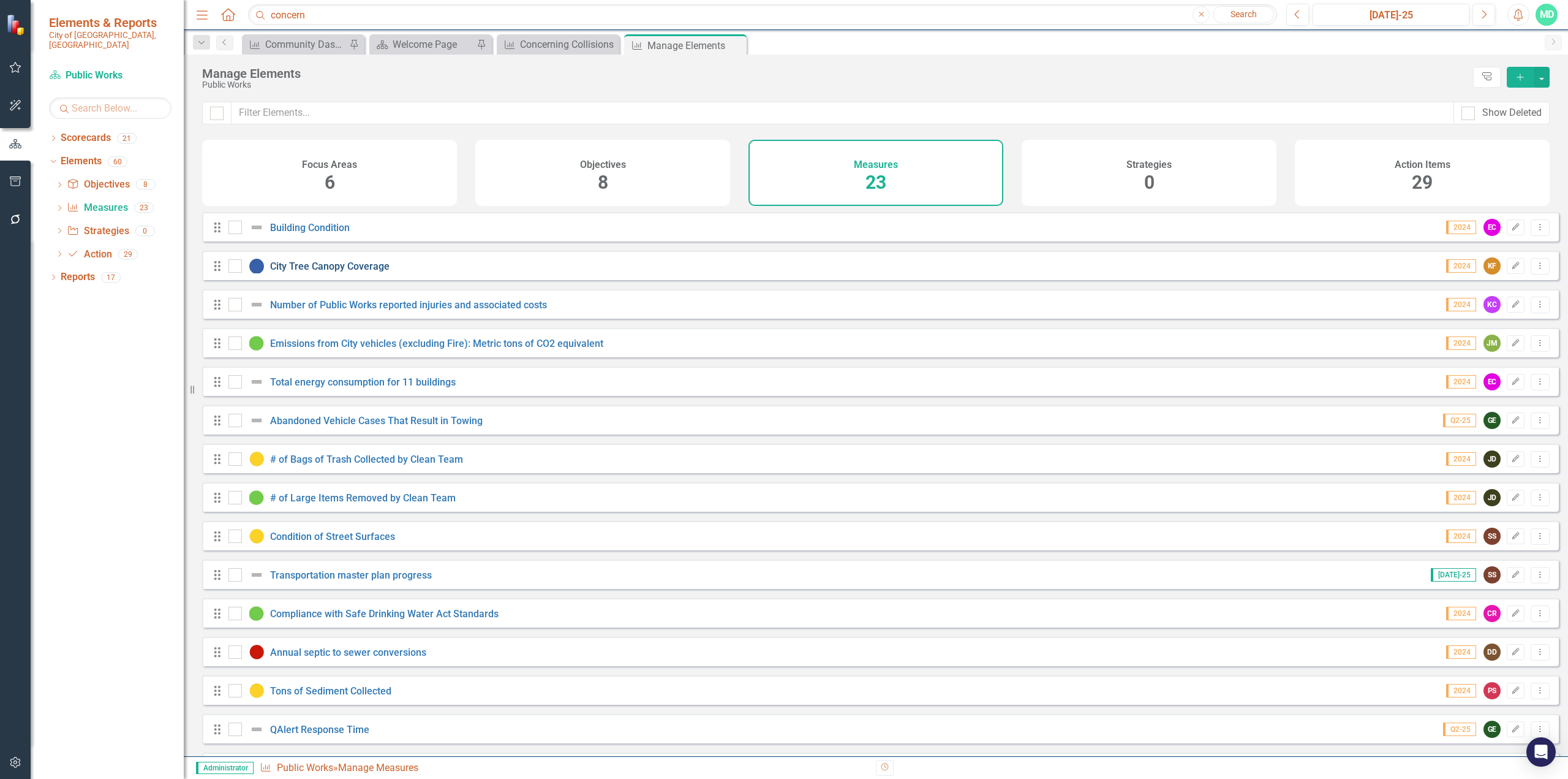
click at [322, 272] on link "City Tree Canopy Coverage" at bounding box center [330, 266] width 119 height 12
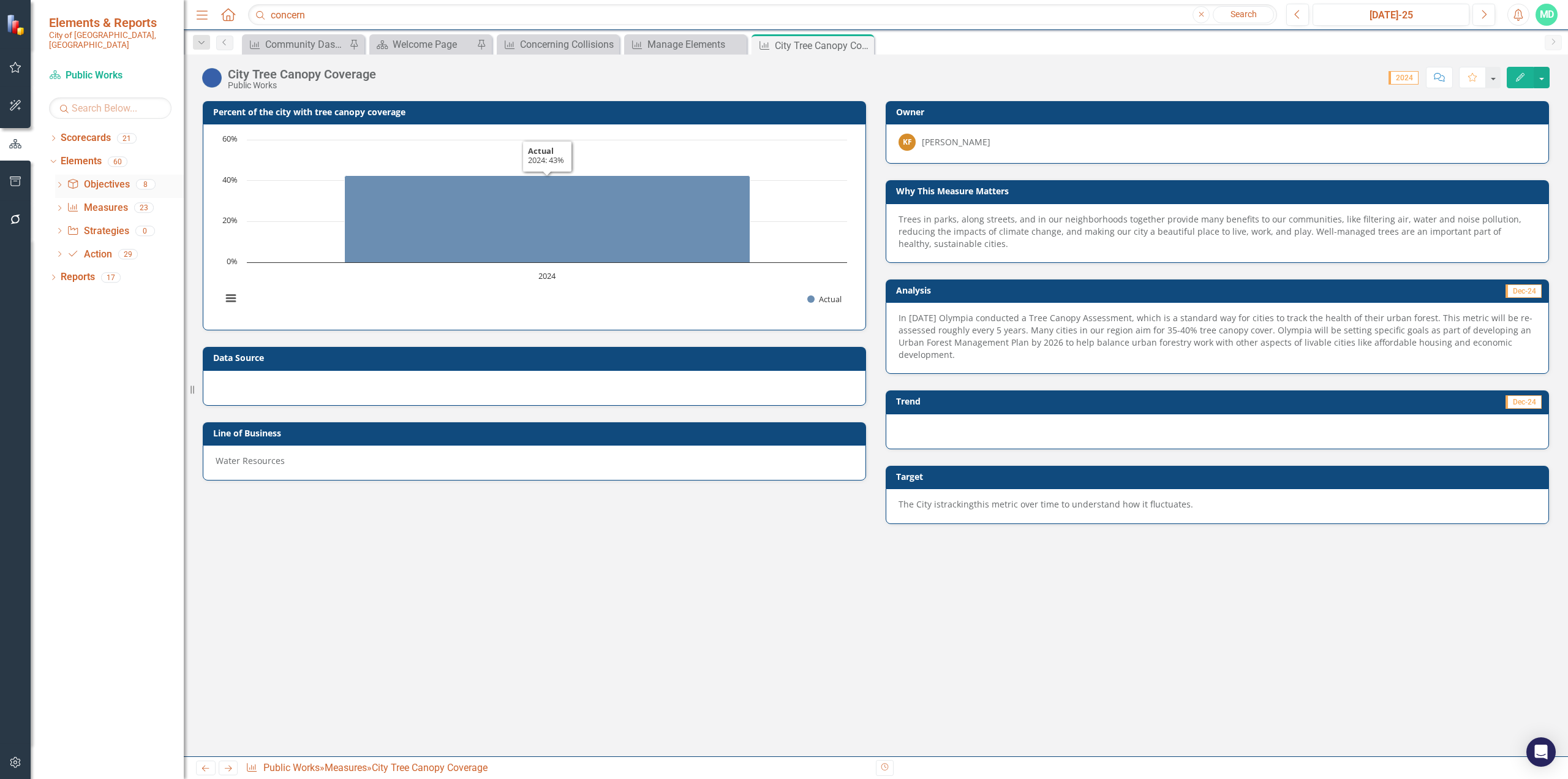
click at [110, 178] on link "Objective Objectives" at bounding box center [98, 185] width 63 height 14
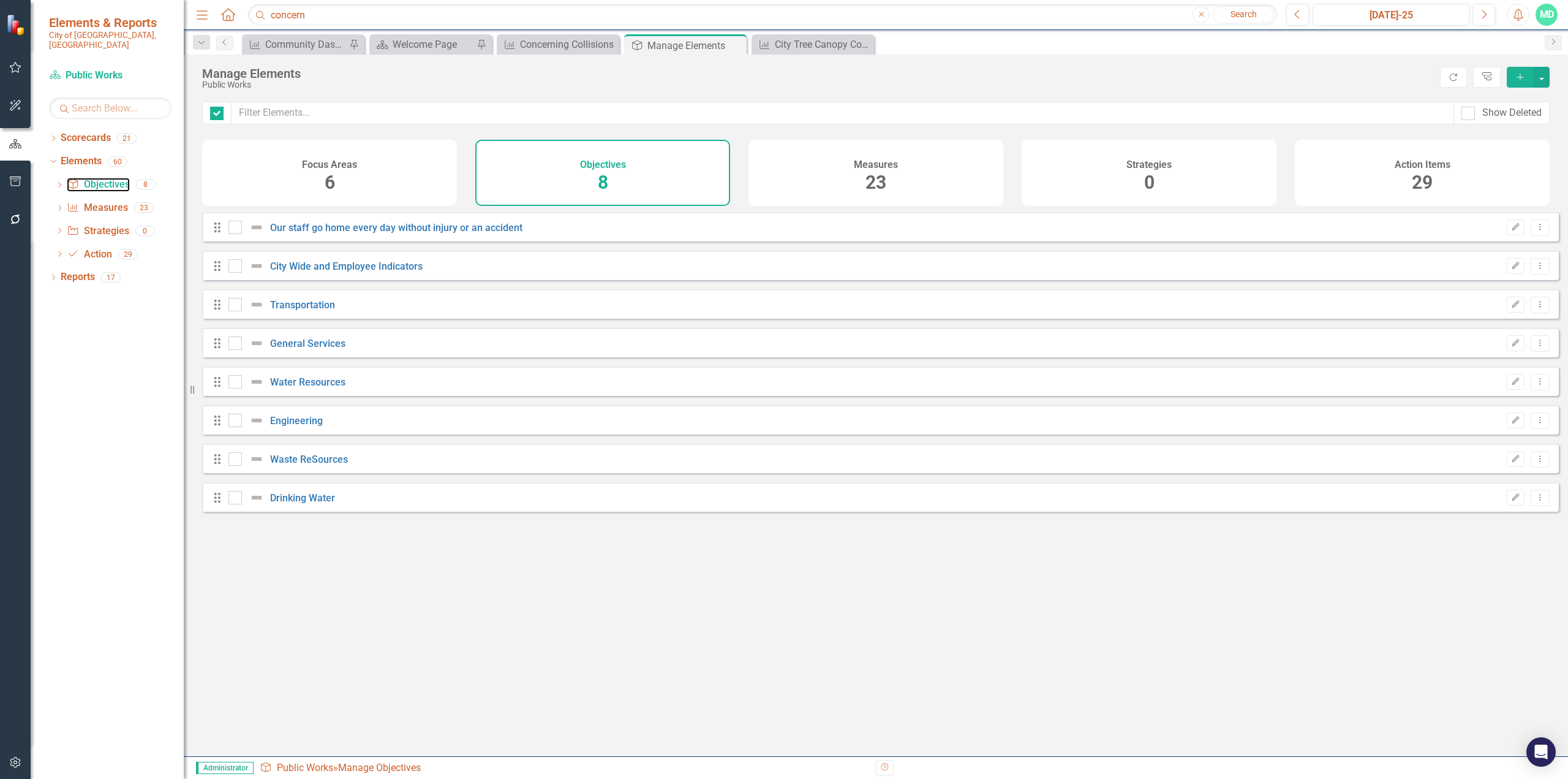
checkbox input "false"
click at [100, 247] on link "Action Item Action" at bounding box center [89, 254] width 44 height 14
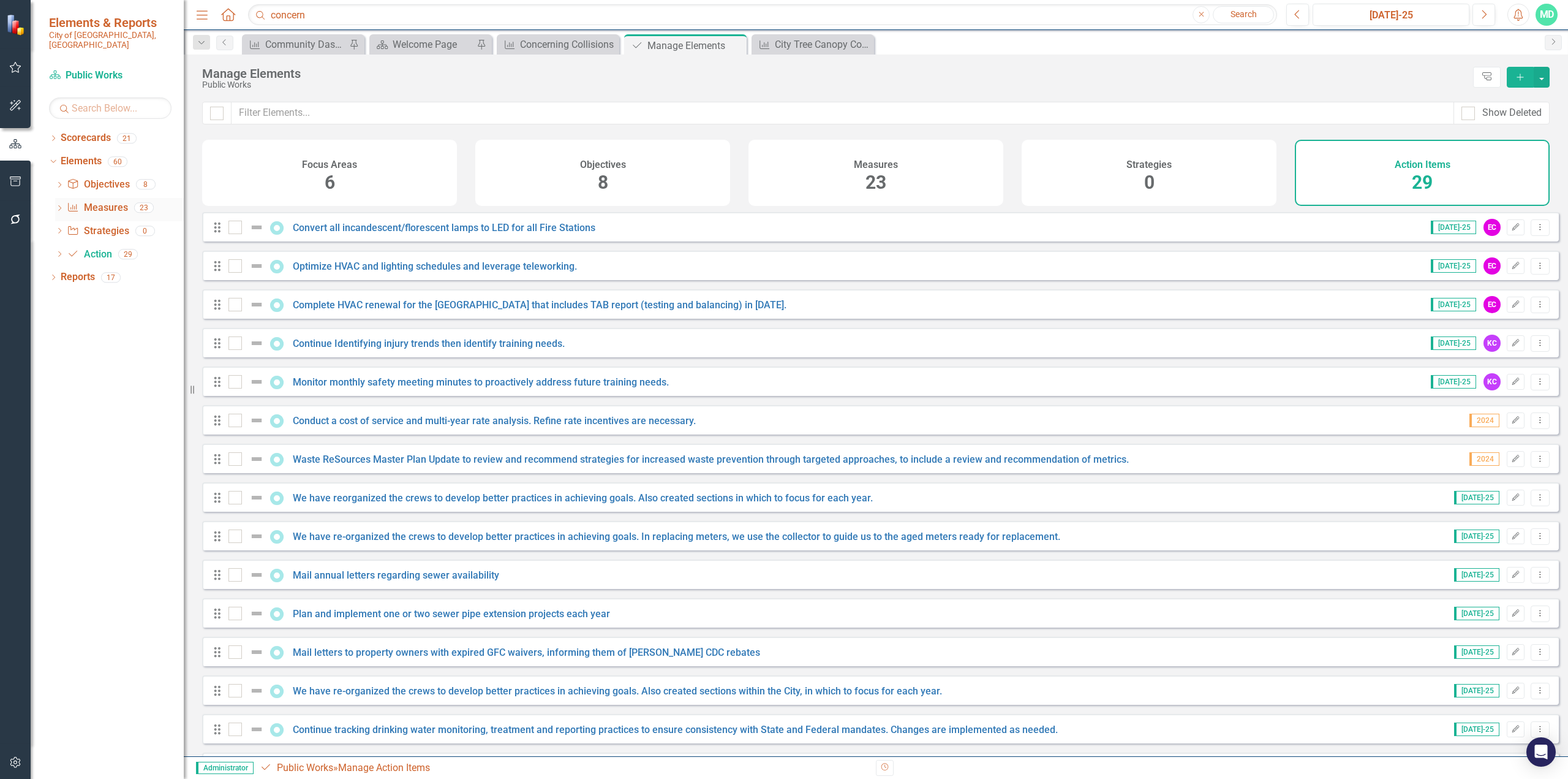
click at [60, 206] on icon "Dropdown" at bounding box center [59, 209] width 8 height 7
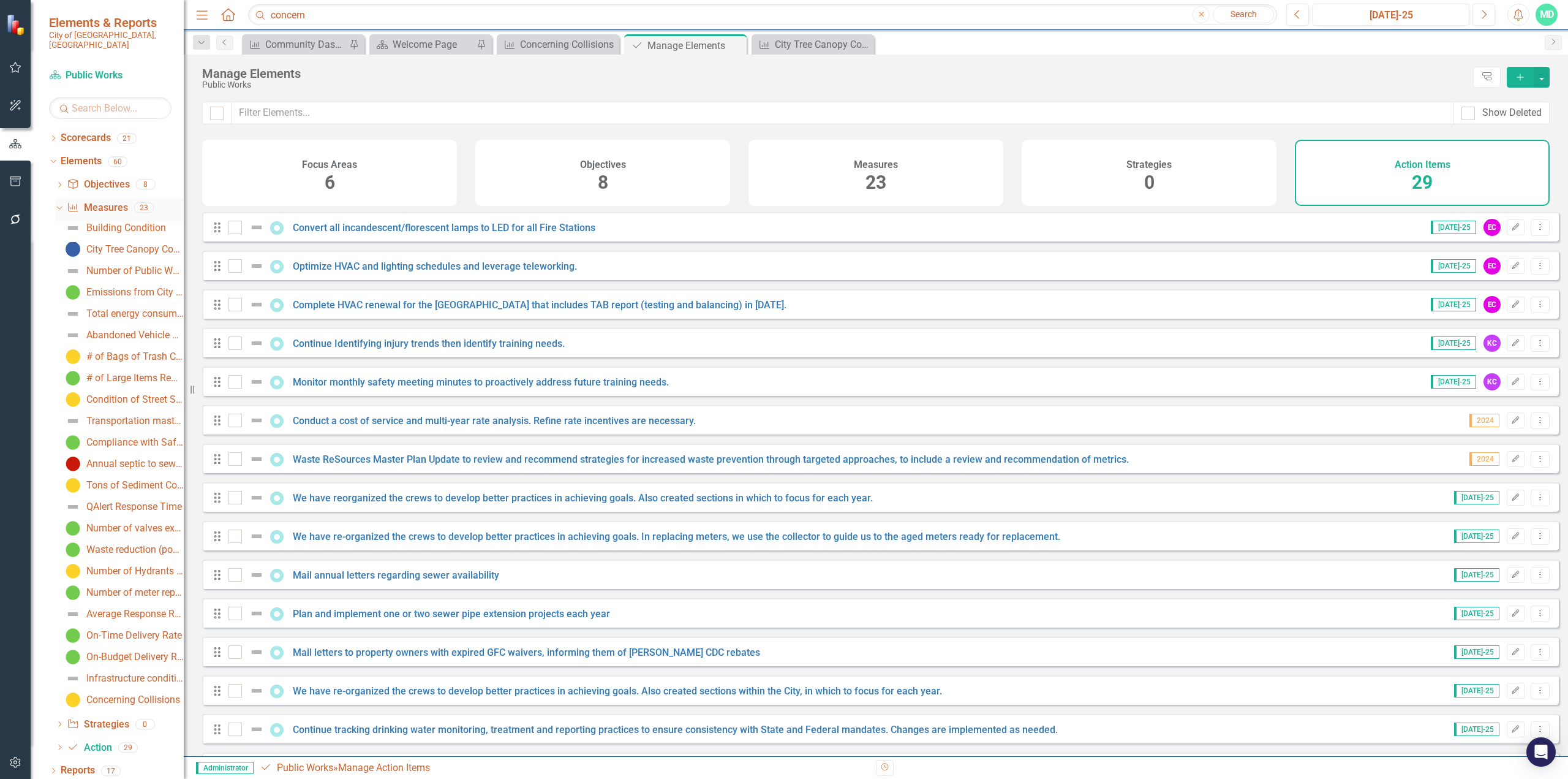
click at [60, 203] on icon "Dropdown" at bounding box center [58, 207] width 7 height 8
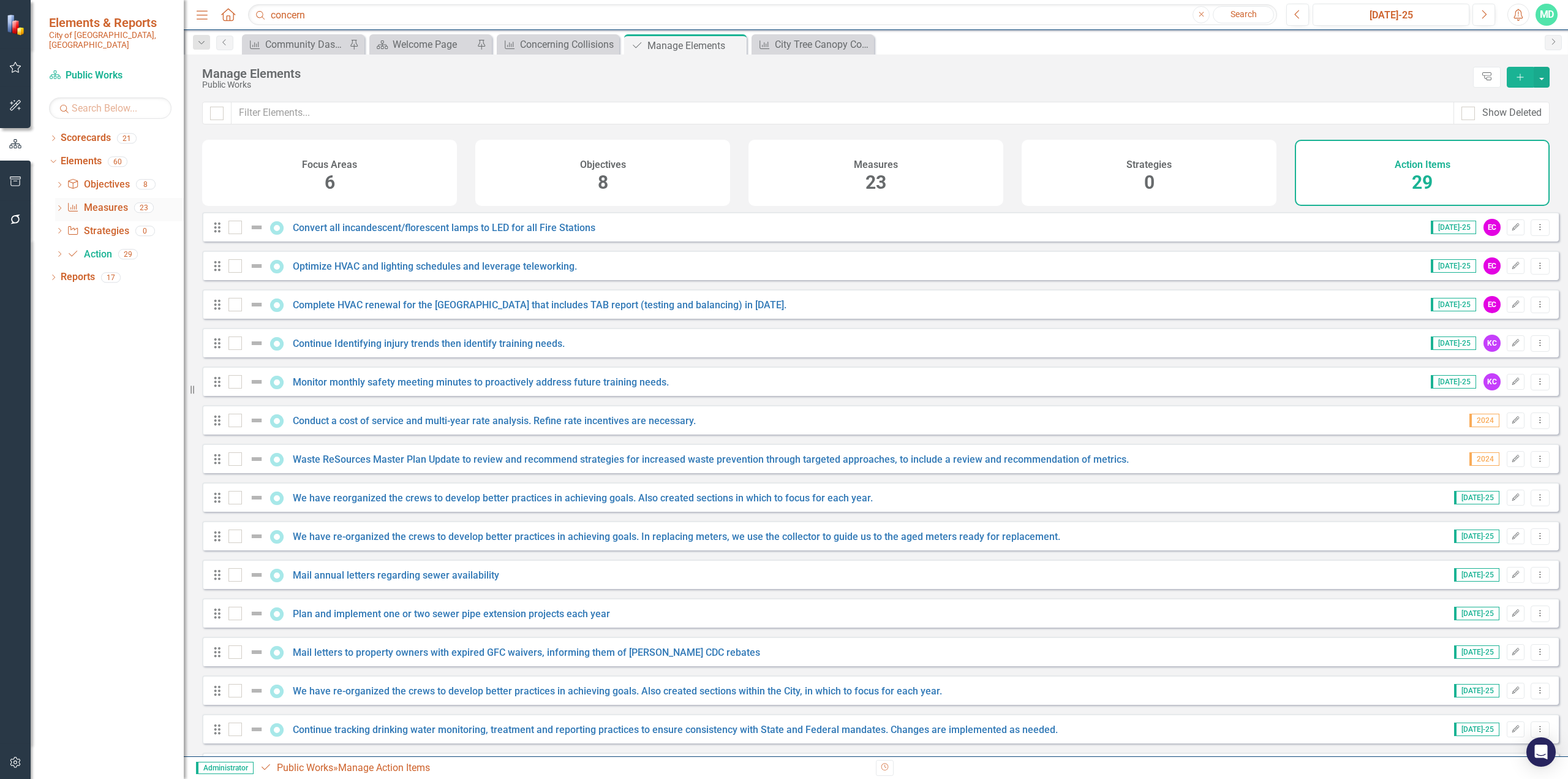
click at [60, 206] on icon "Dropdown" at bounding box center [59, 209] width 8 height 7
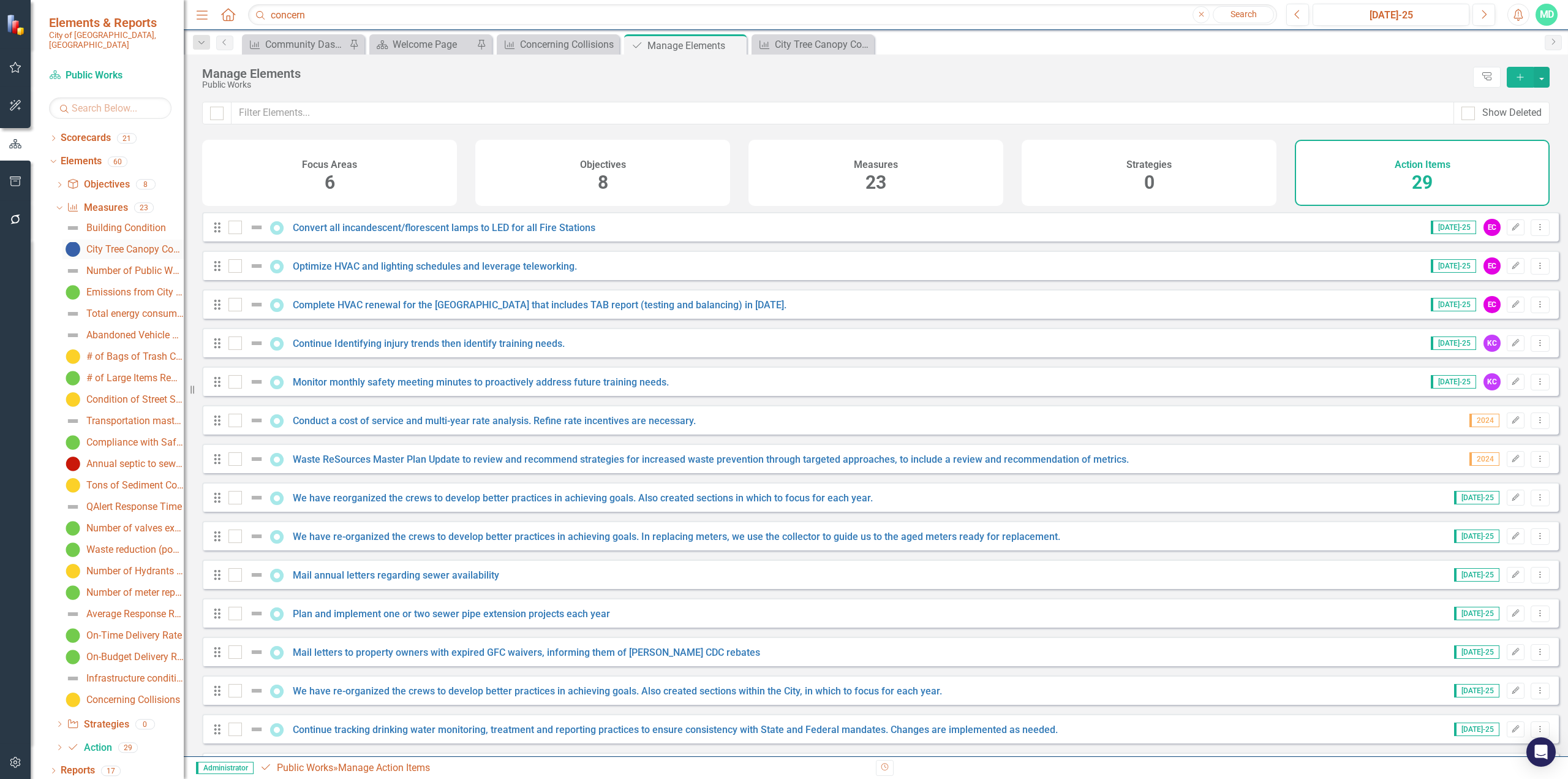
click at [106, 244] on div "City Tree Canopy Coverage" at bounding box center [135, 249] width 97 height 11
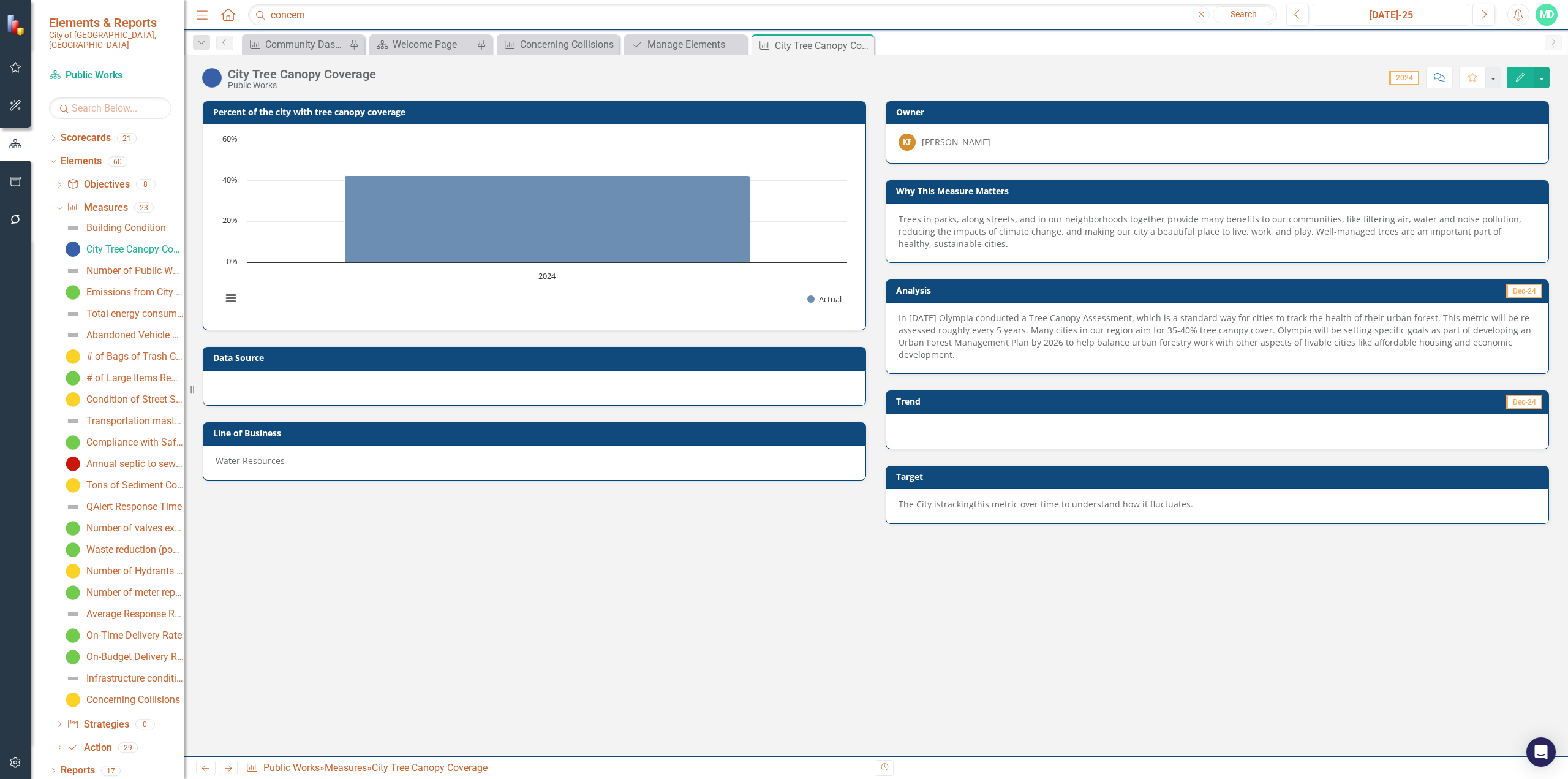
click at [928, 17] on div "[DATE]-25" at bounding box center [1392, 16] width 148 height 15
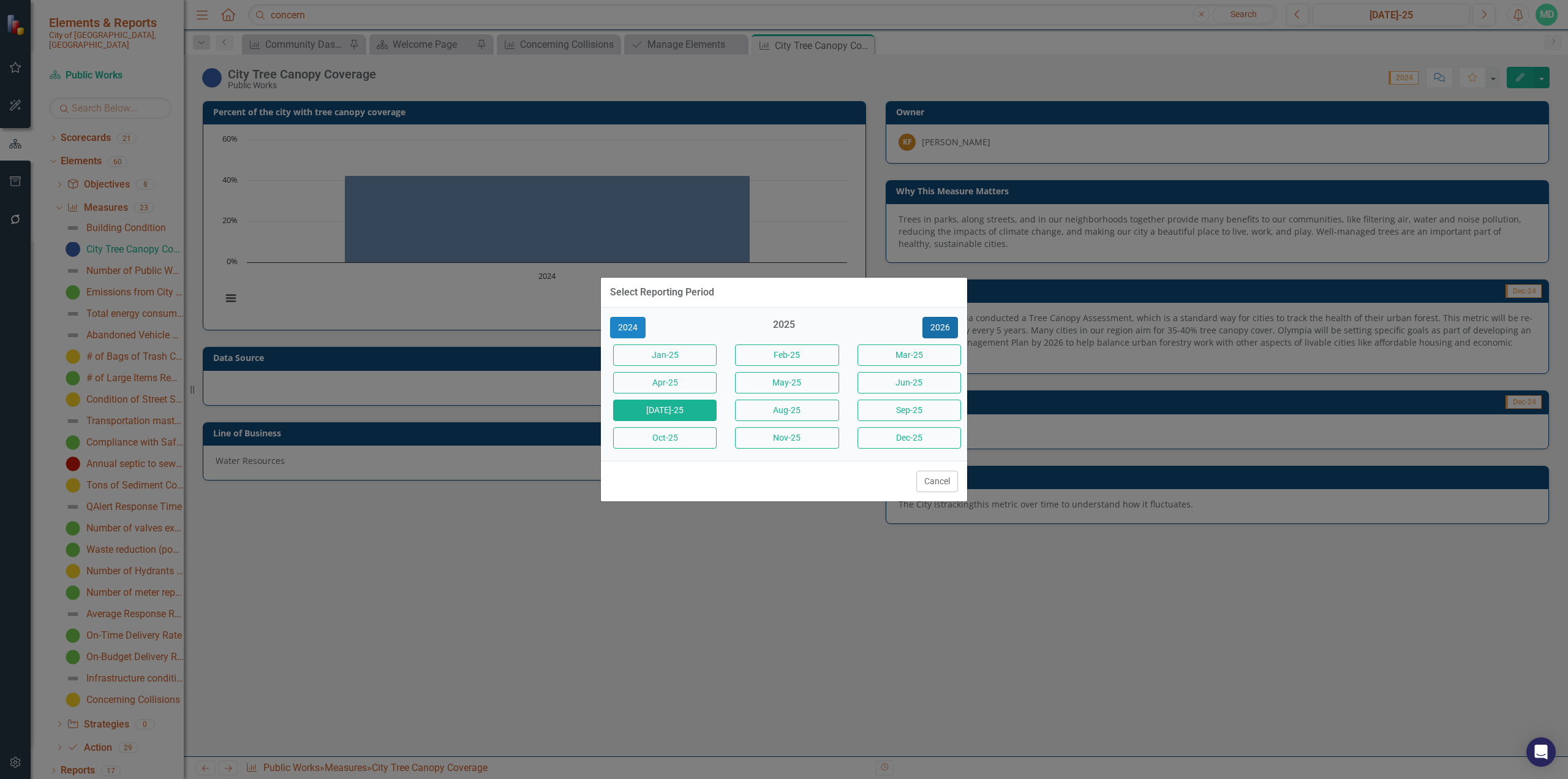
click at [928, 329] on button "2026" at bounding box center [940, 327] width 35 height 21
drag, startPoint x: 812, startPoint y: 388, endPoint x: 942, endPoint y: 475, distance: 156.4
click at [812, 388] on button "May-26" at bounding box center [787, 382] width 104 height 21
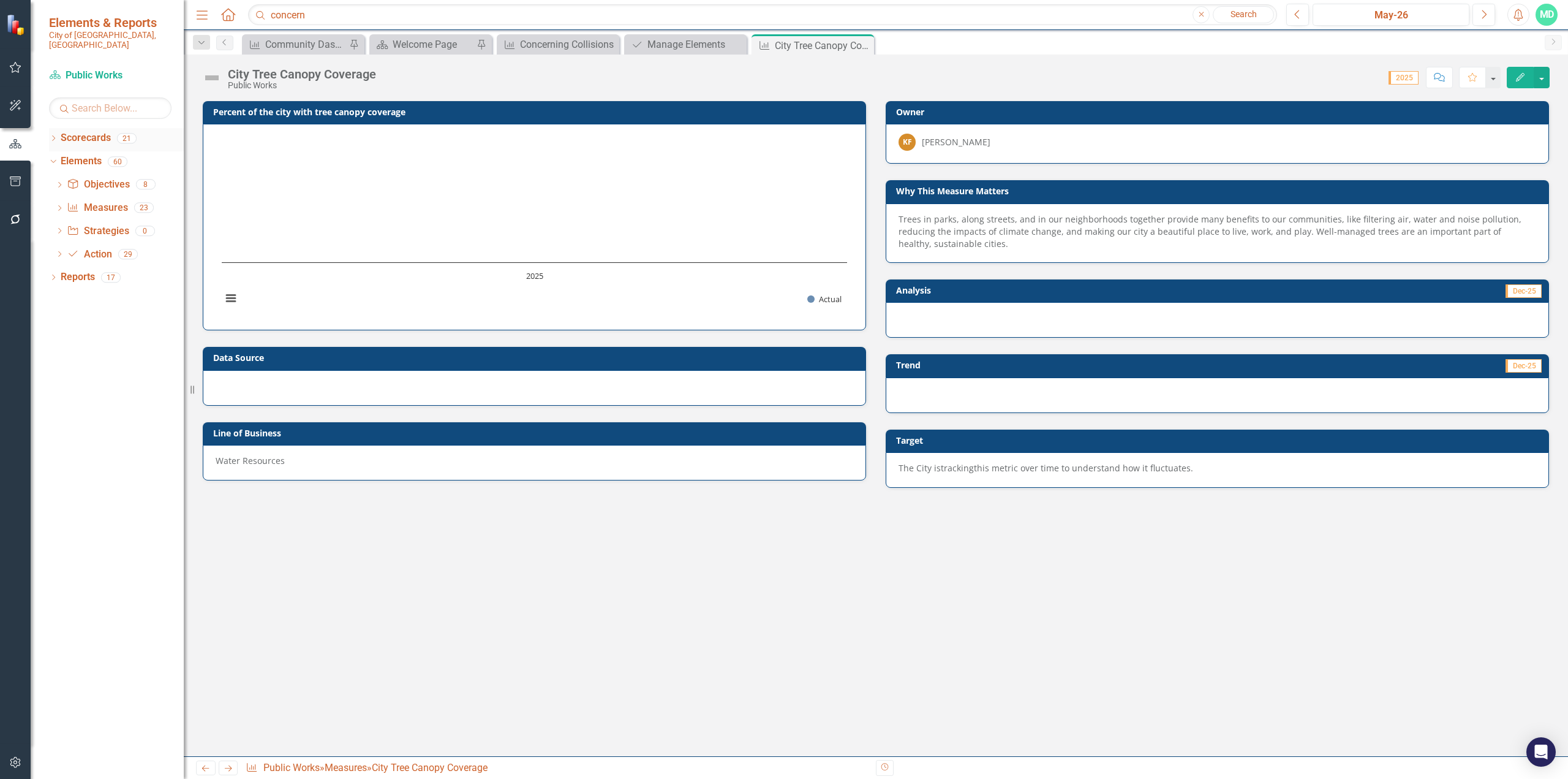
click at [55, 136] on icon "Dropdown" at bounding box center [53, 139] width 8 height 7
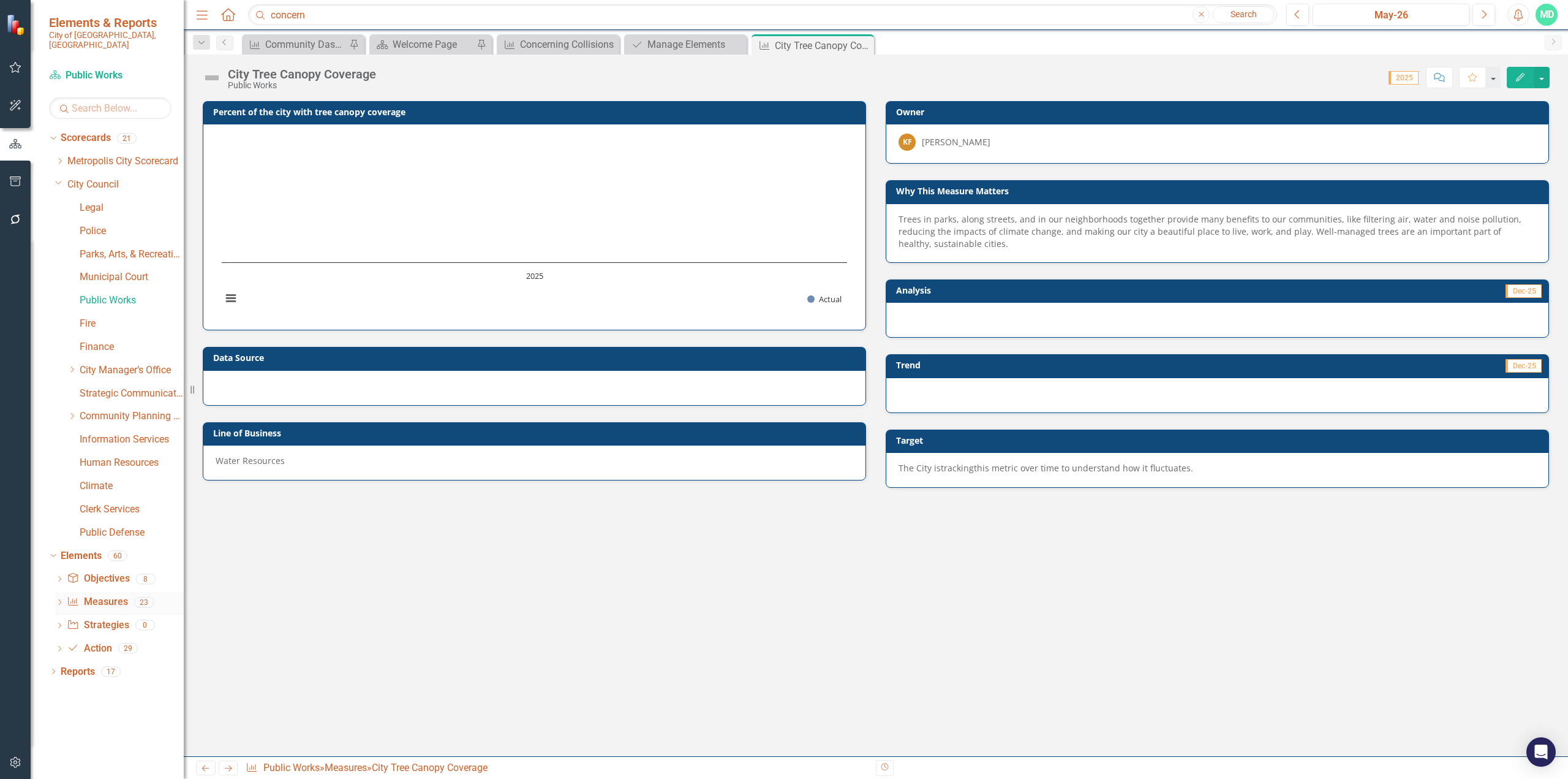
click at [114, 476] on link "Measure Measures" at bounding box center [97, 602] width 61 height 14
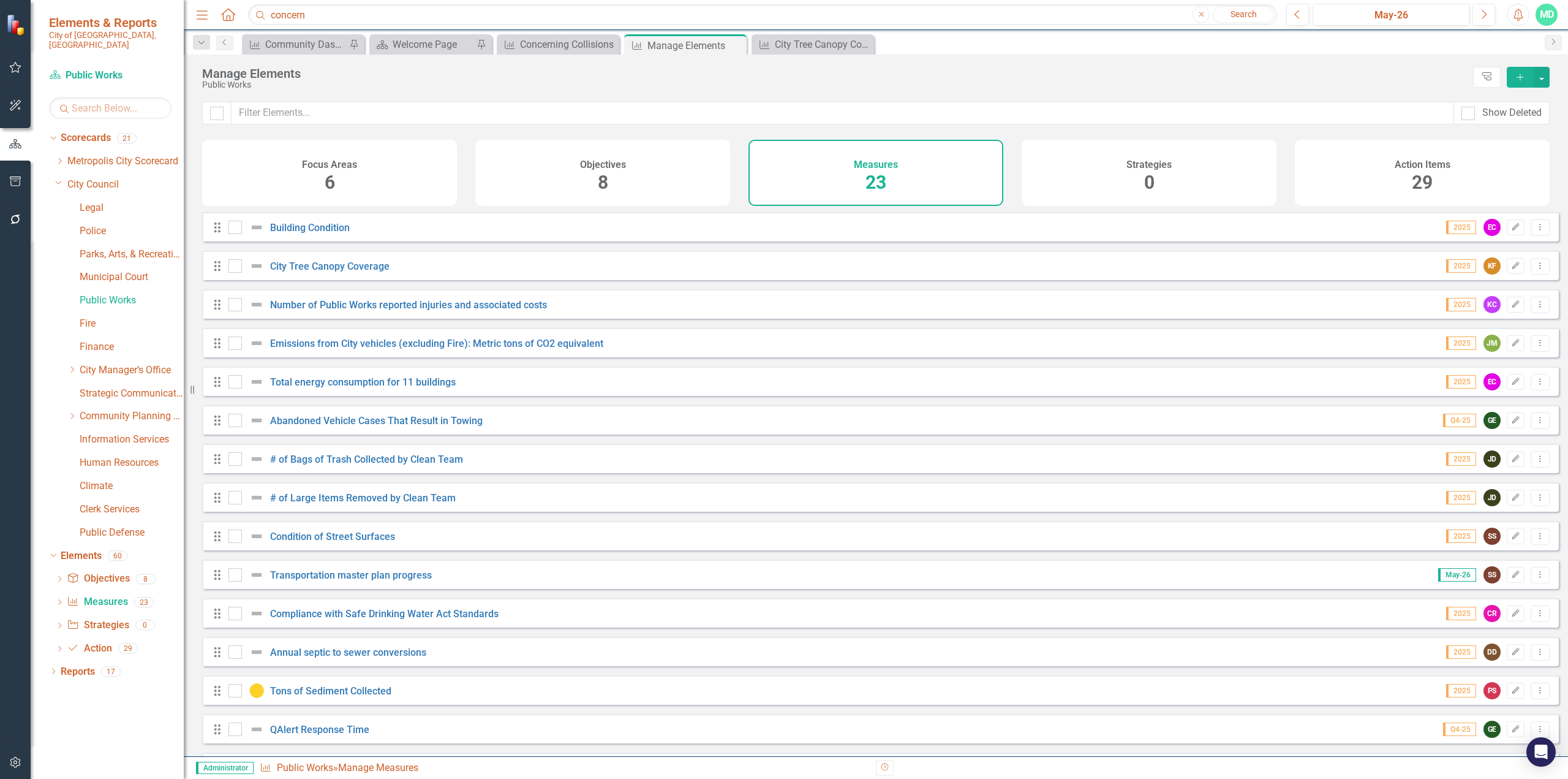
click at [928, 75] on icon "Add" at bounding box center [1520, 77] width 11 height 8
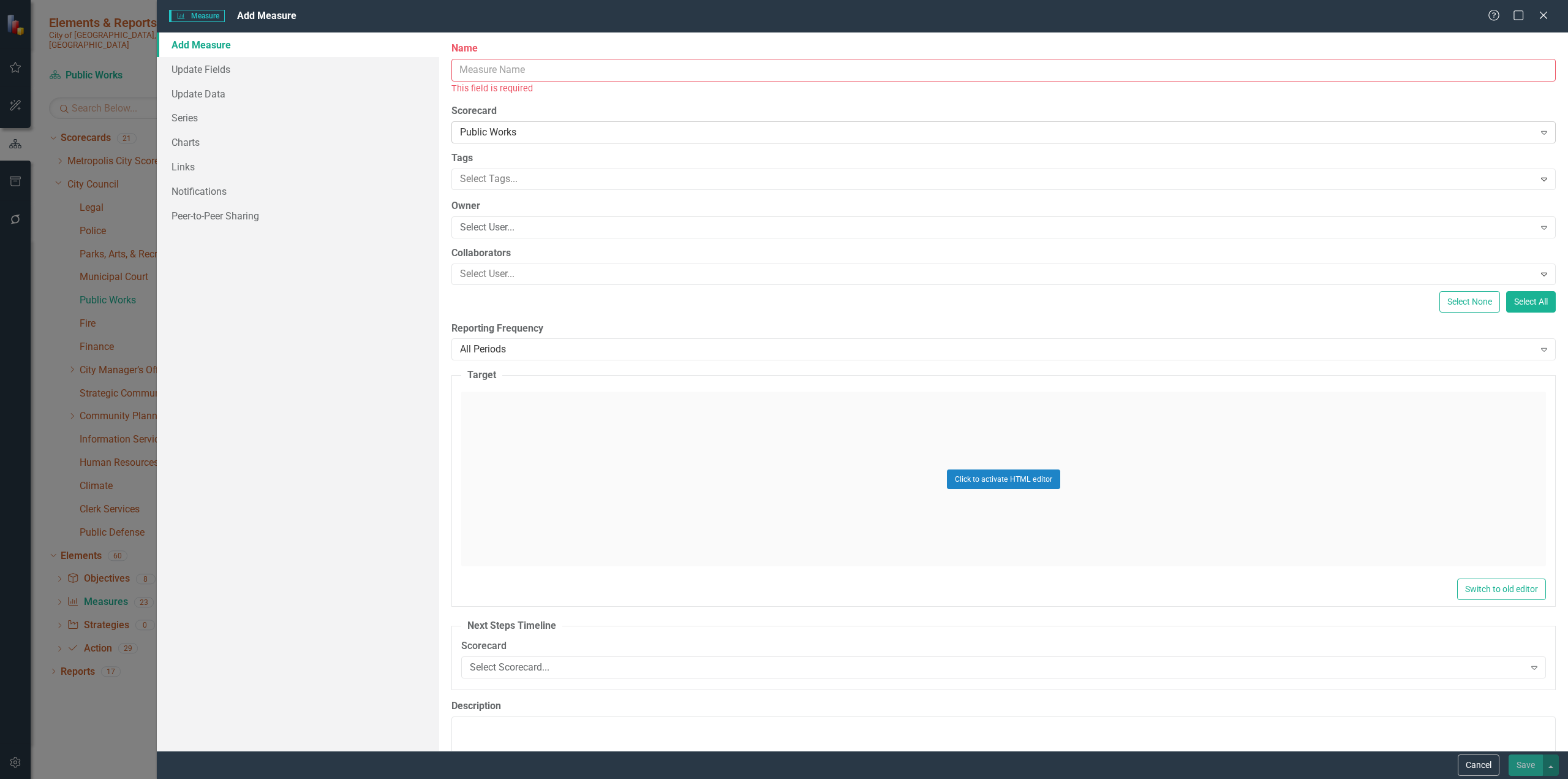
click at [545, 129] on div "Public Works" at bounding box center [997, 132] width 1074 height 14
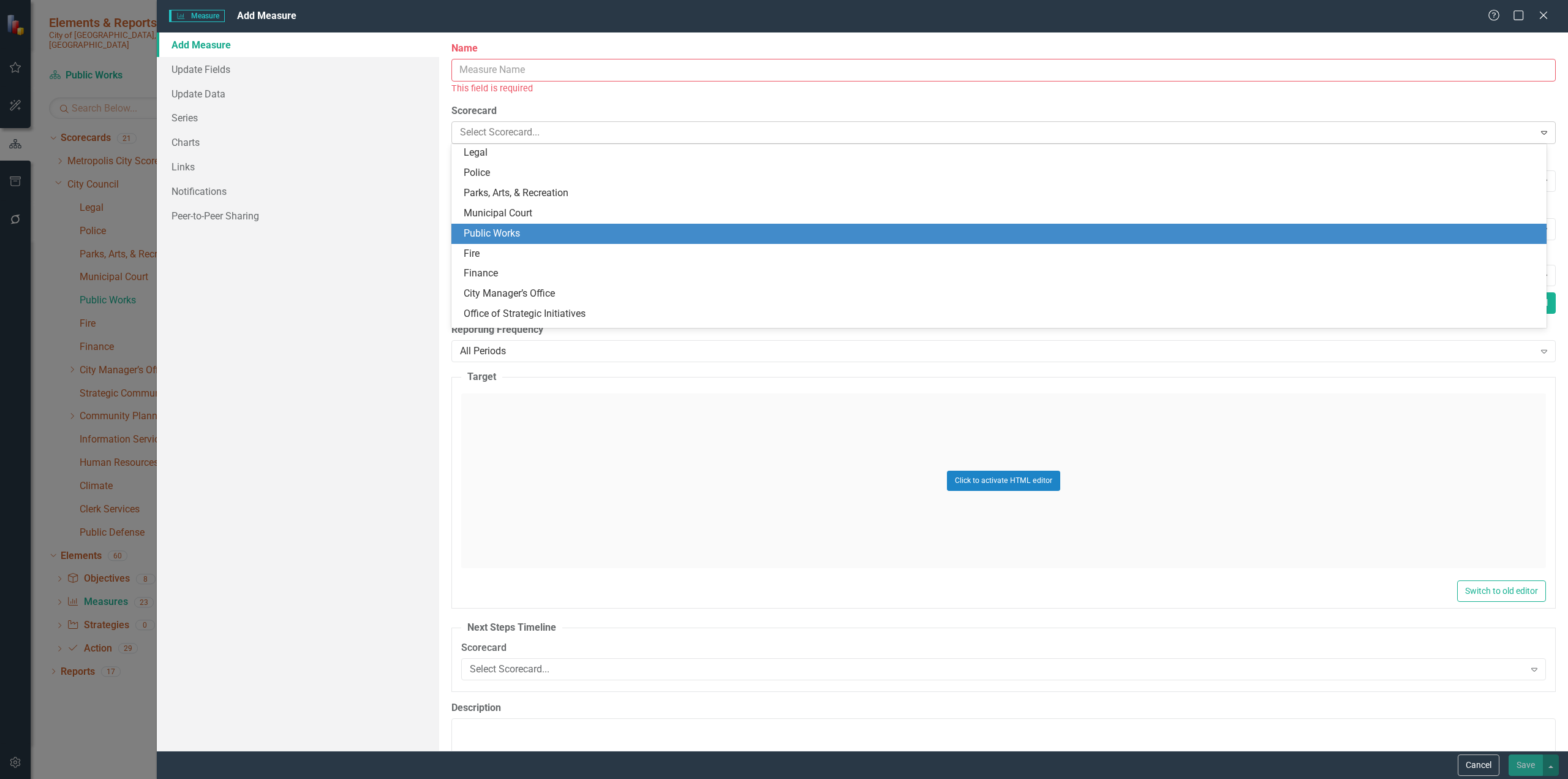
scroll to position [141, 0]
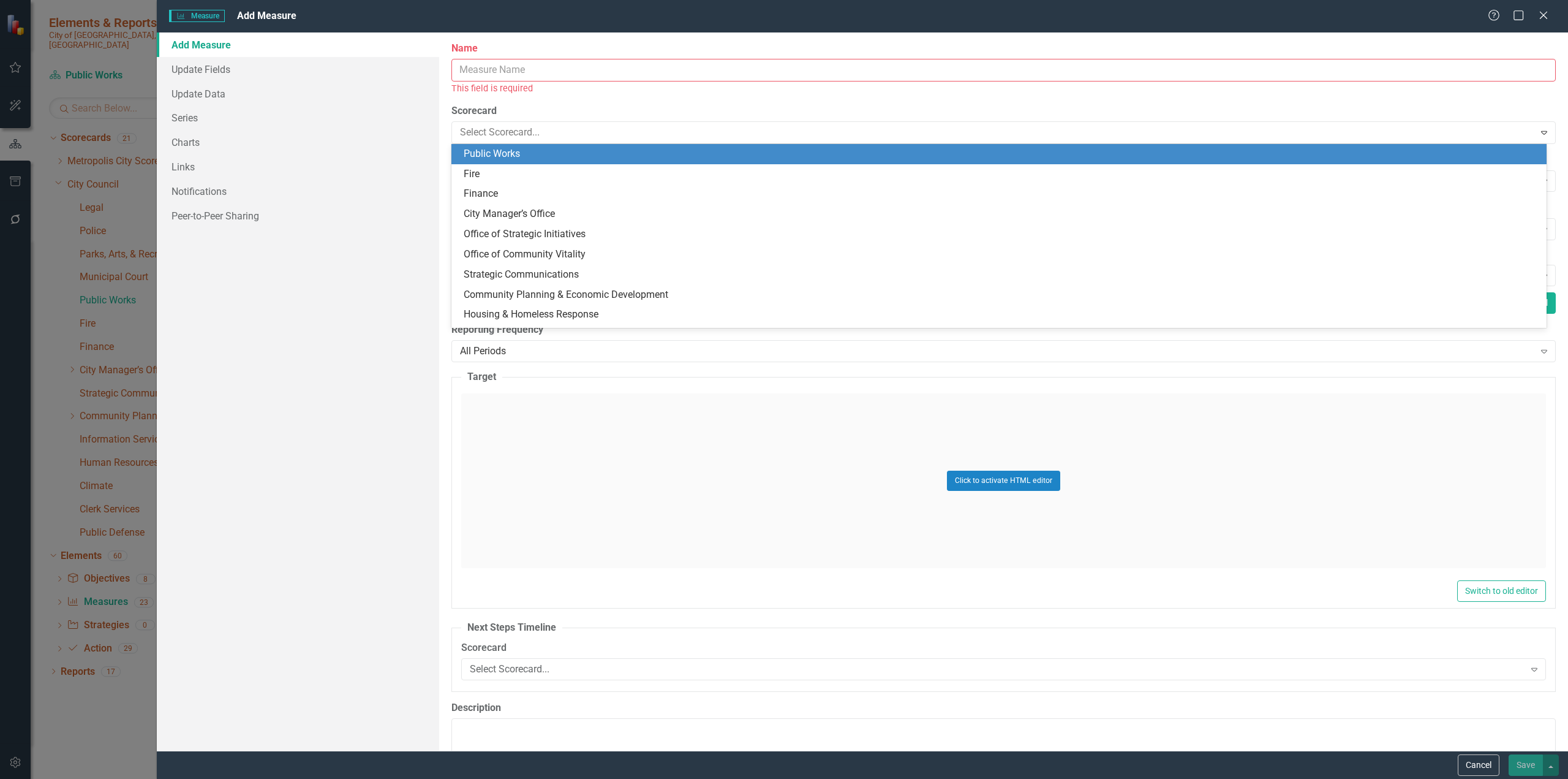
click at [641, 92] on div "This field is required" at bounding box center [1004, 88] width 1105 height 14
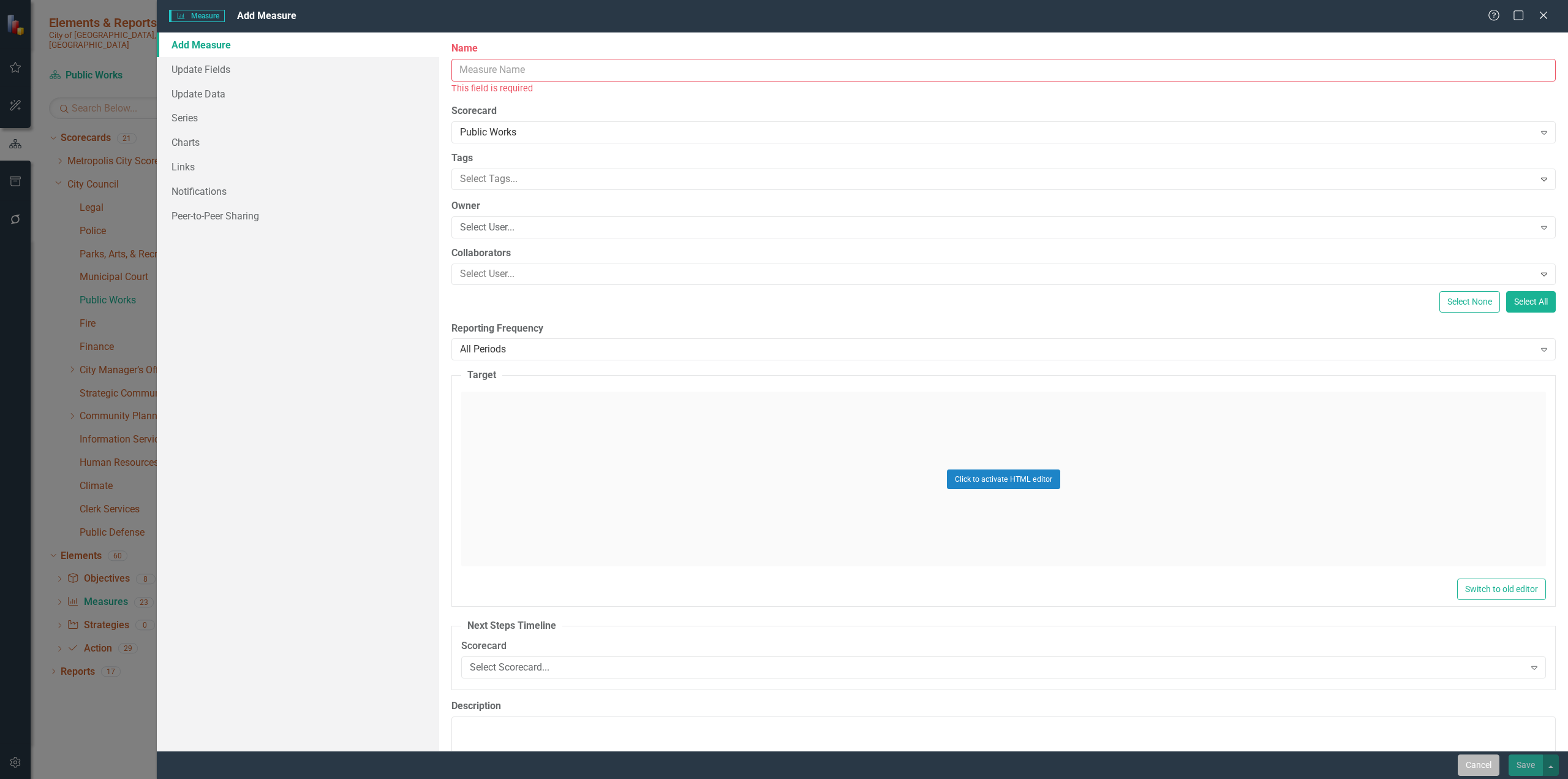
click at [928, 476] on button "Cancel" at bounding box center [1479, 765] width 42 height 21
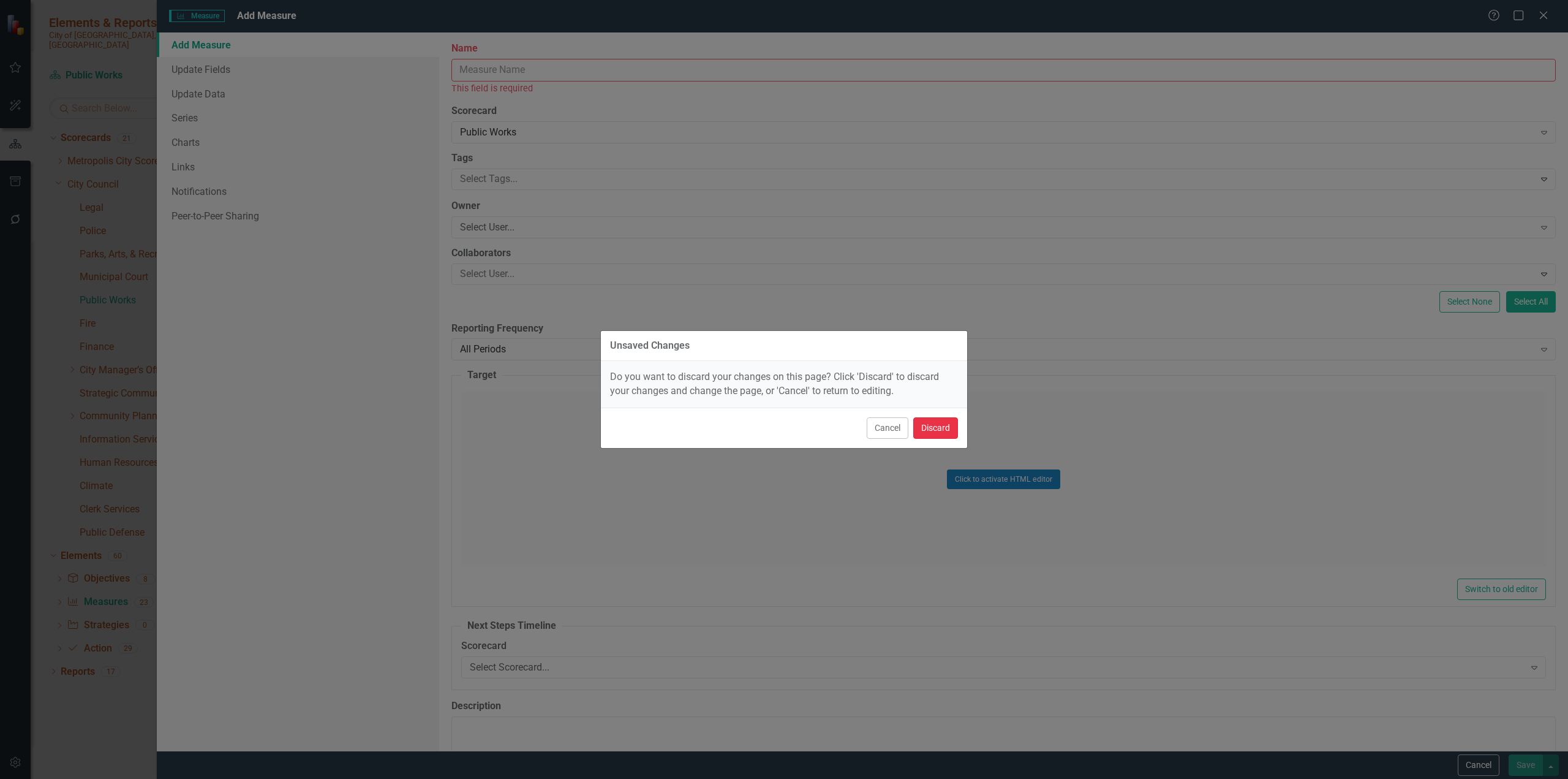
click at [928, 429] on button "Discard" at bounding box center [936, 428] width 44 height 21
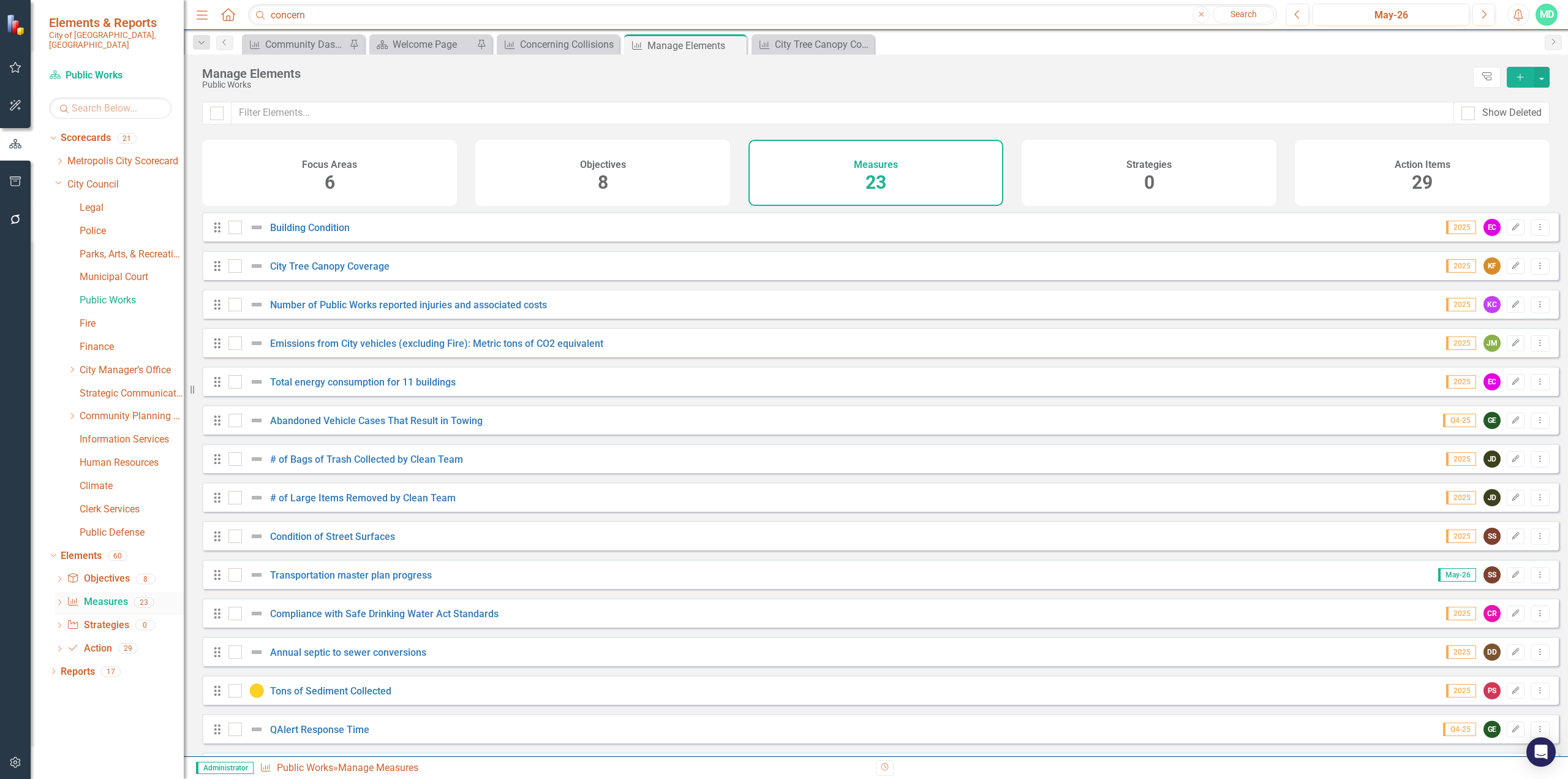
click at [119, 476] on link "Measure Measures" at bounding box center [97, 602] width 61 height 14
click at [51, 476] on icon "Dropdown" at bounding box center [53, 673] width 8 height 7
click at [53, 134] on icon "Dropdown" at bounding box center [52, 138] width 7 height 8
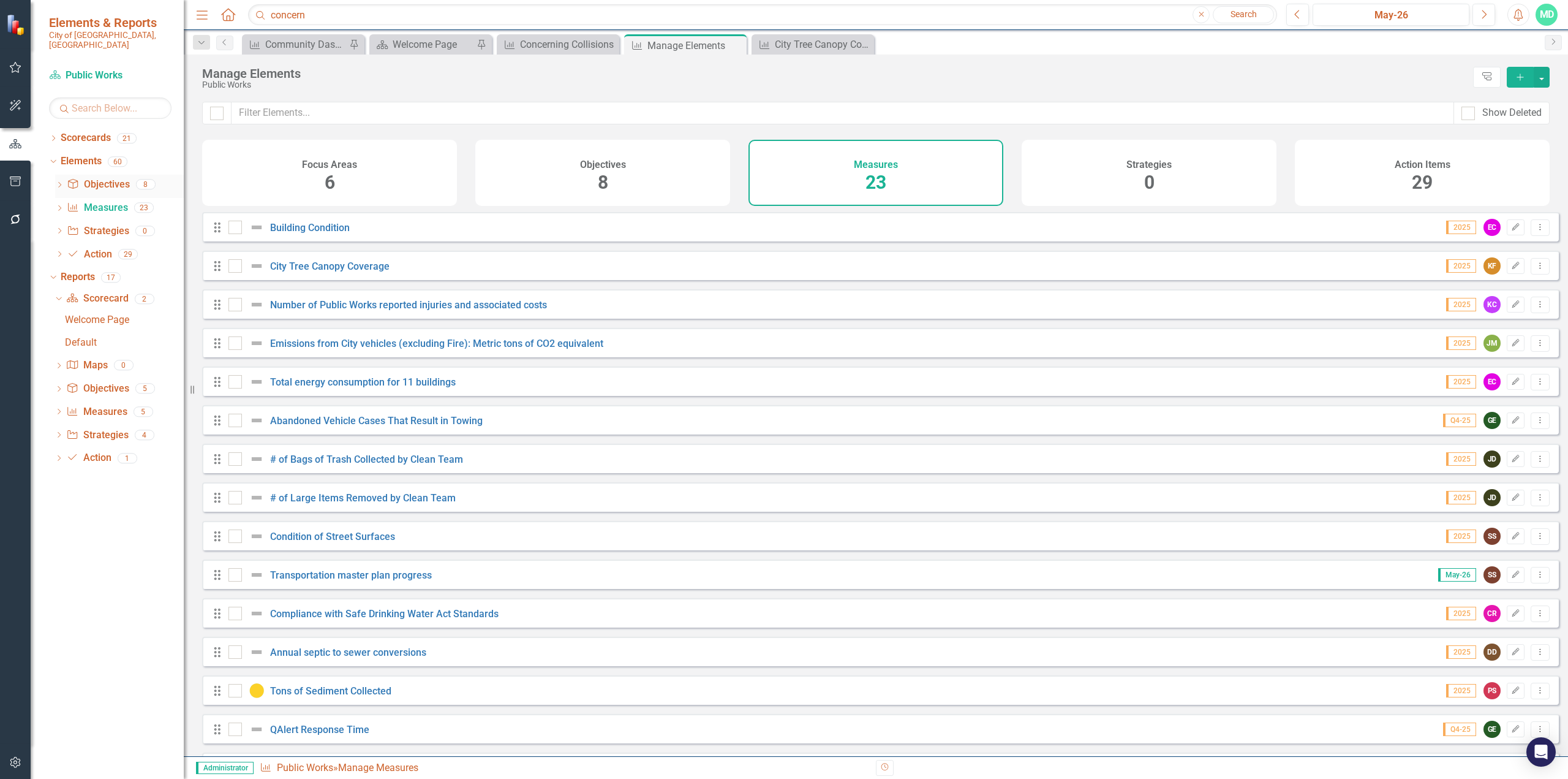
click at [60, 182] on icon at bounding box center [60, 185] width 3 height 6
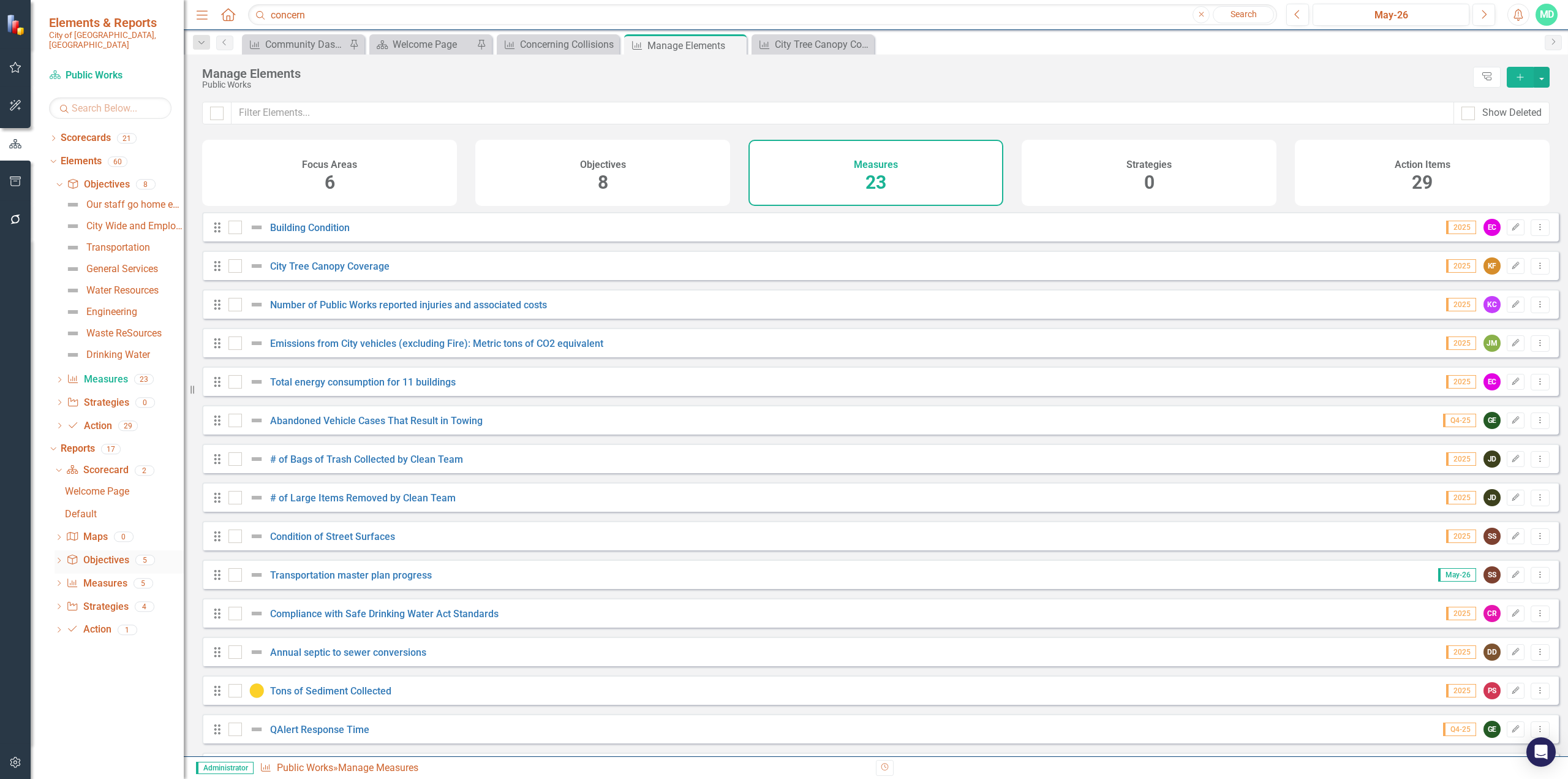
click at [101, 476] on link "Objective Objectives" at bounding box center [97, 560] width 63 height 14
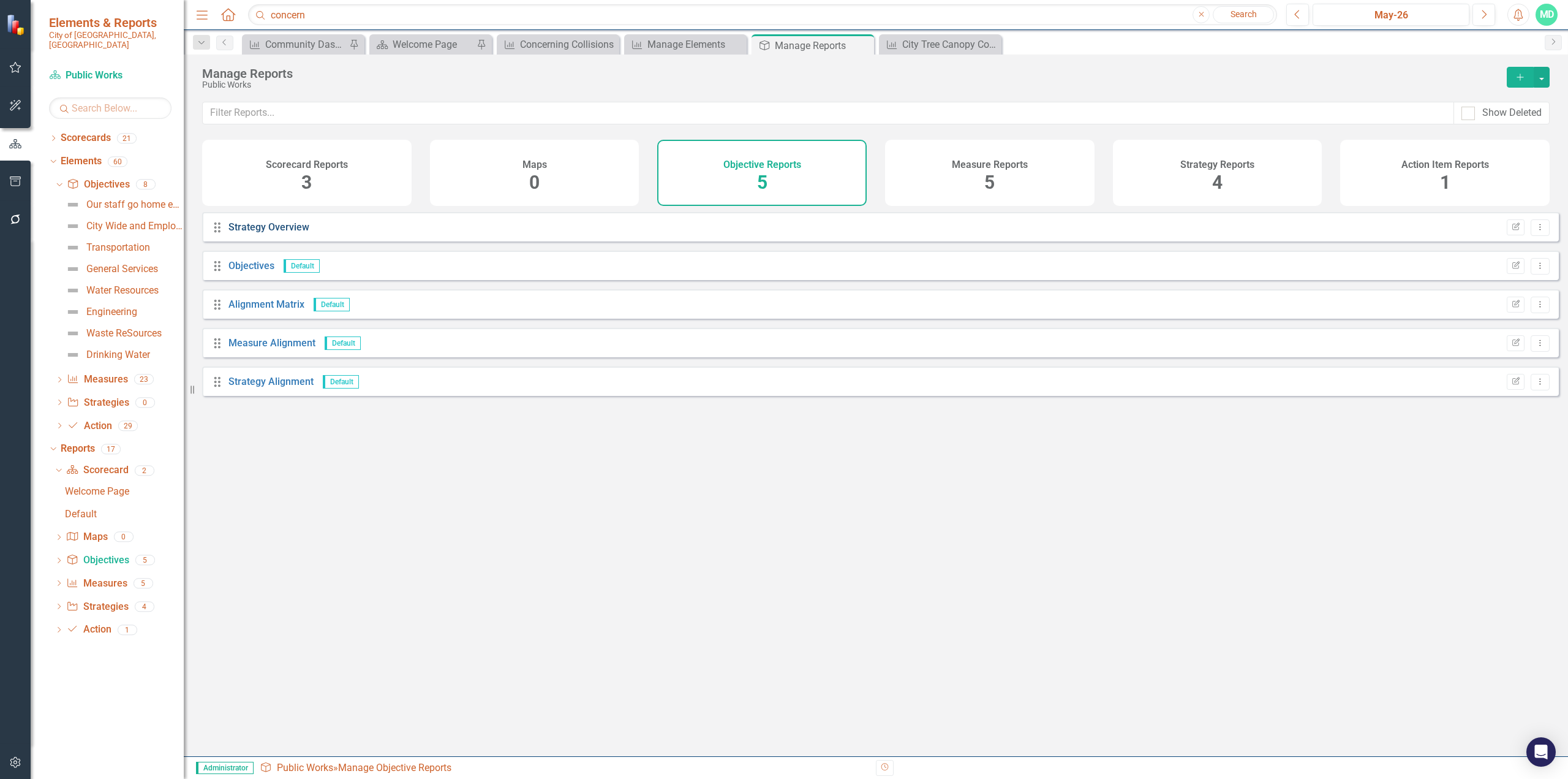
click at [264, 233] on link "Strategy Overview" at bounding box center [269, 227] width 81 height 12
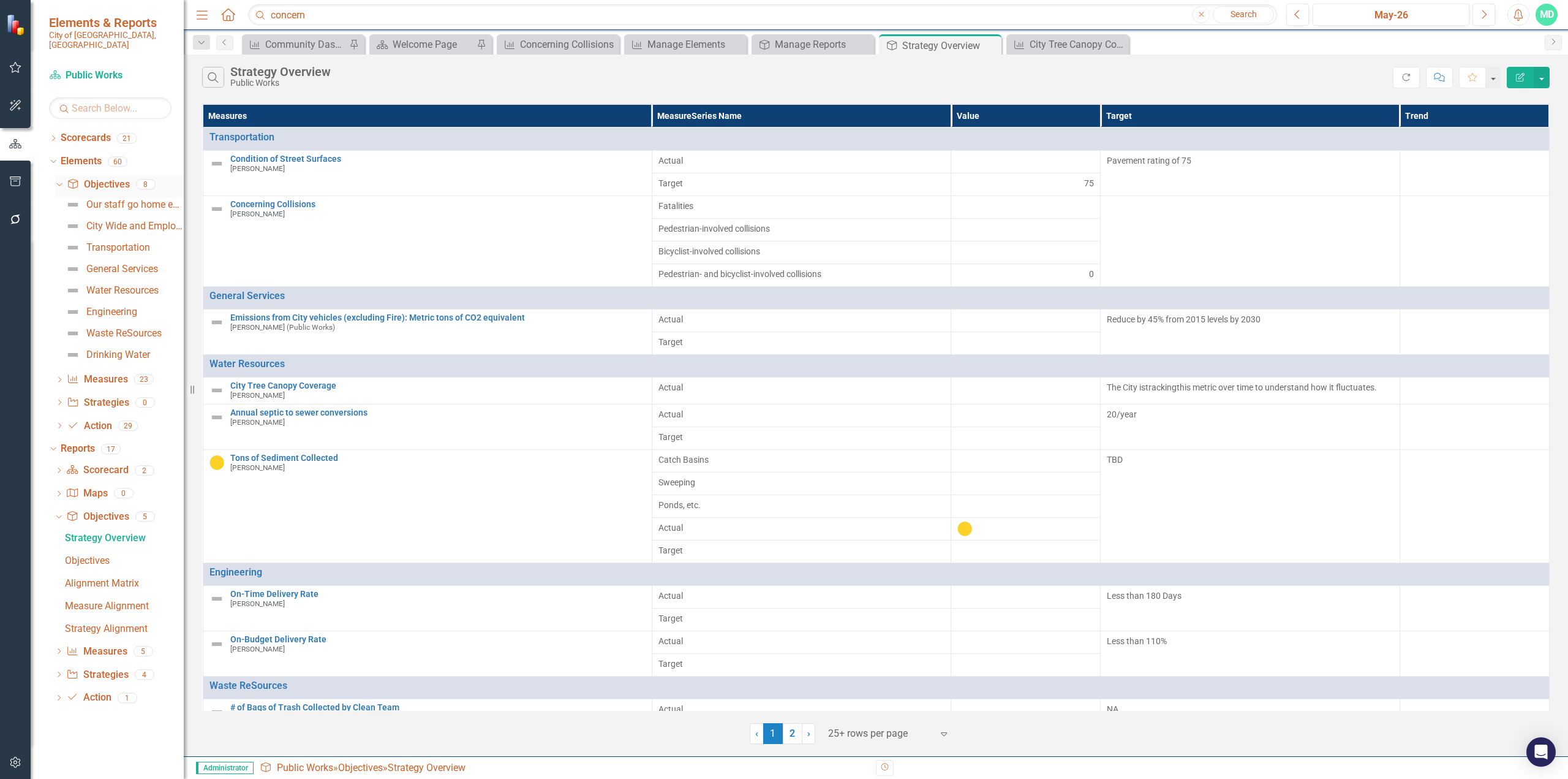
click at [59, 180] on icon "Dropdown" at bounding box center [58, 184] width 7 height 8
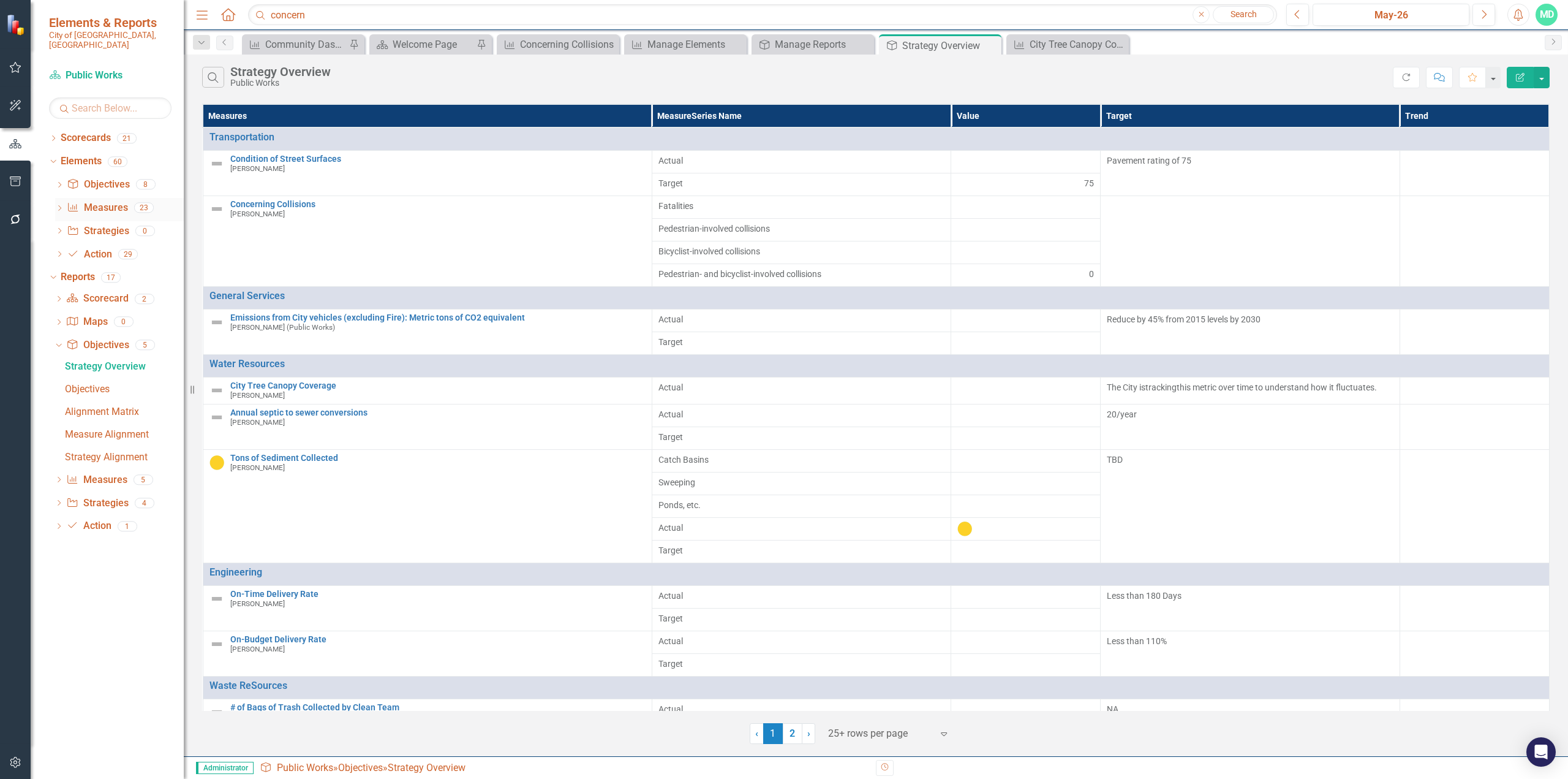
click at [99, 201] on link "Measure Measures" at bounding box center [97, 208] width 61 height 14
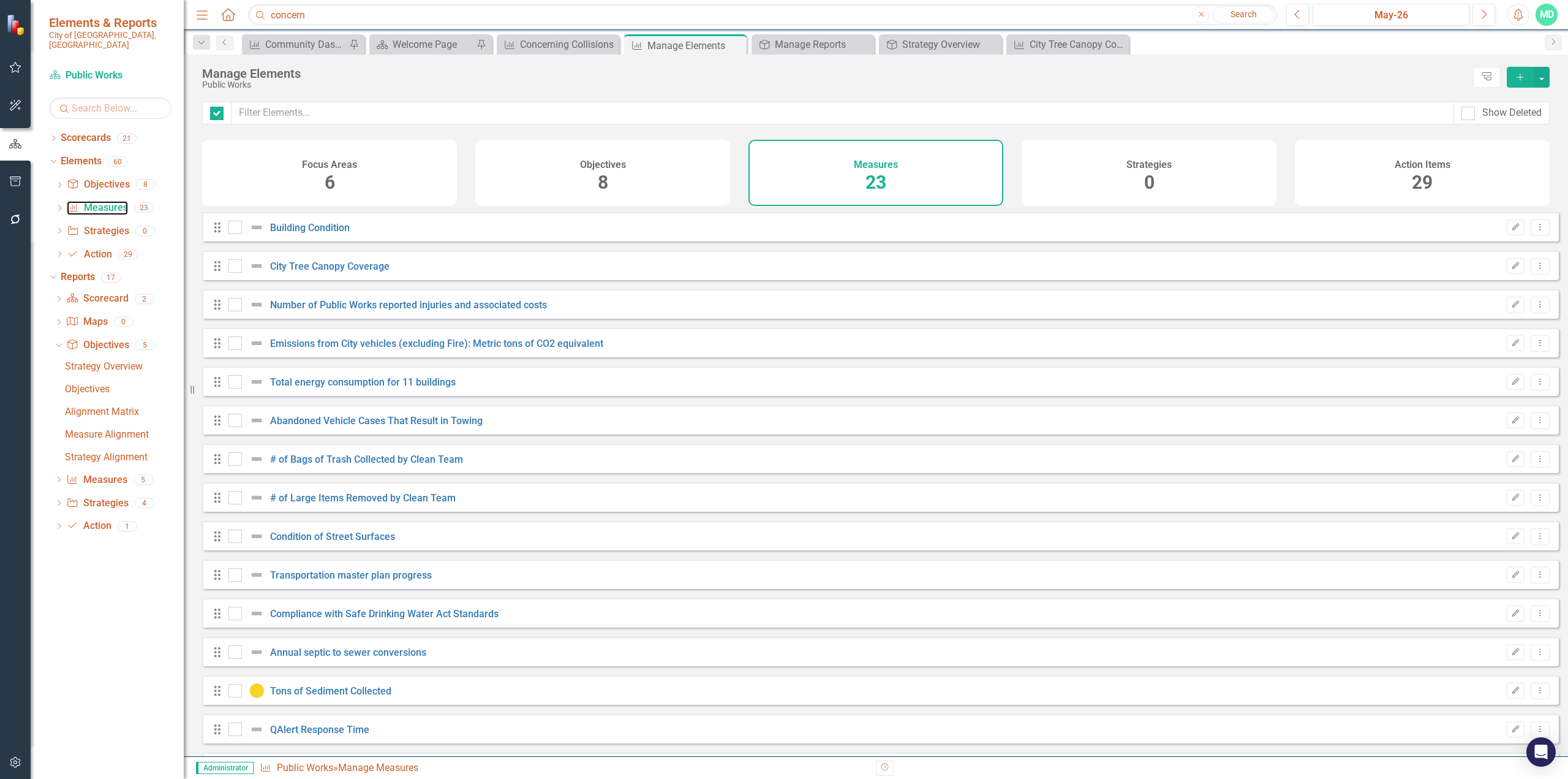
checkbox input "false"
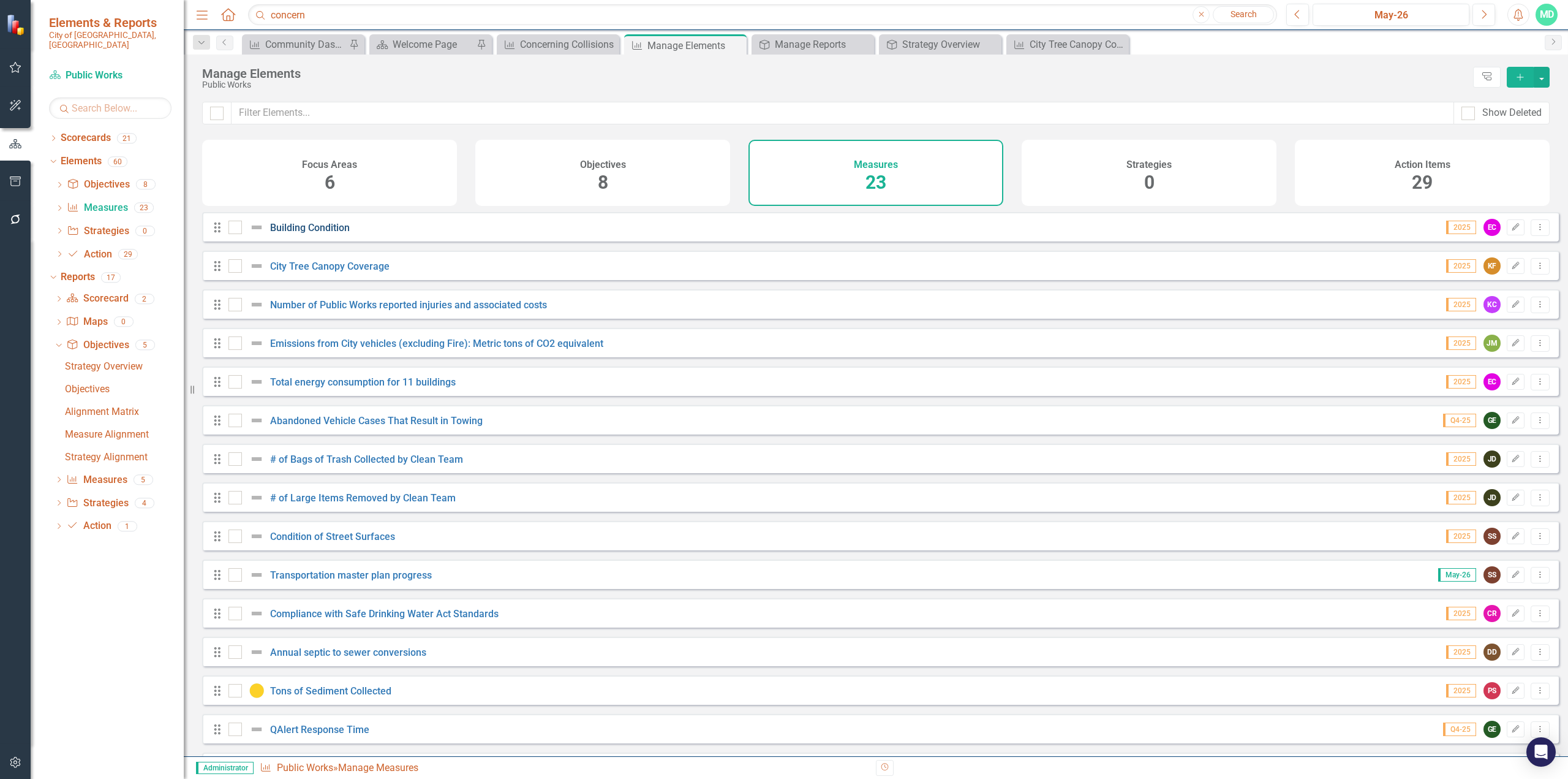
click at [344, 233] on link "Building Condition" at bounding box center [310, 228] width 80 height 12
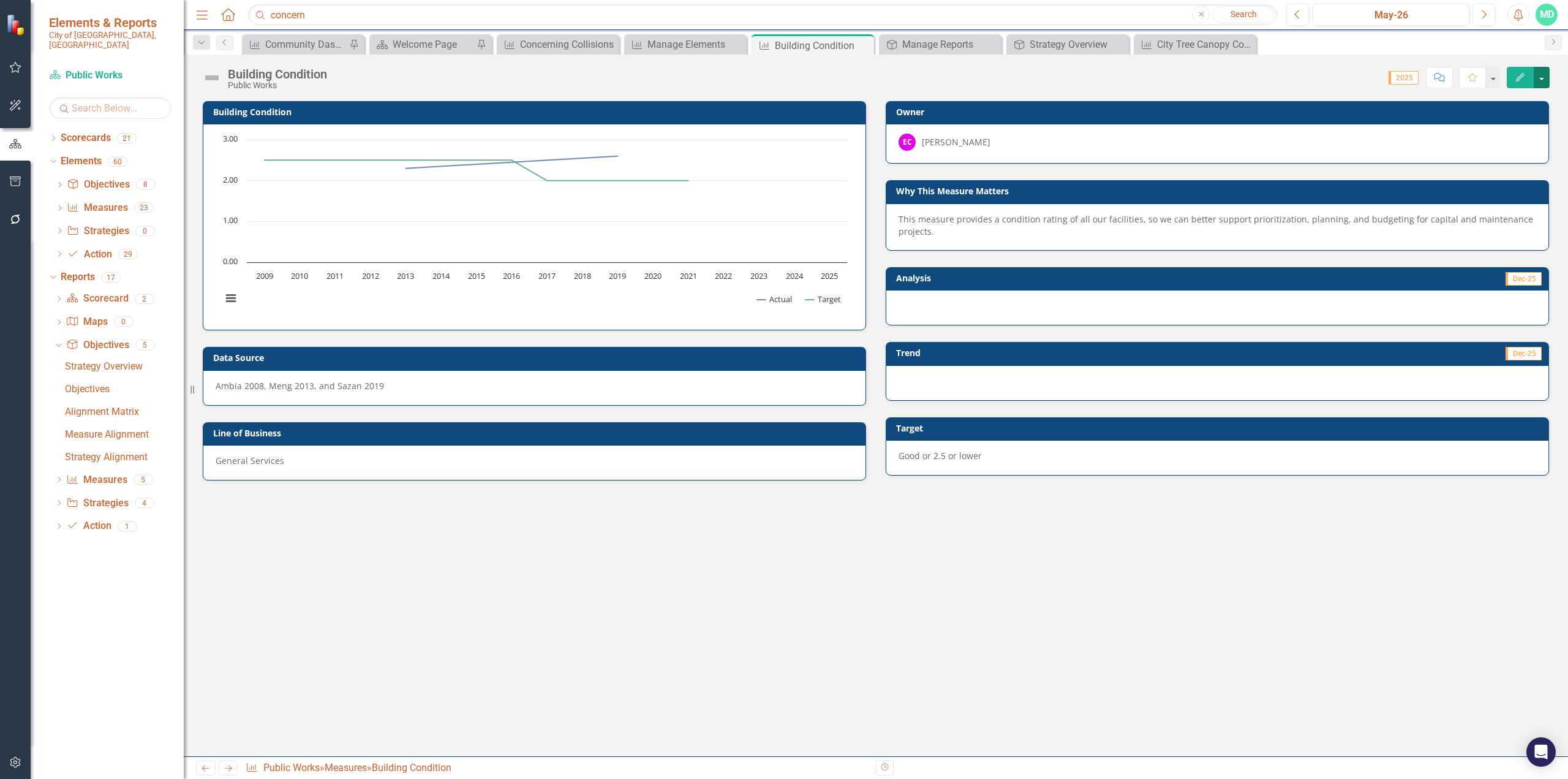
click at [928, 71] on button "button" at bounding box center [1542, 77] width 16 height 21
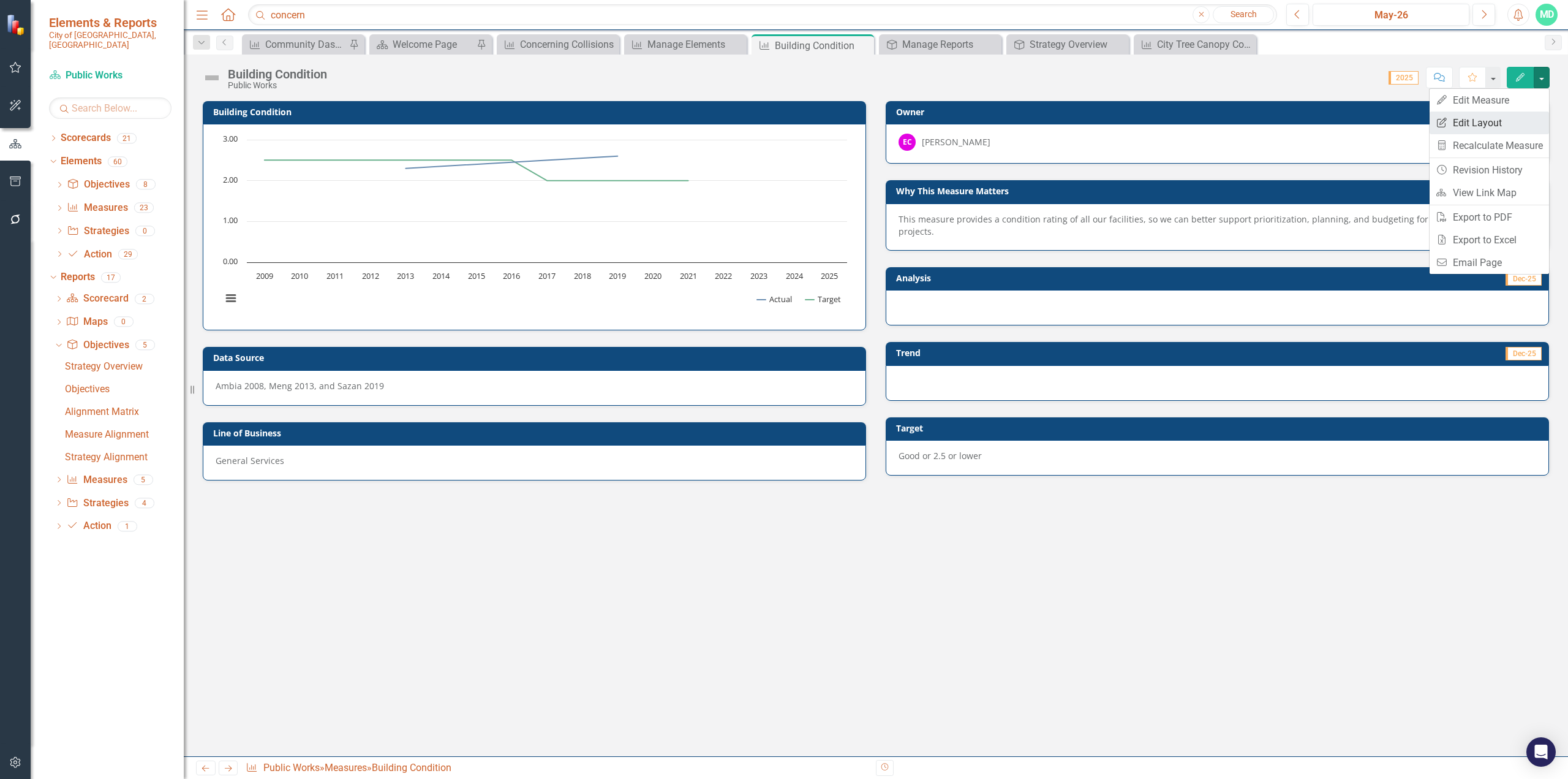
click at [928, 126] on link "Edit Report Edit Layout" at bounding box center [1489, 123] width 119 height 23
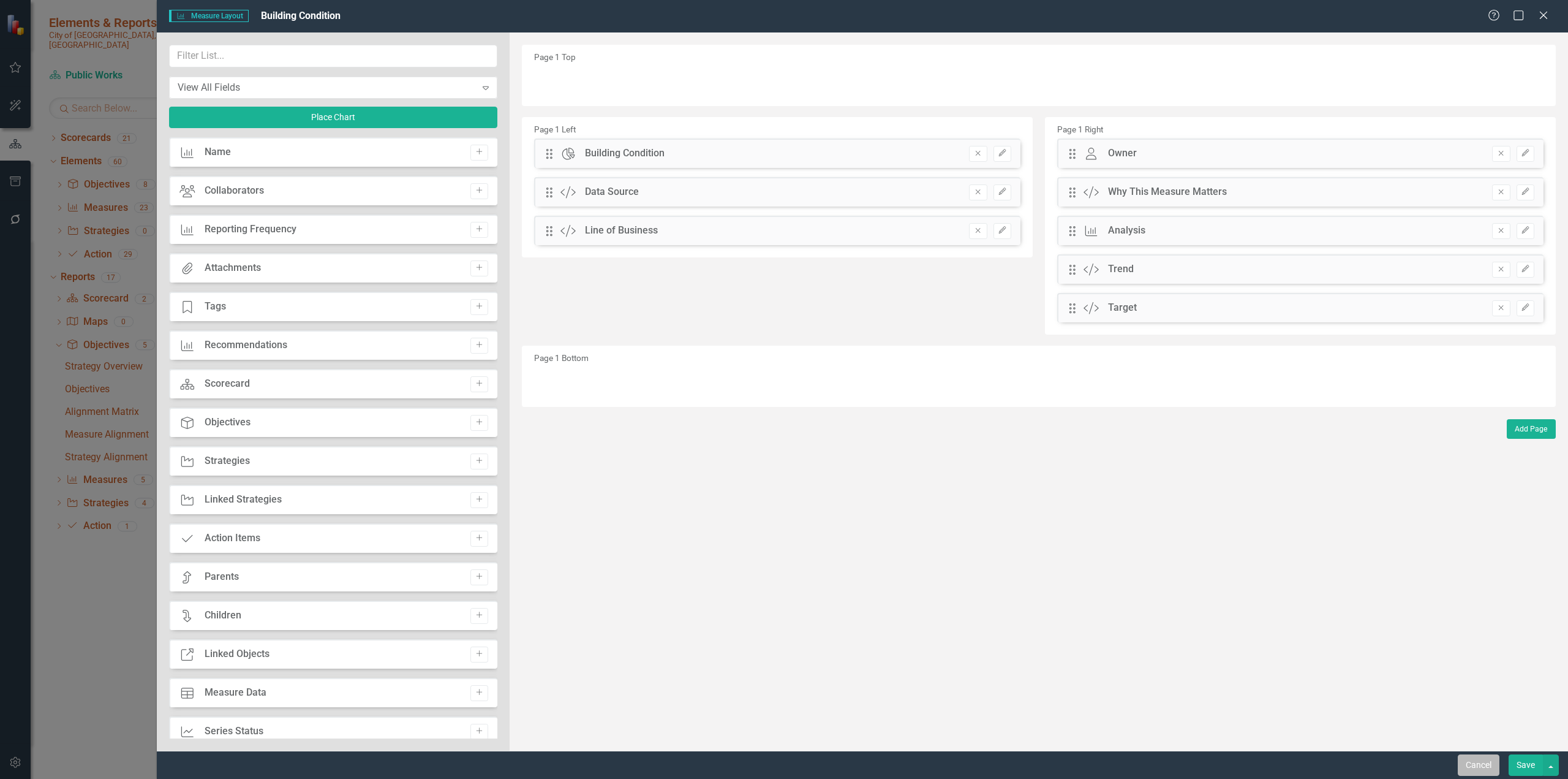
click at [928, 476] on button "Cancel" at bounding box center [1479, 765] width 42 height 21
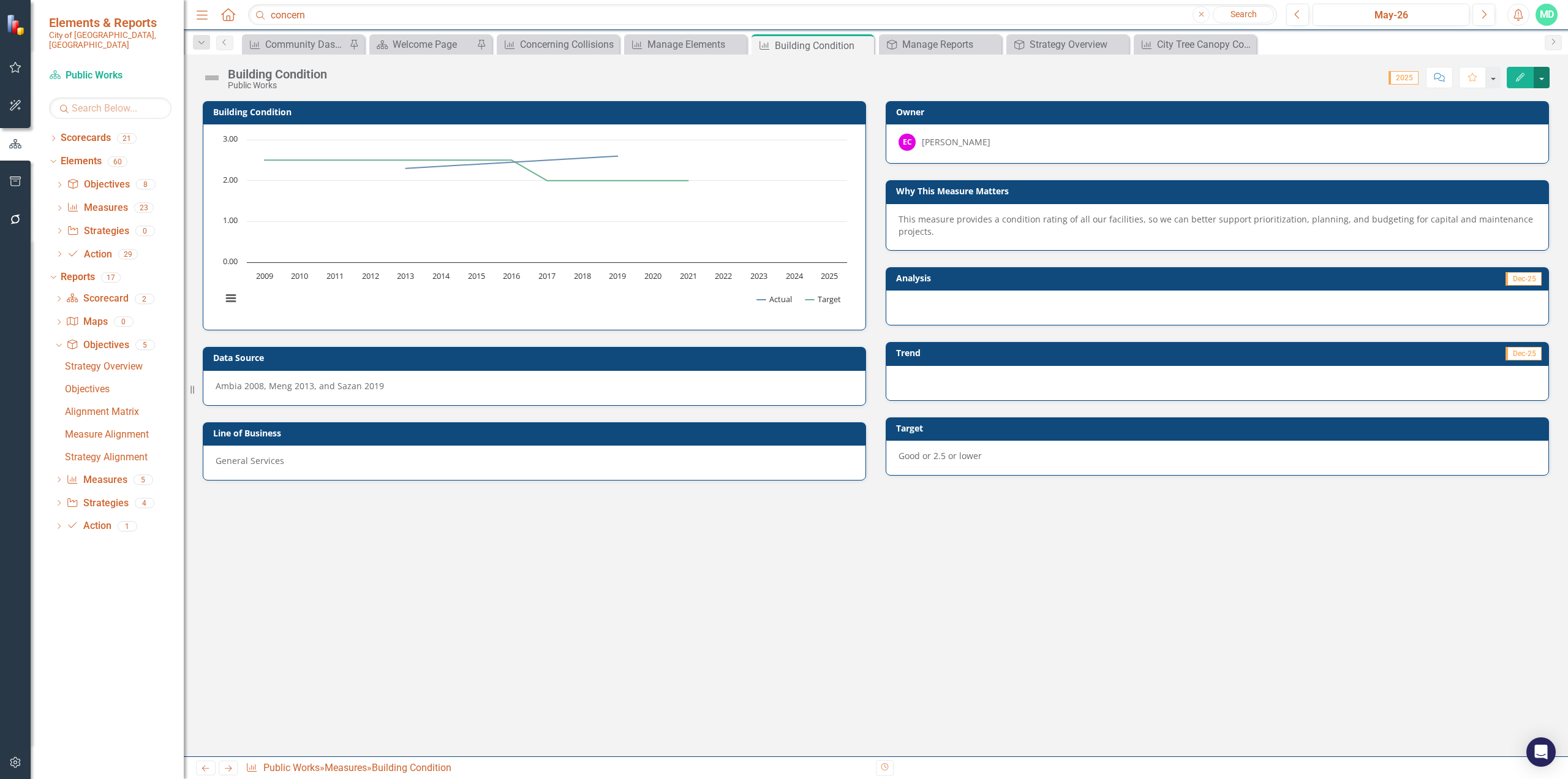
click at [928, 74] on button "button" at bounding box center [1542, 77] width 16 height 21
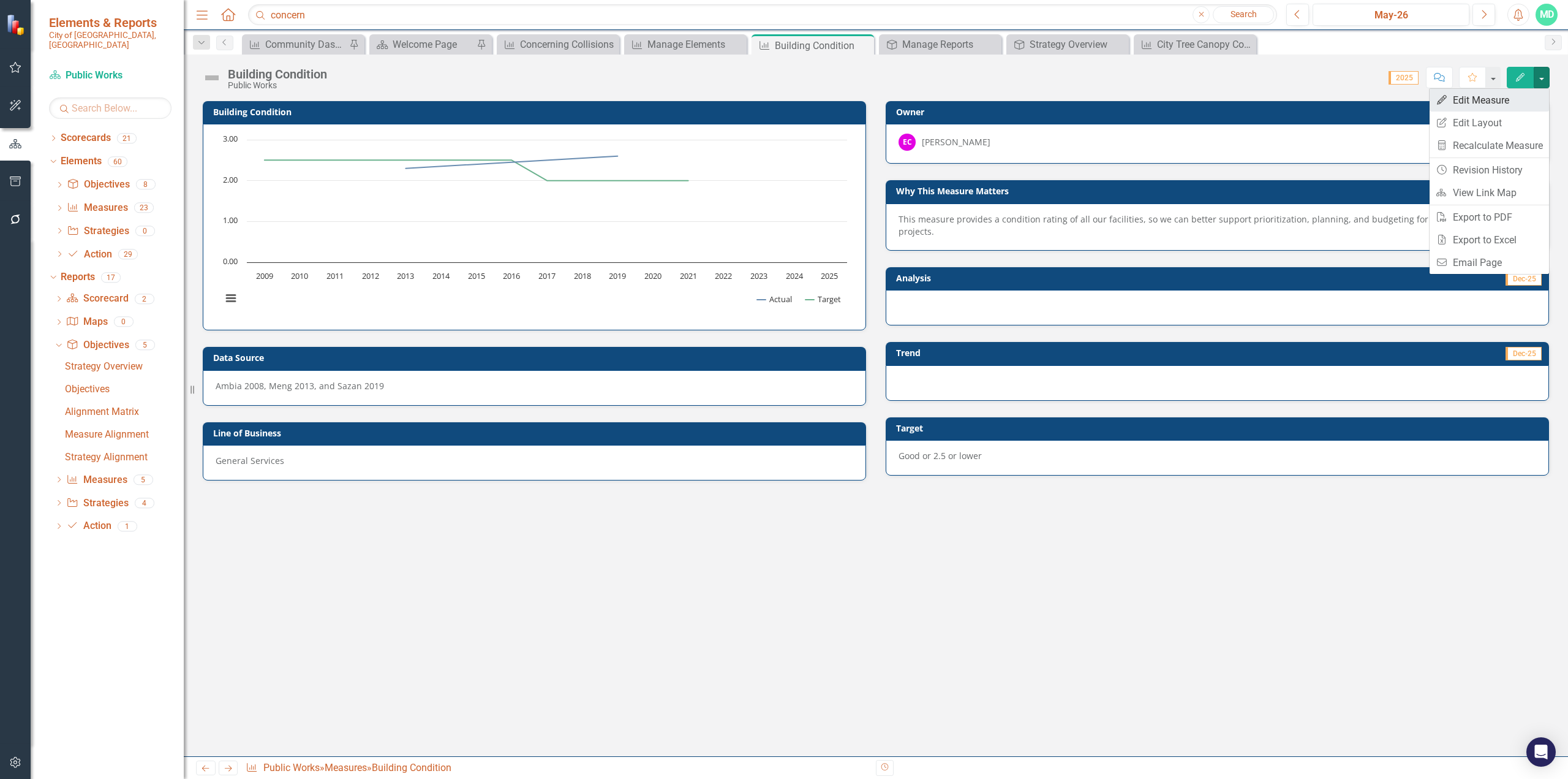
click at [928, 94] on link "Edit Edit Measure" at bounding box center [1489, 101] width 119 height 23
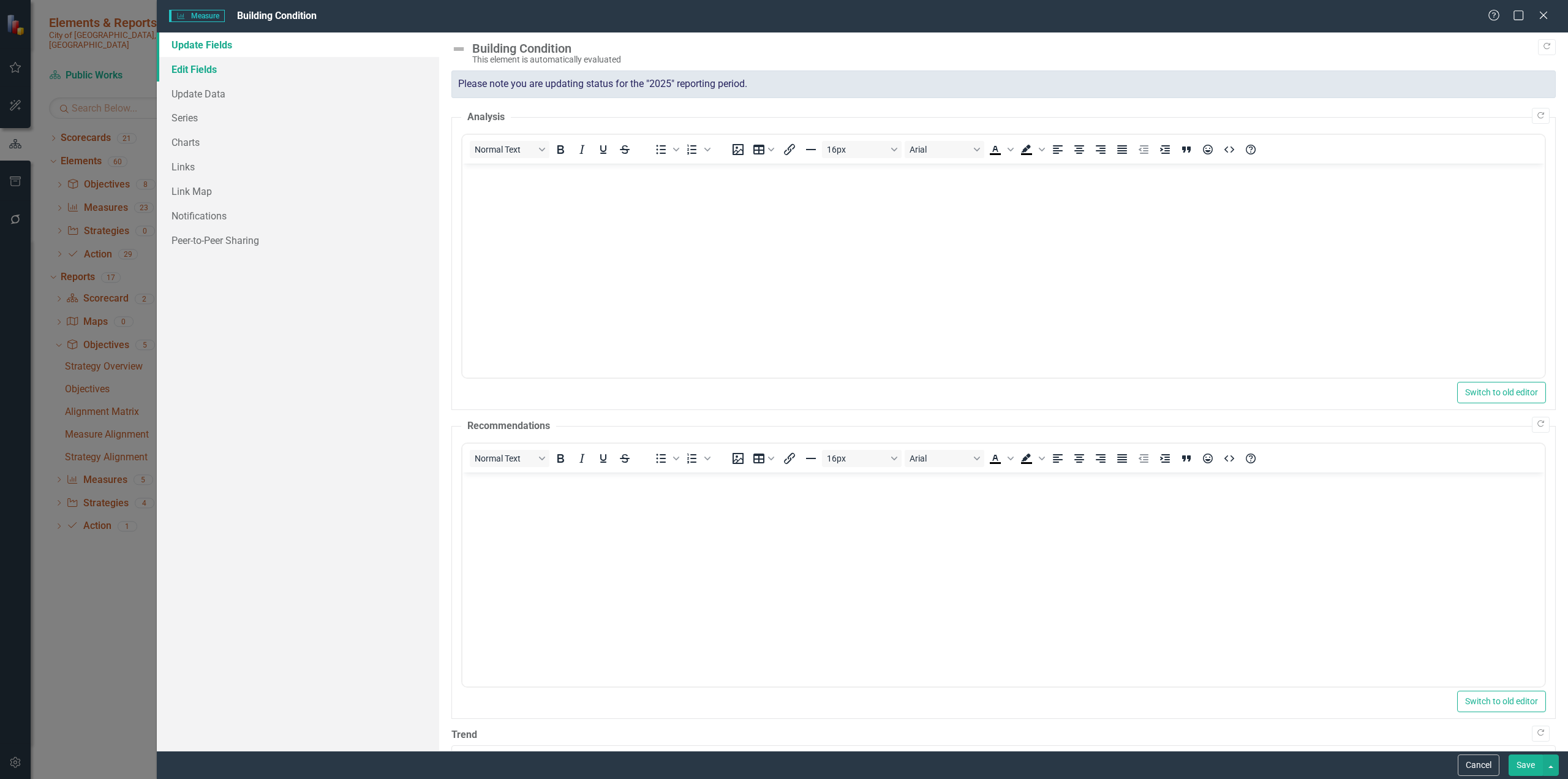
click at [197, 68] on link "Edit Fields" at bounding box center [297, 69] width 283 height 25
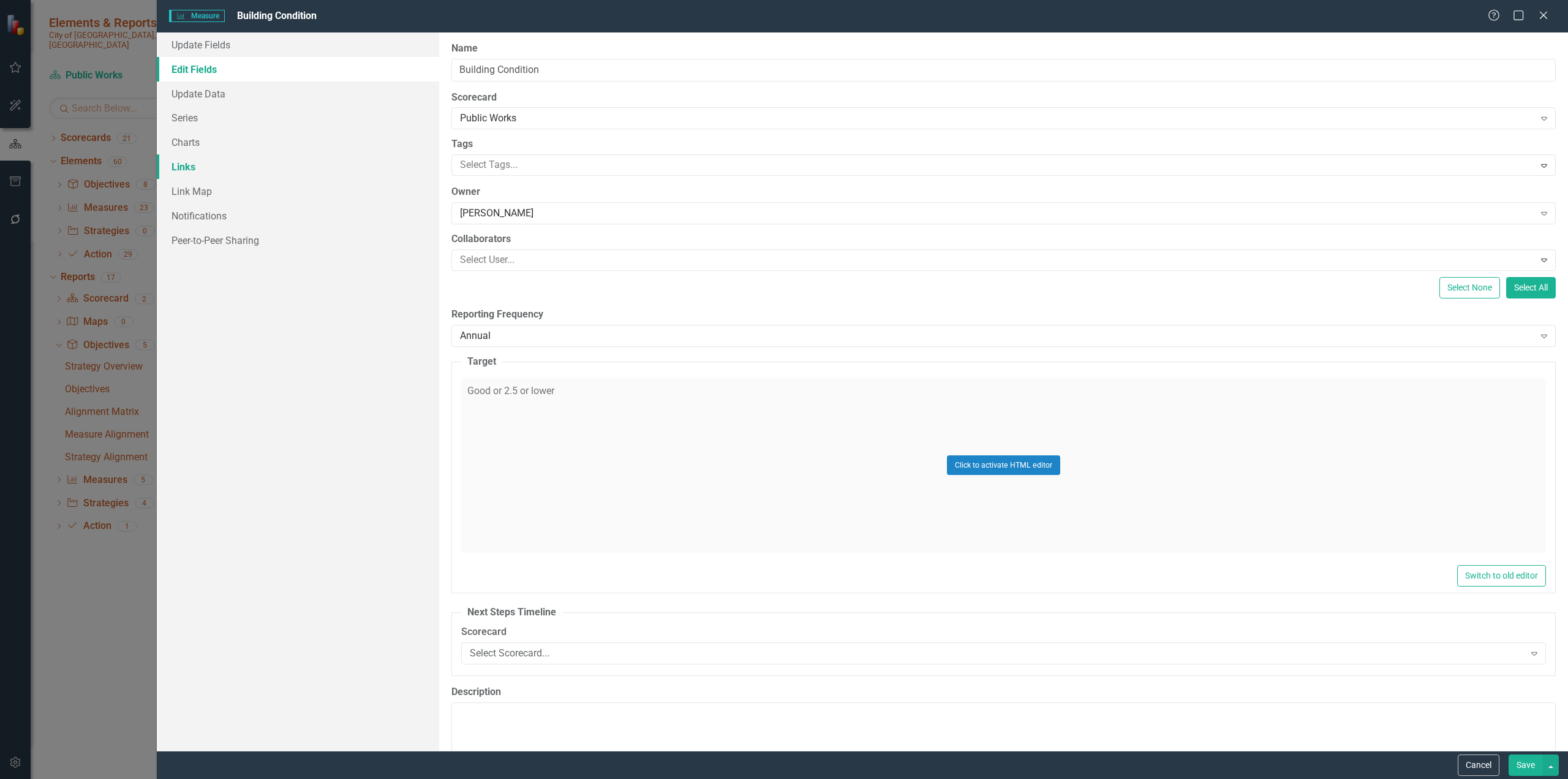
drag, startPoint x: 194, startPoint y: 165, endPoint x: 202, endPoint y: 168, distance: 8.5
click at [194, 166] on link "Links" at bounding box center [297, 167] width 283 height 25
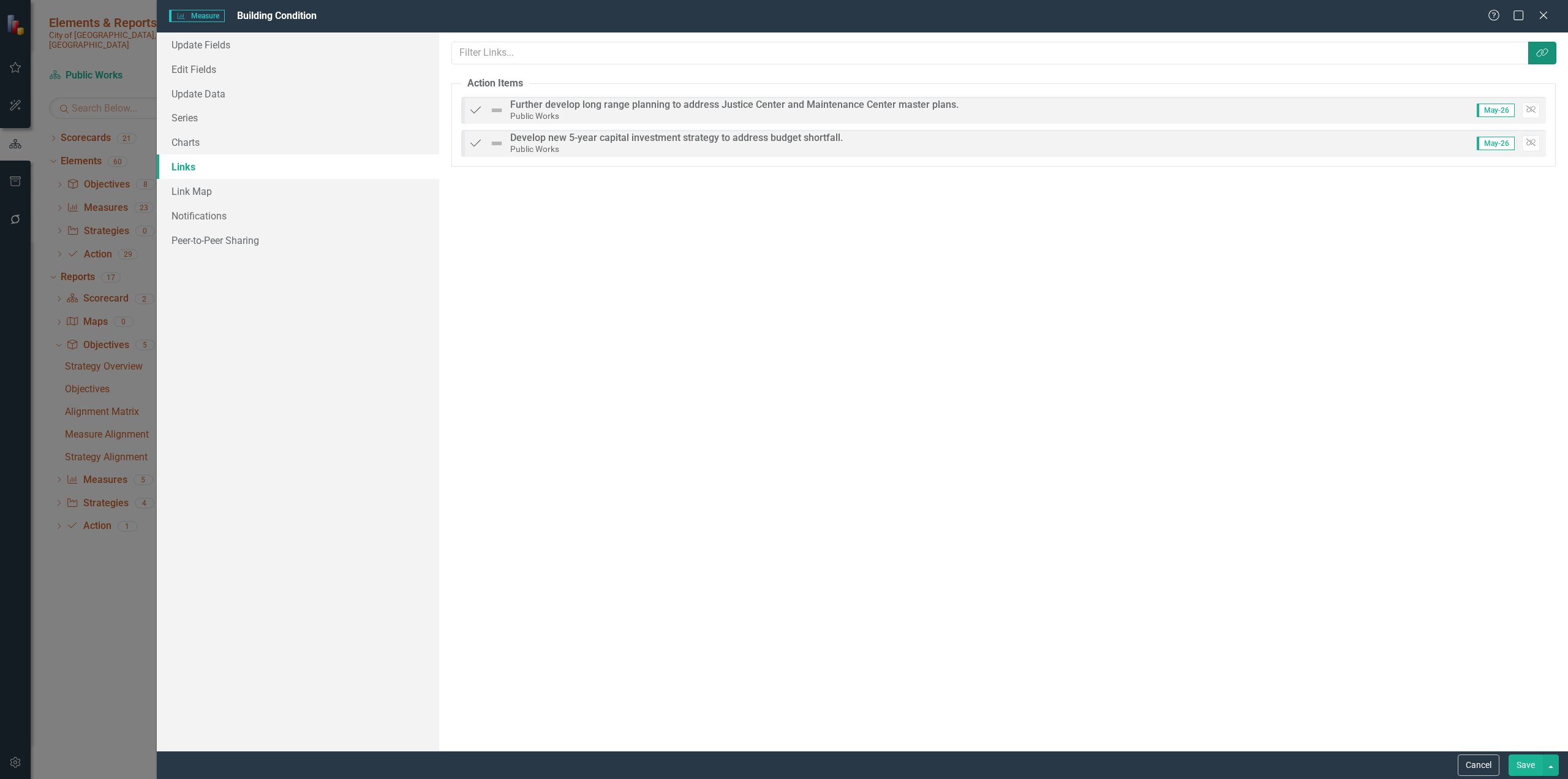
click at [928, 49] on icon "Link Tag" at bounding box center [1542, 53] width 12 height 10
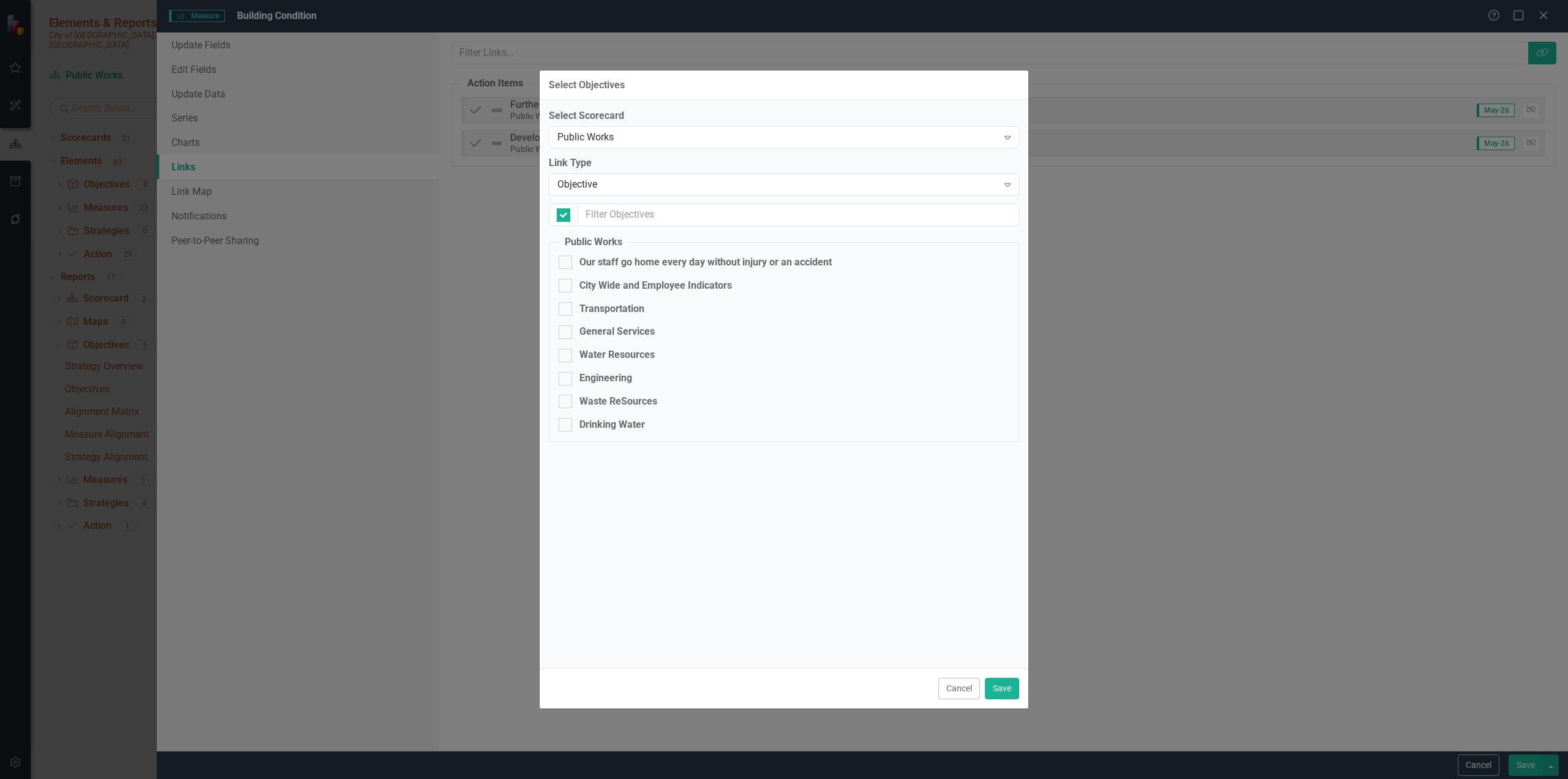
checkbox input "false"
click at [928, 476] on button "Cancel" at bounding box center [959, 688] width 42 height 21
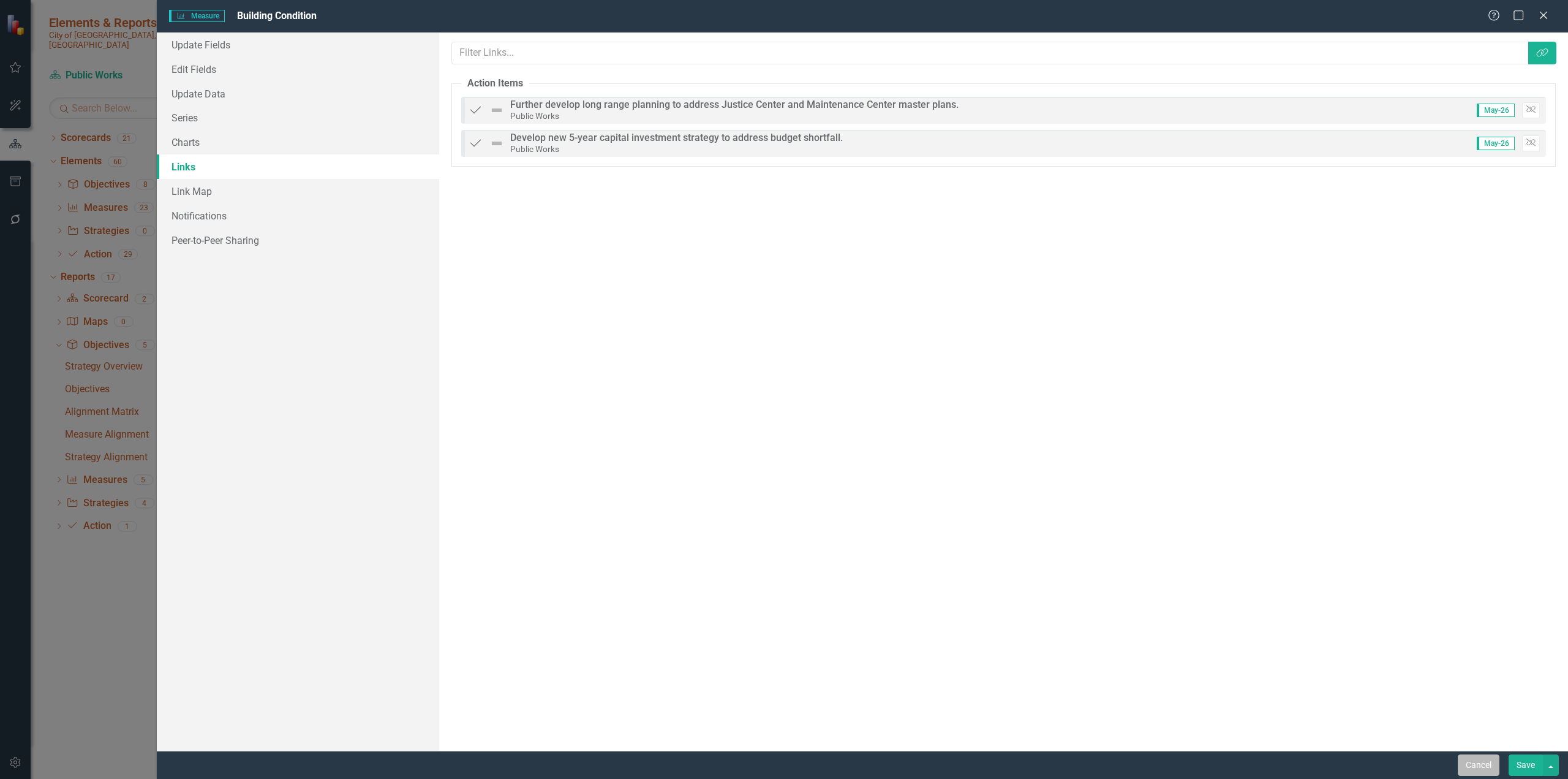
click at [928, 476] on button "Cancel" at bounding box center [1479, 765] width 42 height 21
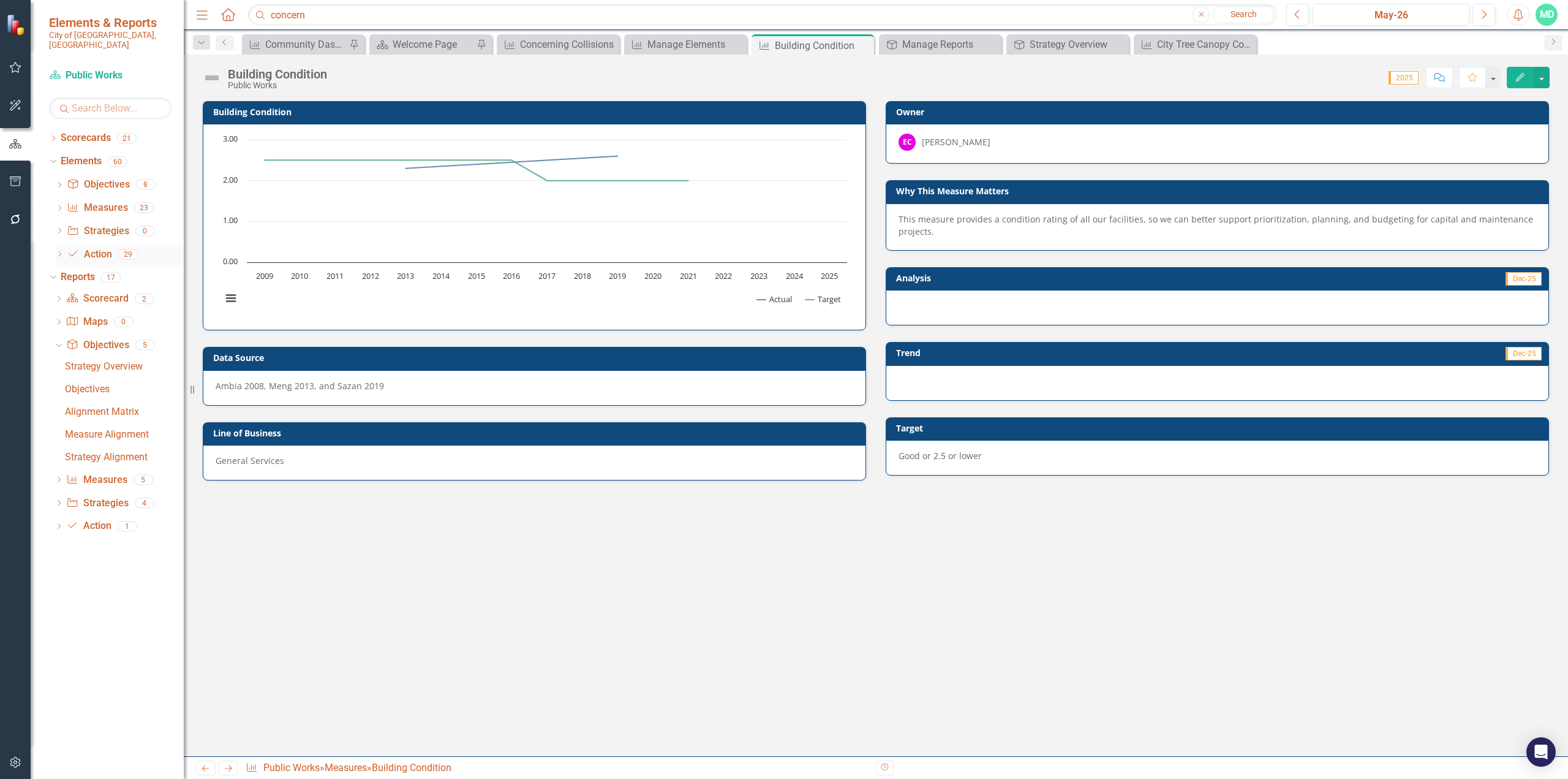
click at [59, 252] on icon "Dropdown" at bounding box center [59, 256] width 8 height 7
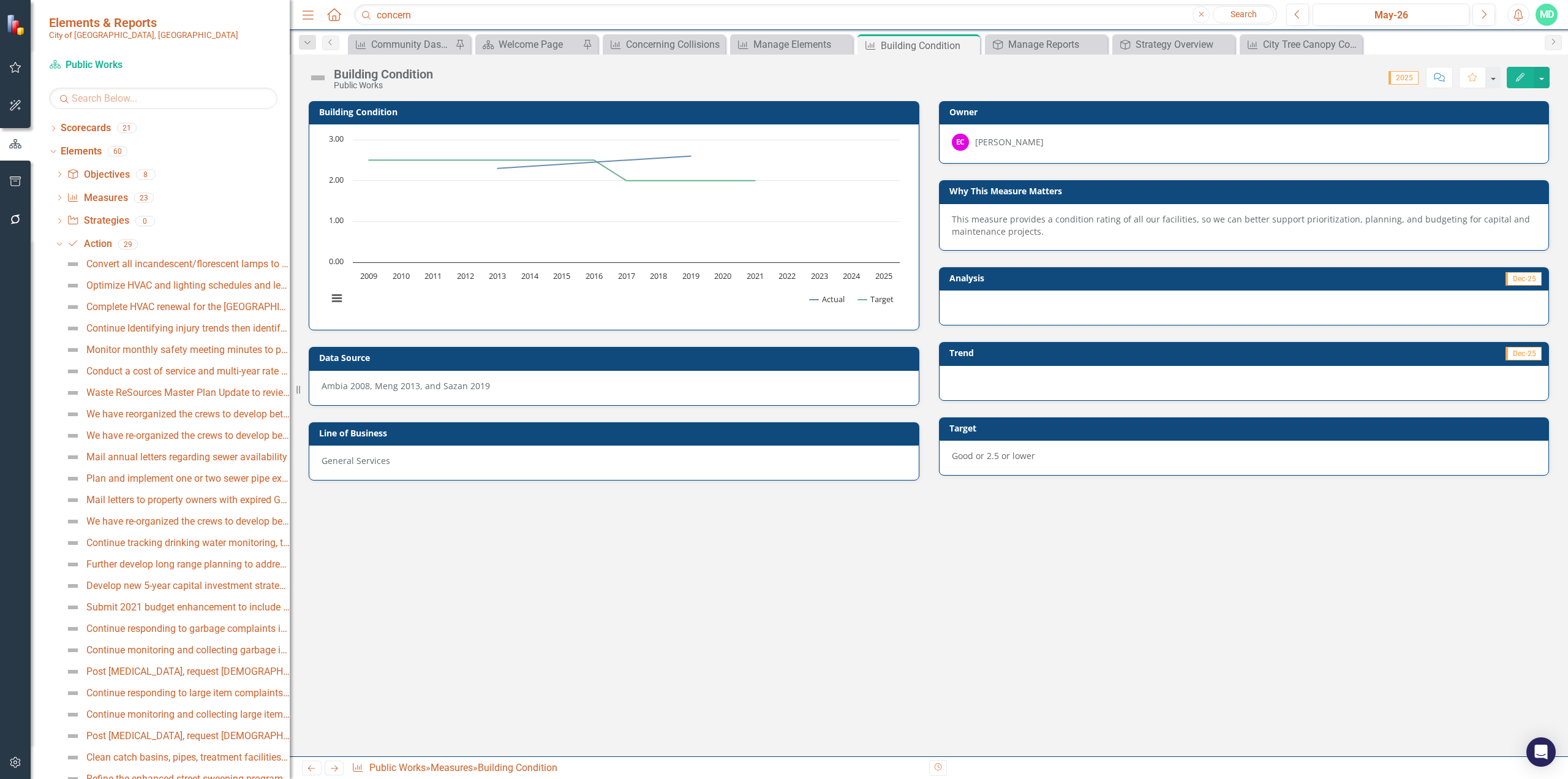
drag, startPoint x: 185, startPoint y: 292, endPoint x: 290, endPoint y: 300, distance: 105.3
click at [290, 300] on div "Resize" at bounding box center [295, 389] width 10 height 779
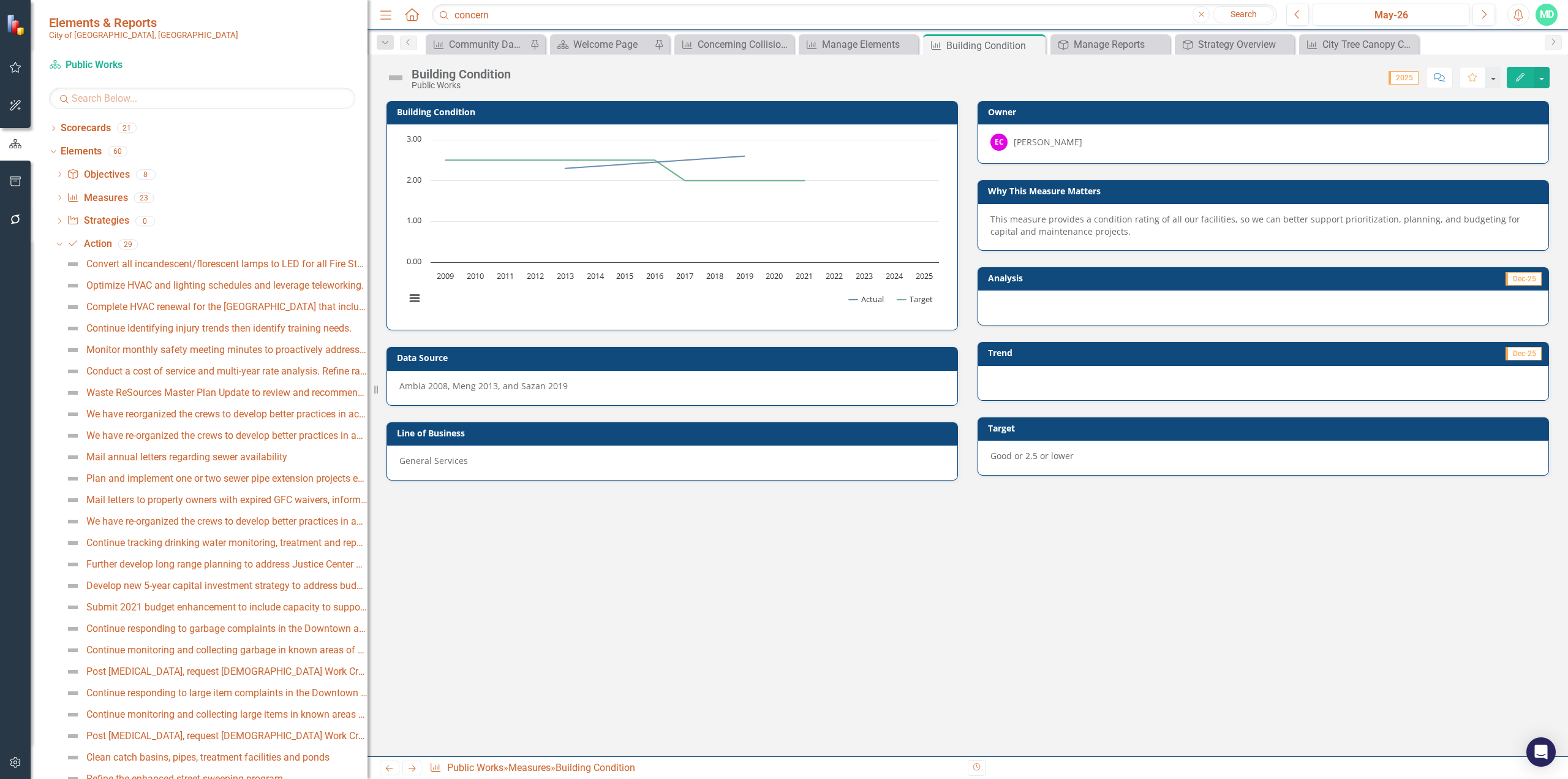
drag, startPoint x: 290, startPoint y: 289, endPoint x: 399, endPoint y: 295, distance: 109.2
click at [399, 297] on div "Elements & Reports City of [GEOGRAPHIC_DATA], [GEOGRAPHIC_DATA] Scorecard Publi…" at bounding box center [784, 389] width 1568 height 779
drag, startPoint x: 210, startPoint y: 263, endPoint x: 238, endPoint y: 266, distance: 28.2
click at [210, 263] on div "Convert all incandescent/florescent lamps to LED for all Fire Stations" at bounding box center [227, 264] width 281 height 11
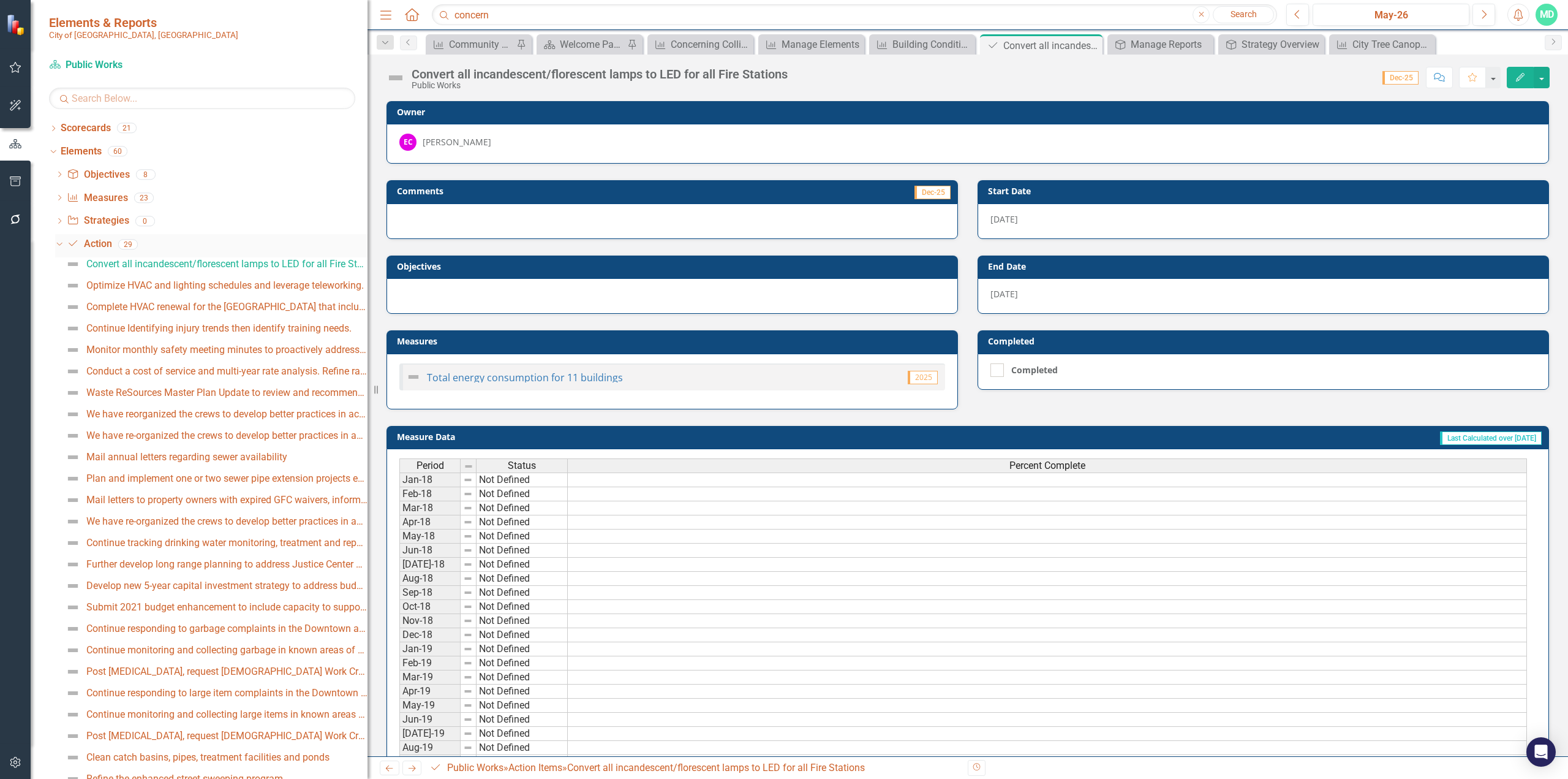
click at [59, 242] on icon "Dropdown" at bounding box center [58, 244] width 7 height 8
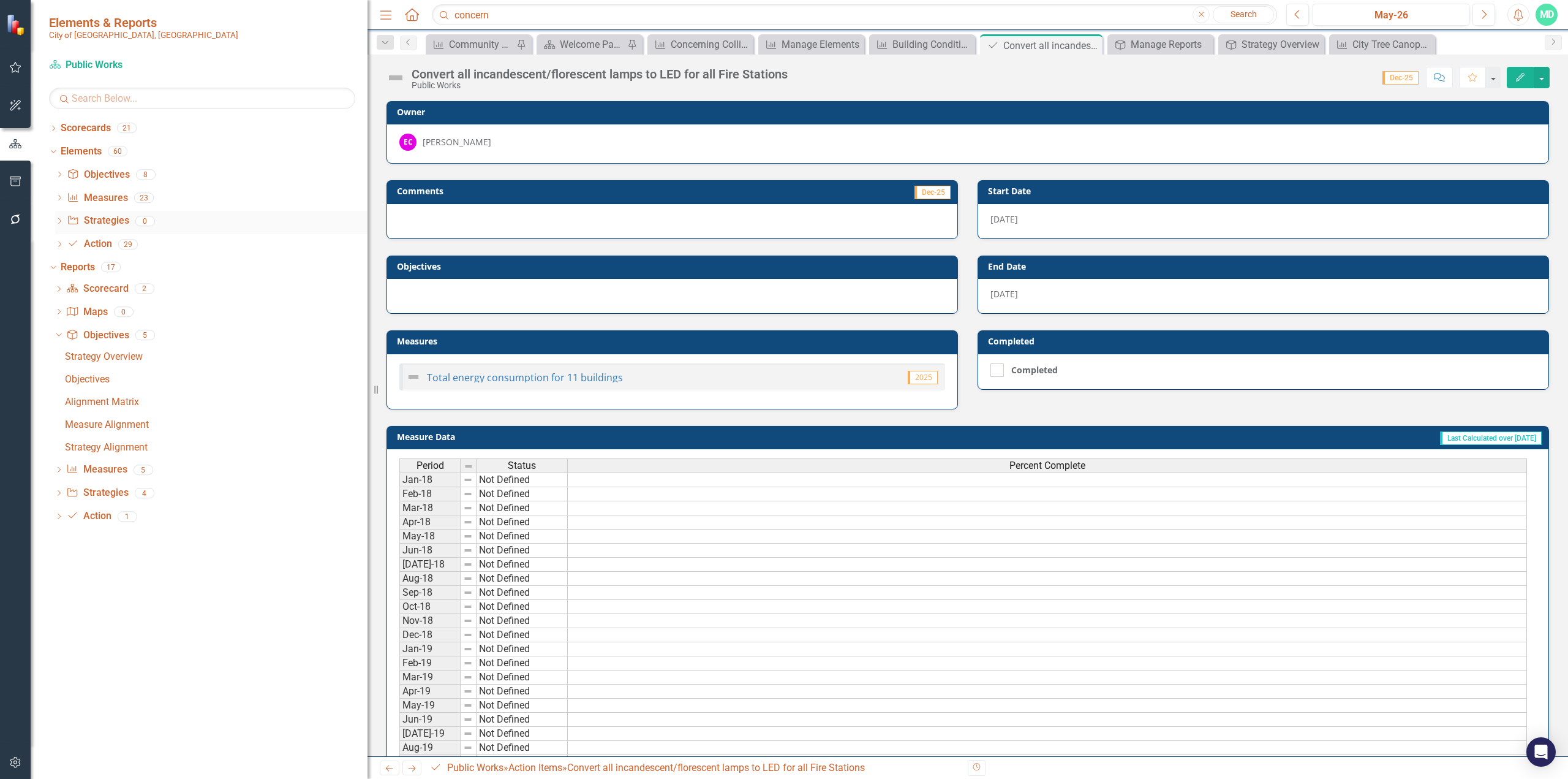
click at [61, 222] on icon "Dropdown" at bounding box center [59, 222] width 8 height 7
drag, startPoint x: 108, startPoint y: 221, endPoint x: 278, endPoint y: 285, distance: 181.6
click at [108, 221] on link "Strategy Strategies" at bounding box center [97, 220] width 62 height 14
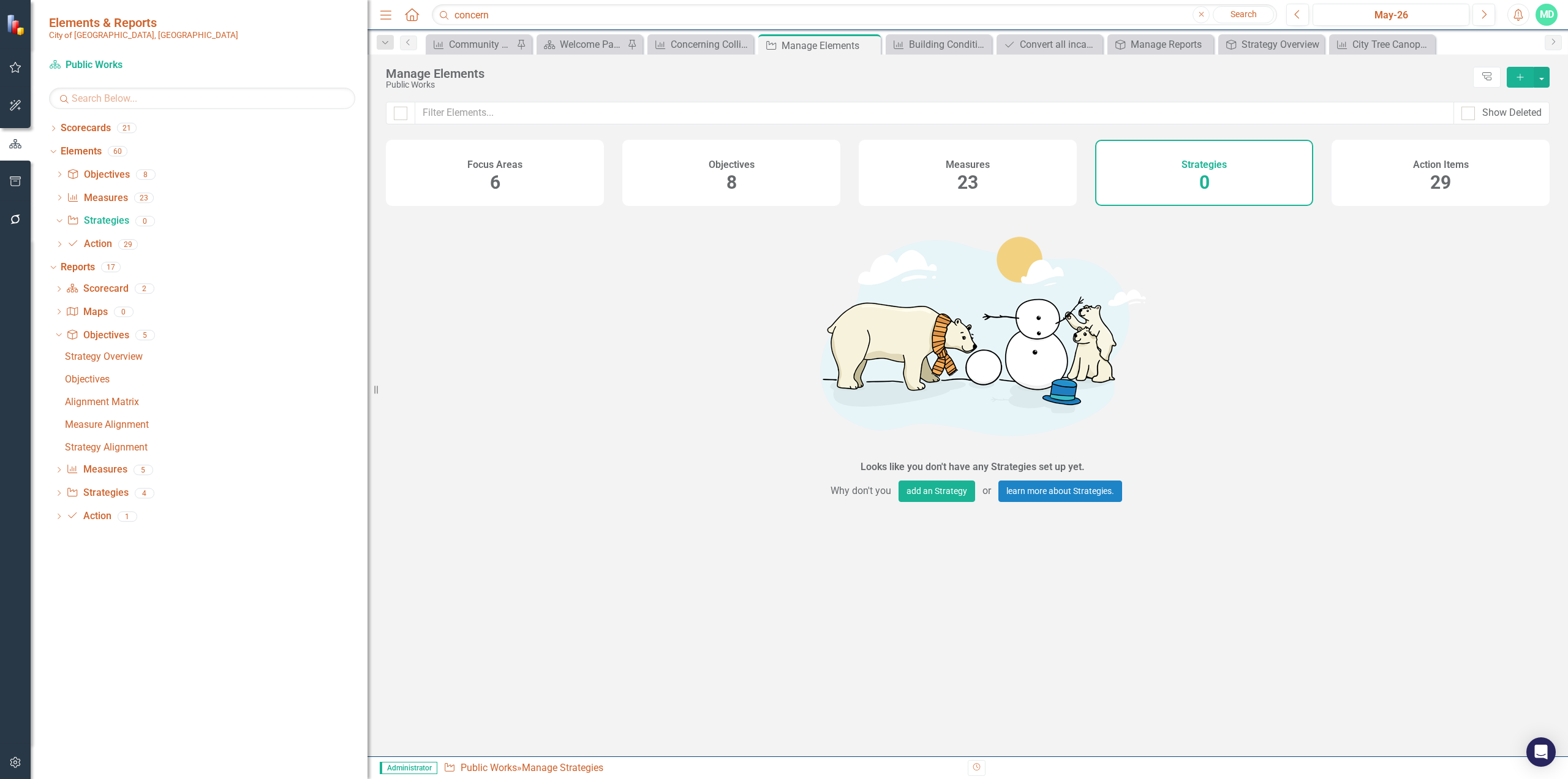
click at [928, 77] on icon "Add" at bounding box center [1520, 77] width 11 height 8
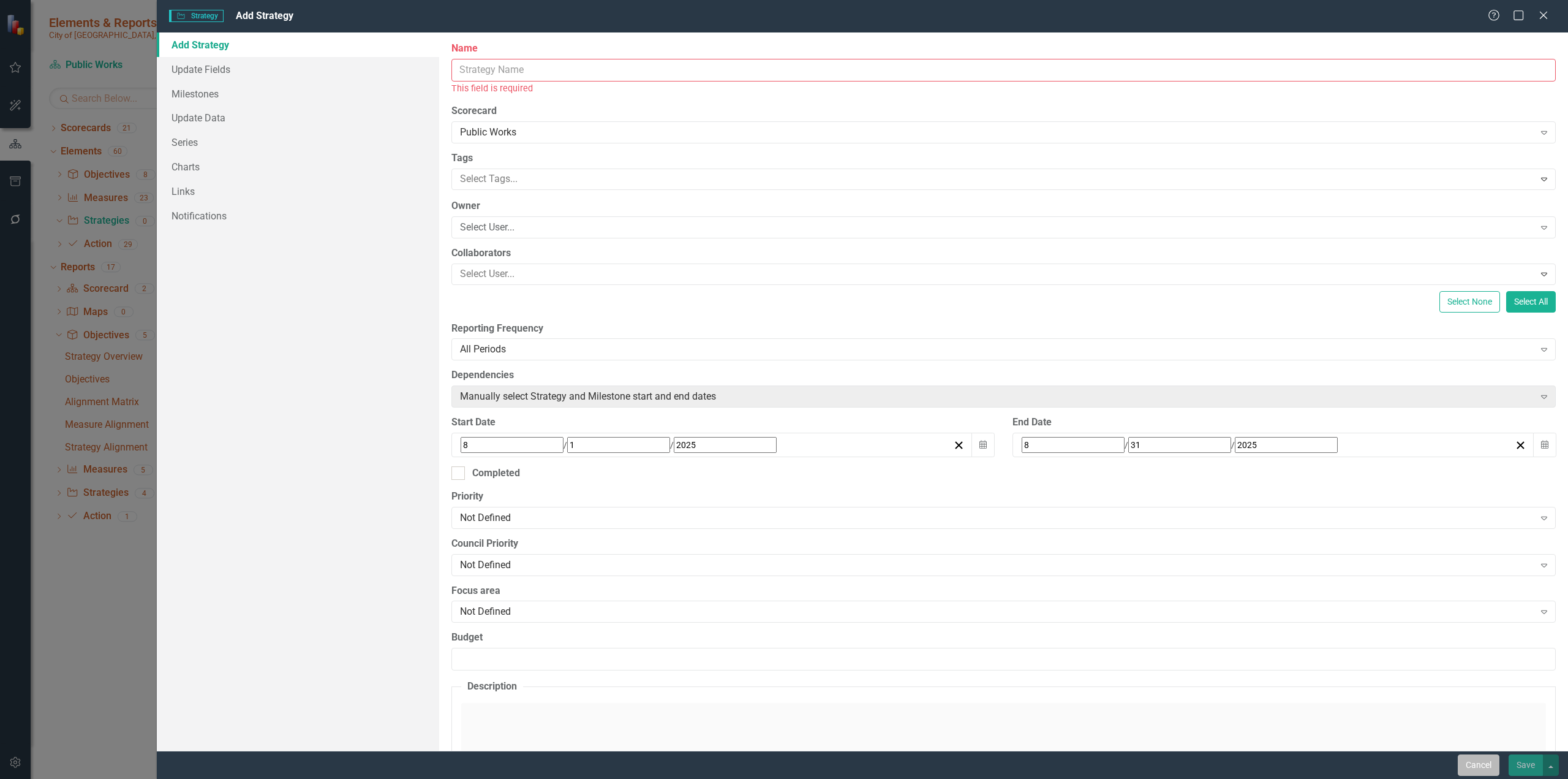
click at [928, 476] on button "Cancel" at bounding box center [1479, 765] width 42 height 21
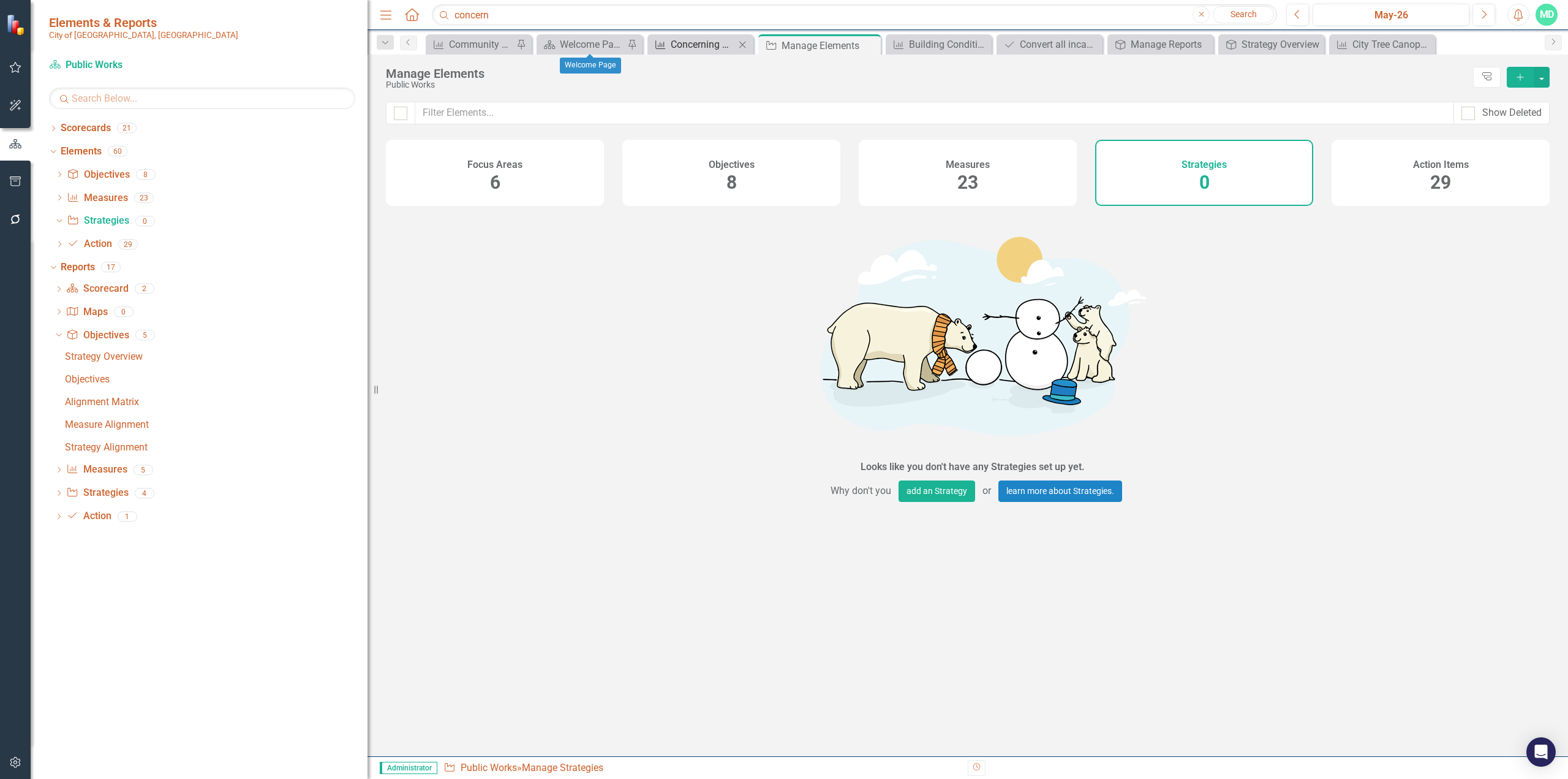
click at [691, 48] on div "Concerning Collisions" at bounding box center [703, 45] width 64 height 16
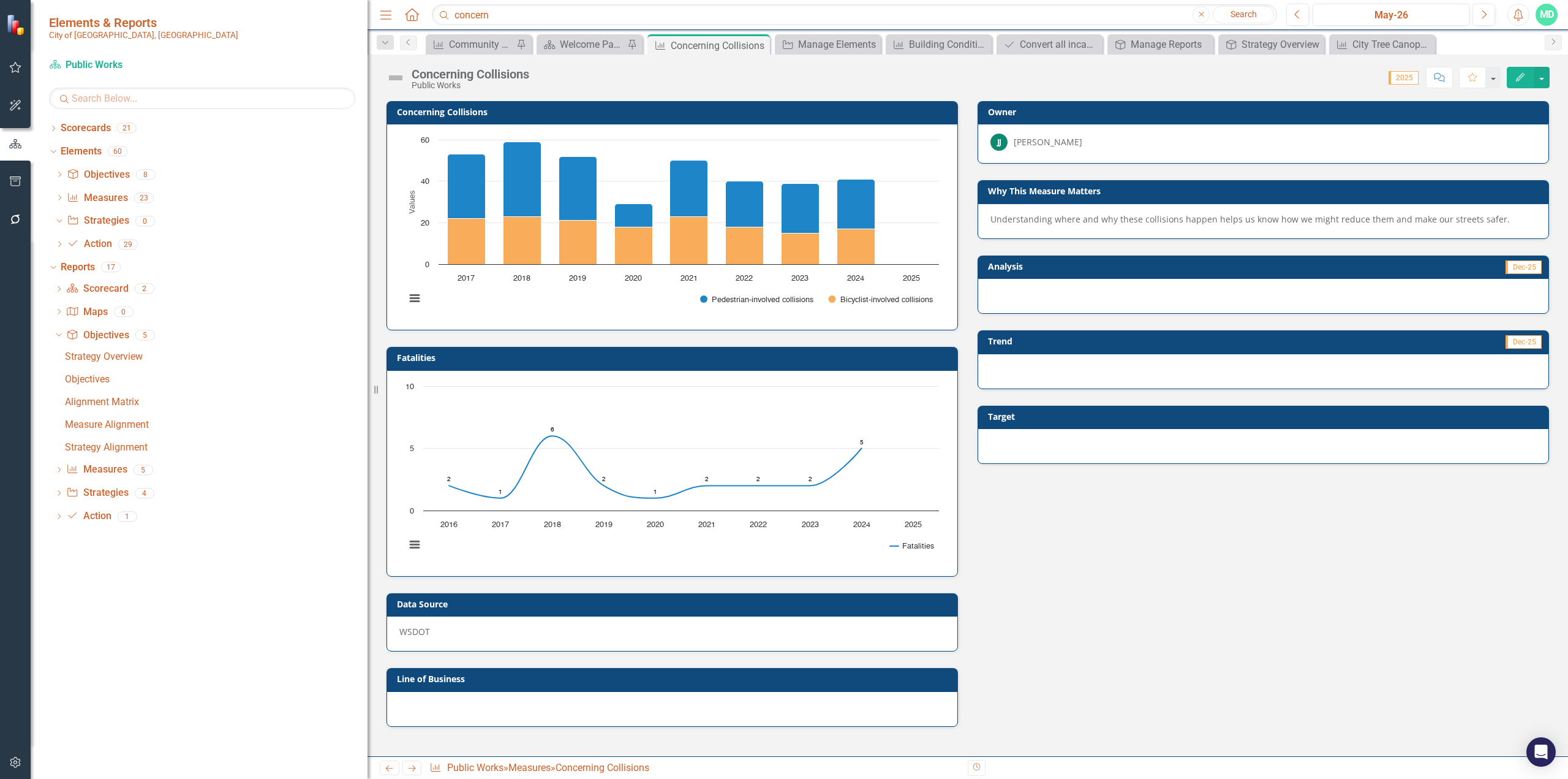
click at [928, 73] on icon "Edit" at bounding box center [1520, 77] width 11 height 8
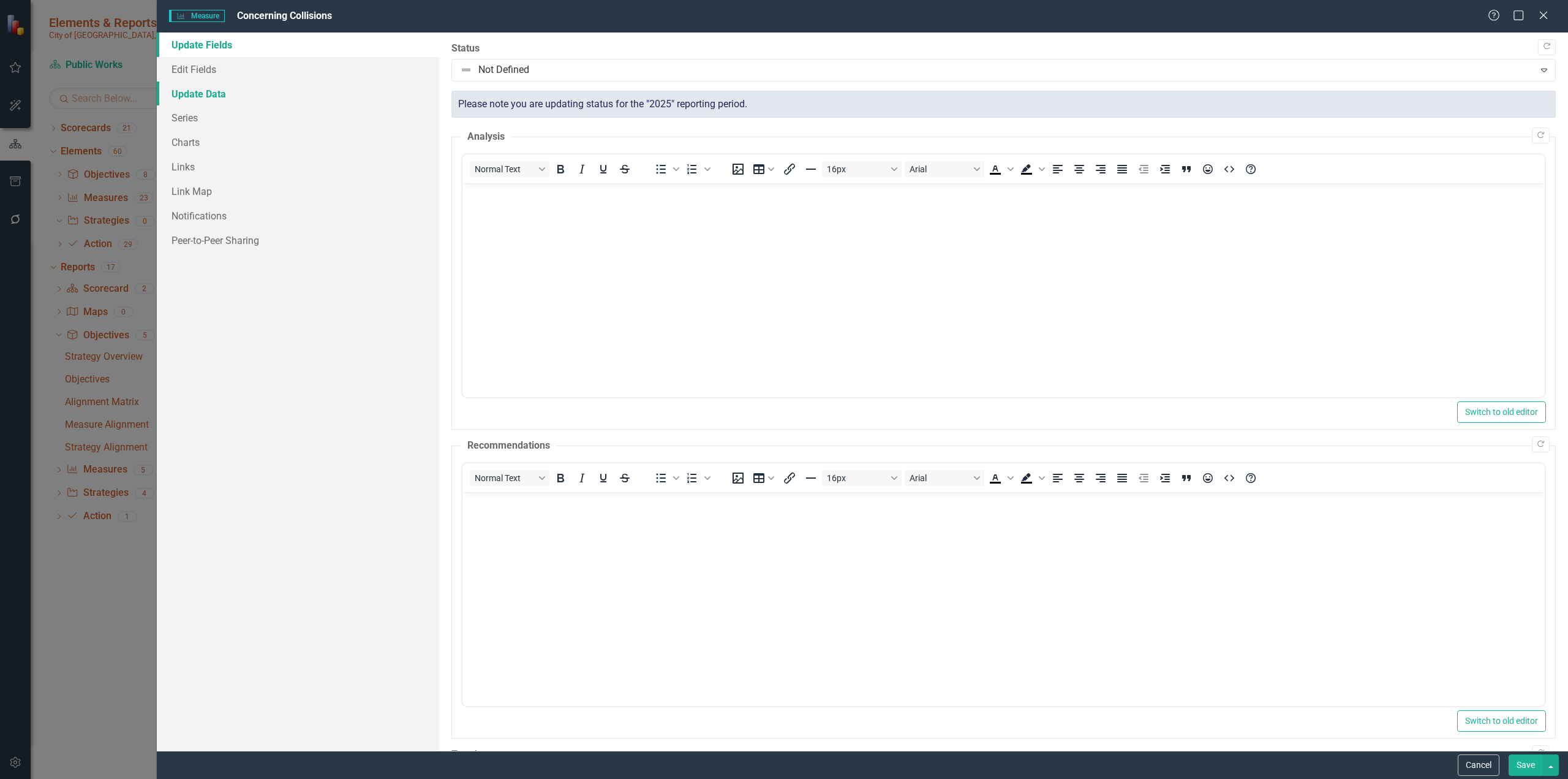
click at [198, 92] on link "Update Data" at bounding box center [297, 94] width 283 height 25
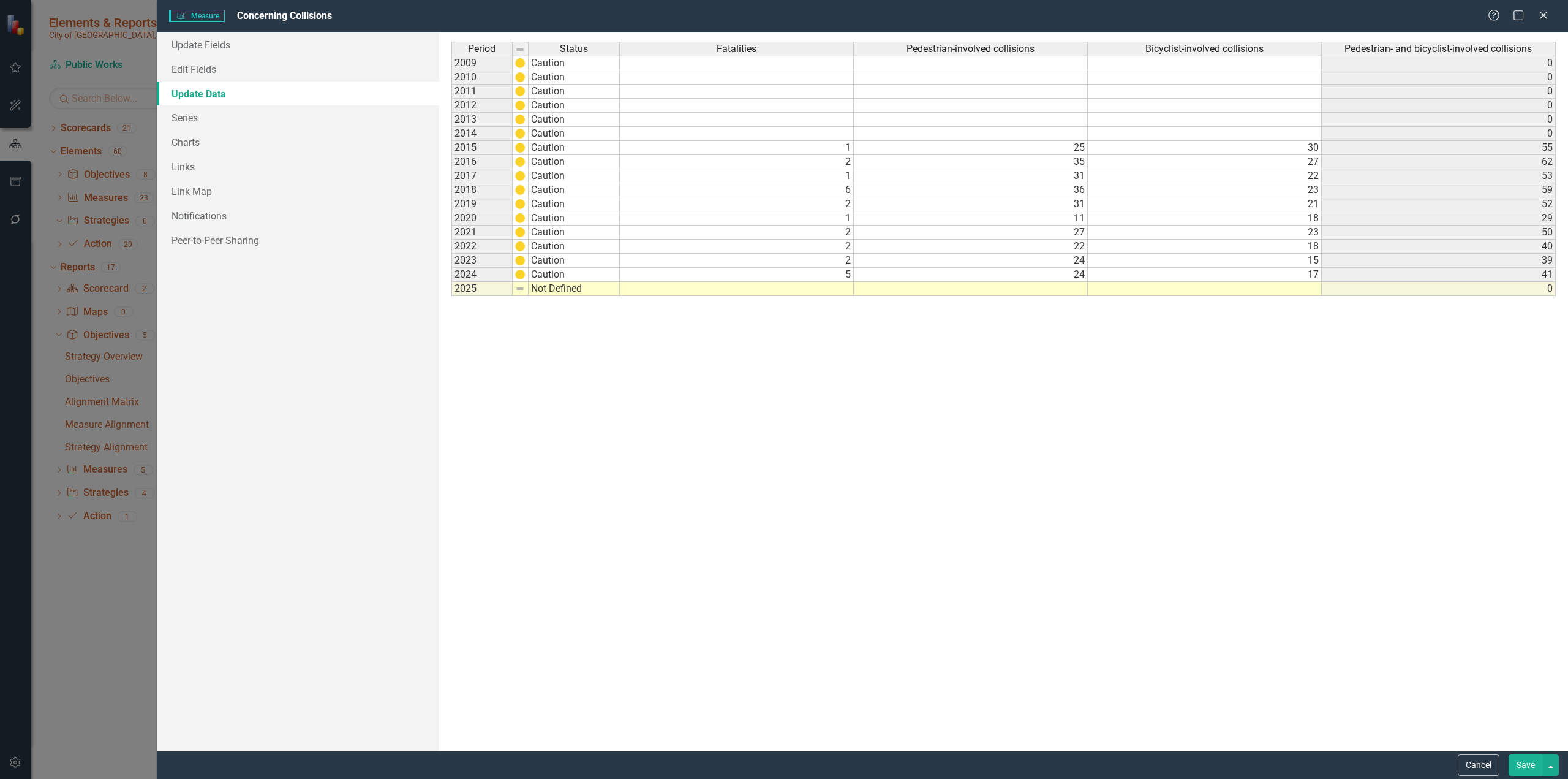
click at [742, 50] on span "Fatalities" at bounding box center [737, 49] width 40 height 11
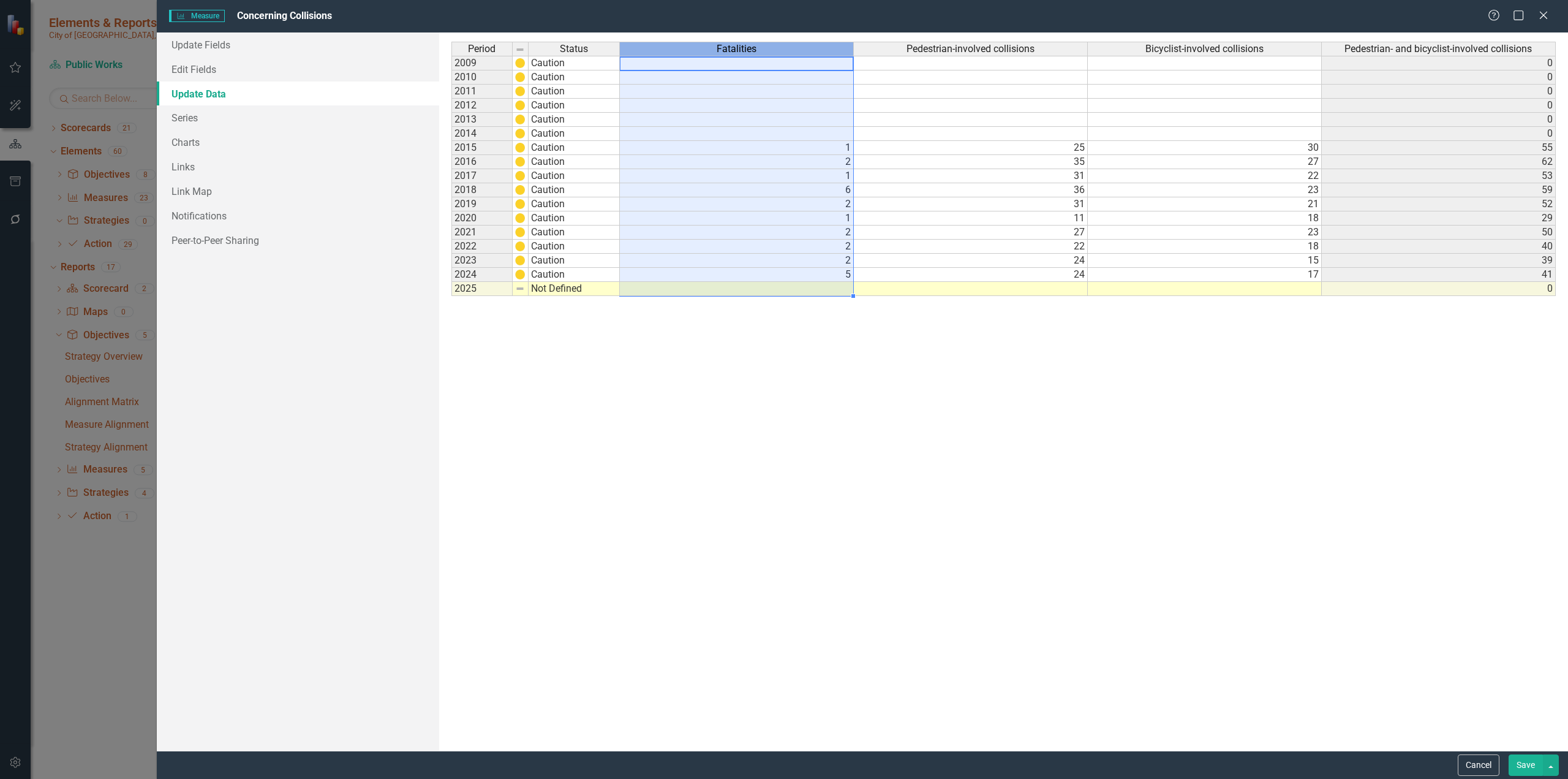
click at [742, 49] on span "Fatalities" at bounding box center [737, 49] width 40 height 11
click at [742, 49] on span "Fatalities" at bounding box center [737, 49] width 40 height 11
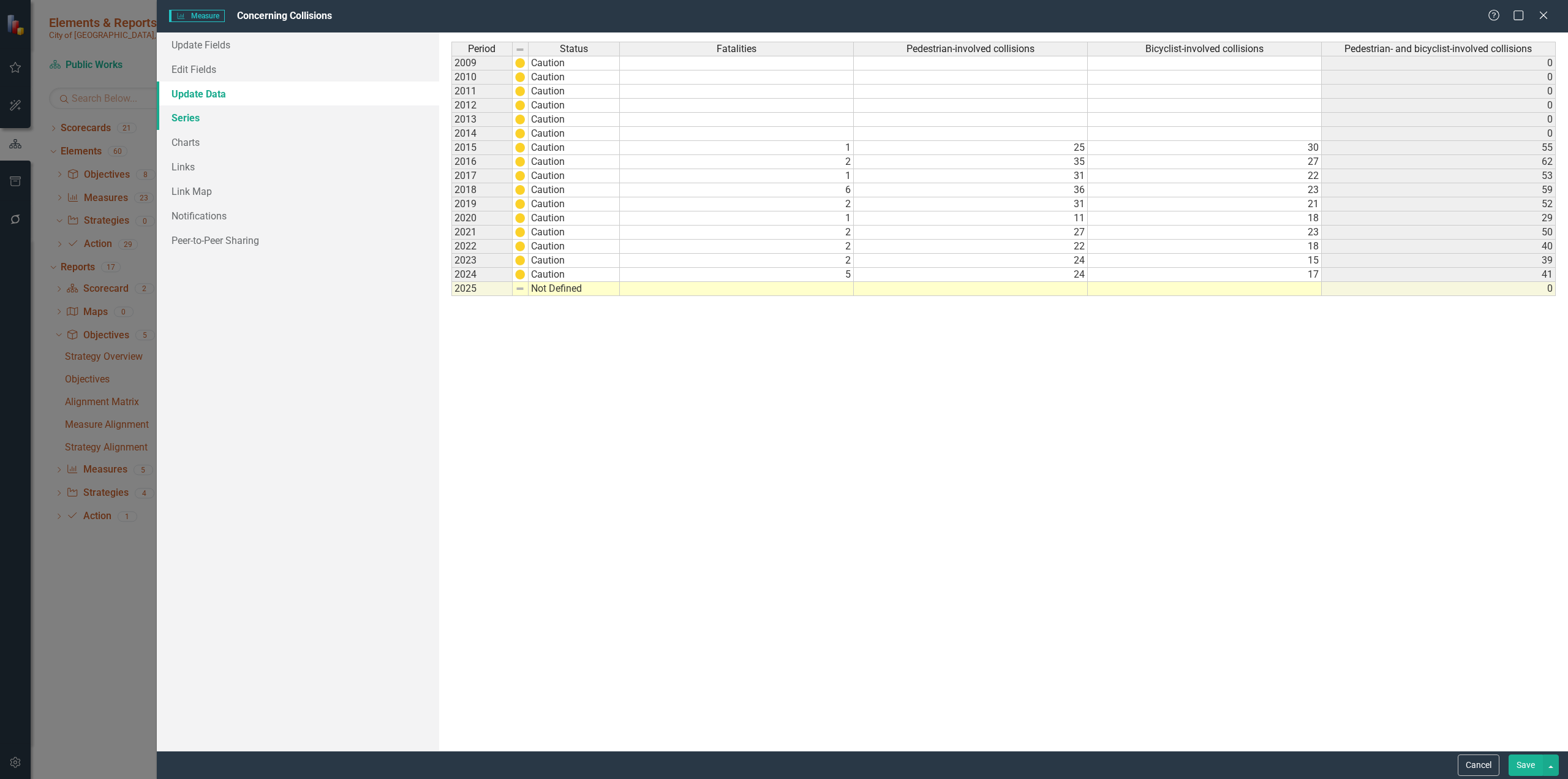
click at [219, 115] on link "Series" at bounding box center [297, 118] width 283 height 25
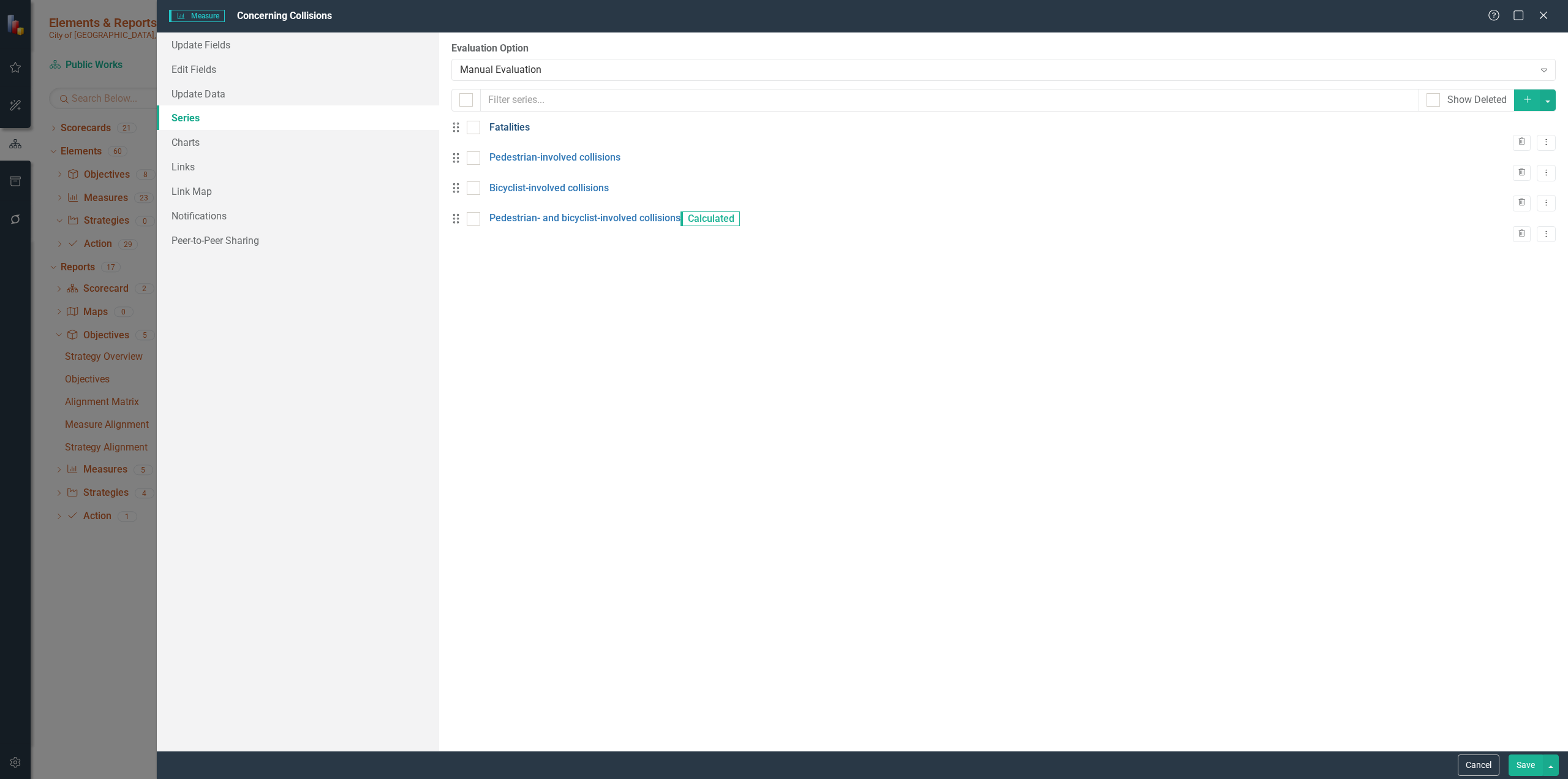
click at [516, 135] on link "Fatalities" at bounding box center [509, 127] width 40 height 14
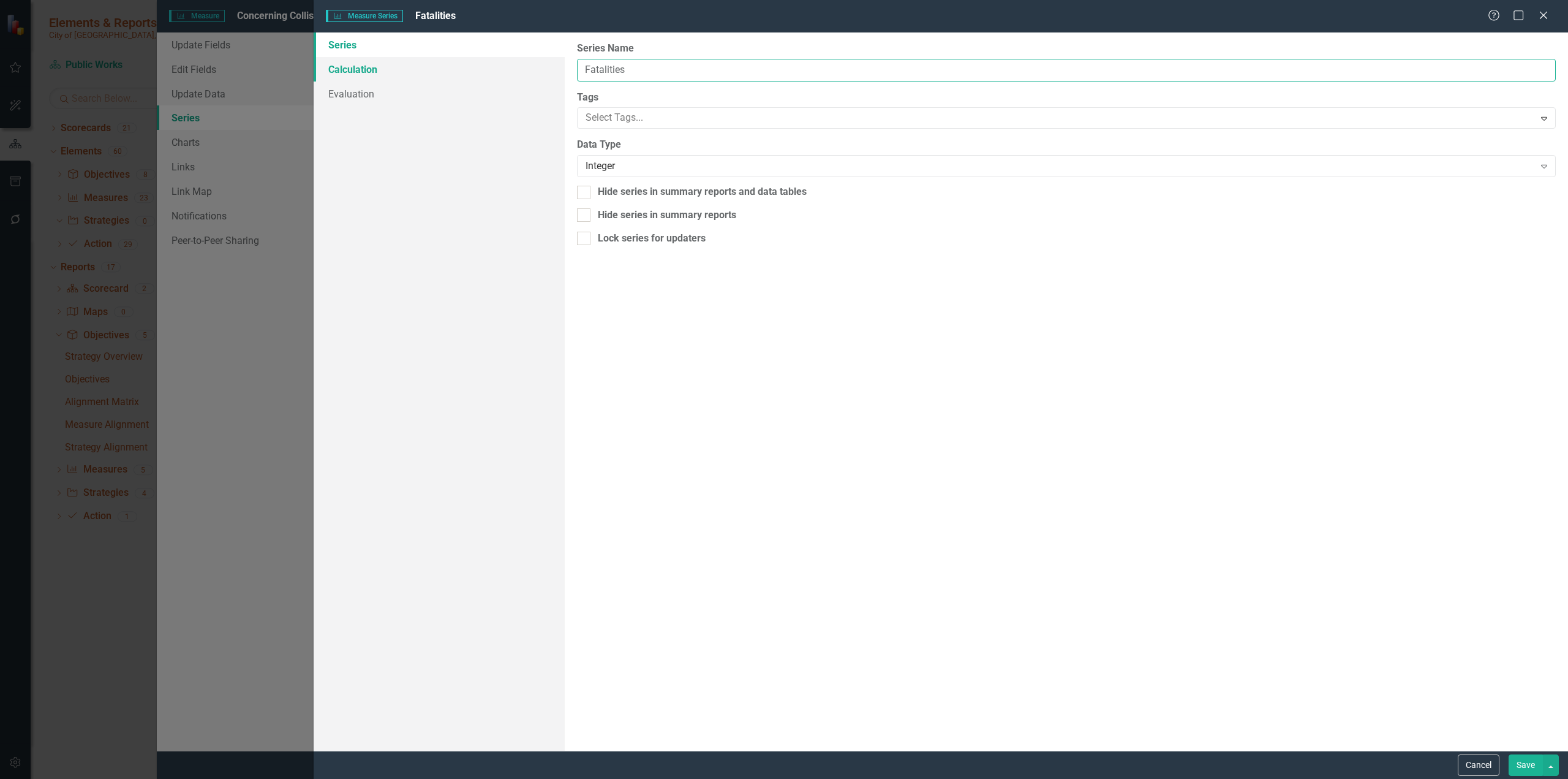
drag, startPoint x: 641, startPoint y: 71, endPoint x: 484, endPoint y: 80, distance: 157.3
click at [484, 80] on div "Series Calculation Evaluation From this page, you can edit the name, type, and …" at bounding box center [941, 391] width 1255 height 718
type input "Fatal collisions"
click at [928, 476] on button "Save" at bounding box center [1526, 765] width 35 height 21
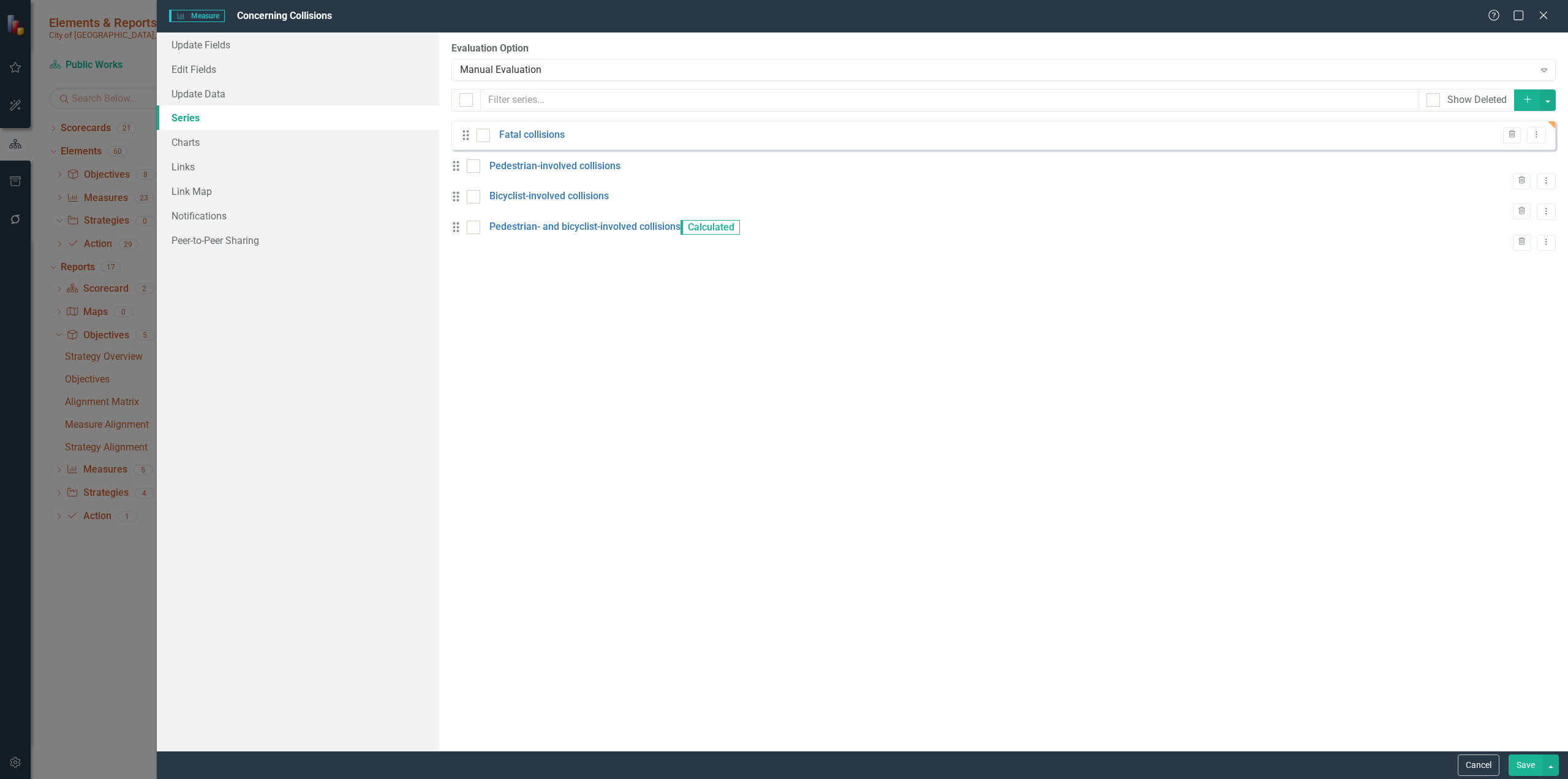
click at [928, 476] on button "Save" at bounding box center [1526, 765] width 35 height 21
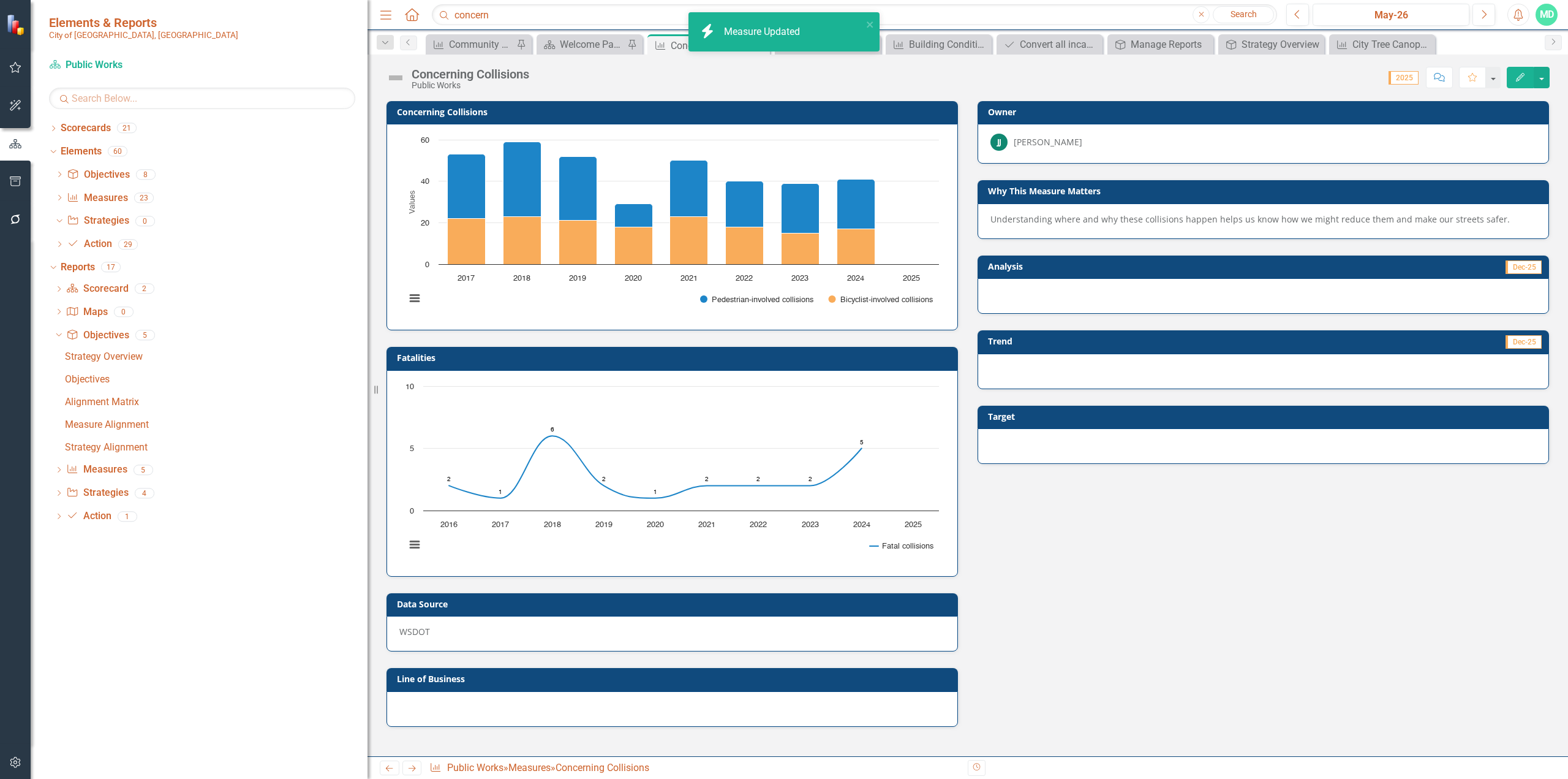
click at [928, 73] on icon "Edit" at bounding box center [1520, 77] width 11 height 8
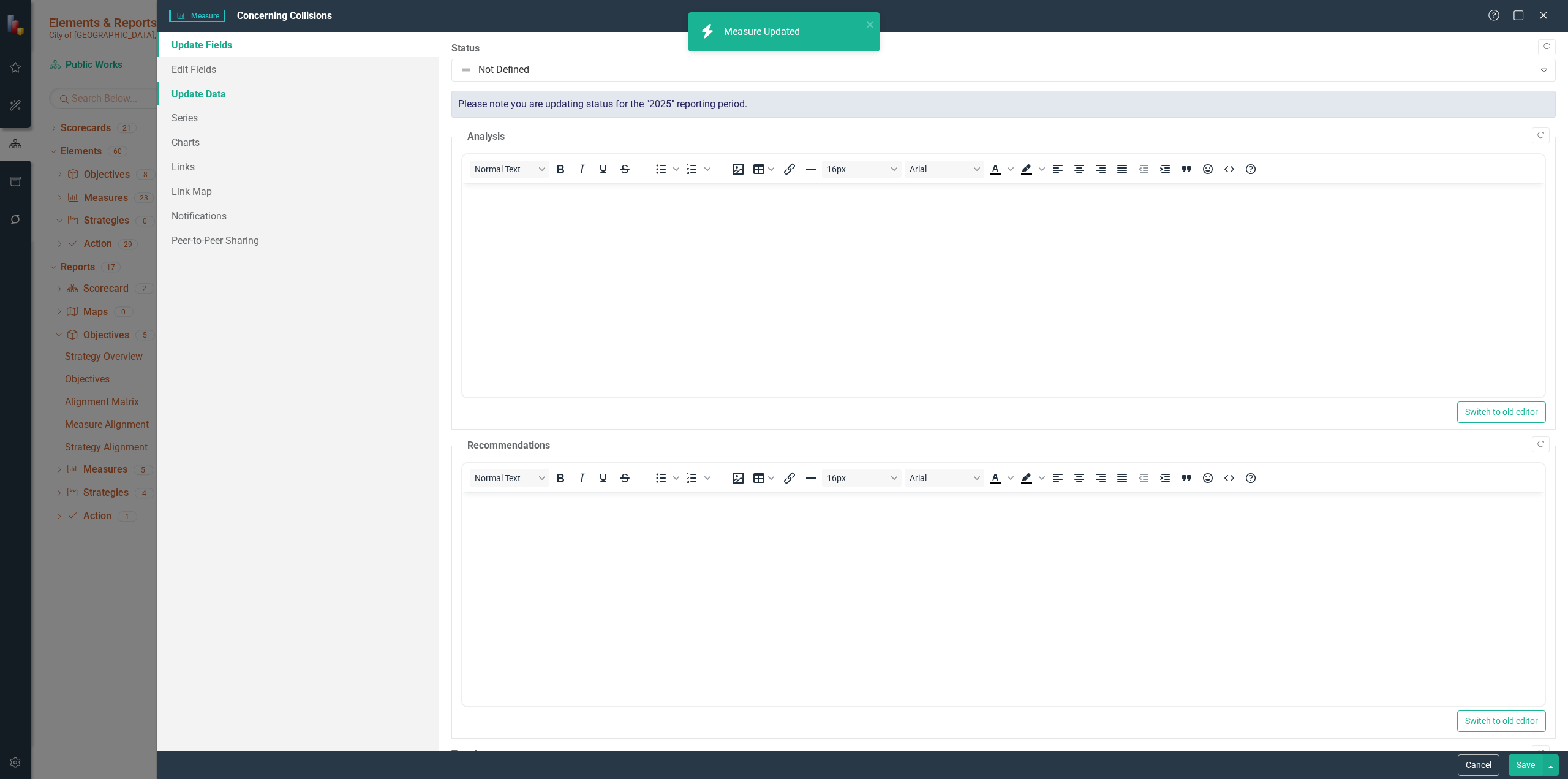
click at [195, 92] on link "Update Data" at bounding box center [297, 94] width 283 height 25
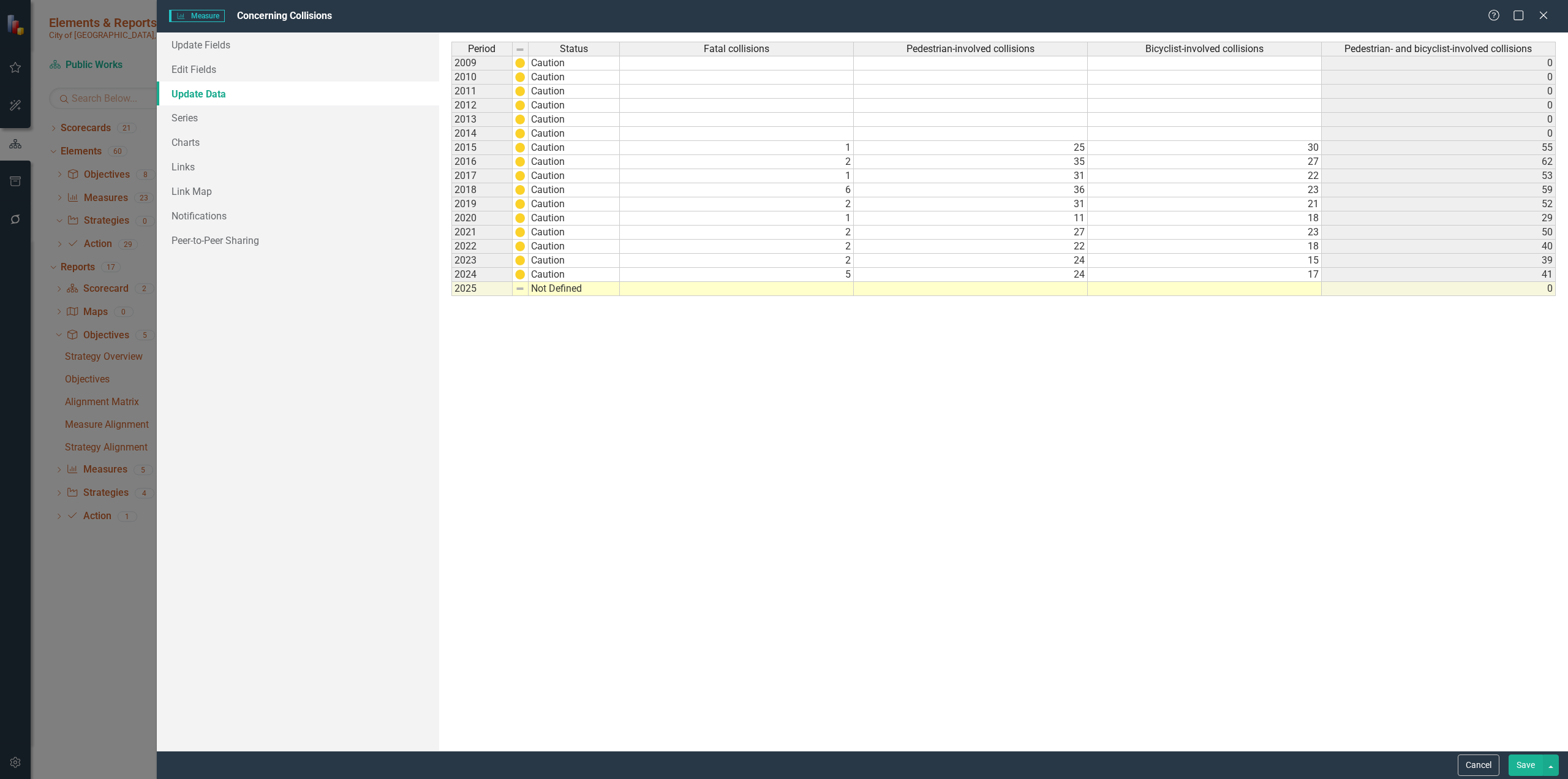
click at [818, 277] on td "5" at bounding box center [737, 275] width 234 height 14
click at [752, 216] on td "1" at bounding box center [737, 218] width 234 height 14
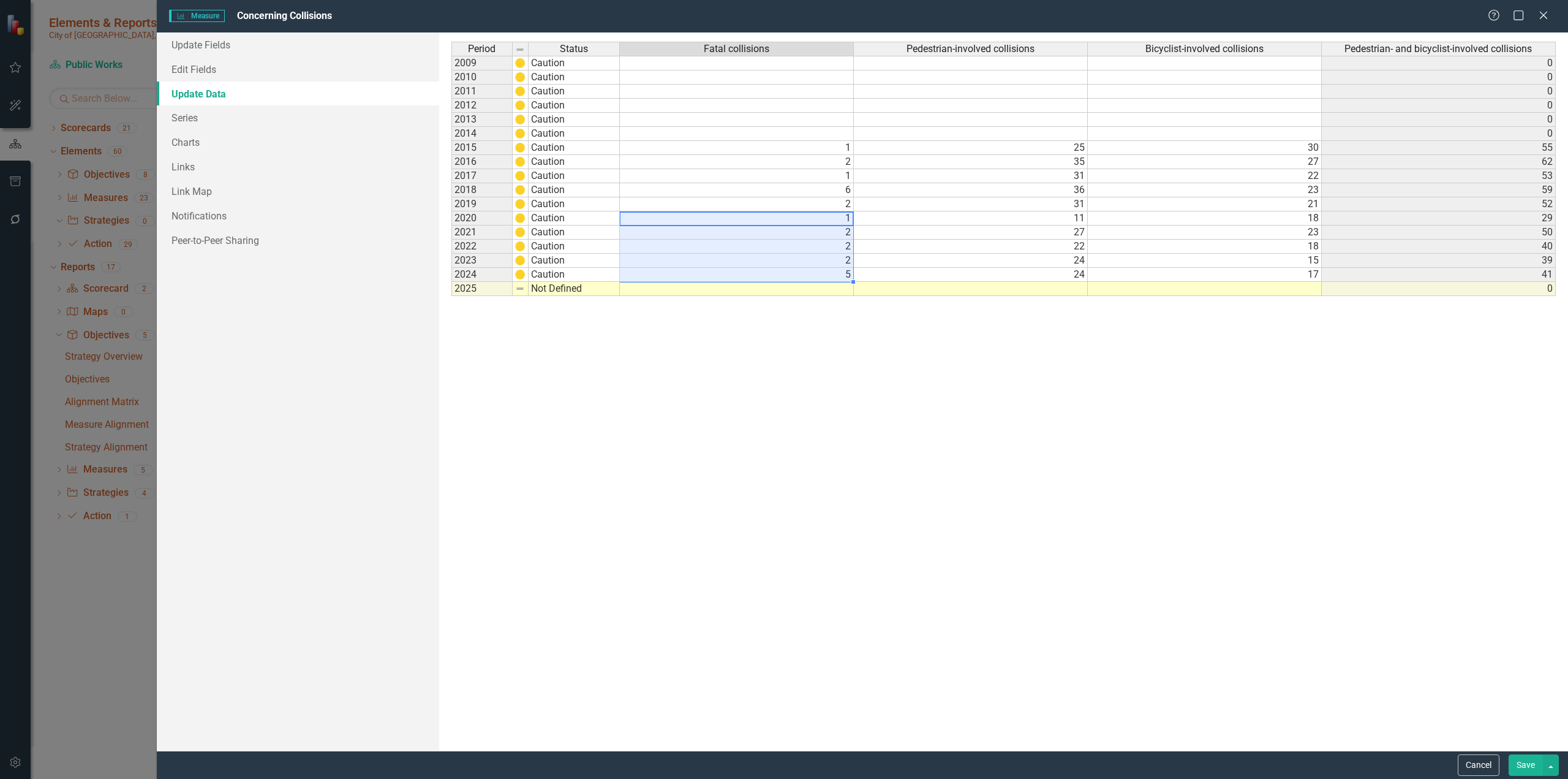
click at [658, 144] on td "1" at bounding box center [737, 148] width 234 height 14
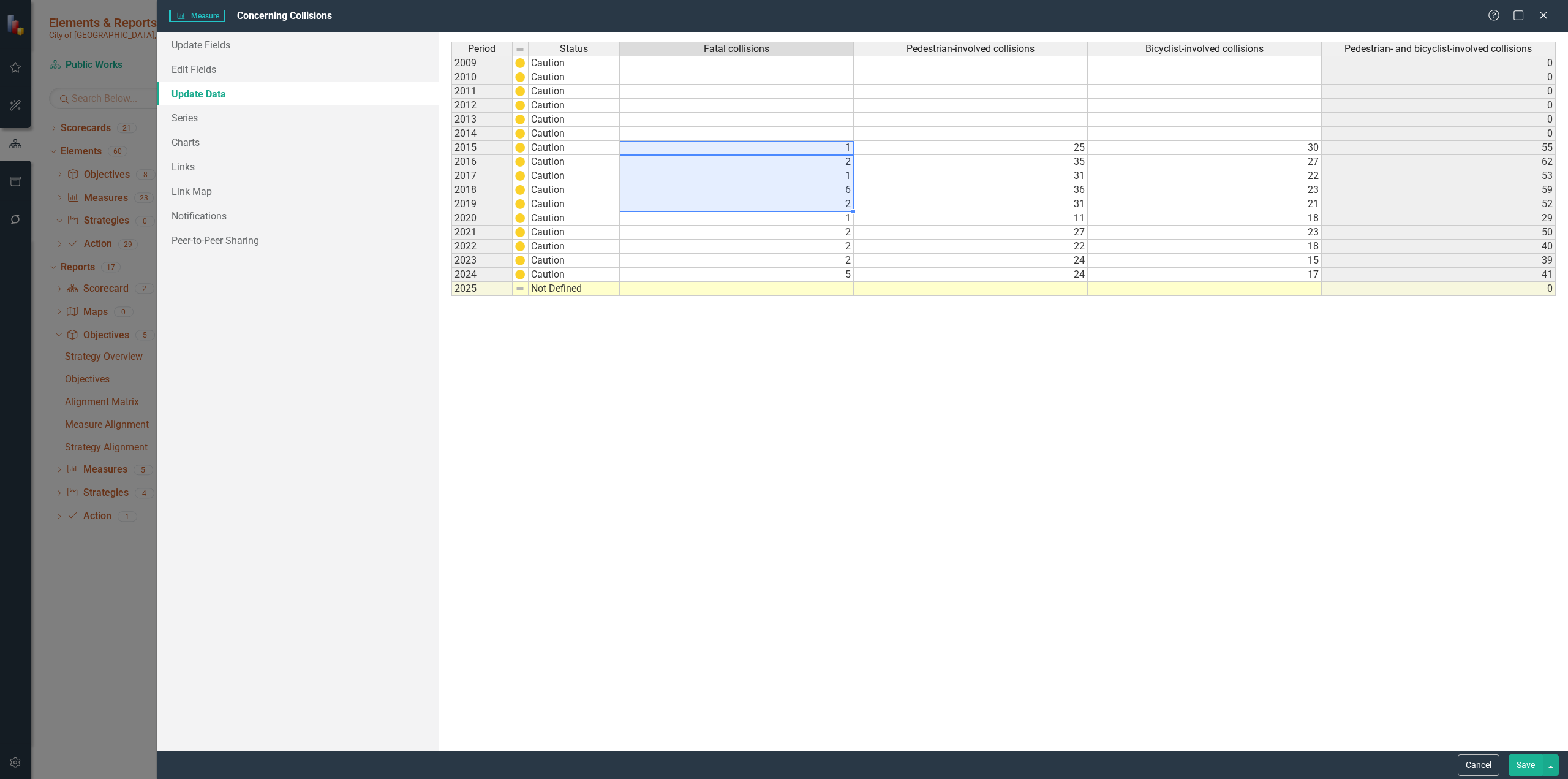
click at [928, 476] on button "Save" at bounding box center [1526, 765] width 35 height 21
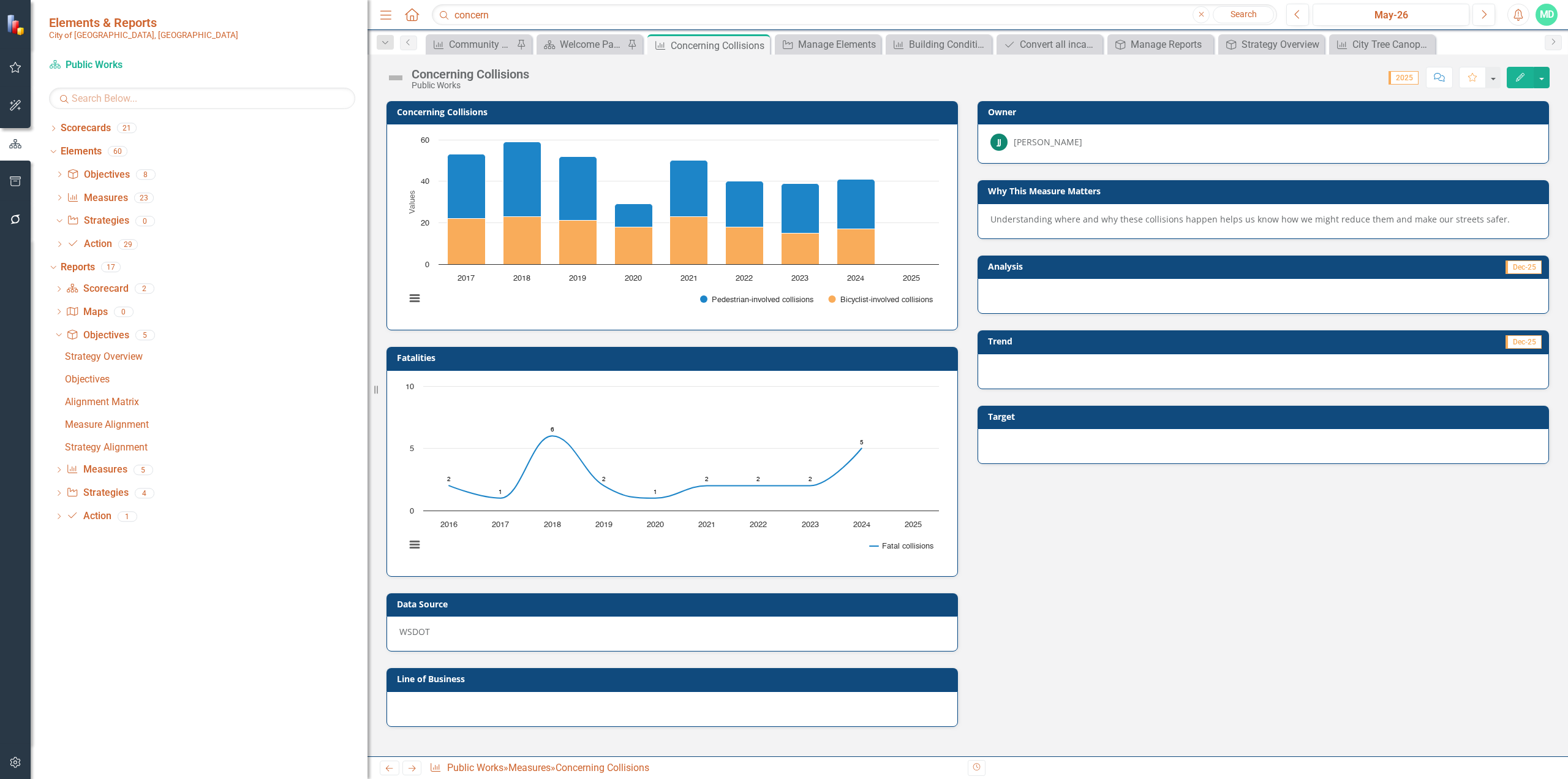
click at [433, 357] on h3 "Fatalities" at bounding box center [675, 357] width 555 height 9
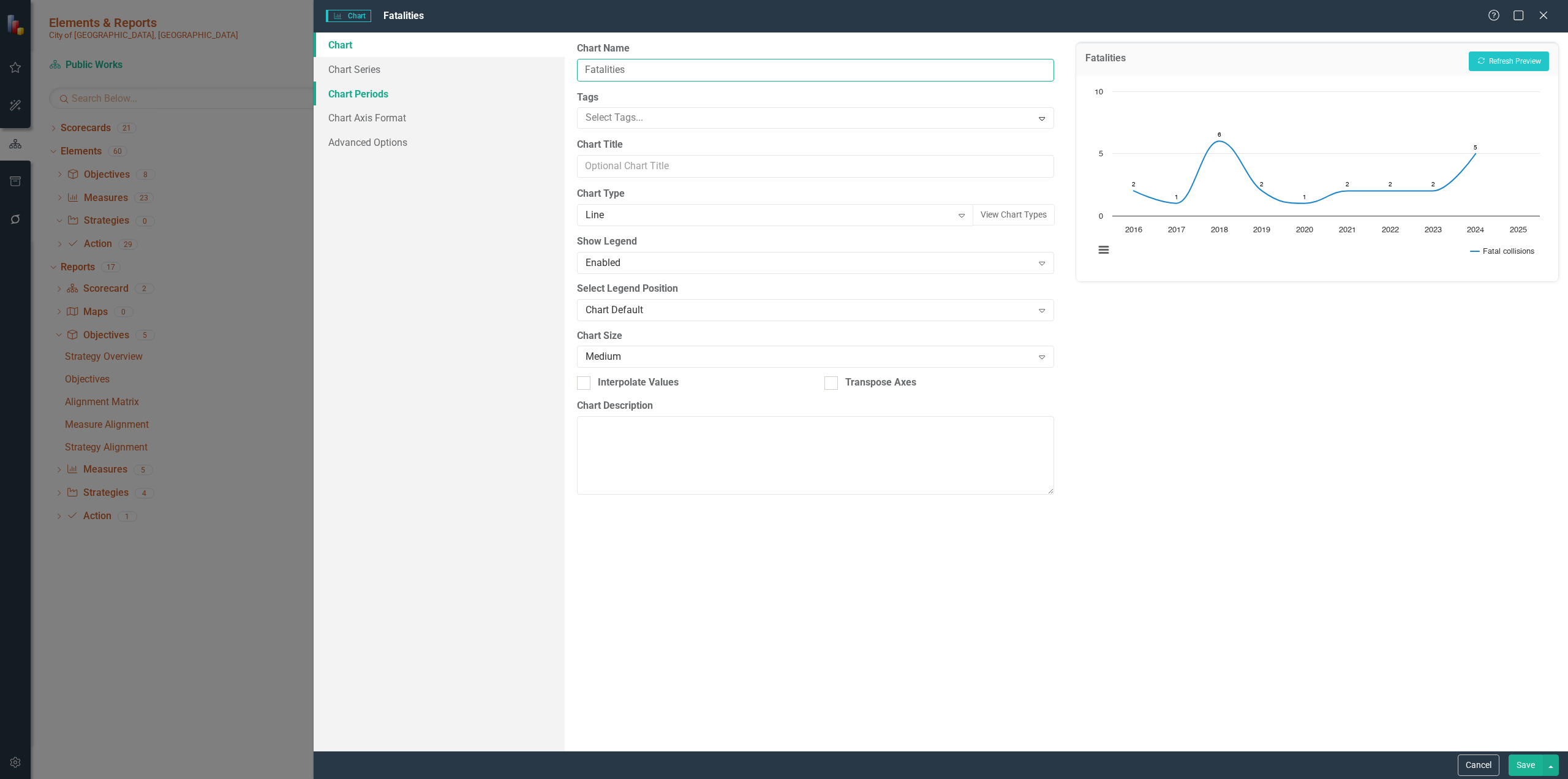
drag, startPoint x: 636, startPoint y: 71, endPoint x: 447, endPoint y: 85, distance: 189.5
click at [447, 85] on div "Chart Chart Series Chart Periods Chart Axis Format Advanced Options From this p…" at bounding box center [941, 391] width 1255 height 718
type input "Fatal collisions"
click at [928, 59] on button "Recalculate Refresh Preview" at bounding box center [1509, 61] width 80 height 20
click at [928, 476] on button "Save" at bounding box center [1526, 765] width 35 height 21
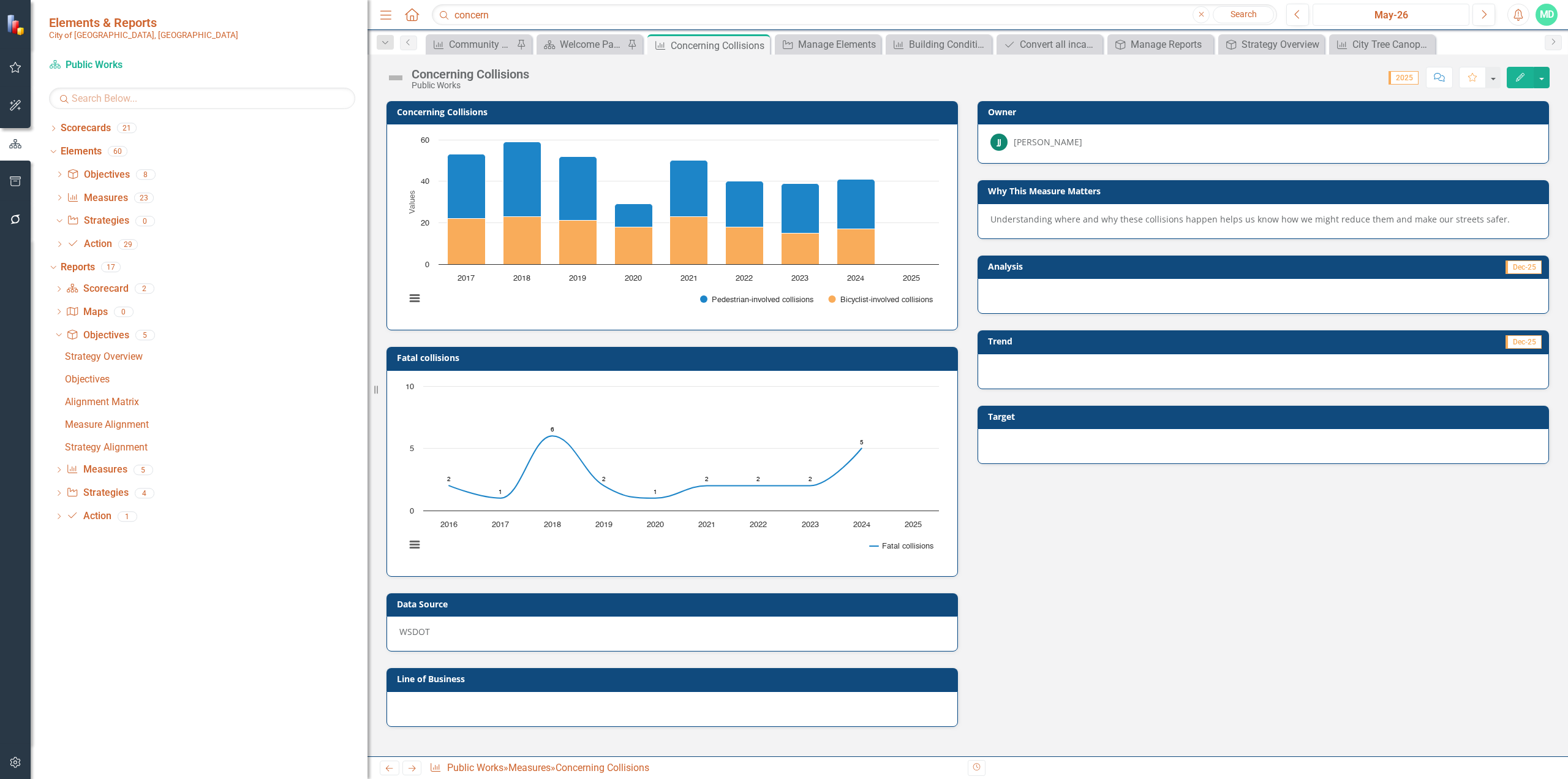
click at [928, 9] on div "May-26" at bounding box center [1392, 16] width 148 height 15
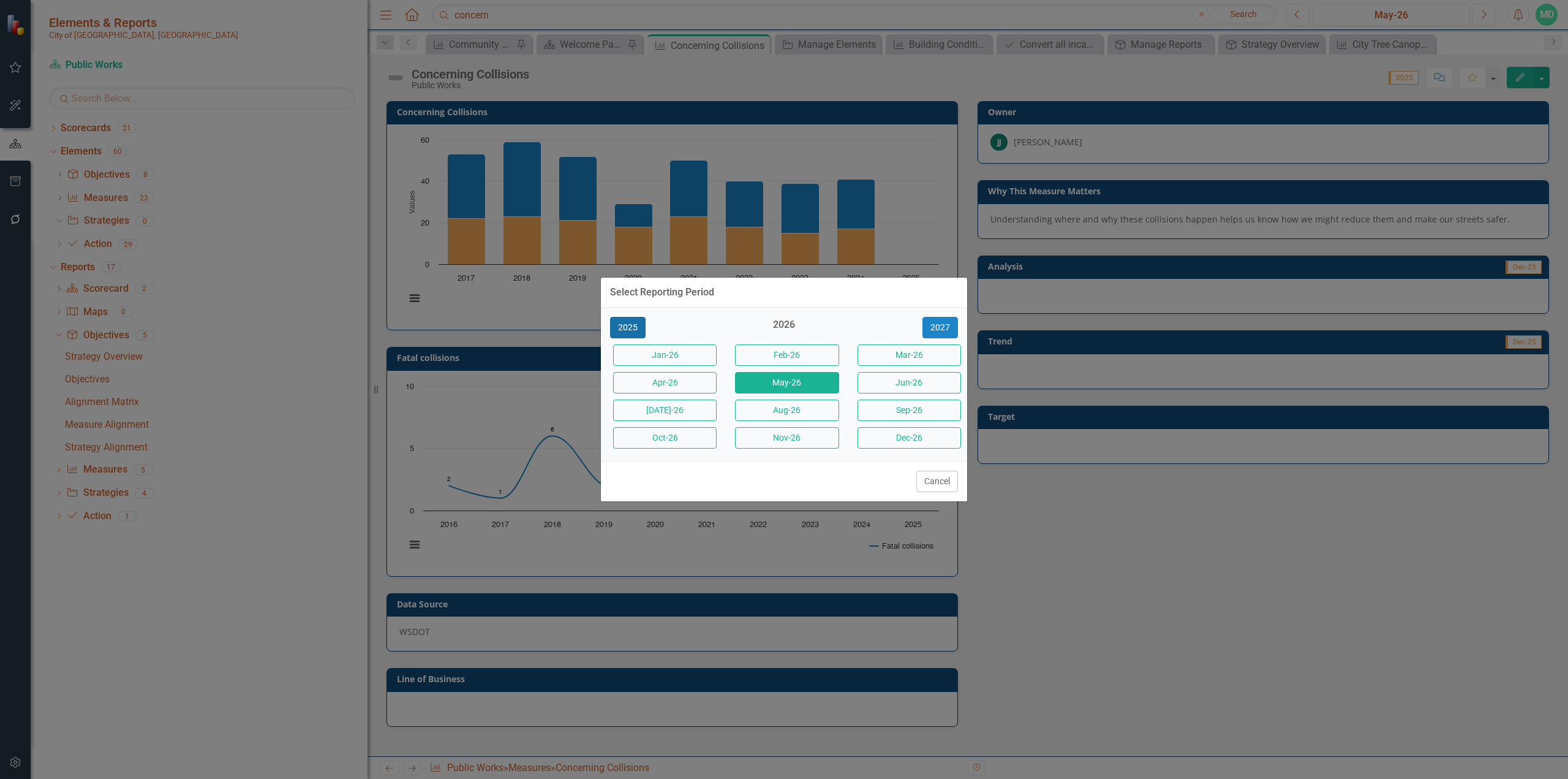
click at [627, 330] on button "2025" at bounding box center [628, 327] width 35 height 21
click at [789, 408] on button "Aug-25" at bounding box center [787, 411] width 104 height 21
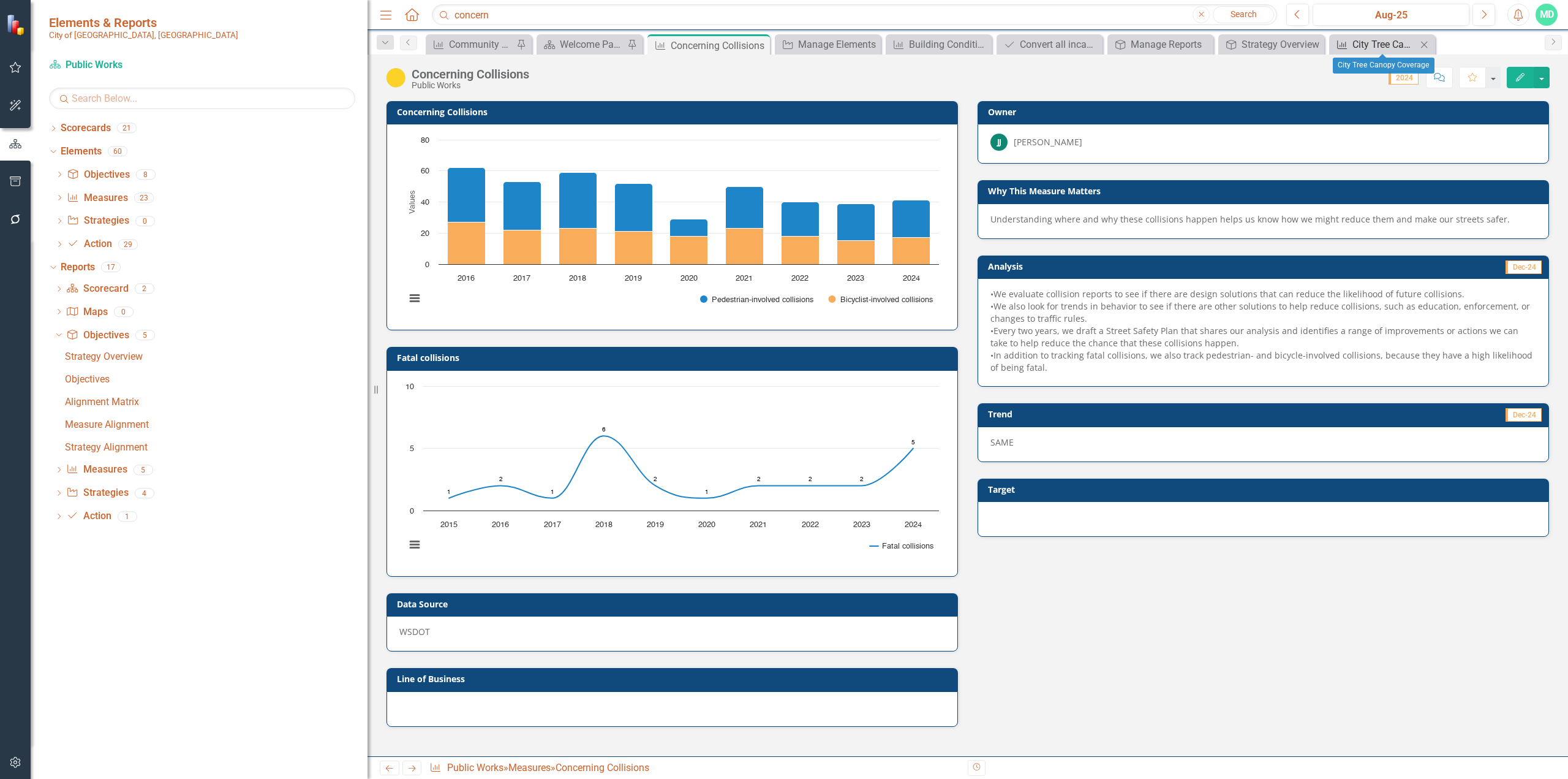
click at [928, 40] on div "City Tree Canopy Coverage" at bounding box center [1385, 45] width 64 height 16
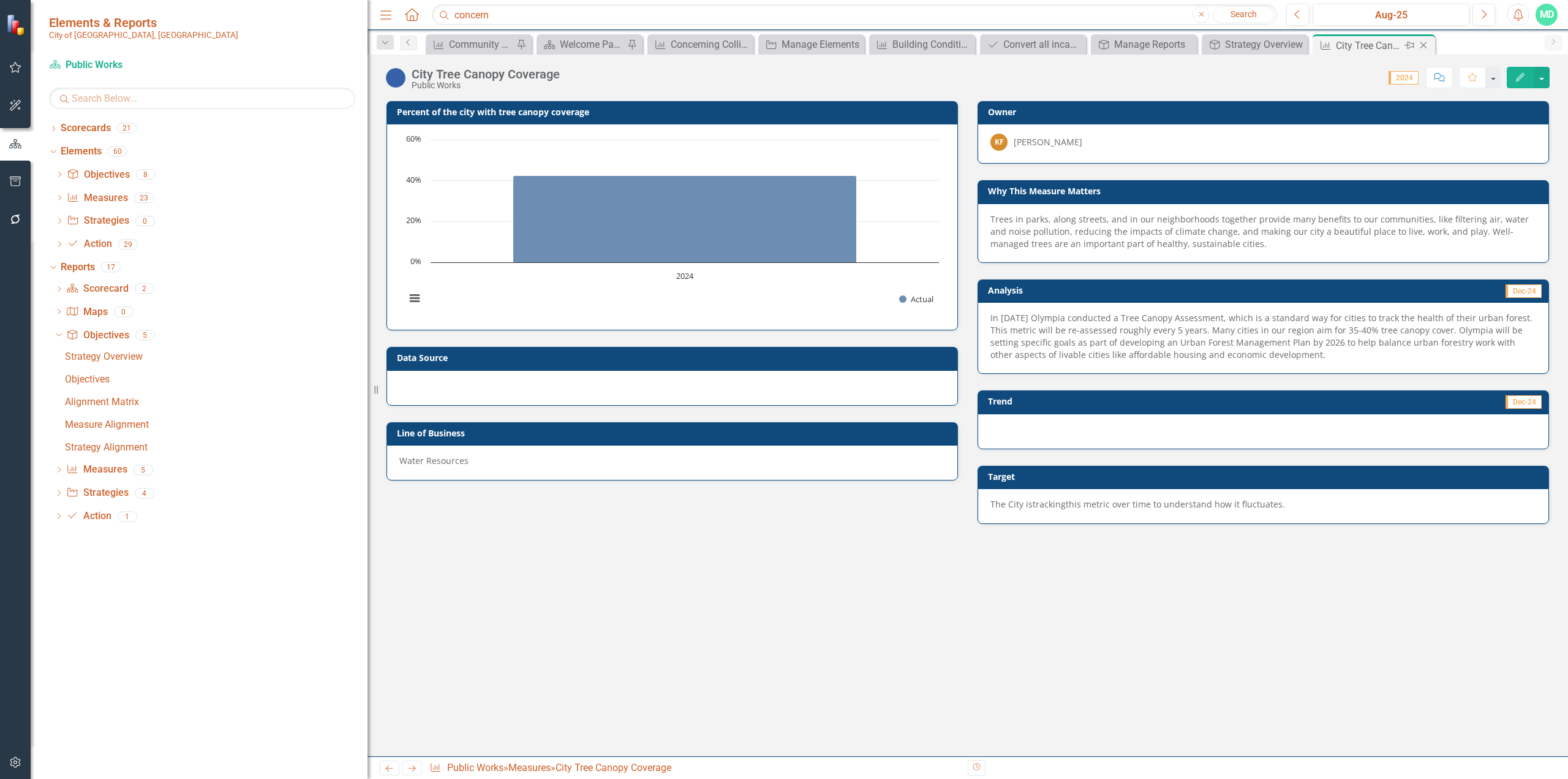
click at [928, 44] on icon "Close" at bounding box center [1423, 45] width 12 height 10
click at [928, 42] on icon "Close" at bounding box center [1407, 45] width 12 height 10
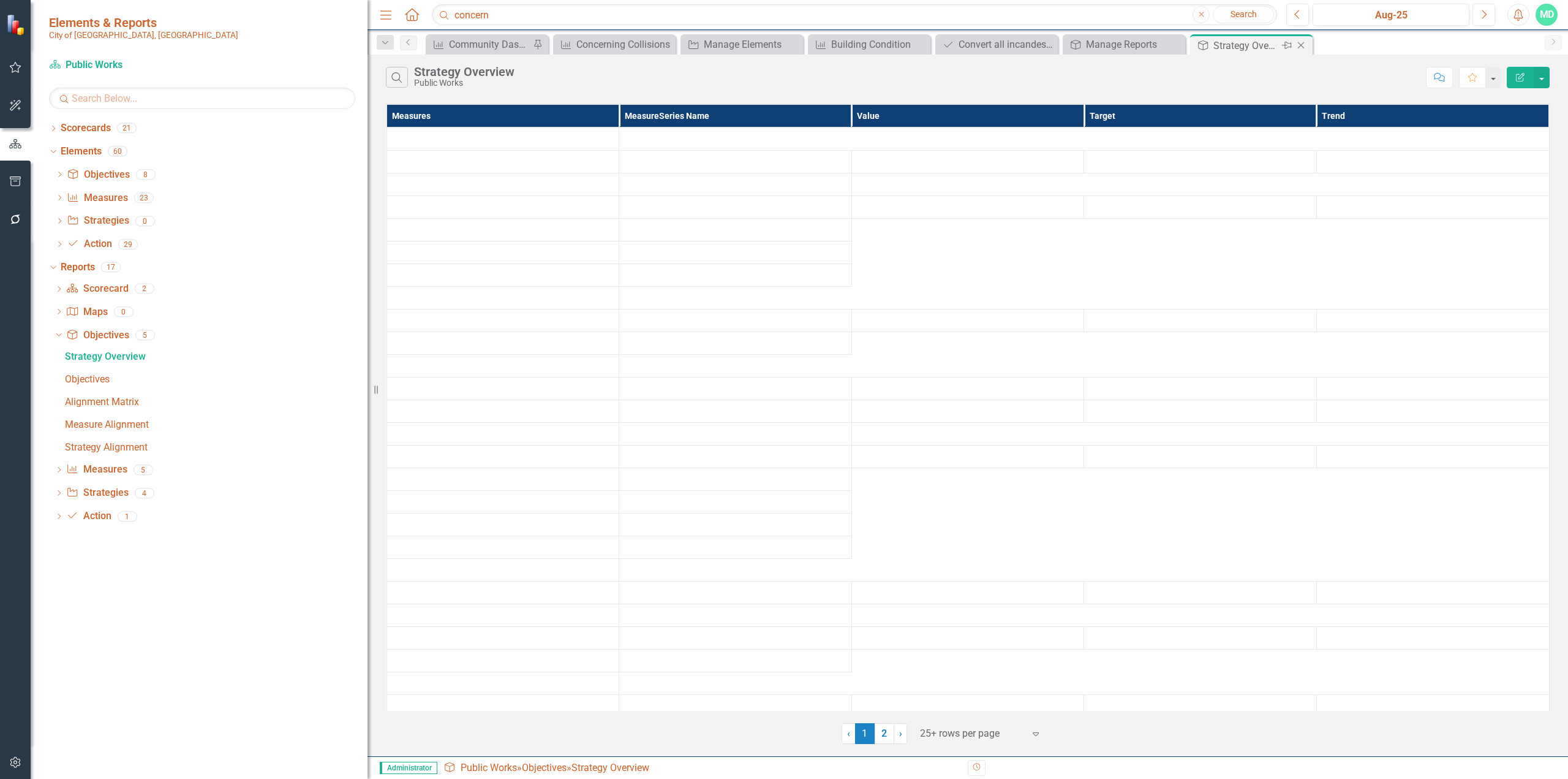
click at [928, 43] on icon "Close" at bounding box center [1301, 45] width 12 height 10
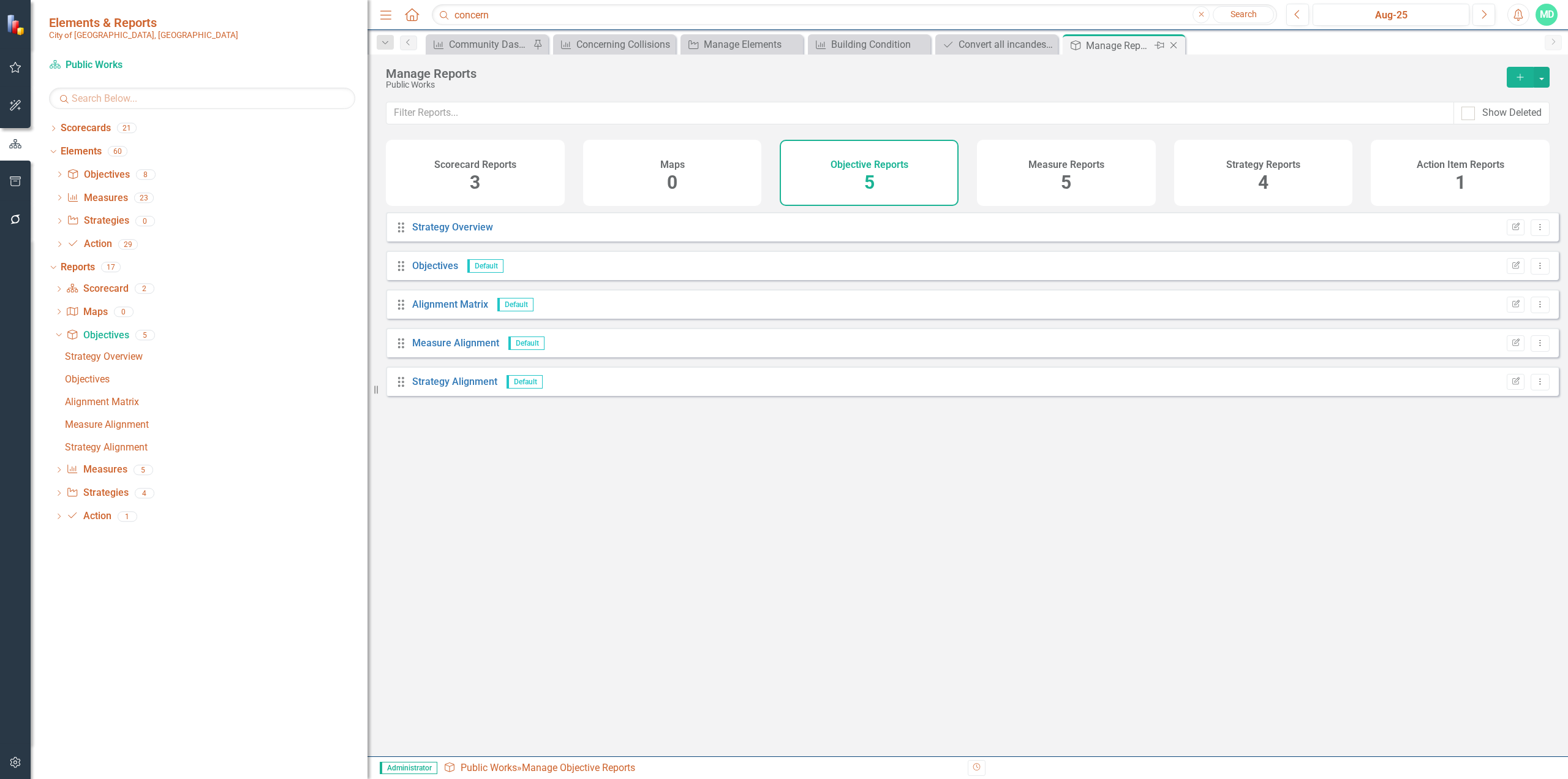
click at [928, 49] on icon "Close" at bounding box center [1173, 45] width 12 height 10
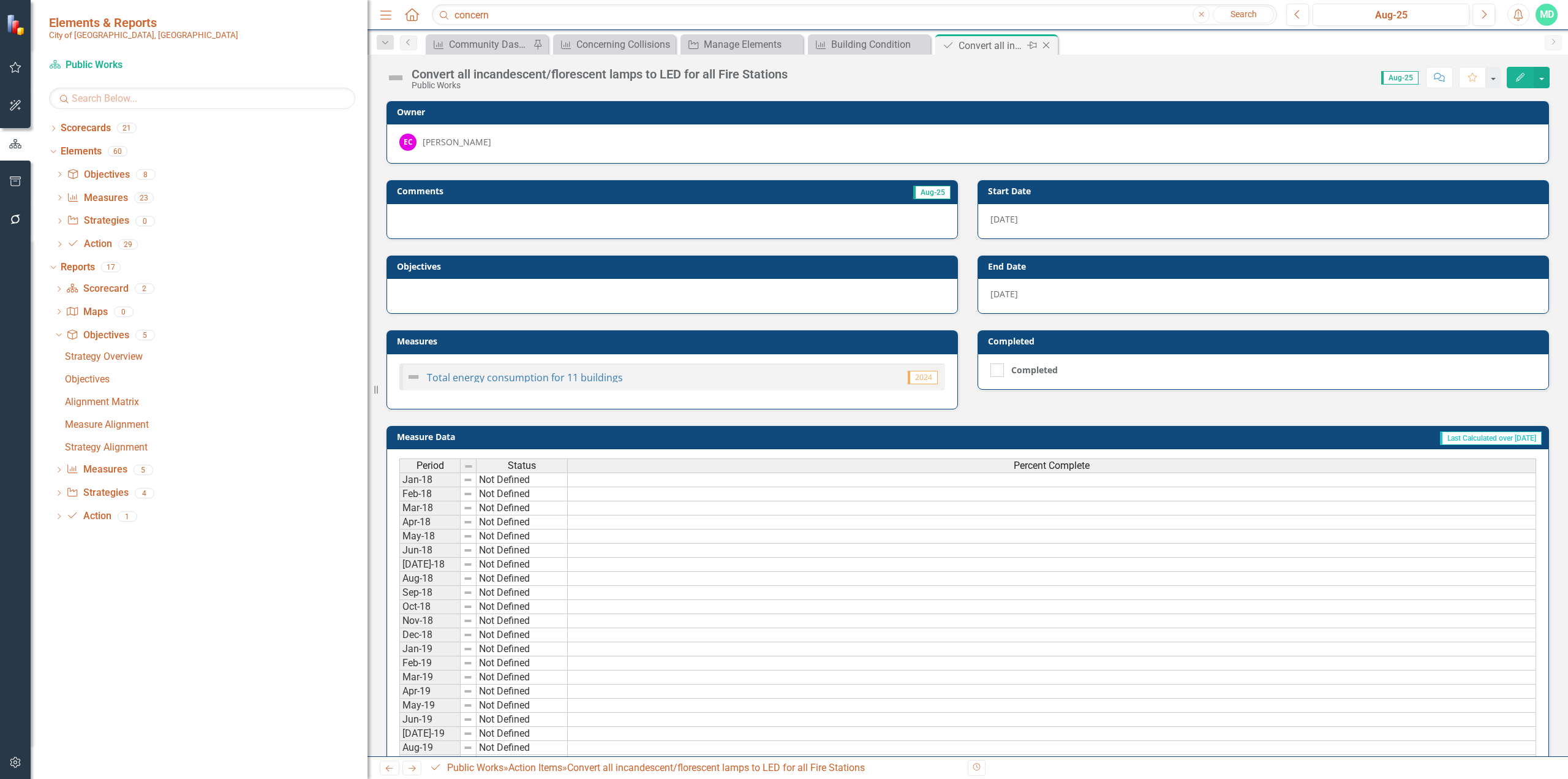
click at [928, 47] on icon "Close" at bounding box center [1046, 45] width 12 height 10
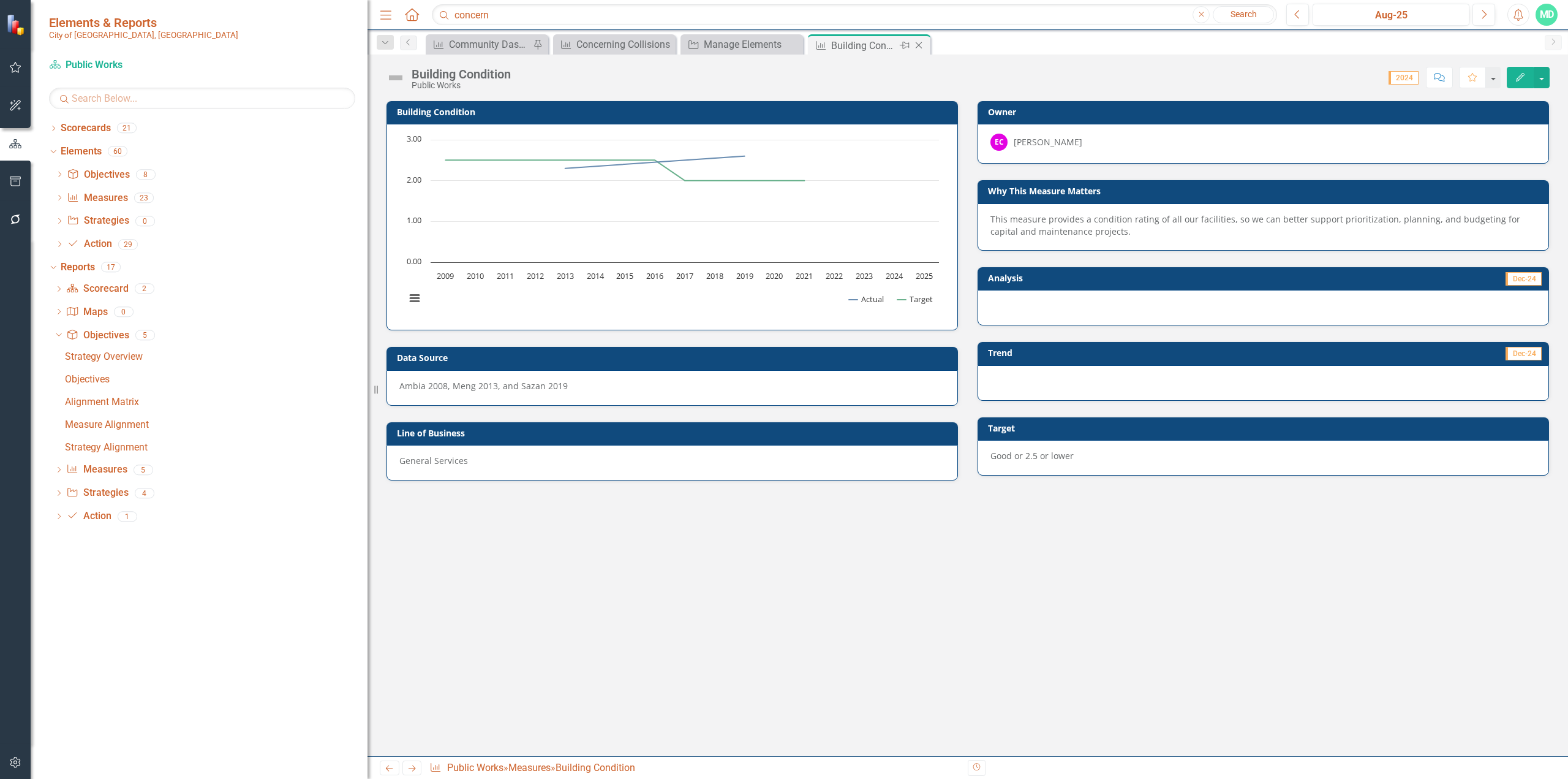
click at [919, 40] on div "Close" at bounding box center [920, 45] width 16 height 16
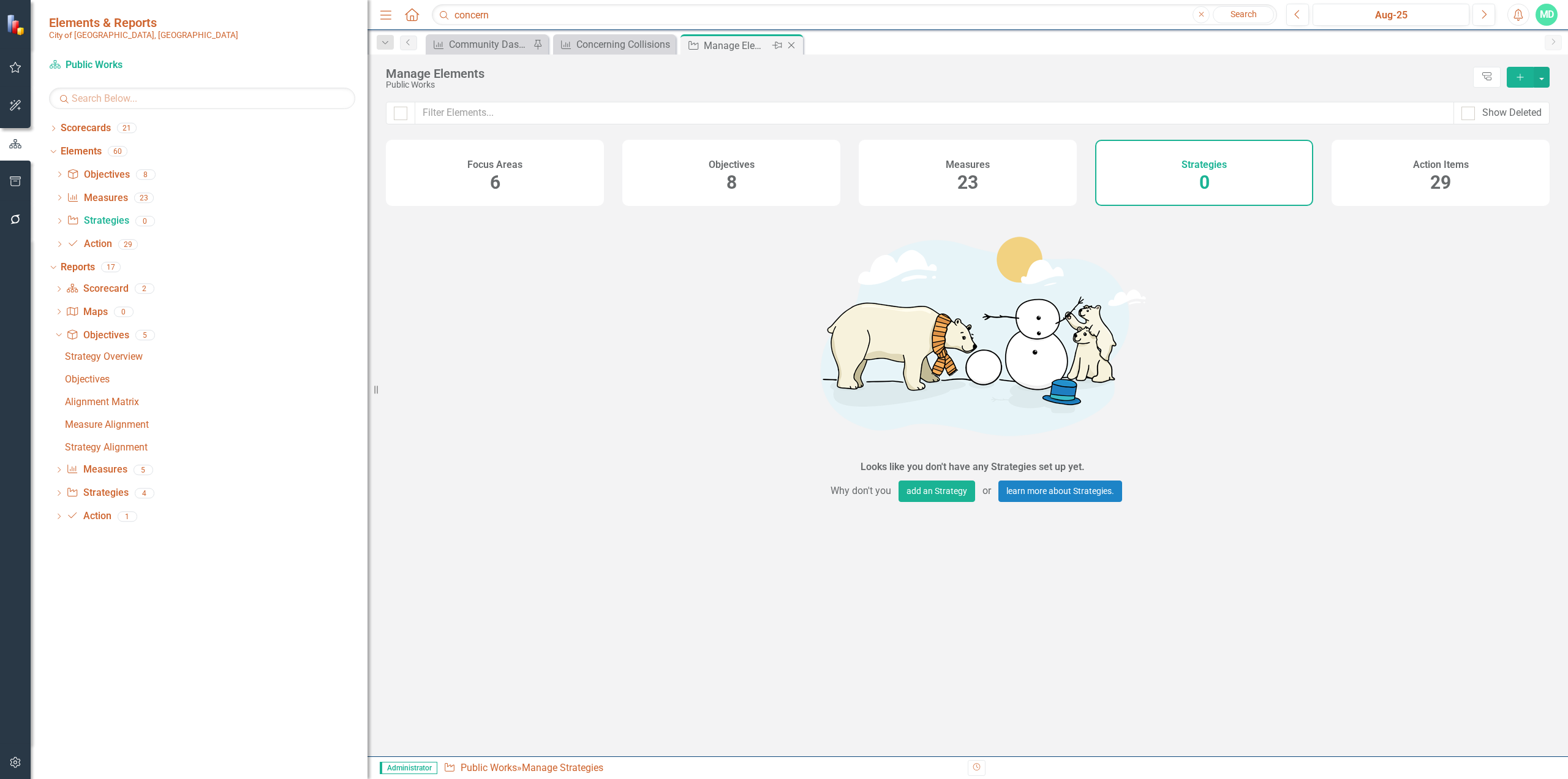
click at [790, 45] on icon at bounding box center [792, 45] width 7 height 7
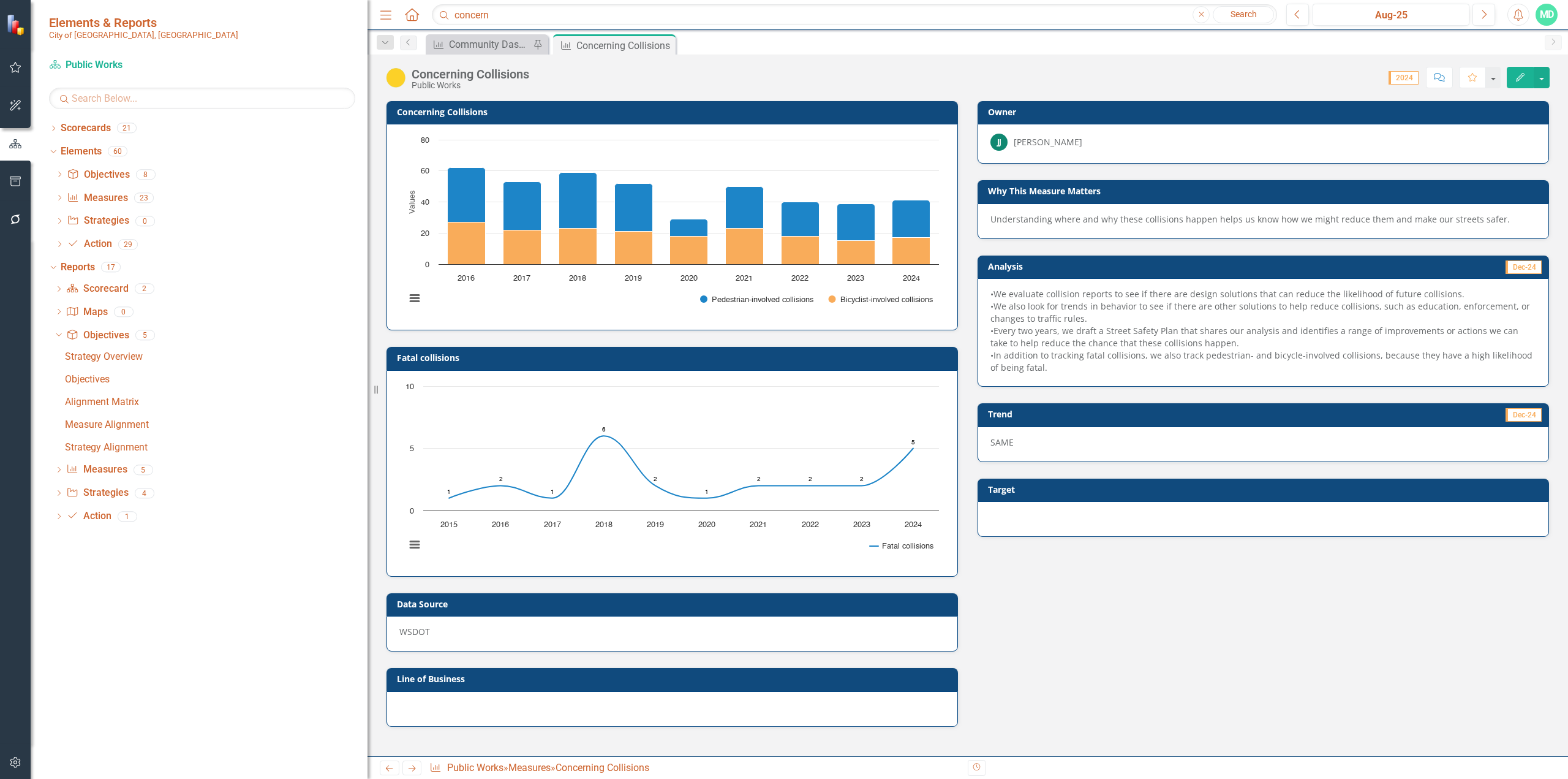
click at [505, 476] on h3 "Data Source" at bounding box center [675, 603] width 555 height 9
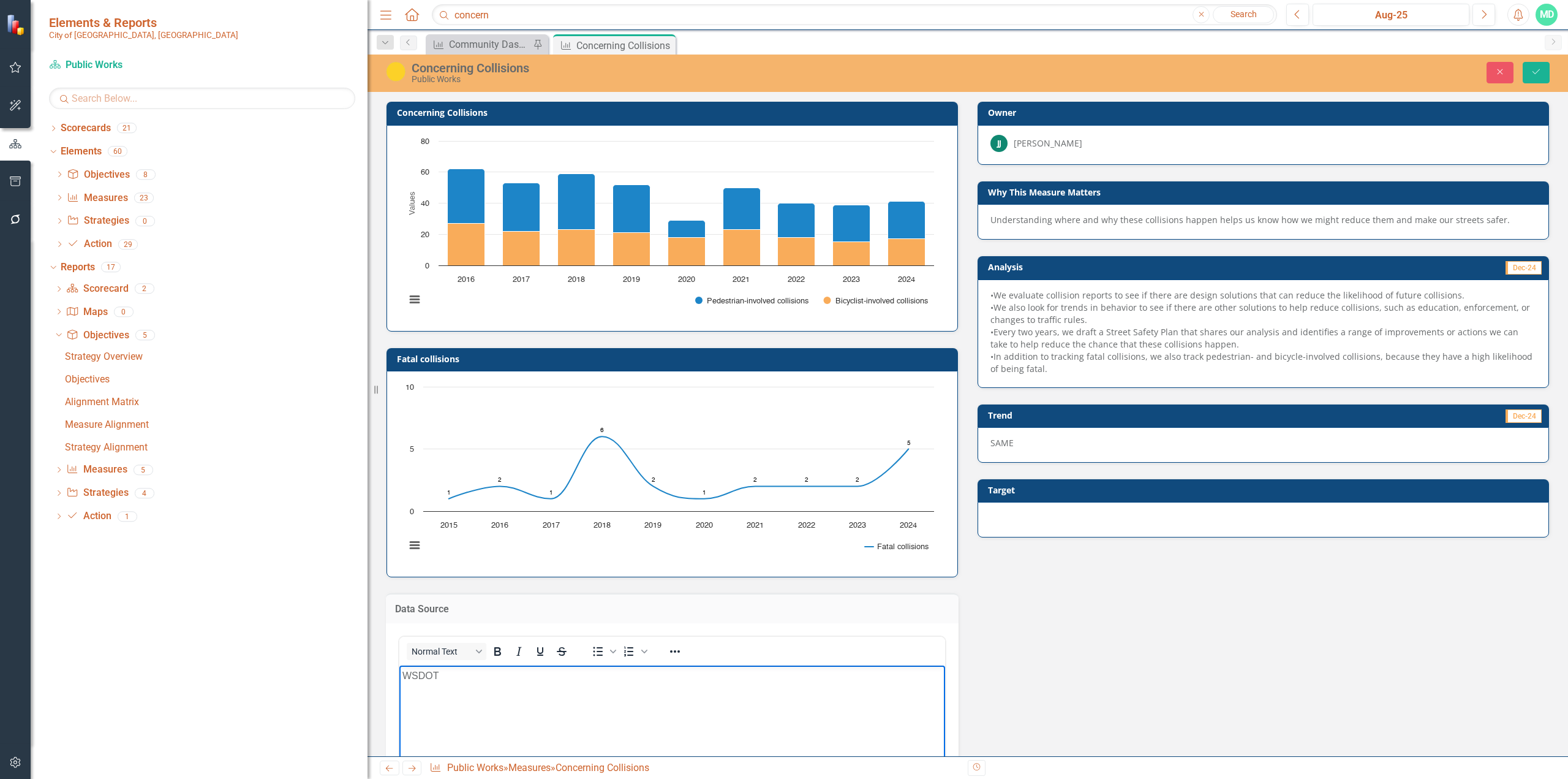
click at [443, 476] on p "WSDOT" at bounding box center [672, 675] width 540 height 15
click at [928, 75] on icon "Save" at bounding box center [1536, 72] width 11 height 8
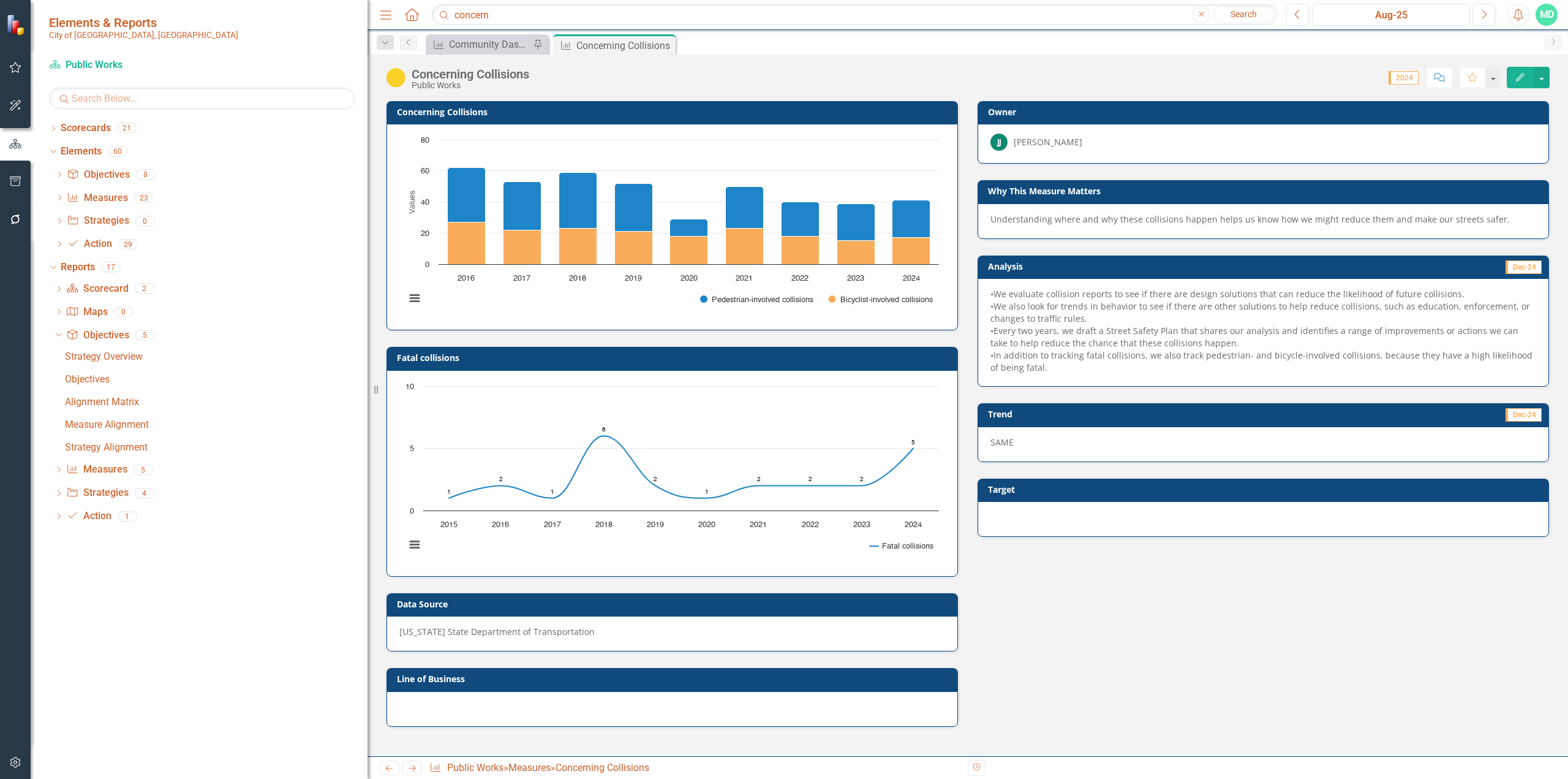
click at [495, 113] on h3 "Concerning Collisions" at bounding box center [675, 111] width 555 height 9
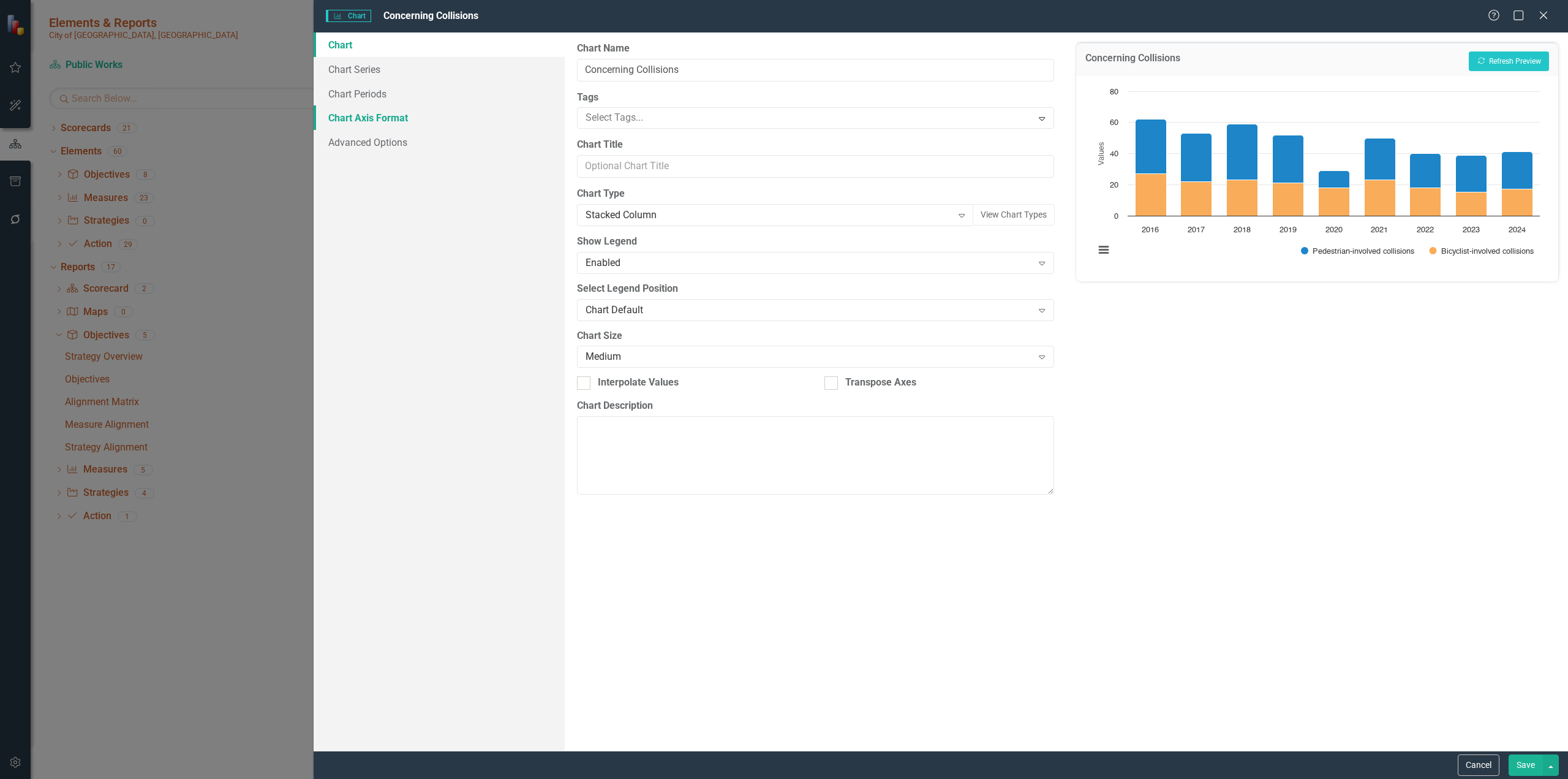
click at [352, 114] on link "Chart Axis Format" at bounding box center [439, 118] width 251 height 25
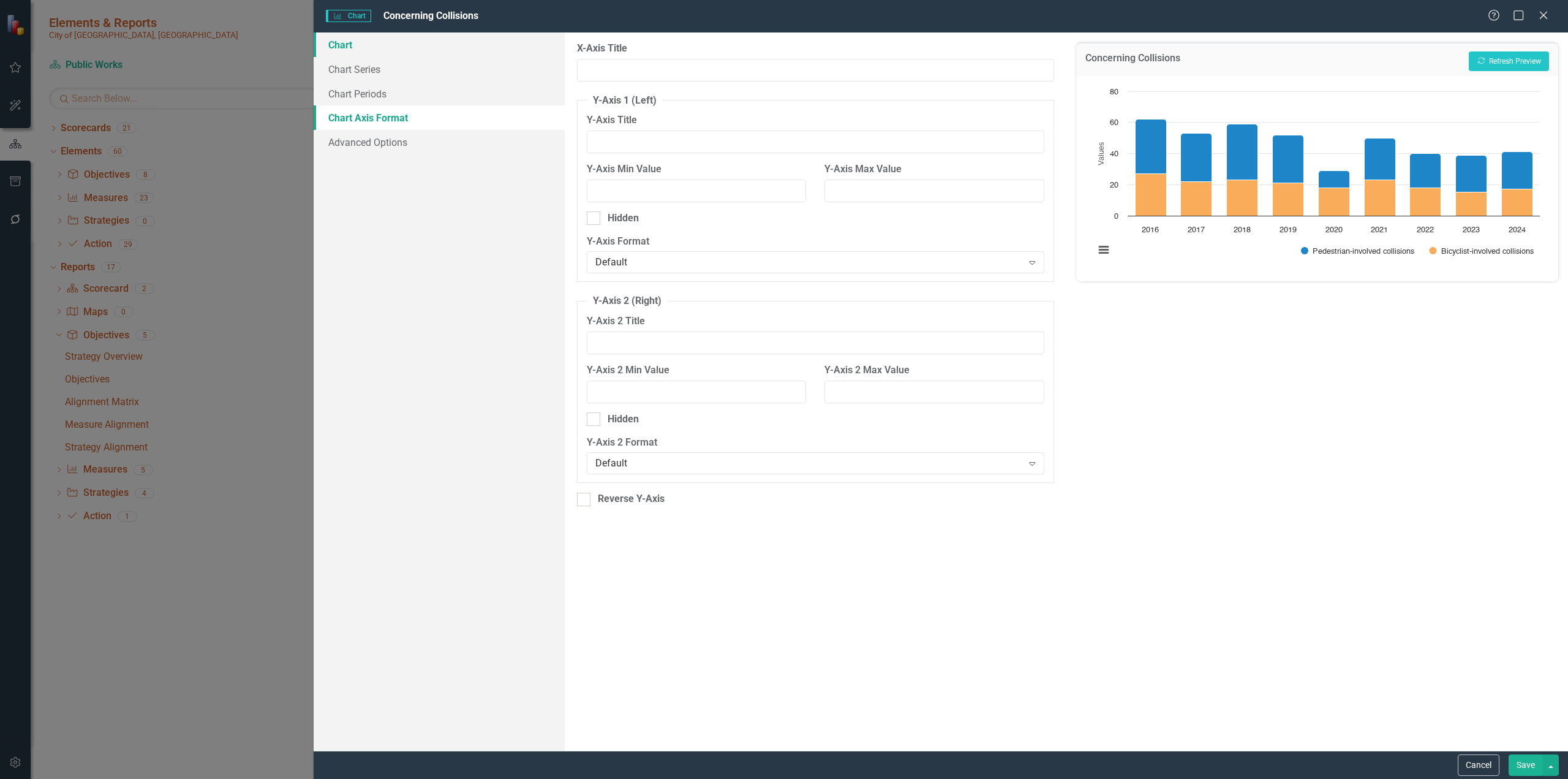
click at [359, 47] on link "Chart" at bounding box center [439, 45] width 251 height 25
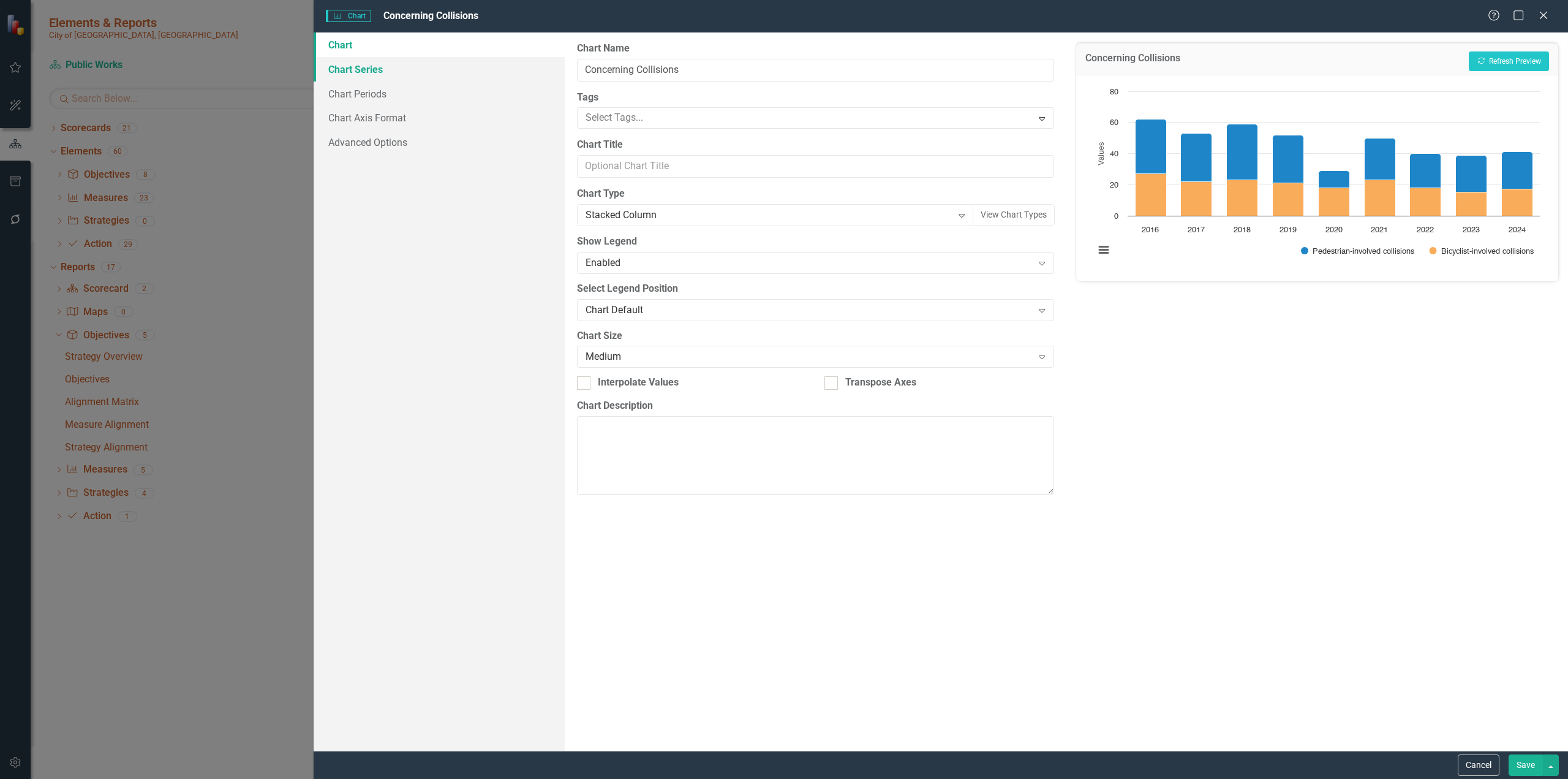
click at [351, 65] on link "Chart Series" at bounding box center [439, 69] width 251 height 25
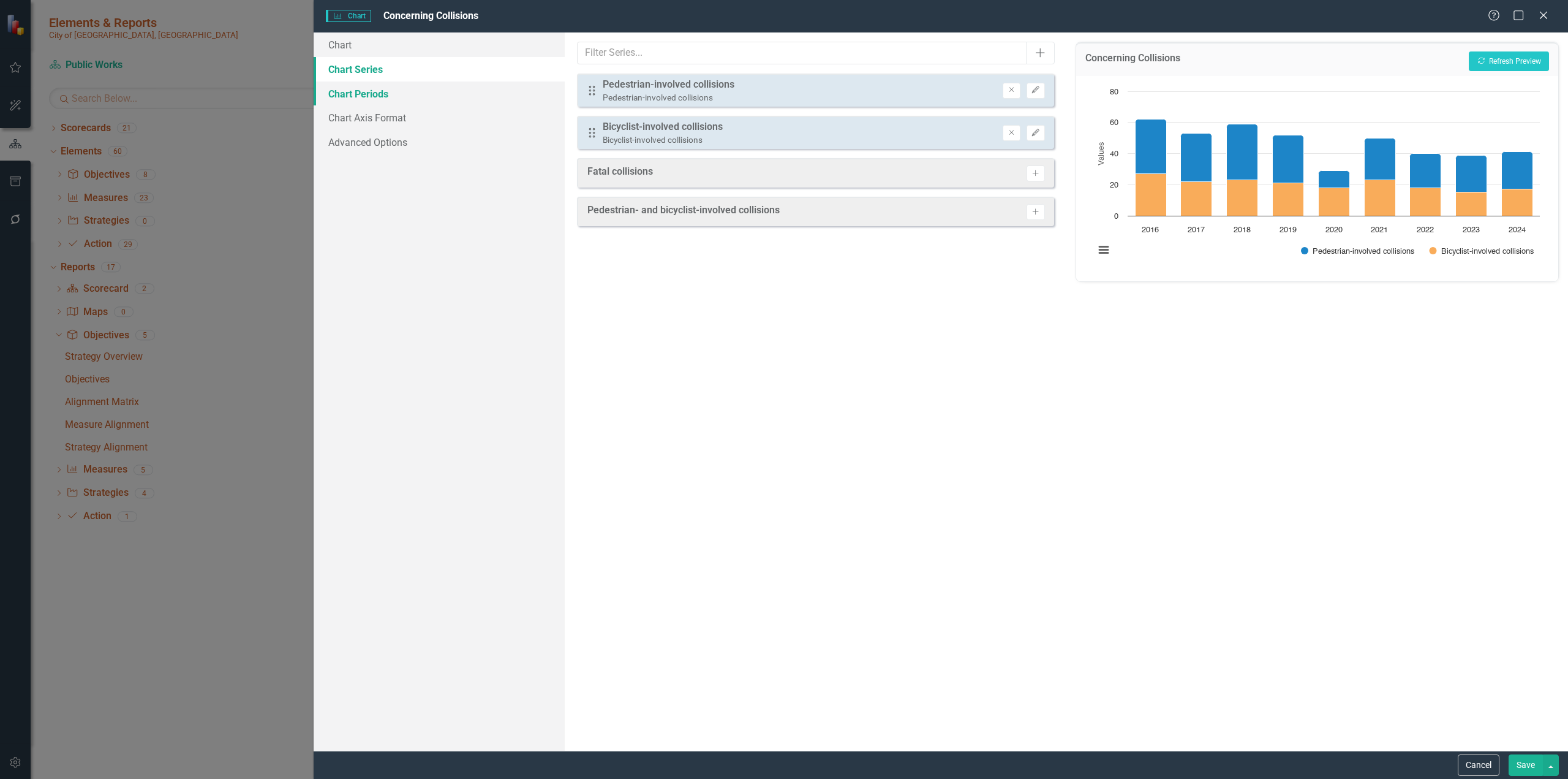
click at [354, 92] on link "Chart Periods" at bounding box center [439, 94] width 251 height 25
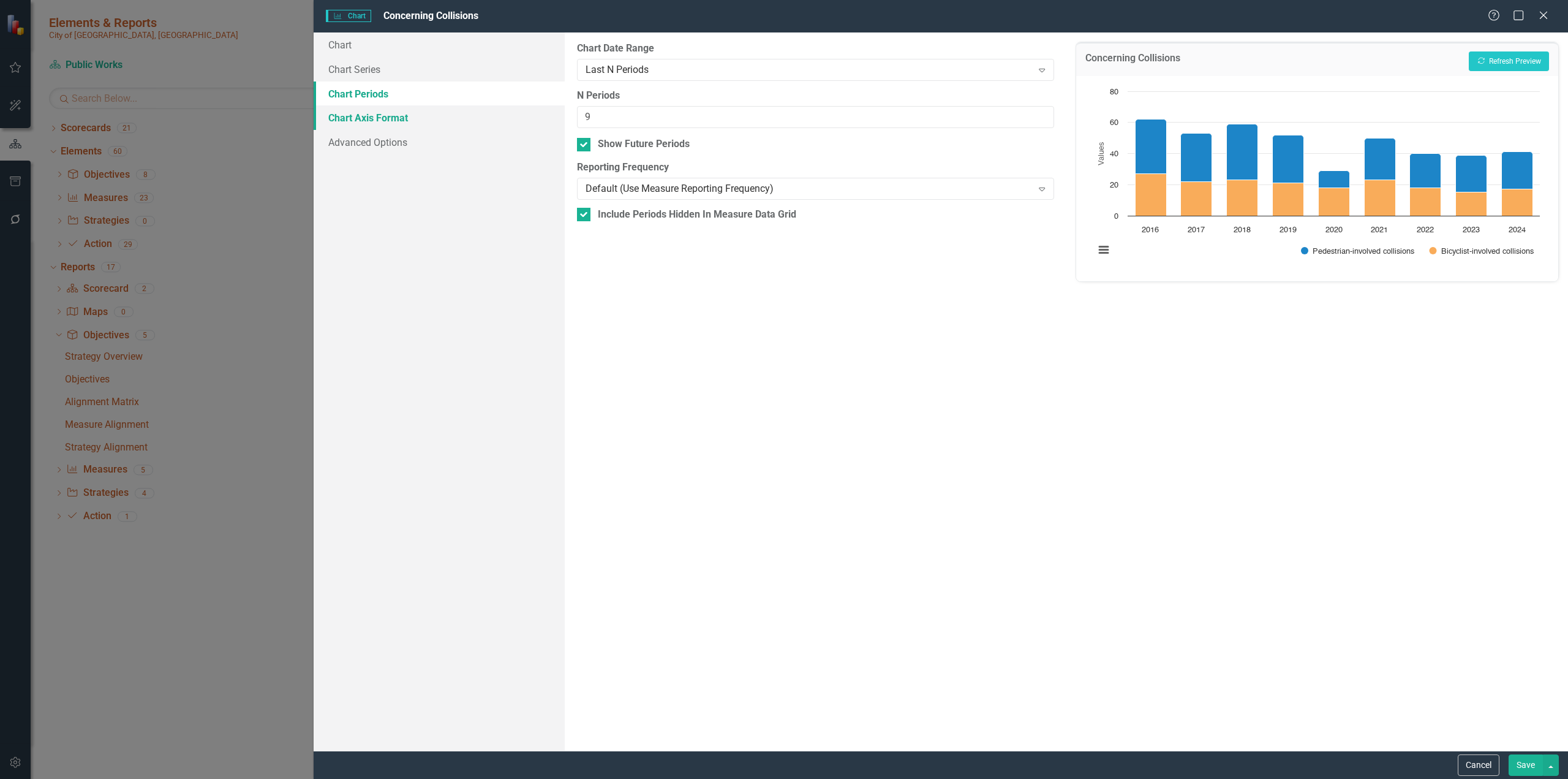
click at [357, 129] on link "Chart Axis Format" at bounding box center [439, 118] width 251 height 25
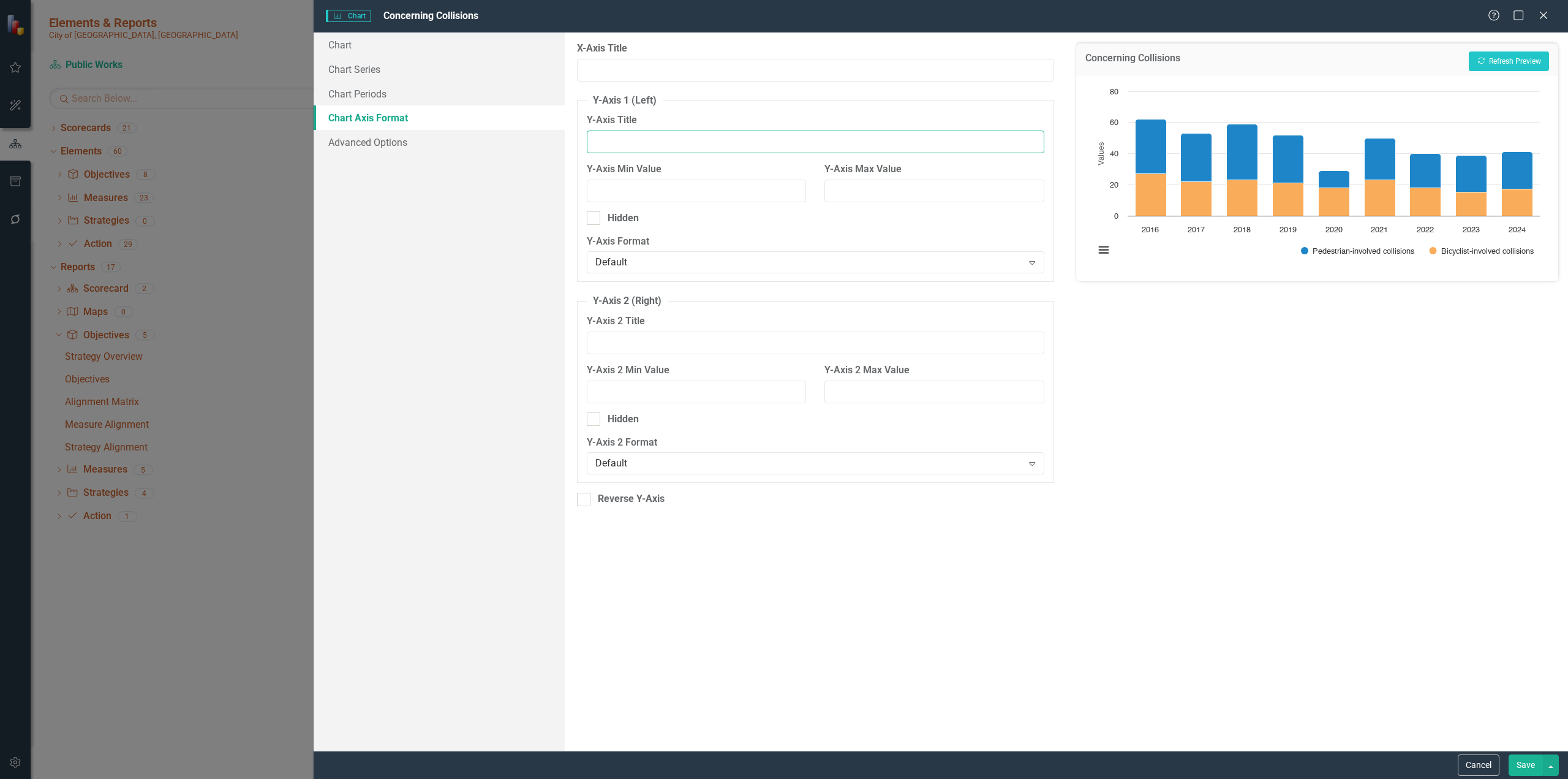
click at [662, 147] on input "Y-Axis Title" at bounding box center [815, 142] width 457 height 23
type input "C"
type input "Number of collisions"
click at [928, 57] on button "Recalculate Refresh Preview" at bounding box center [1509, 61] width 80 height 20
click at [928, 61] on button "Recalculate Refresh Preview" at bounding box center [1509, 61] width 80 height 20
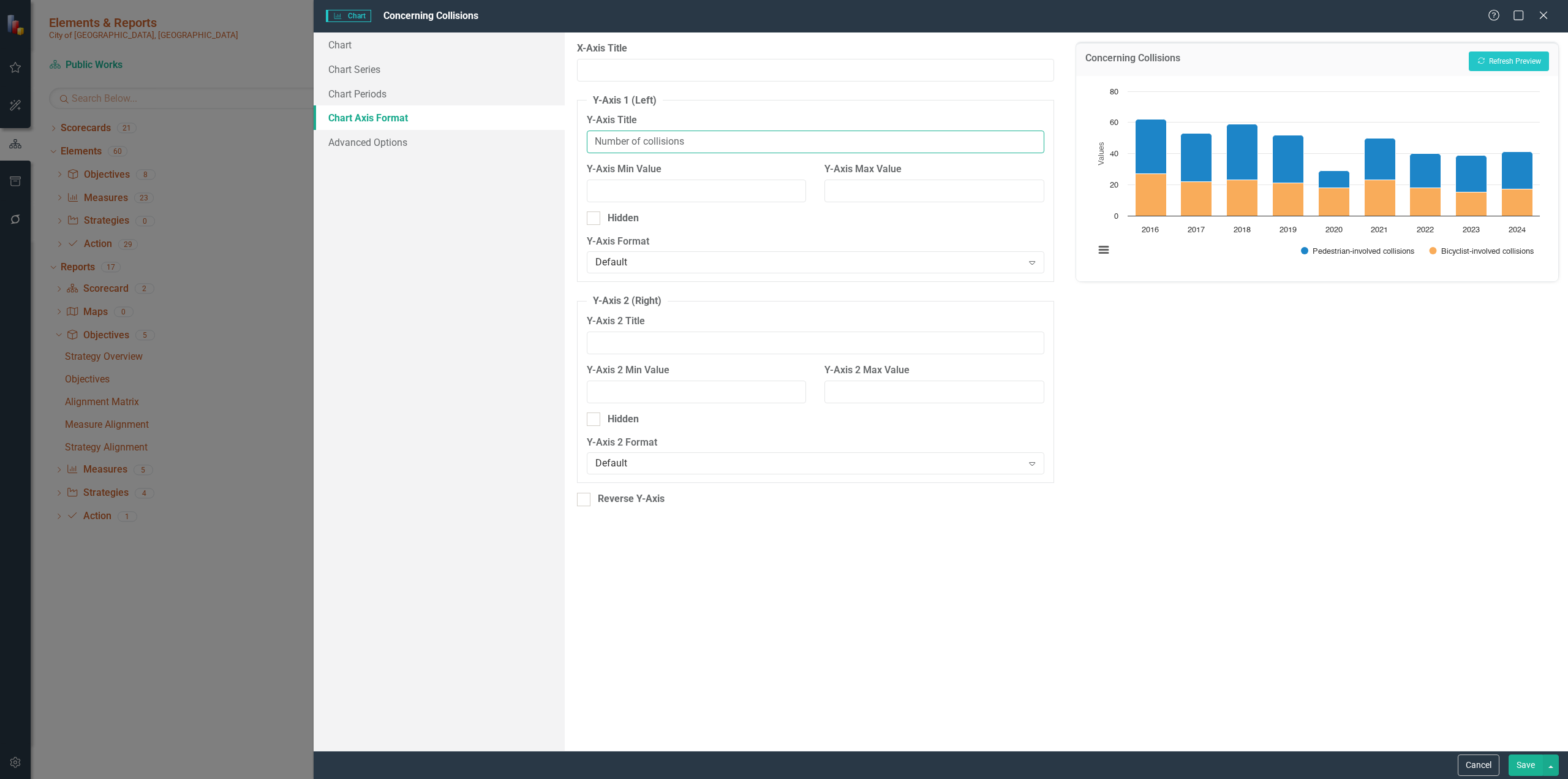
click at [702, 142] on input "Number of collisions" at bounding box center [815, 142] width 457 height 23
click at [928, 63] on button "Recalculate Refresh Preview" at bounding box center [1509, 61] width 80 height 20
click at [928, 476] on button "Save" at bounding box center [1526, 765] width 35 height 21
